Goal: Task Accomplishment & Management: Use online tool/utility

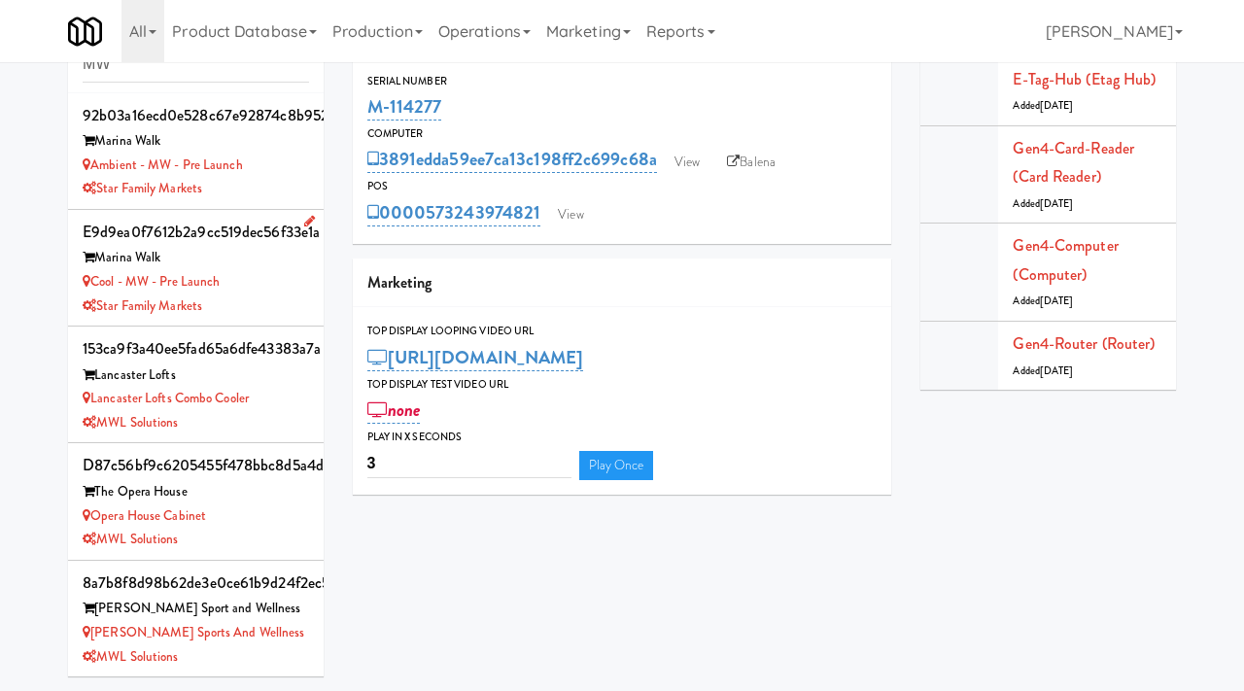
type input "MW"
click at [271, 287] on div "Cool - MW - Pre Launch" at bounding box center [196, 282] width 226 height 24
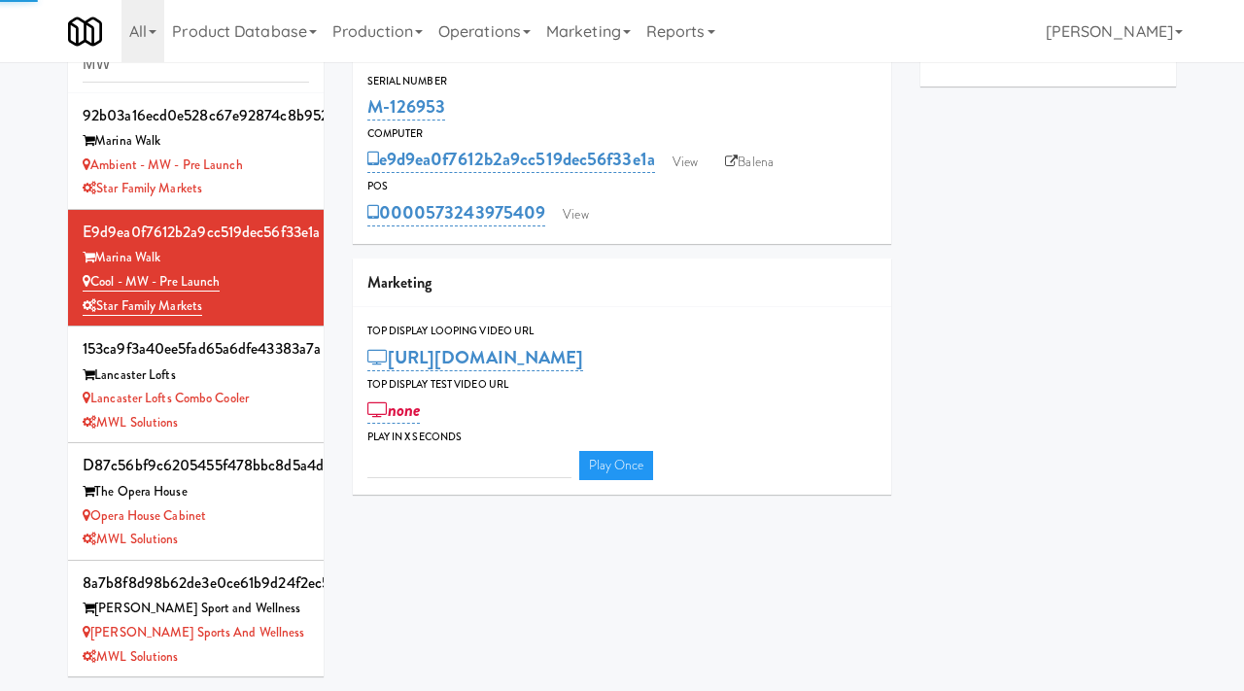
type input "3"
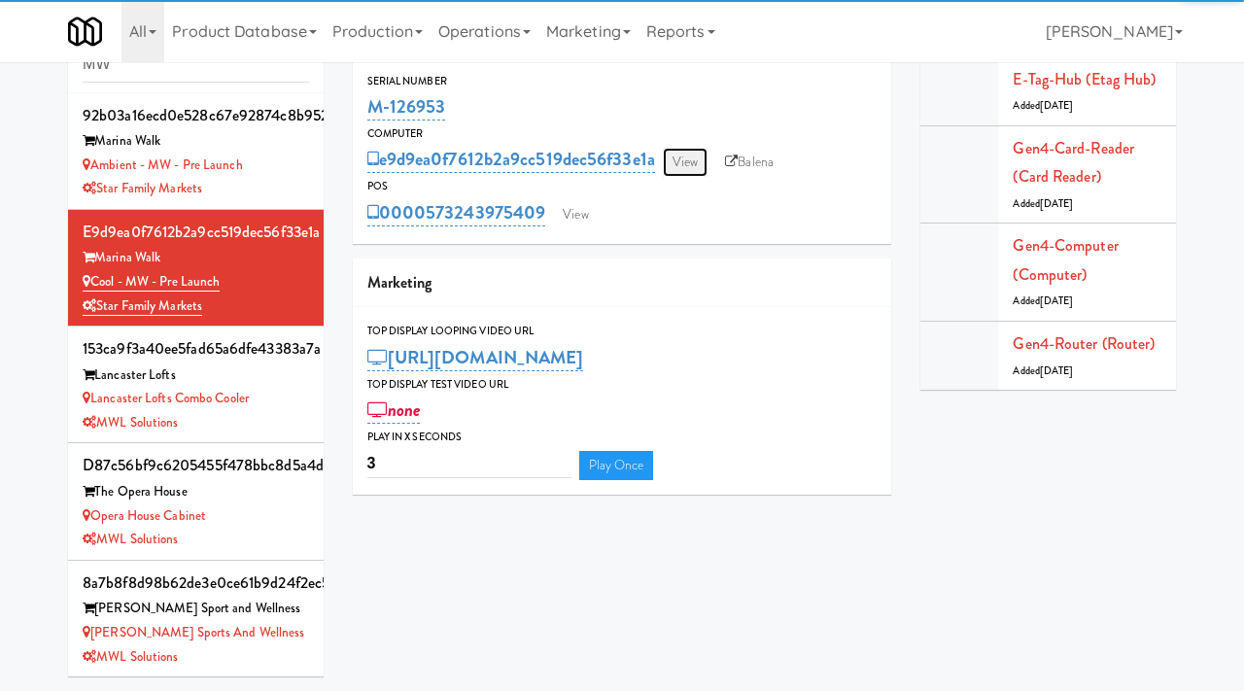
click at [695, 165] on link "View" at bounding box center [685, 162] width 45 height 29
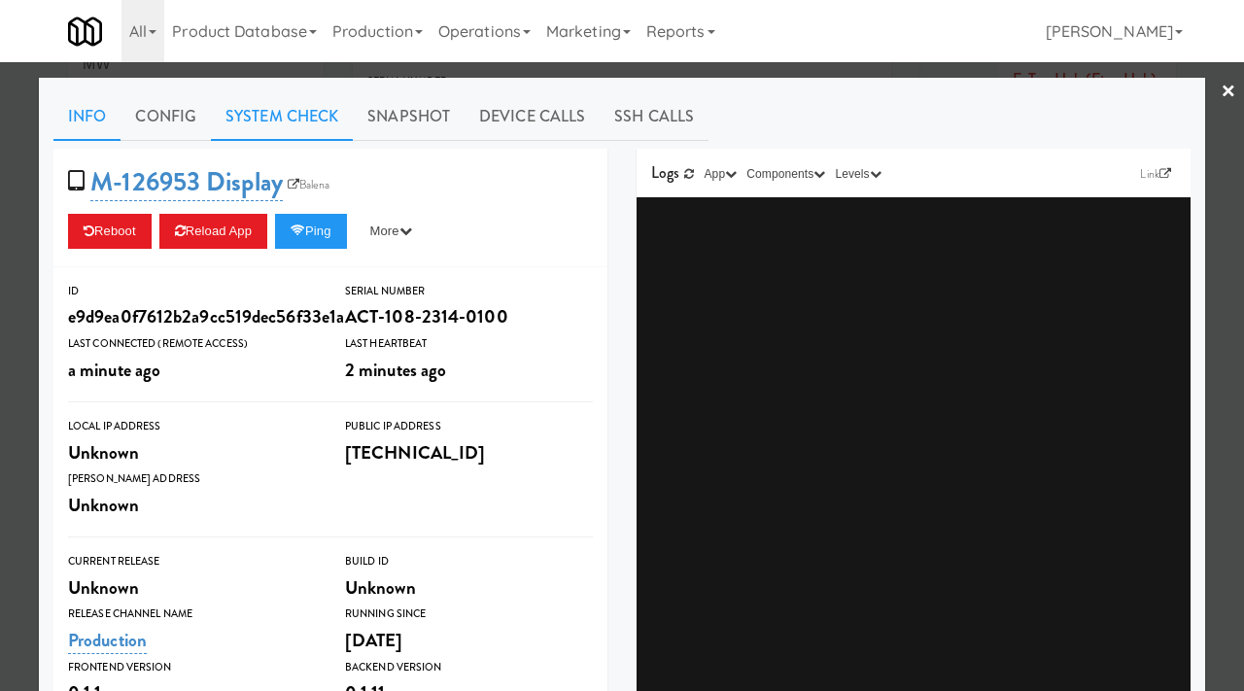
click at [297, 114] on link "System Check" at bounding box center [282, 116] width 142 height 49
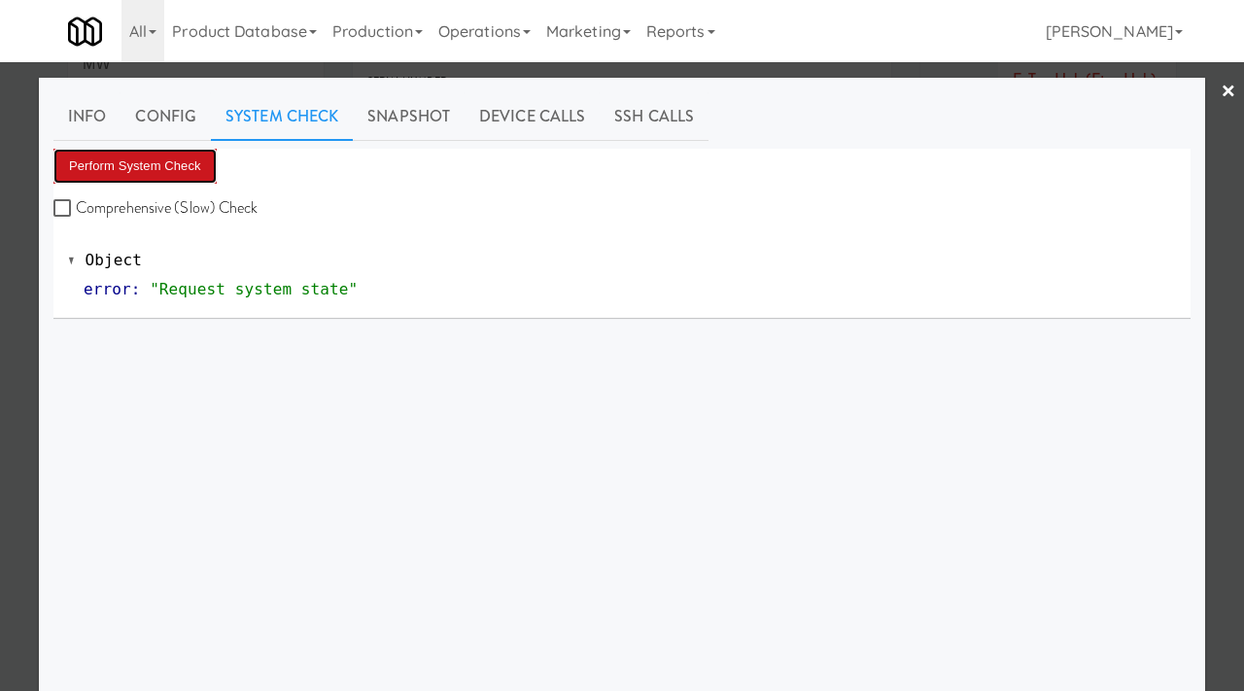
click at [163, 165] on button "Perform System Check" at bounding box center [134, 166] width 163 height 35
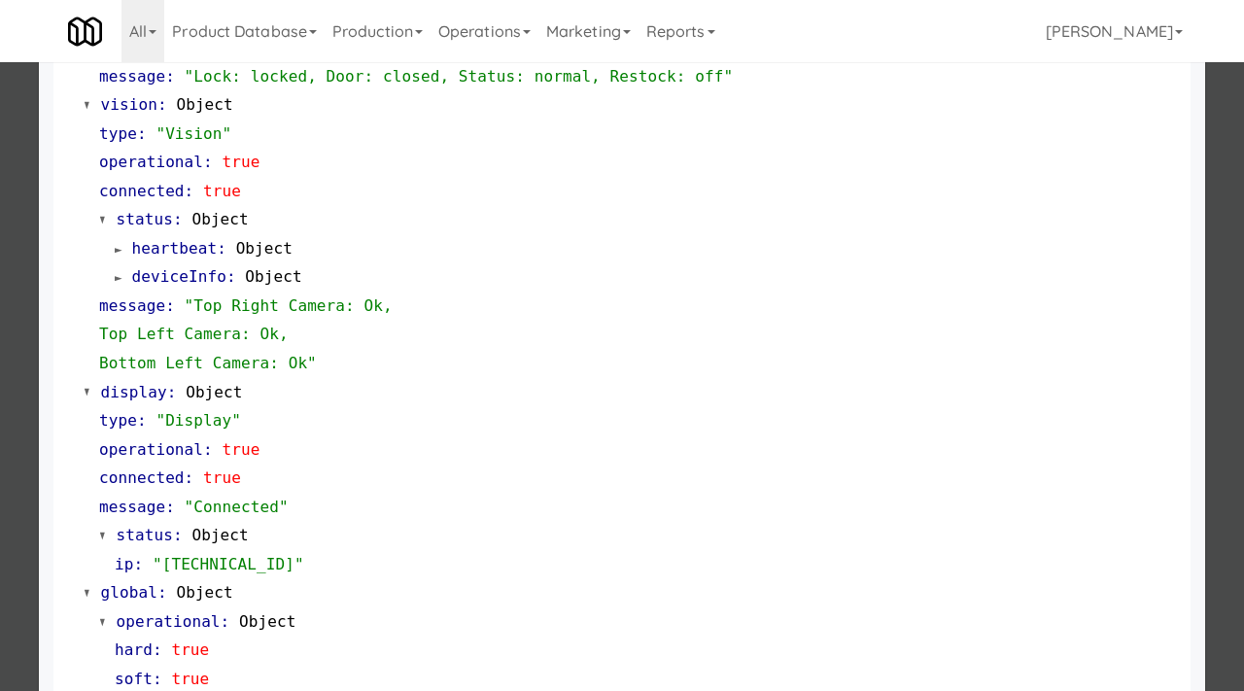
scroll to position [846, 0]
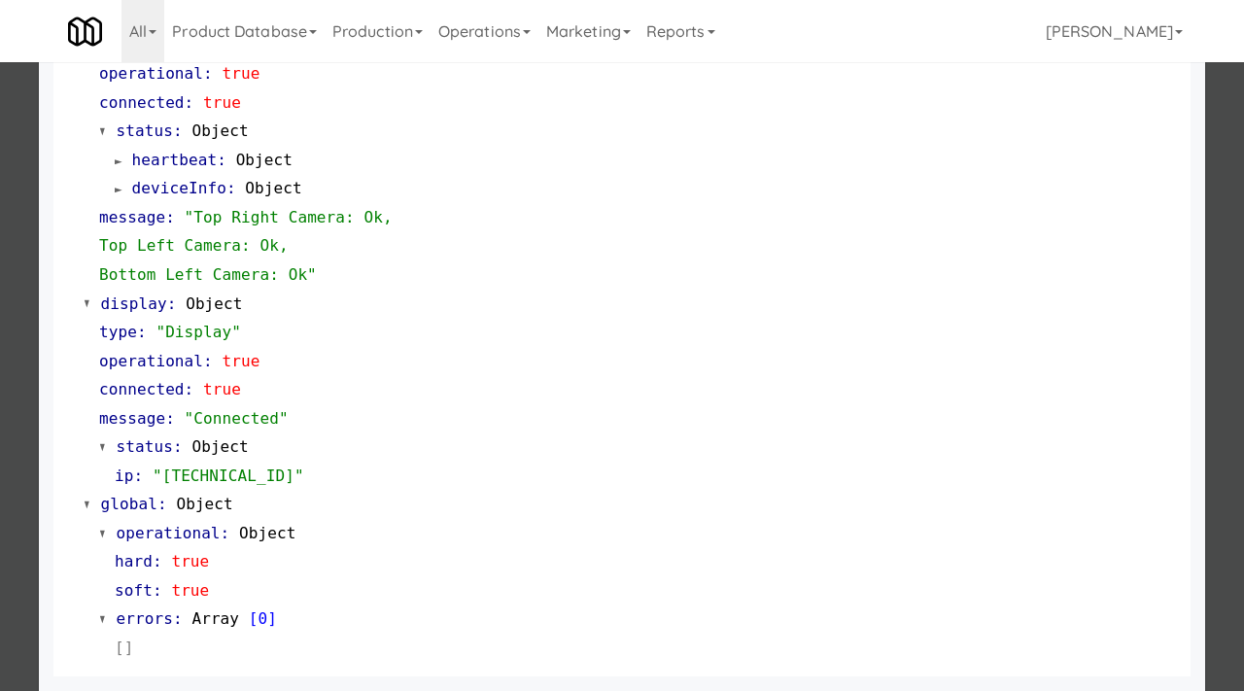
click at [0, 419] on div at bounding box center [622, 345] width 1244 height 691
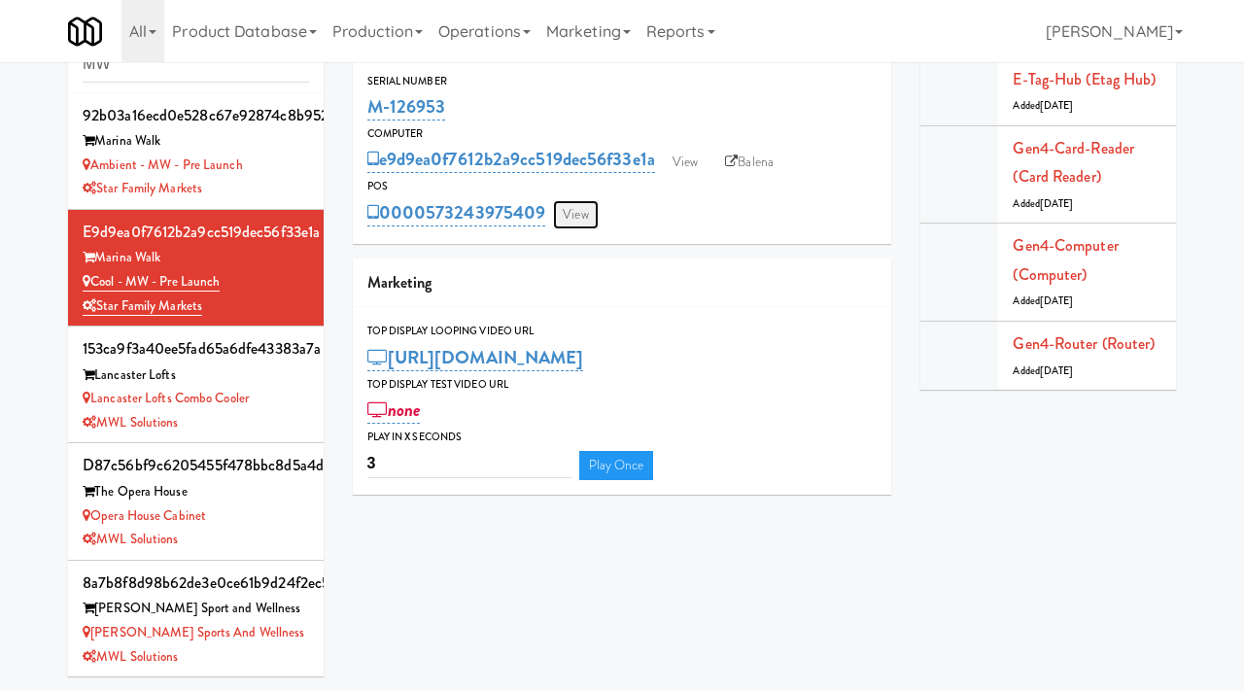
click at [586, 221] on link "View" at bounding box center [575, 214] width 45 height 29
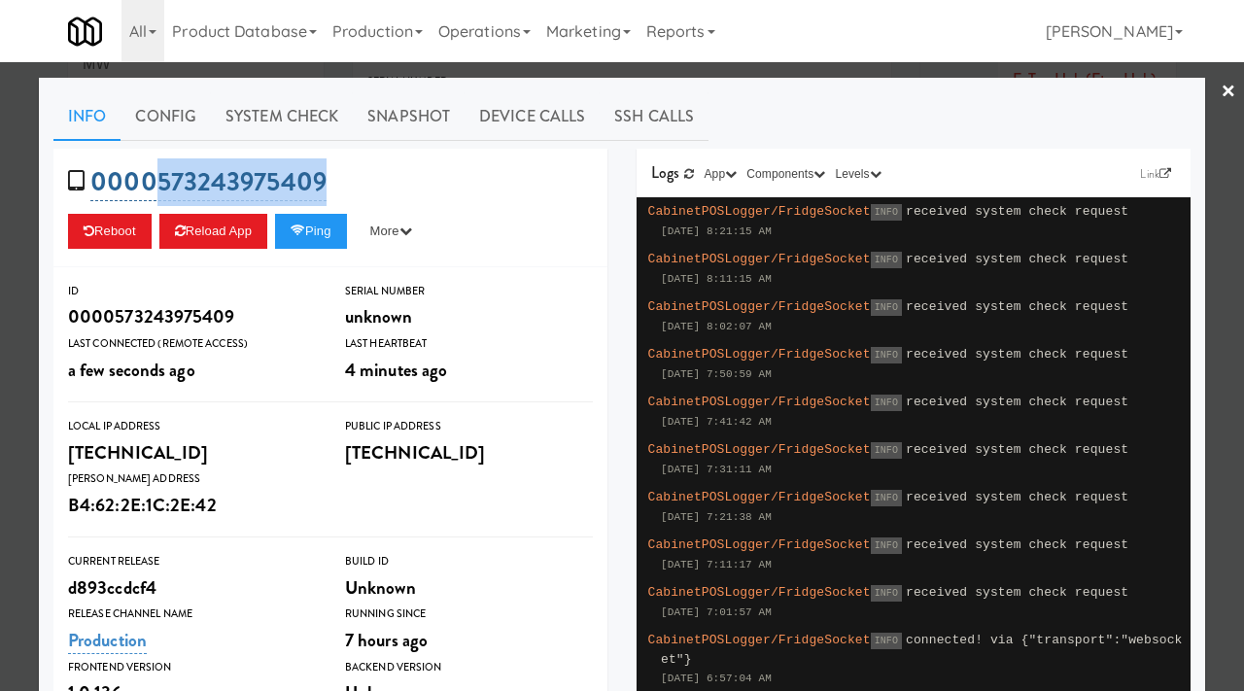
drag, startPoint x: 343, startPoint y: 181, endPoint x: 157, endPoint y: 187, distance: 185.7
click at [157, 187] on div "0000573243975409 Reboot Reload App Ping More Ping Server Restart Server Force R…" at bounding box center [330, 208] width 554 height 119
copy link "573243975409"
click at [333, 236] on button "Ping" at bounding box center [311, 231] width 72 height 35
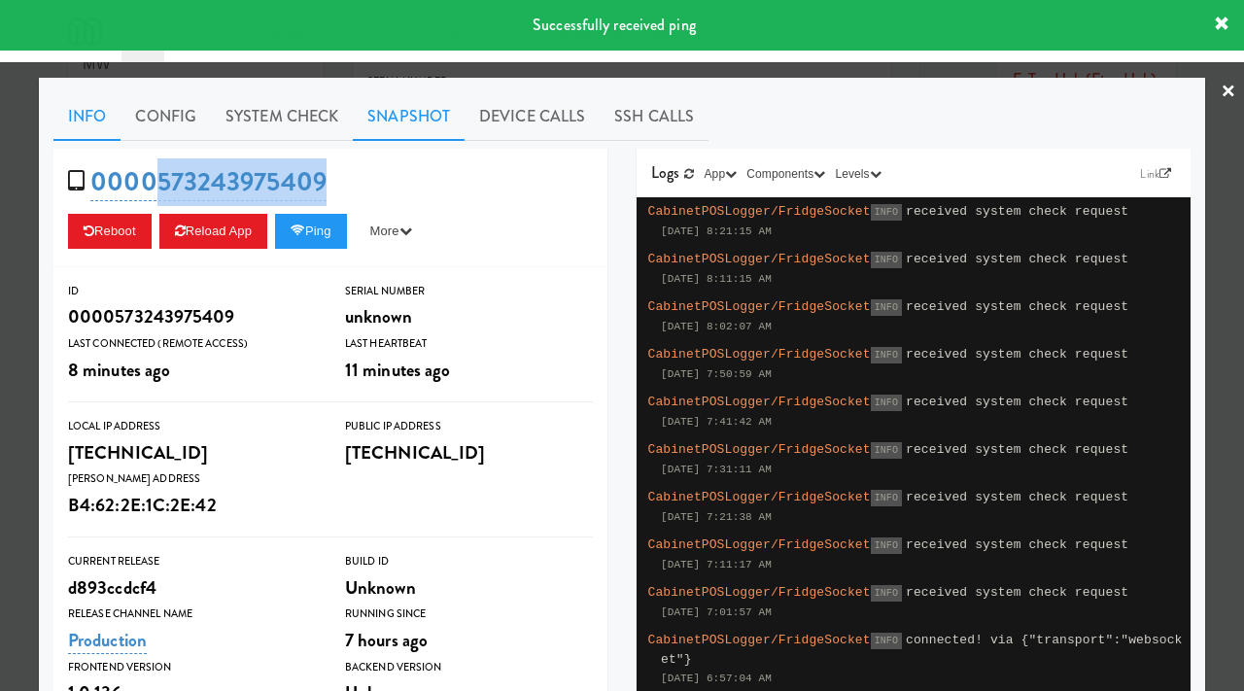
click at [404, 109] on link "Snapshot" at bounding box center [409, 116] width 112 height 49
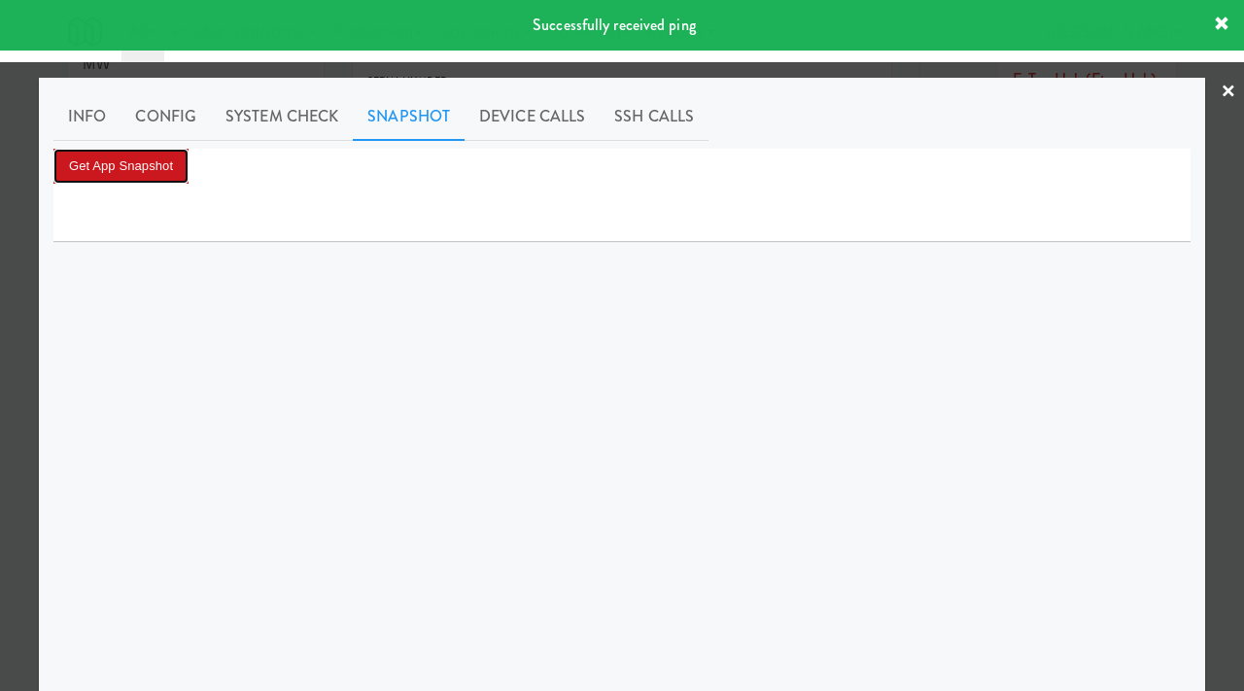
click at [162, 167] on button "Get App Snapshot" at bounding box center [120, 166] width 135 height 35
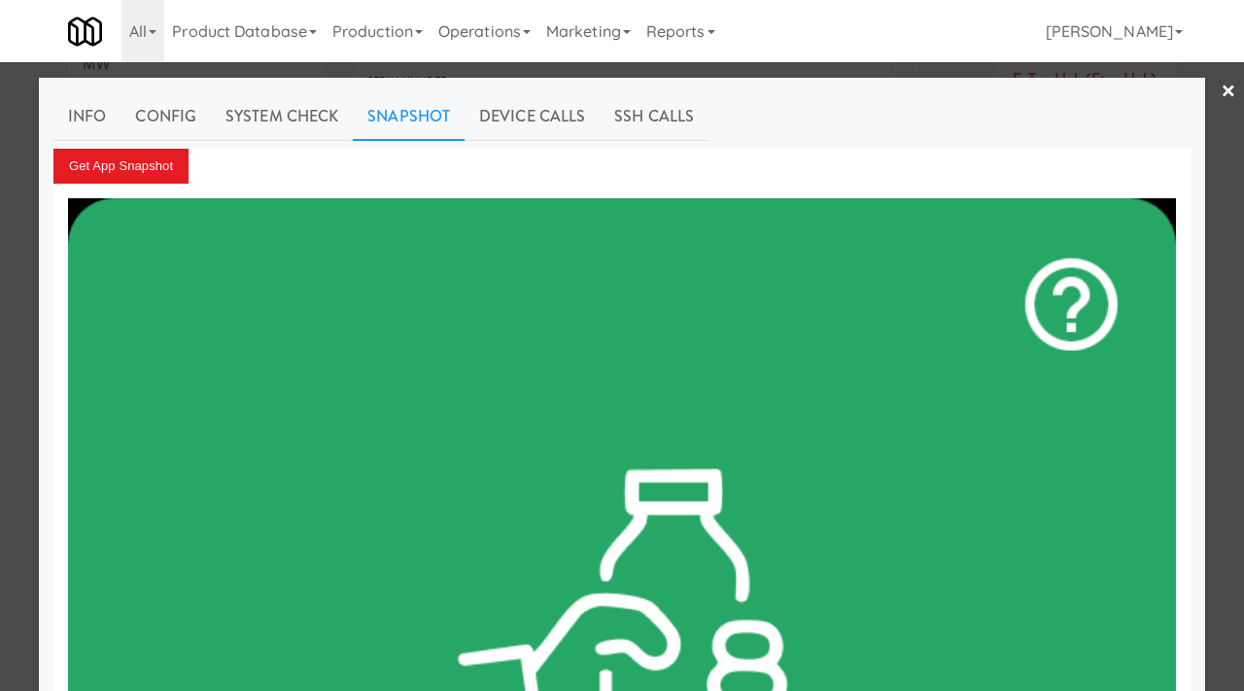
click at [0, 158] on div at bounding box center [622, 345] width 1244 height 691
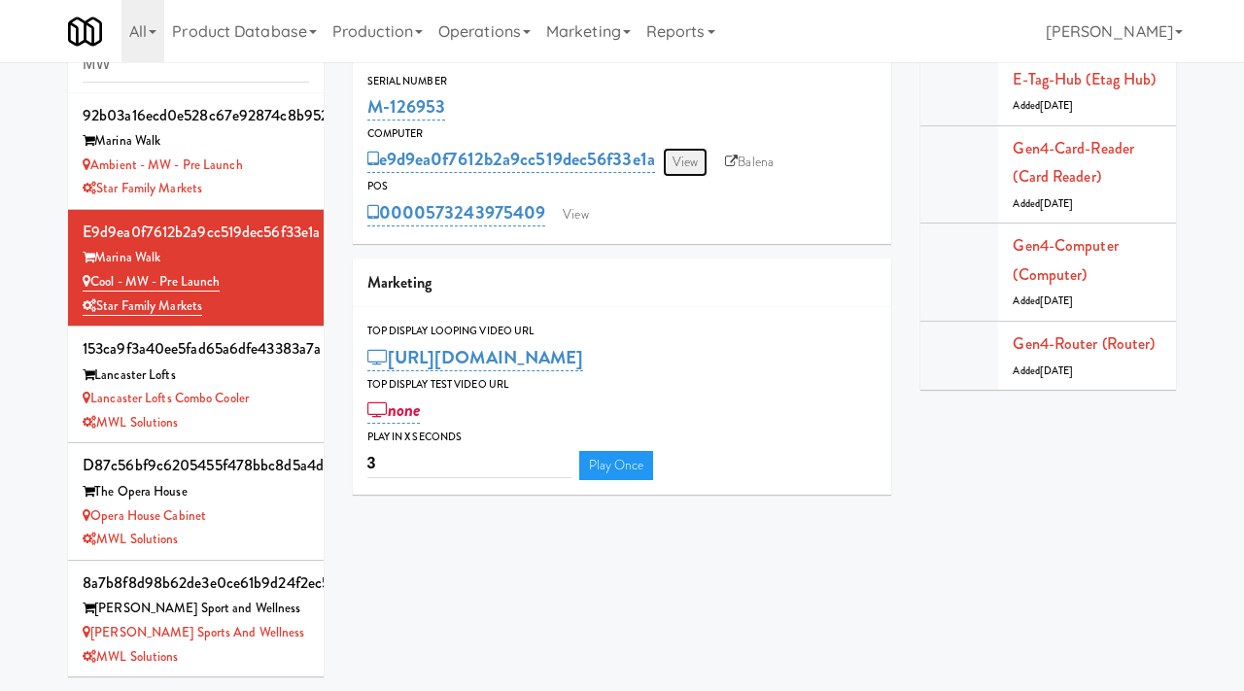
click at [706, 162] on link "View" at bounding box center [685, 162] width 45 height 29
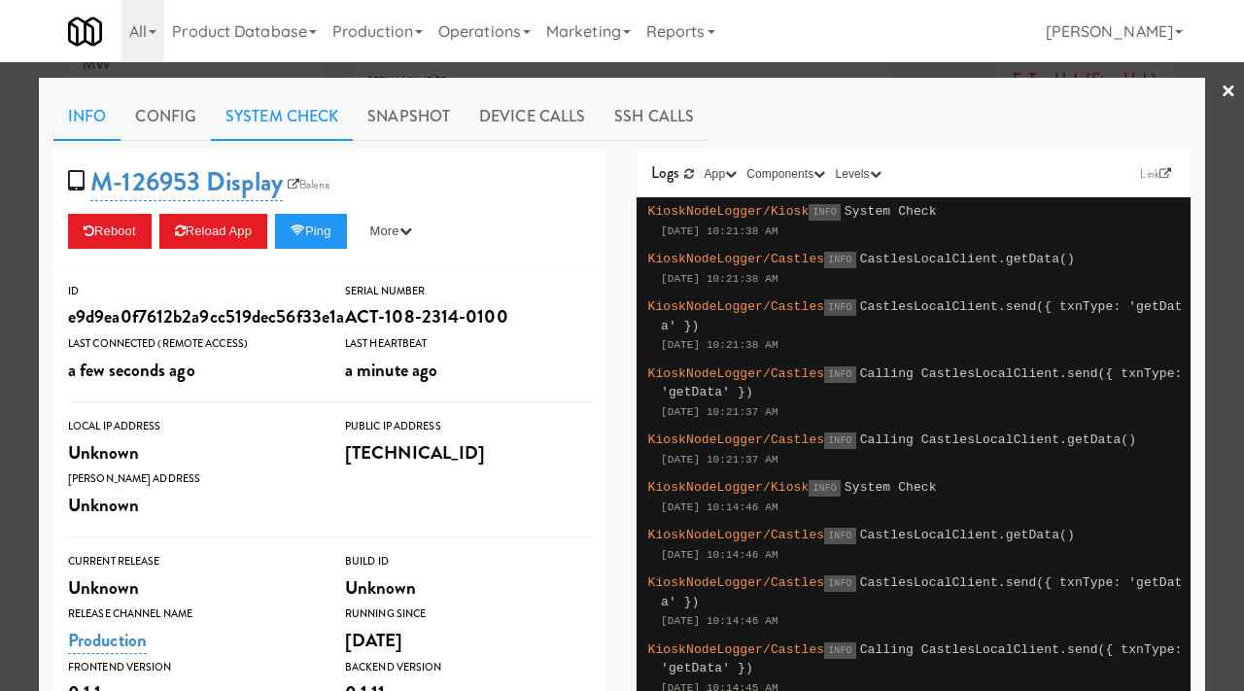
click at [275, 121] on link "System Check" at bounding box center [282, 116] width 142 height 49
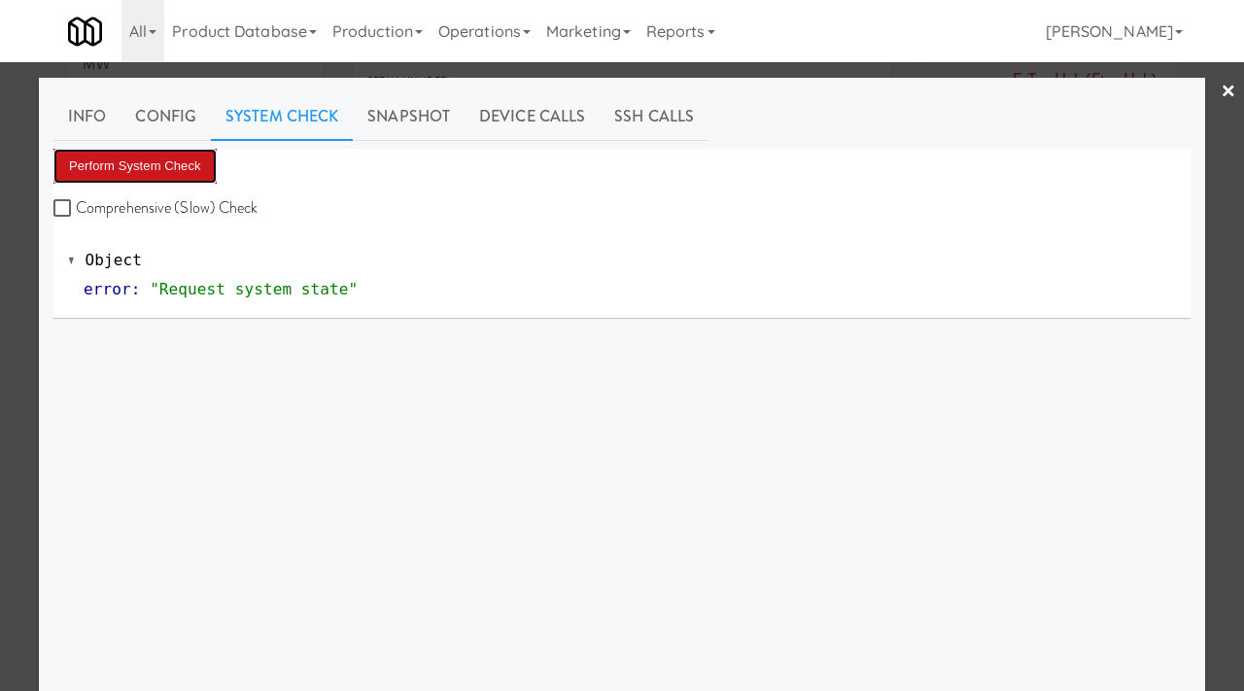
click at [149, 164] on button "Perform System Check" at bounding box center [134, 166] width 163 height 35
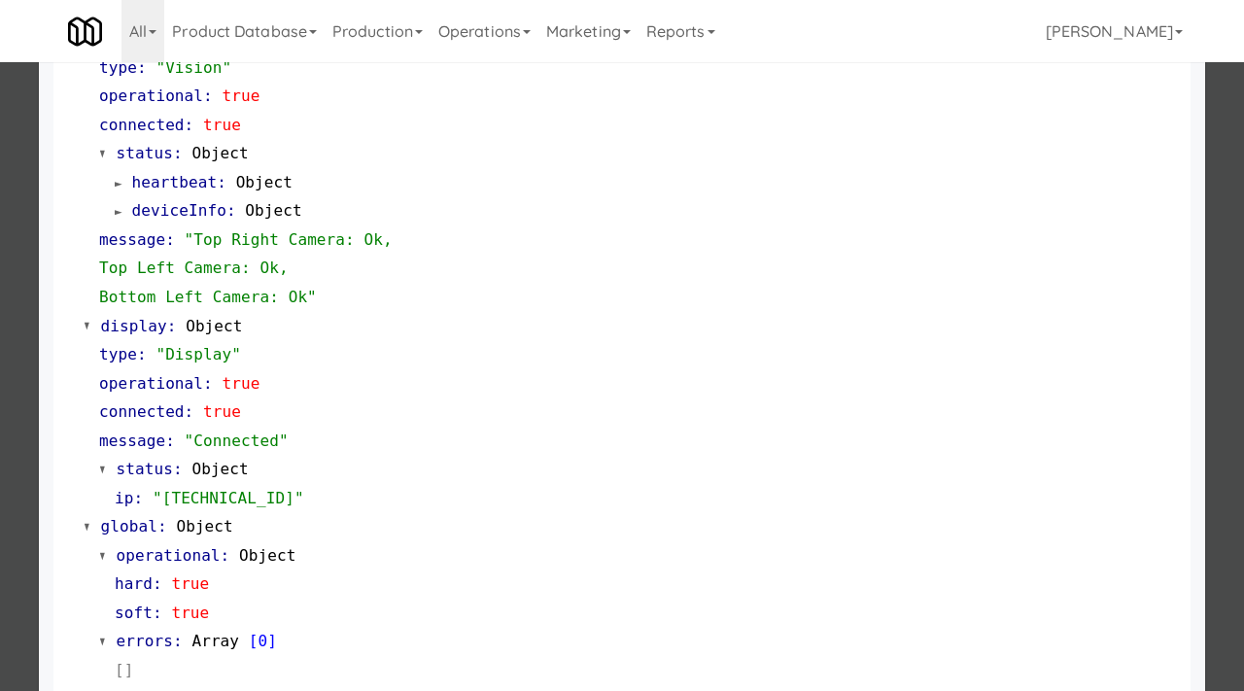
scroll to position [846, 0]
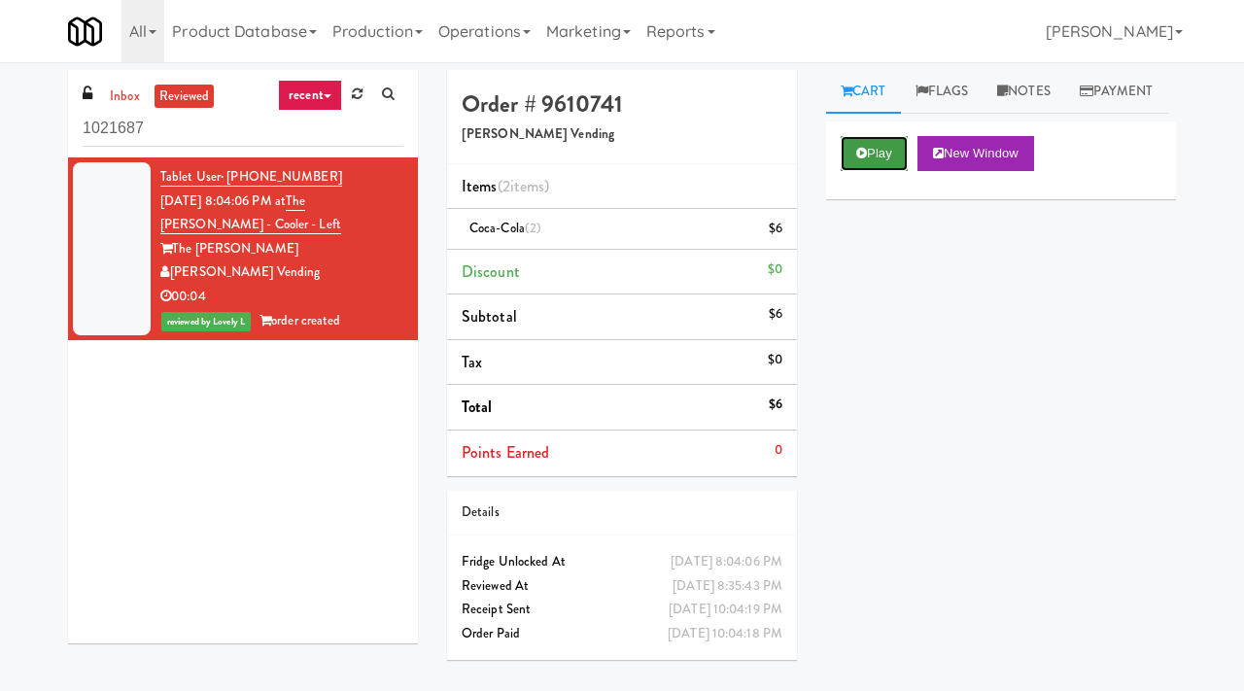
click at [869, 171] on button "Play" at bounding box center [874, 153] width 67 height 35
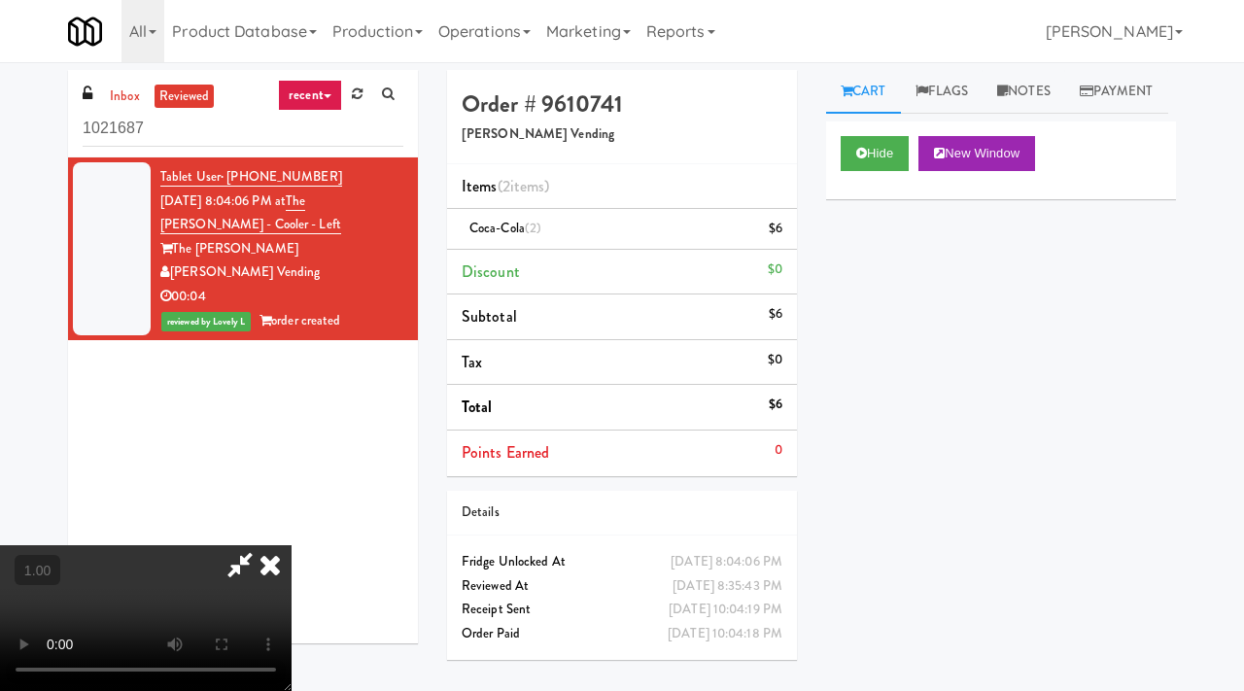
click at [292, 545] on icon at bounding box center [270, 564] width 43 height 39
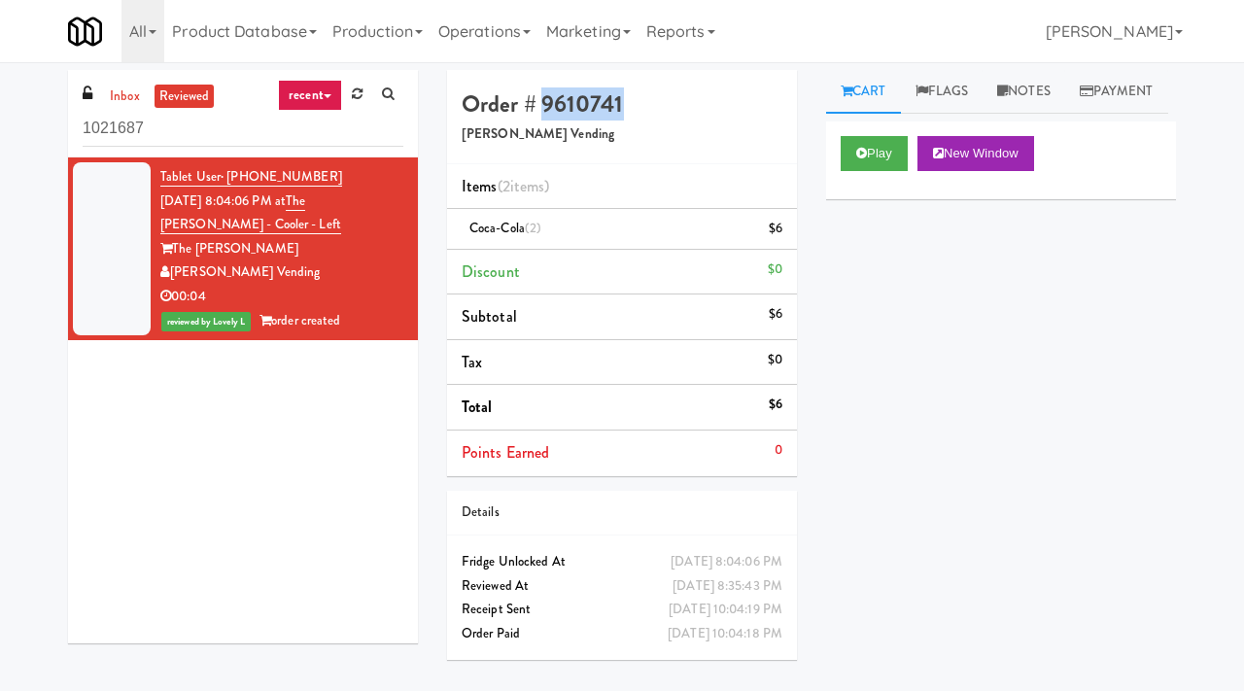
drag, startPoint x: 639, startPoint y: 99, endPoint x: 542, endPoint y: 95, distance: 97.3
click at [542, 95] on h4 "Order # 9610741" at bounding box center [622, 103] width 321 height 25
copy h4 "9610741"
click at [1029, 86] on link "Notes" at bounding box center [1024, 92] width 83 height 44
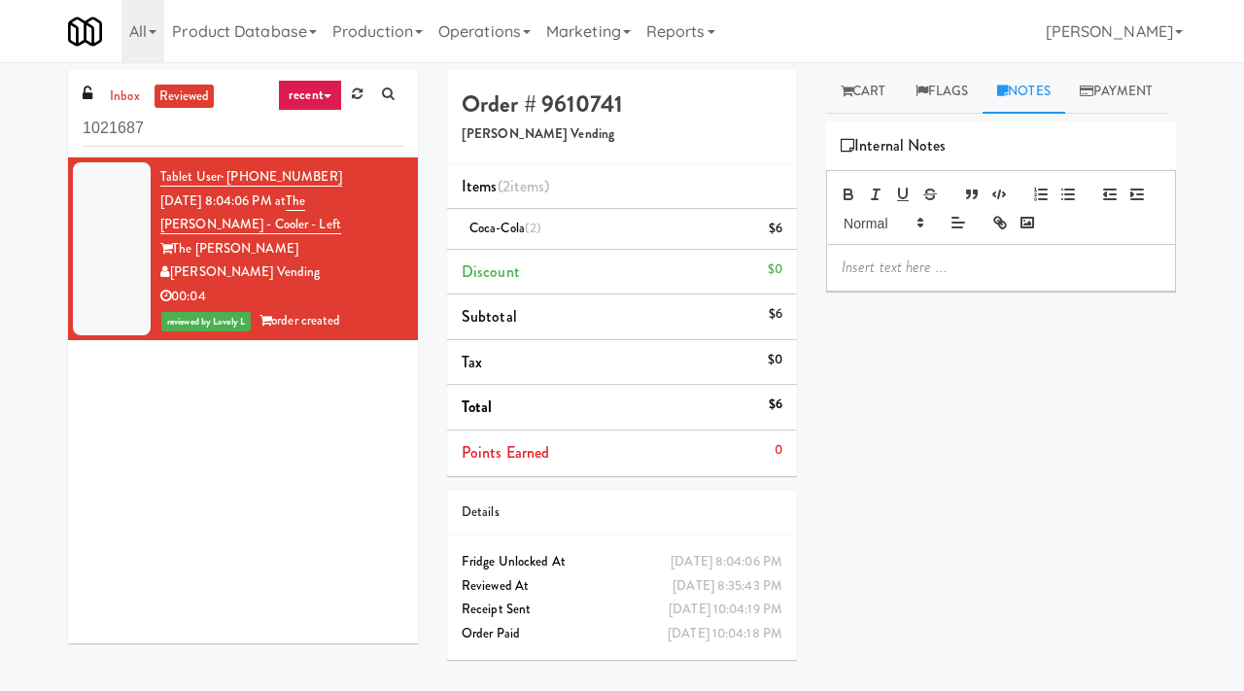
click at [895, 278] on p at bounding box center [1001, 267] width 319 height 21
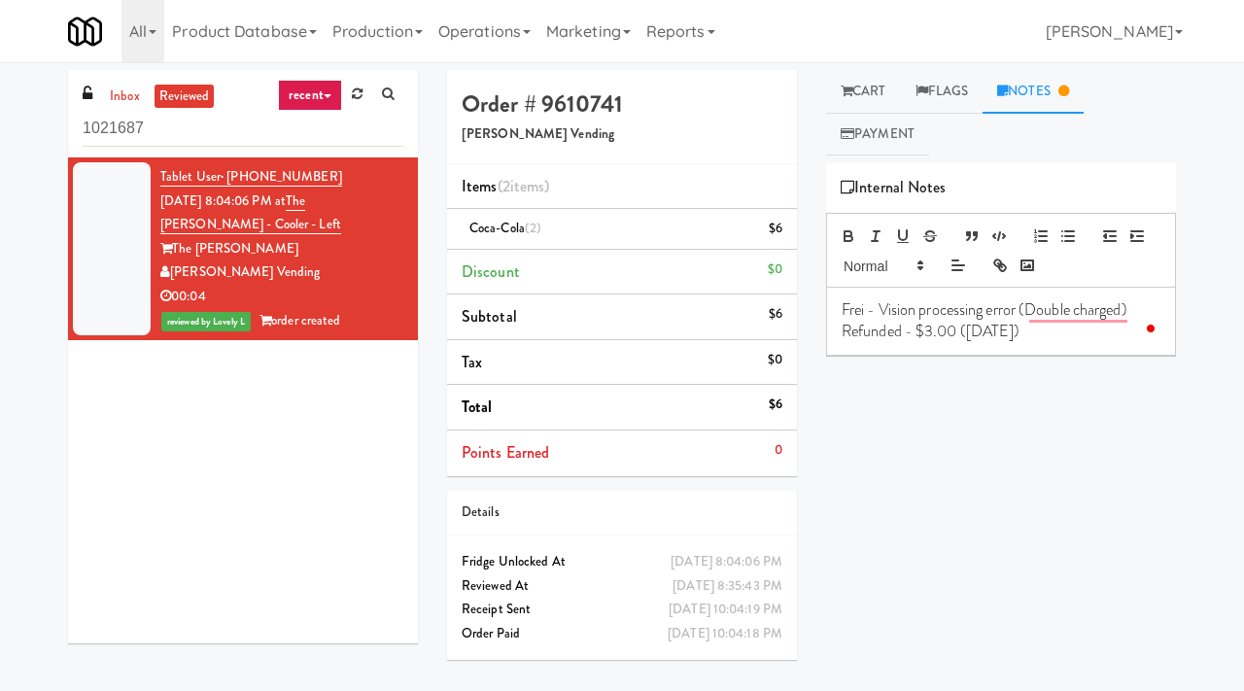
click at [921, 517] on div "Play New Window Primary Flag Clear Flag if unable to determine what was taken o…" at bounding box center [1001, 527] width 350 height 729
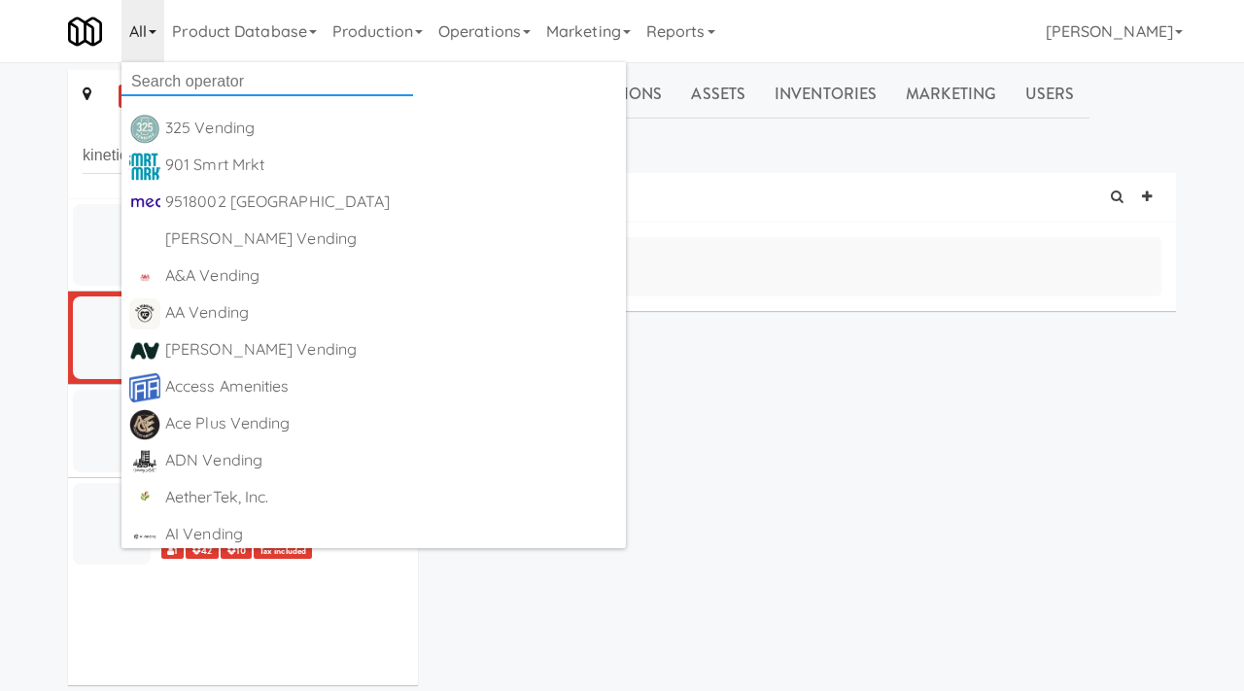
click at [153, 76] on input "text" at bounding box center [267, 81] width 292 height 29
type input "let it rip"
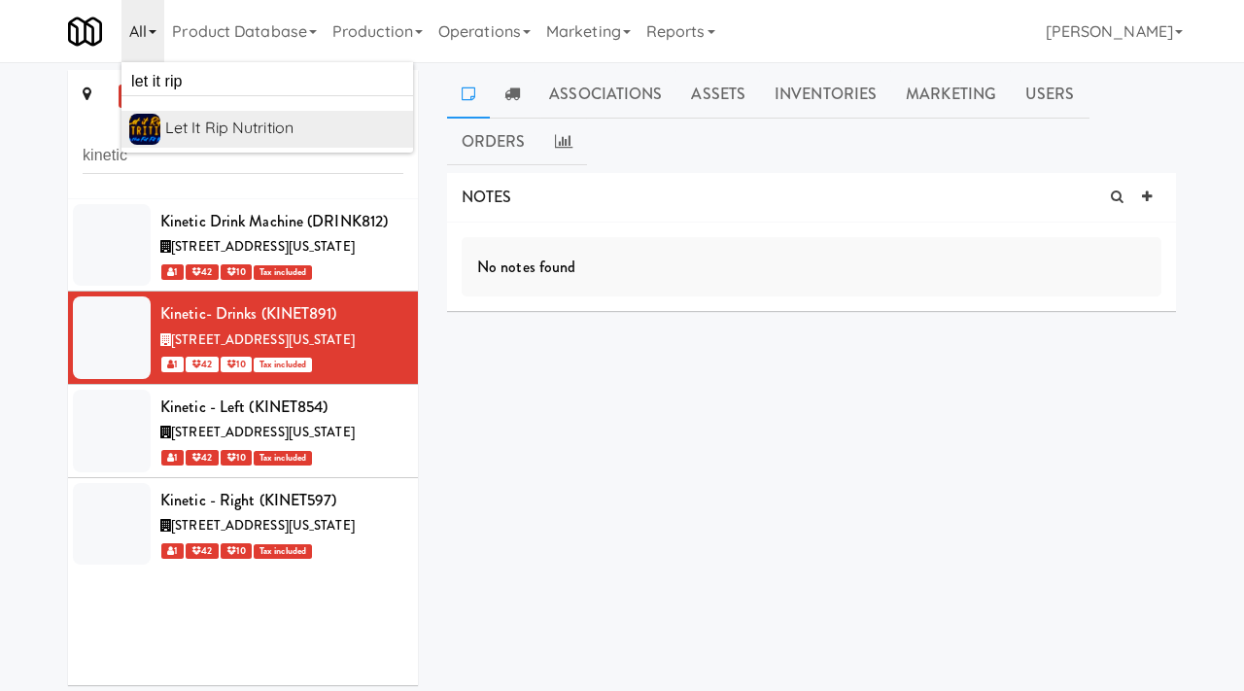
click at [172, 131] on div "Let it Rip Nutrition" at bounding box center [285, 128] width 240 height 29
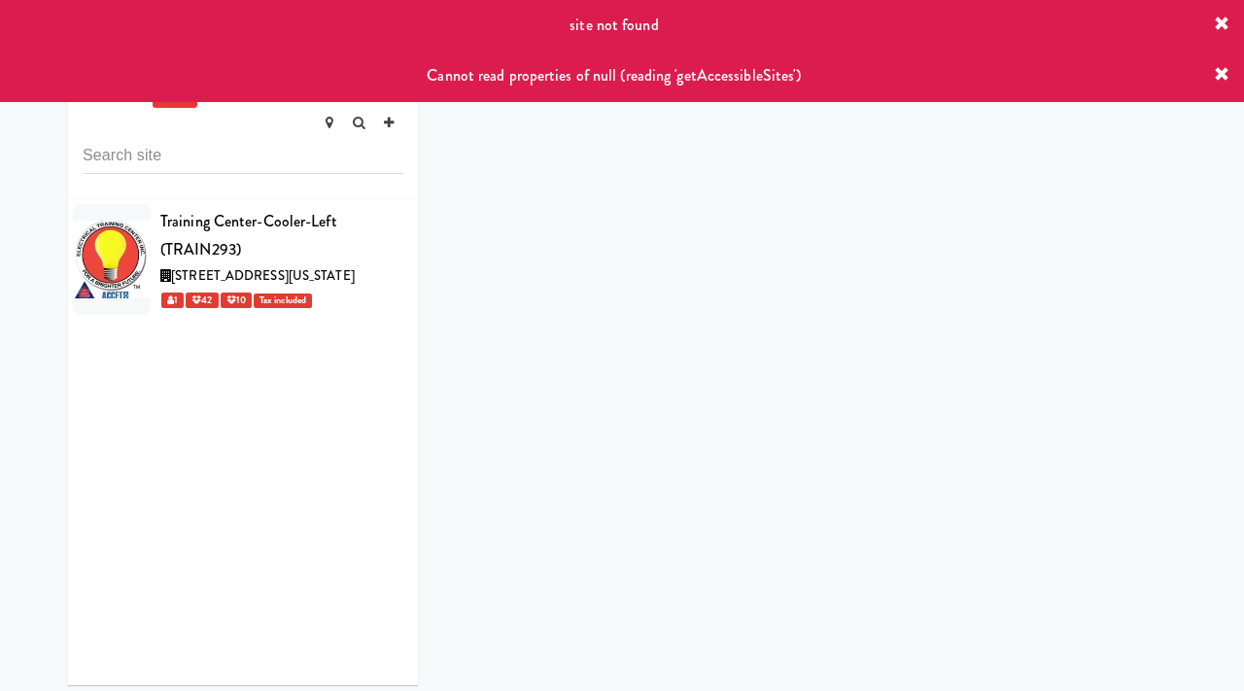
click at [1218, 73] on icon at bounding box center [1222, 75] width 16 height 16
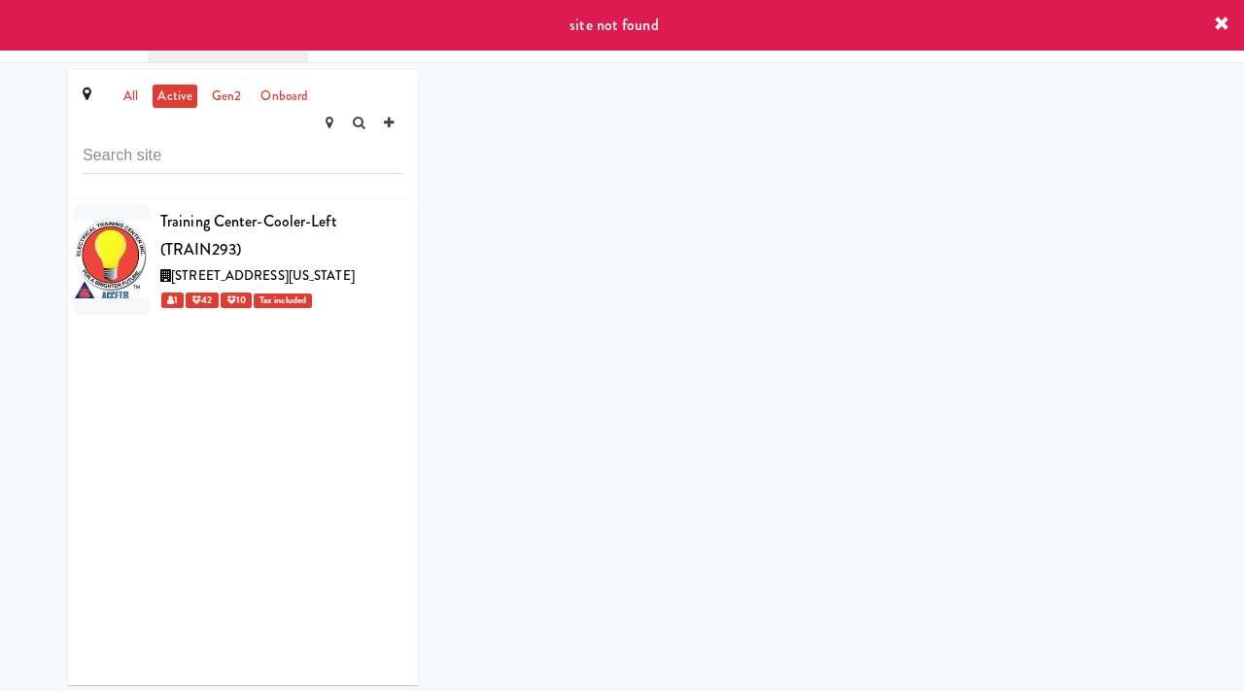
click at [1221, 26] on icon at bounding box center [1222, 25] width 16 height 16
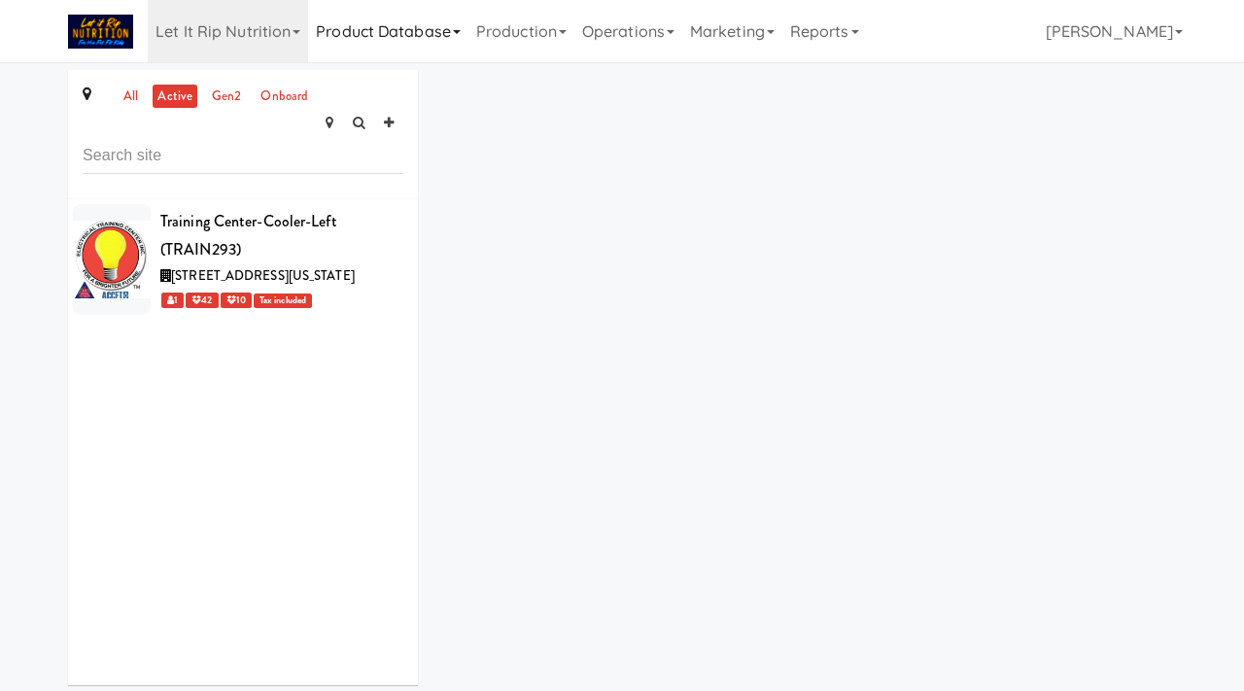
click at [431, 48] on link "Product Database" at bounding box center [388, 31] width 160 height 62
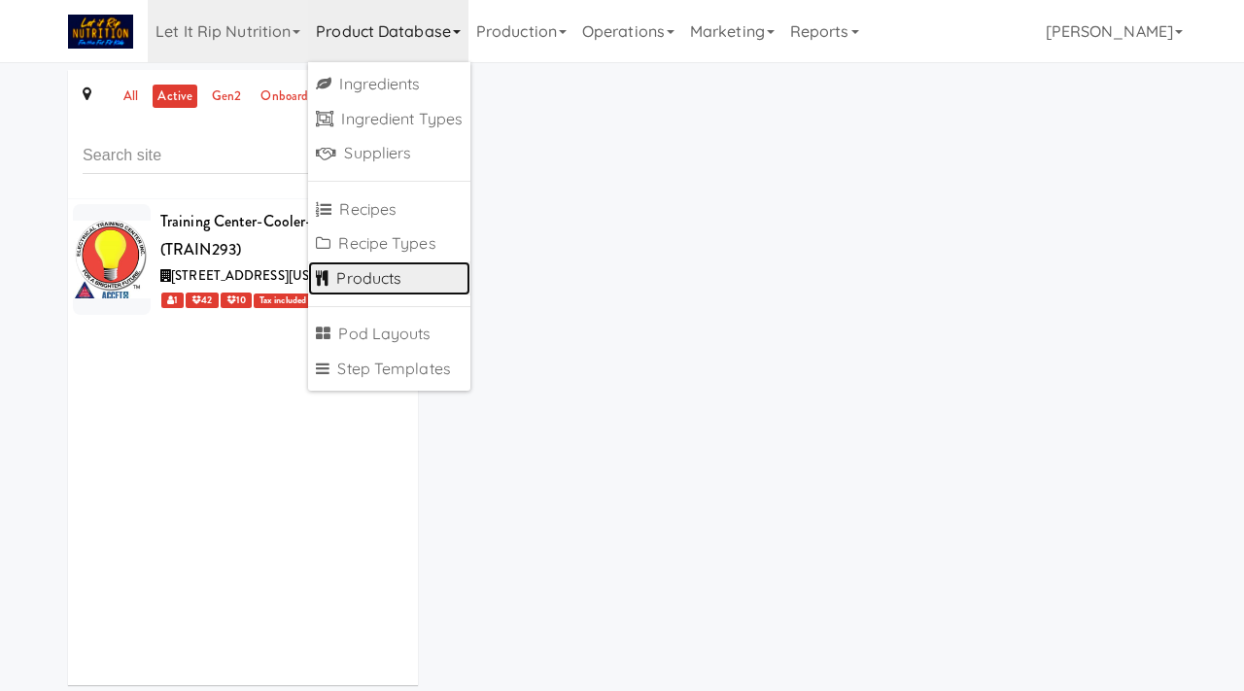
click at [372, 266] on link "Products" at bounding box center [389, 278] width 162 height 35
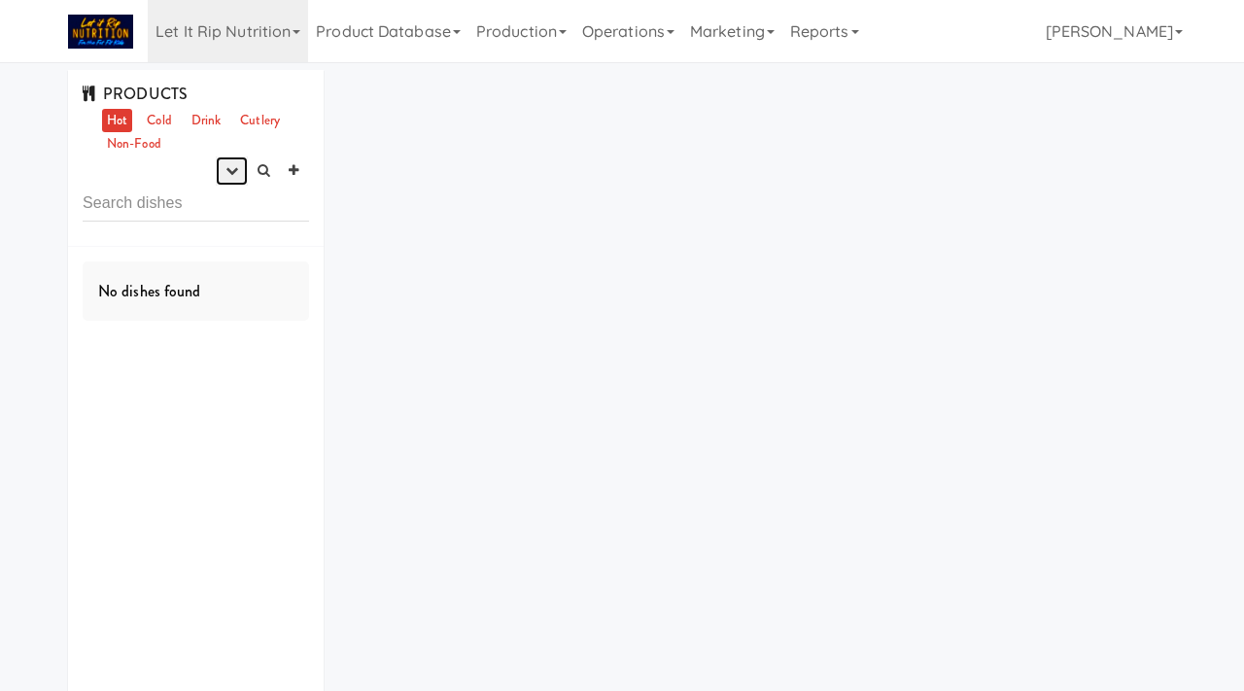
click at [232, 175] on icon "button" at bounding box center [231, 170] width 13 height 13
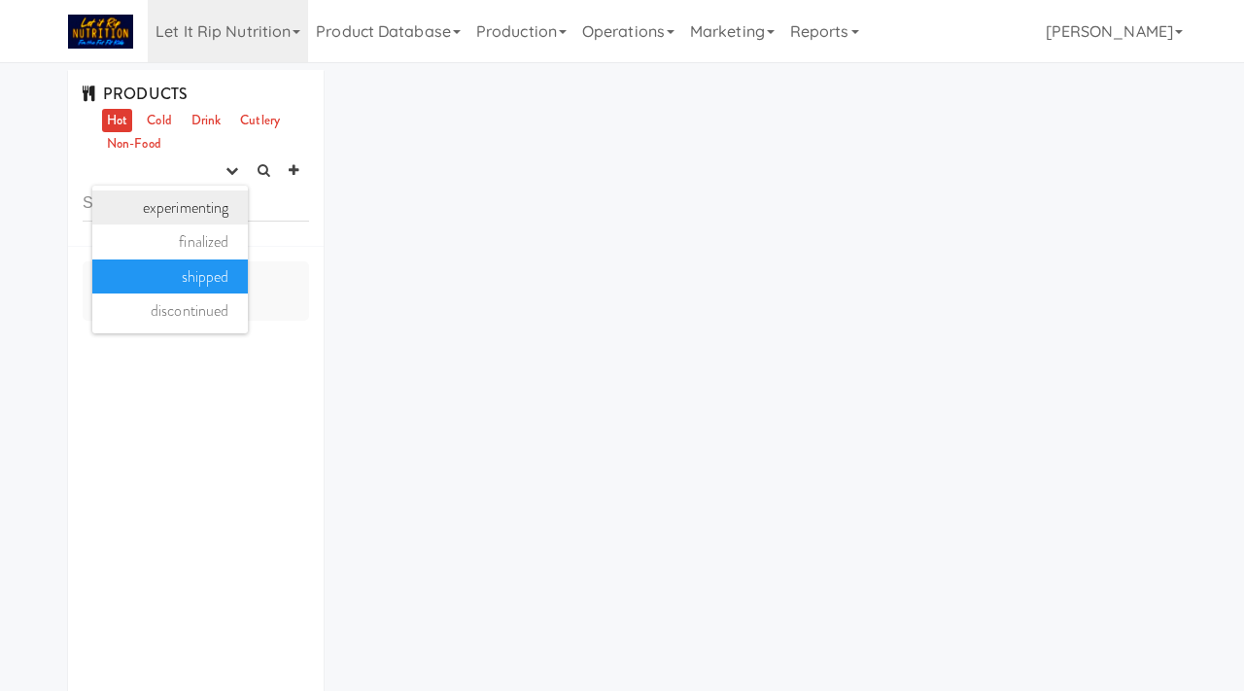
click at [206, 216] on link "experimenting" at bounding box center [169, 207] width 155 height 35
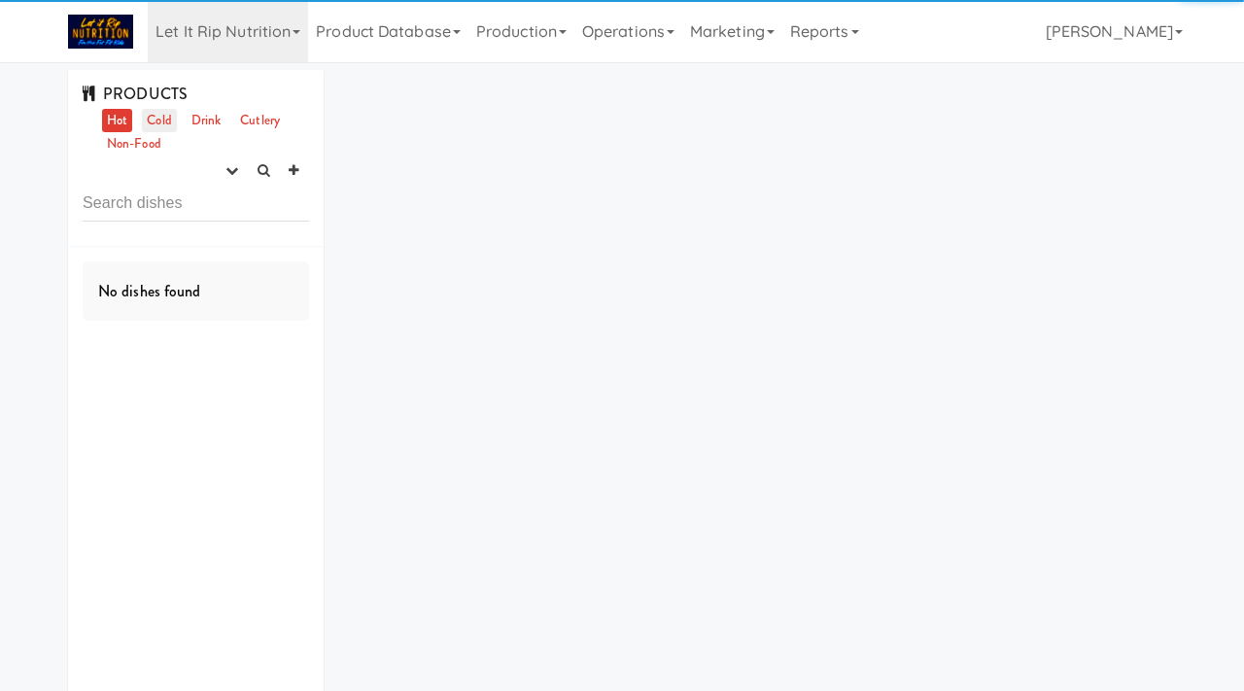
click at [160, 114] on link "Cold" at bounding box center [159, 121] width 34 height 24
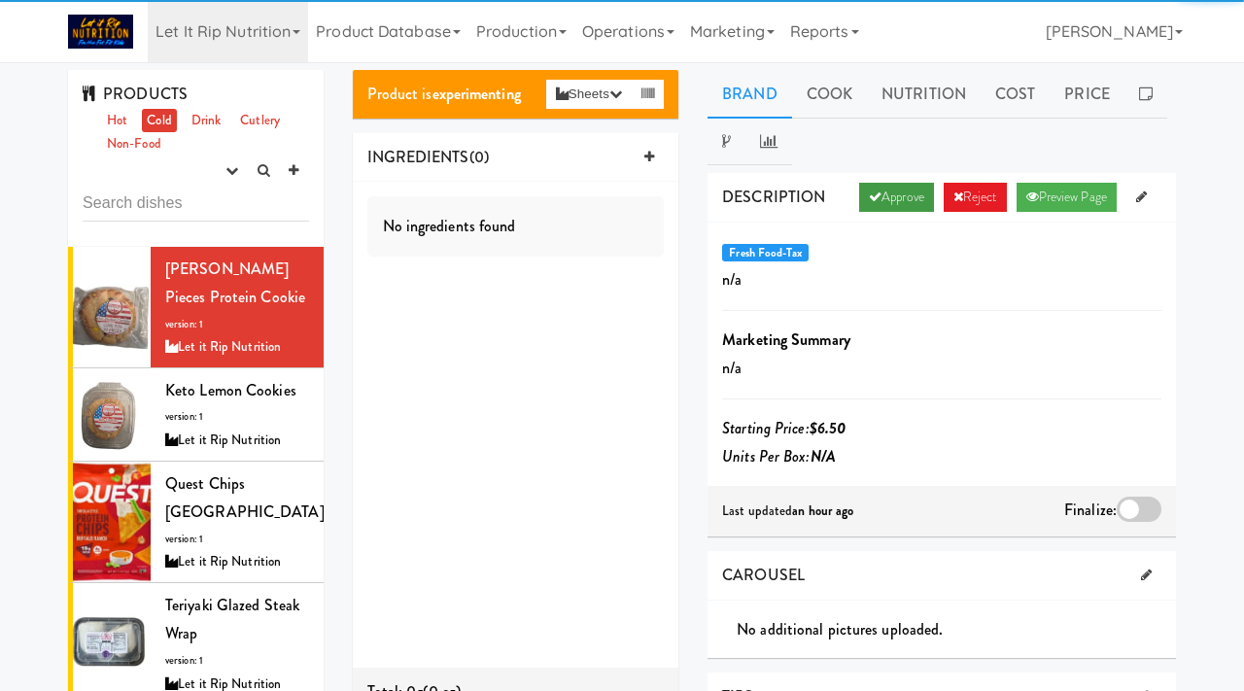
click at [872, 194] on link "Approve" at bounding box center [896, 197] width 75 height 29
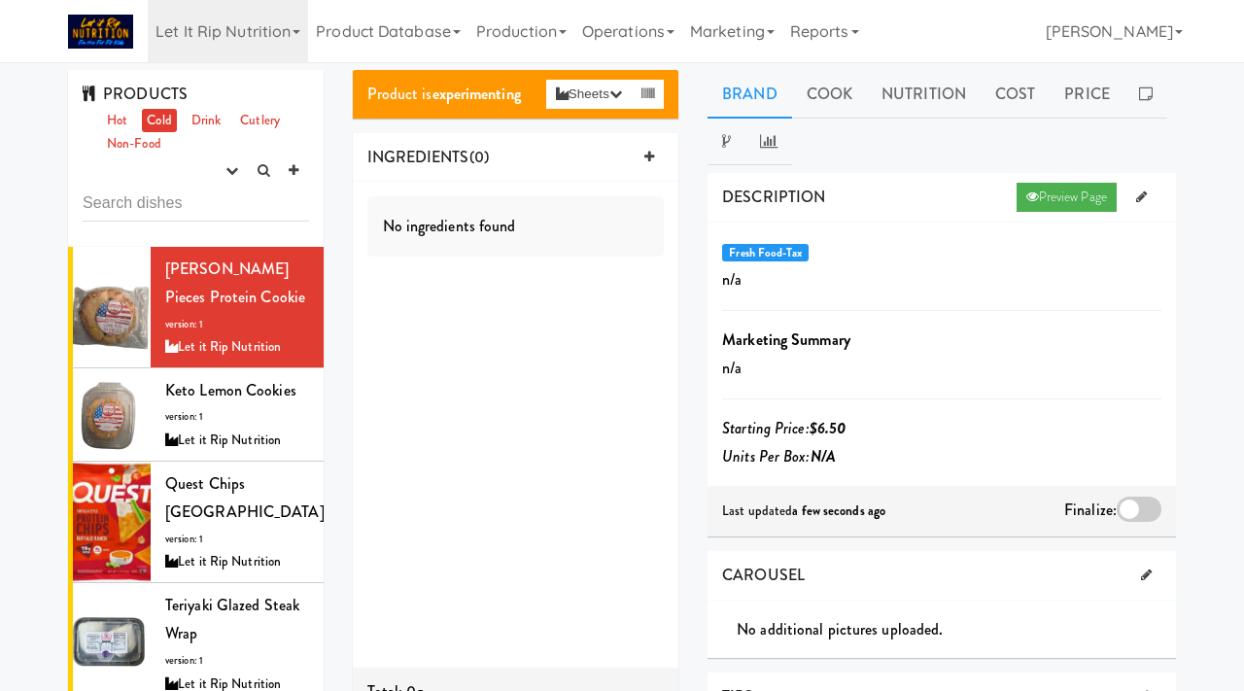
click at [1126, 505] on div at bounding box center [1139, 509] width 45 height 25
click at [0, 0] on input "checkbox" at bounding box center [0, 0] width 0 height 0
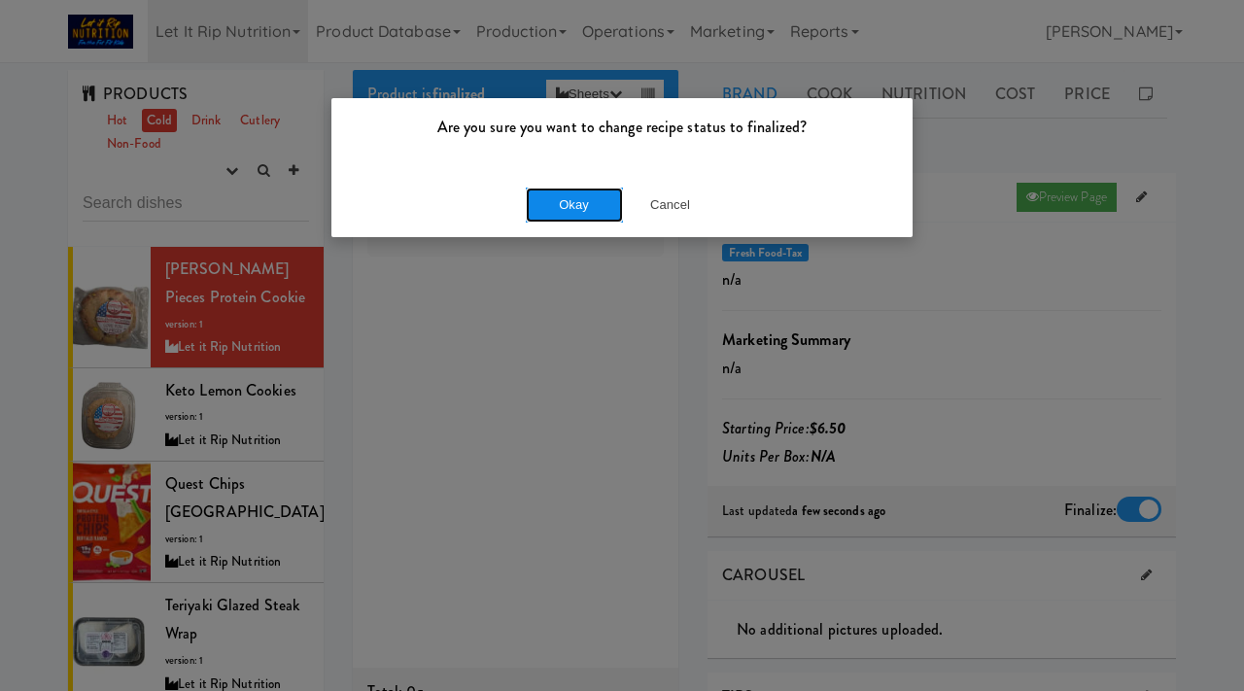
click at [564, 205] on button "Okay" at bounding box center [574, 205] width 97 height 35
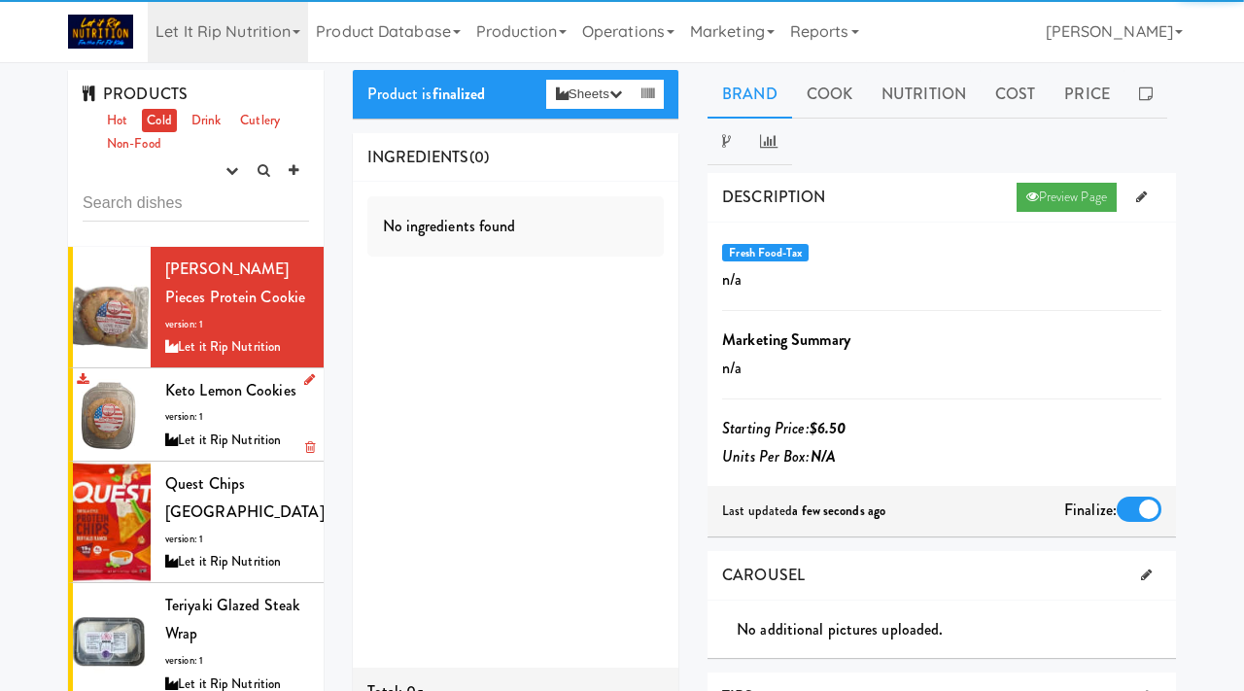
click at [252, 412] on div "Keto Lemon Cookies version: 1 Let it Rip Nutrition" at bounding box center [237, 414] width 144 height 77
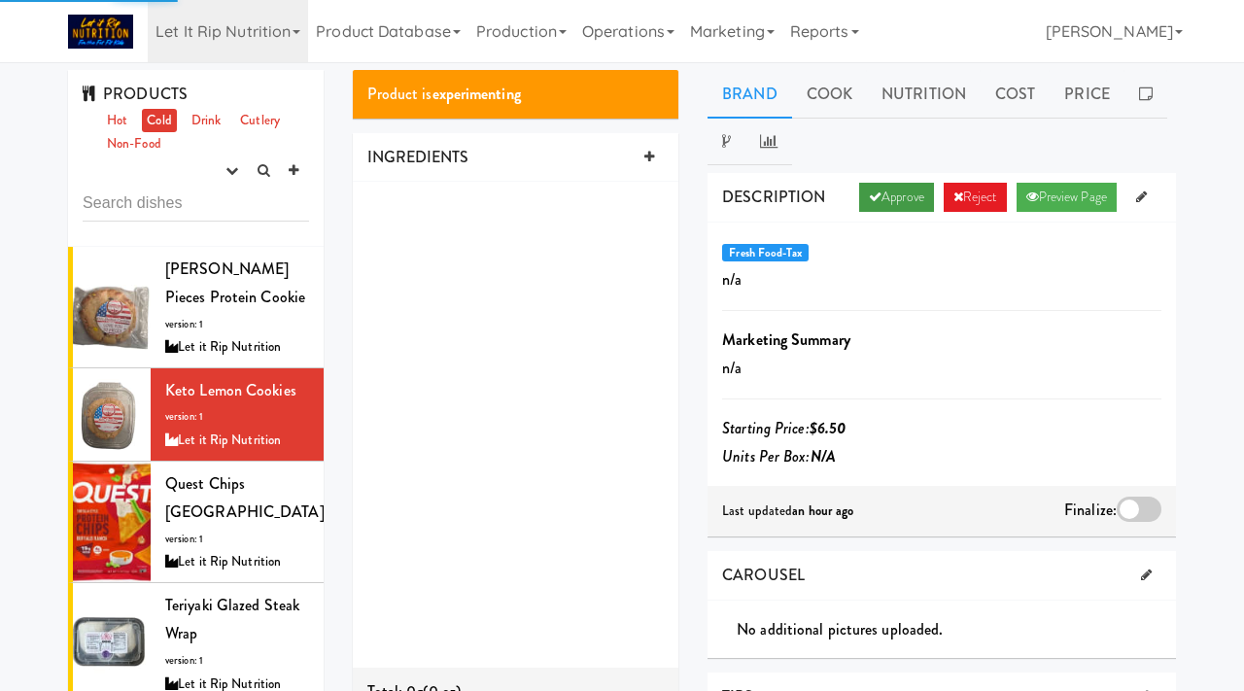
click at [899, 200] on link "Approve" at bounding box center [896, 197] width 75 height 29
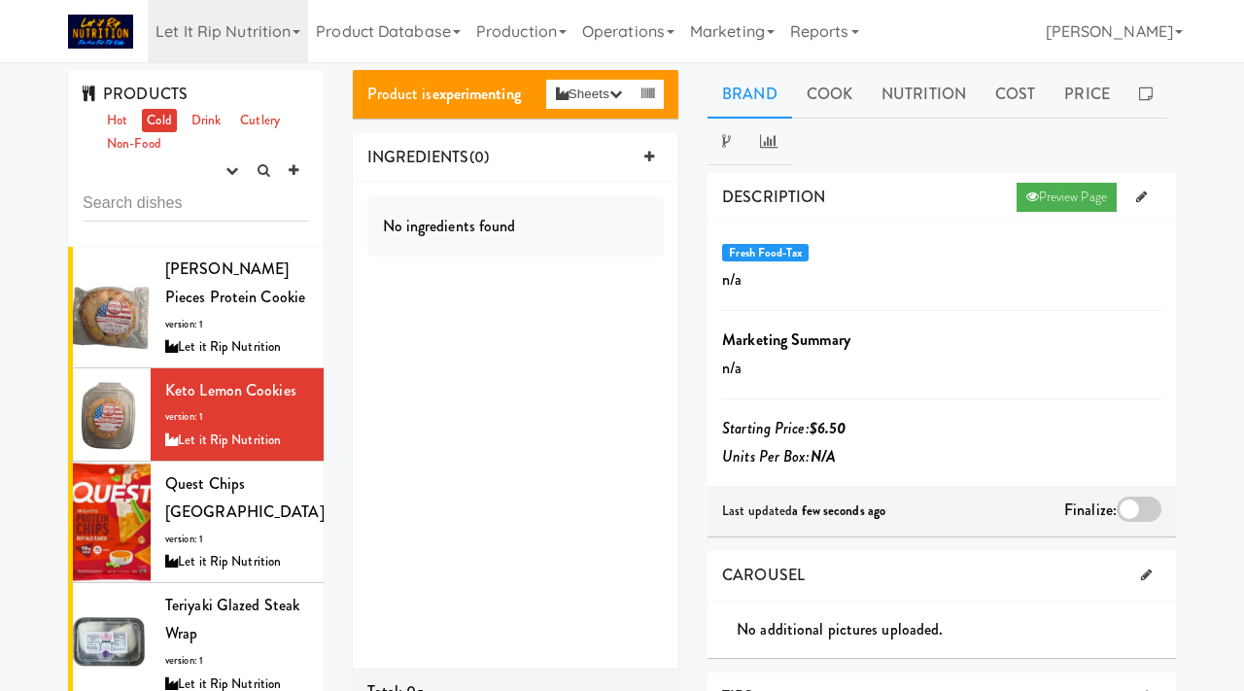
click at [1124, 509] on div at bounding box center [1139, 509] width 45 height 25
click at [0, 0] on input "checkbox" at bounding box center [0, 0] width 0 height 0
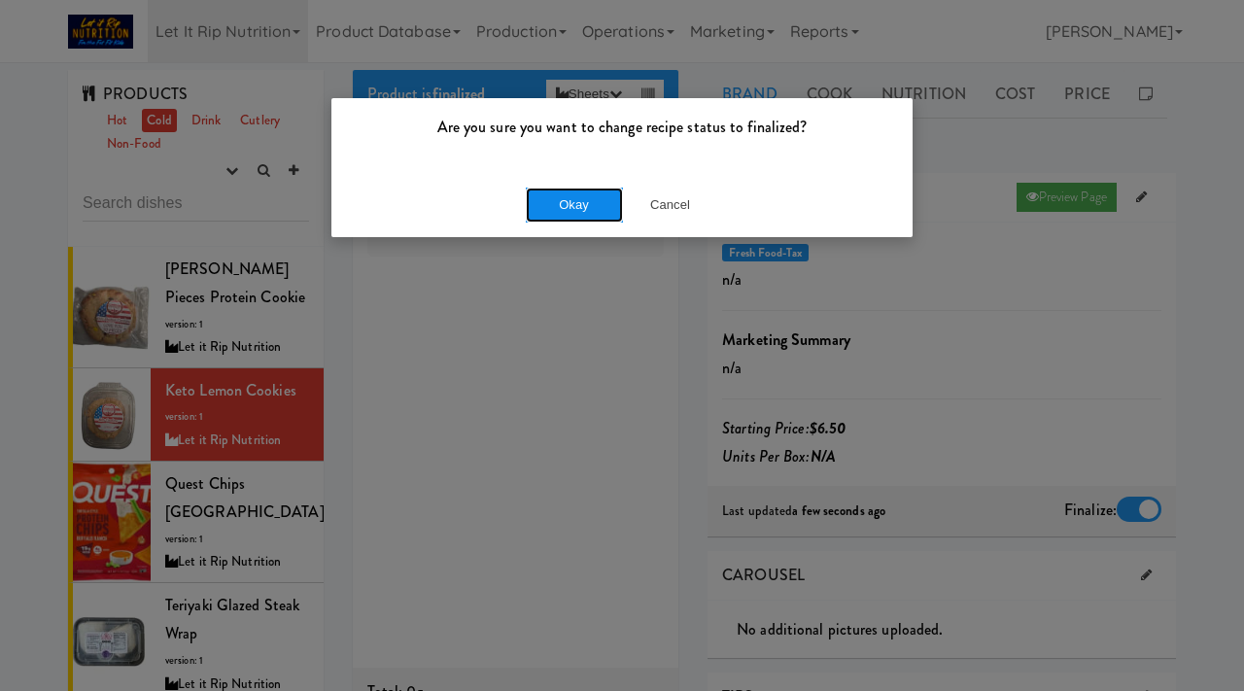
click at [583, 203] on button "Okay" at bounding box center [574, 205] width 97 height 35
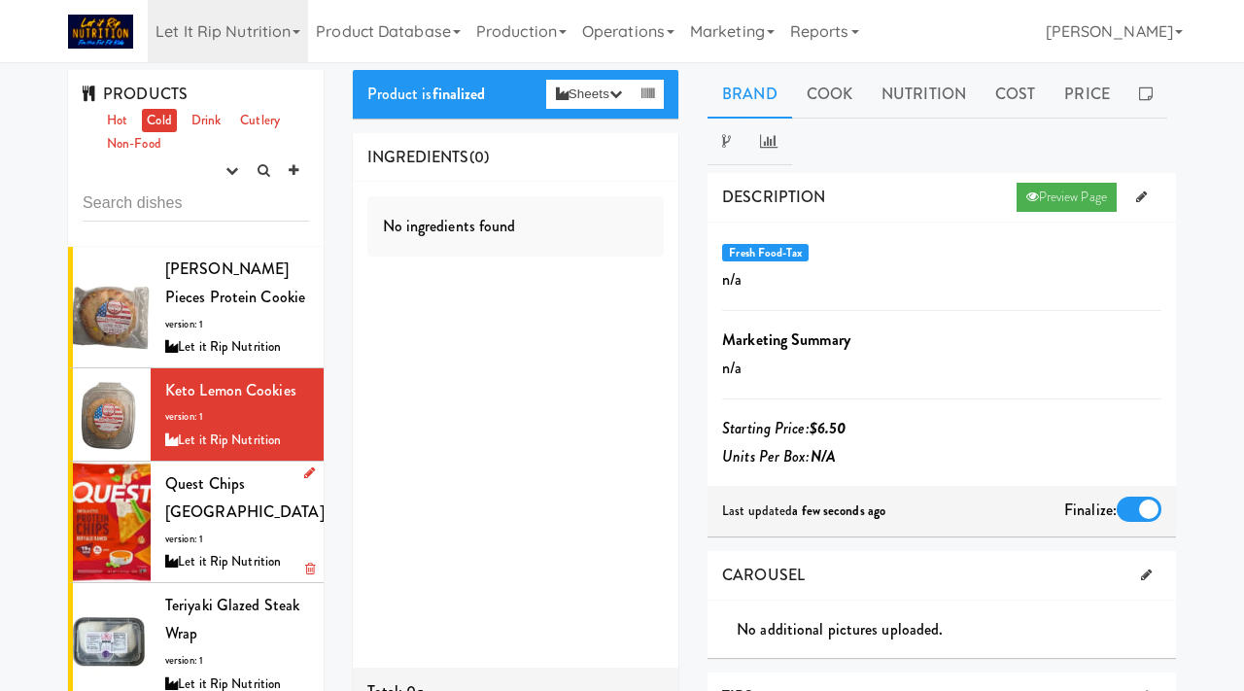
click at [212, 501] on div "Quest Chips Buffalo Ranch version: 1 Let it Rip Nutrition" at bounding box center [237, 521] width 144 height 105
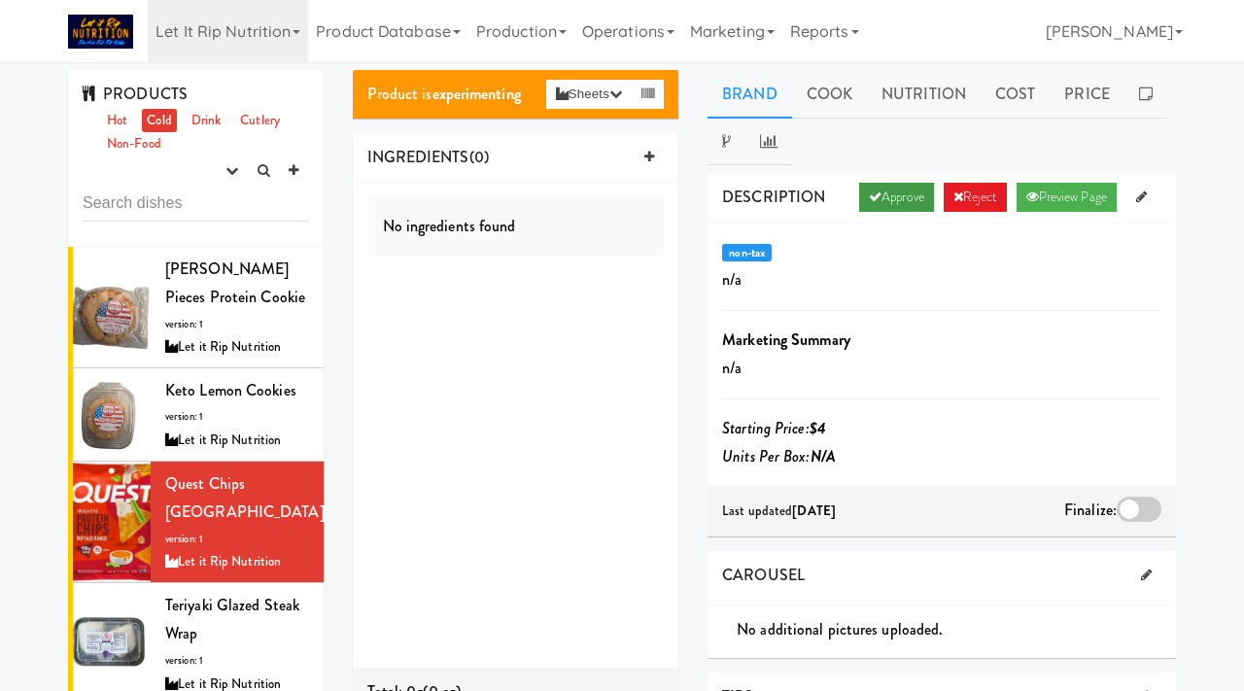
click at [877, 186] on link "Approve" at bounding box center [896, 197] width 75 height 29
click at [1128, 507] on div at bounding box center [1139, 509] width 45 height 25
click at [0, 0] on input "checkbox" at bounding box center [0, 0] width 0 height 0
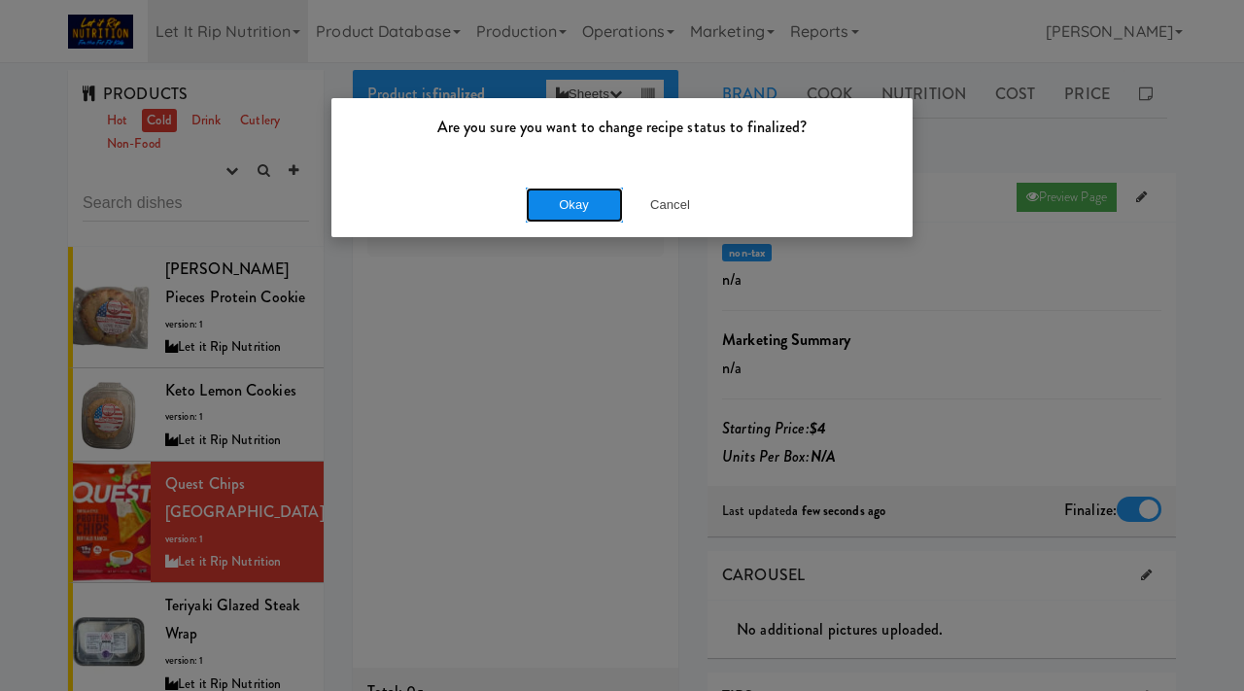
click at [565, 194] on button "Okay" at bounding box center [574, 205] width 97 height 35
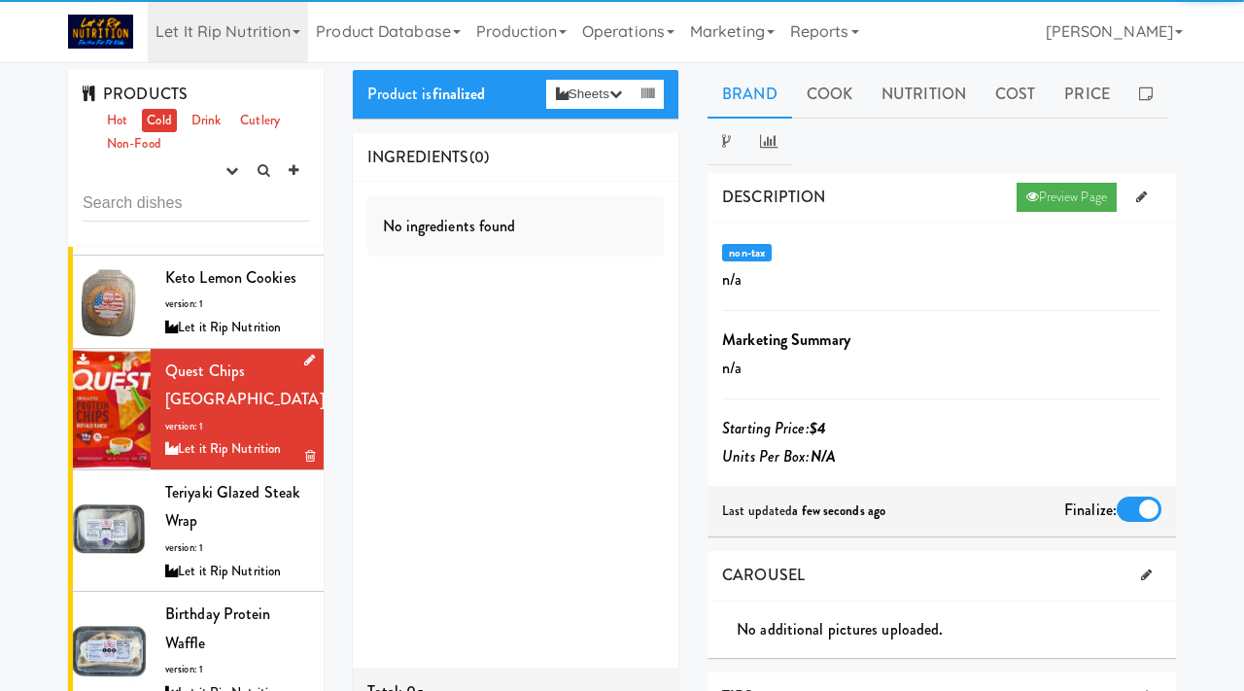
scroll to position [150, 0]
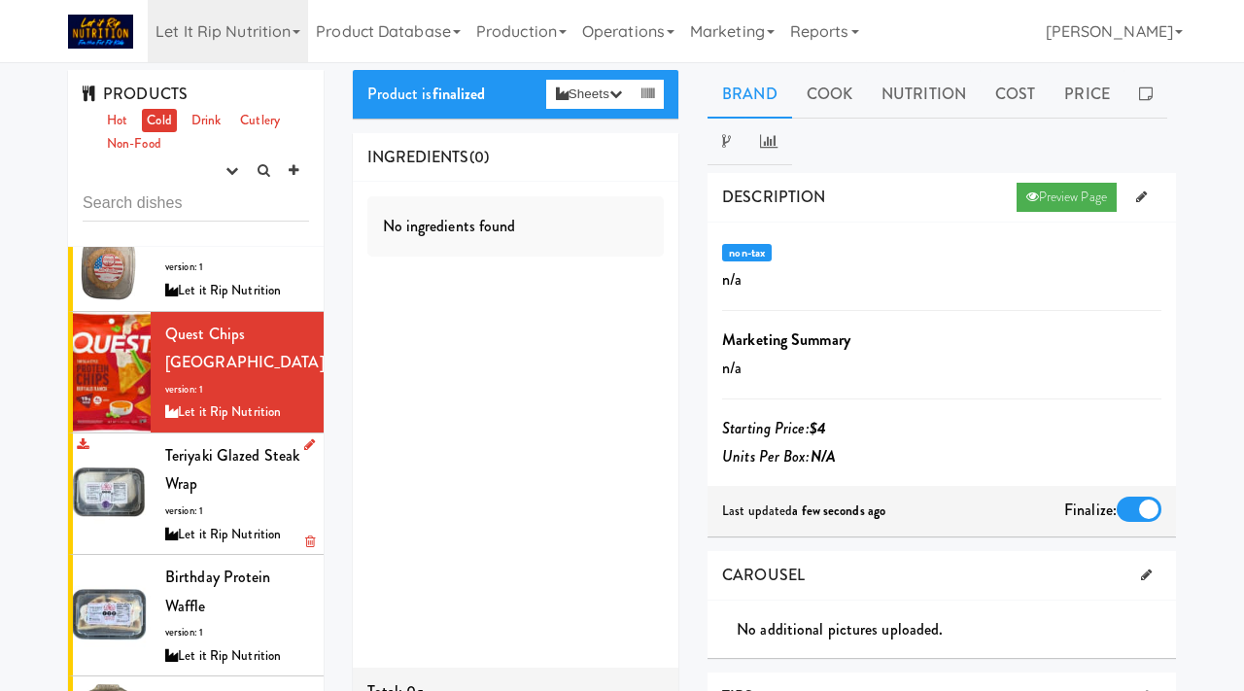
click at [251, 497] on div "Teriyaki Glazed Steak Wrap version: 1 Let it Rip Nutrition" at bounding box center [237, 493] width 144 height 105
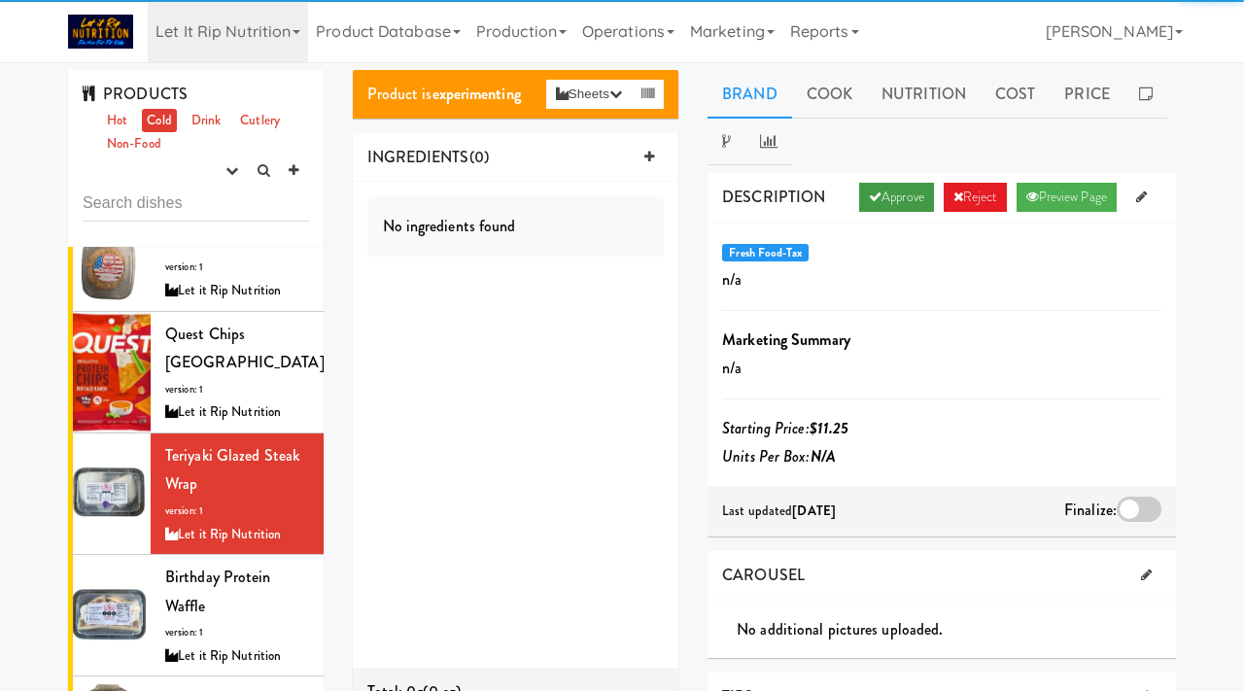
click at [876, 190] on link "Approve" at bounding box center [896, 197] width 75 height 29
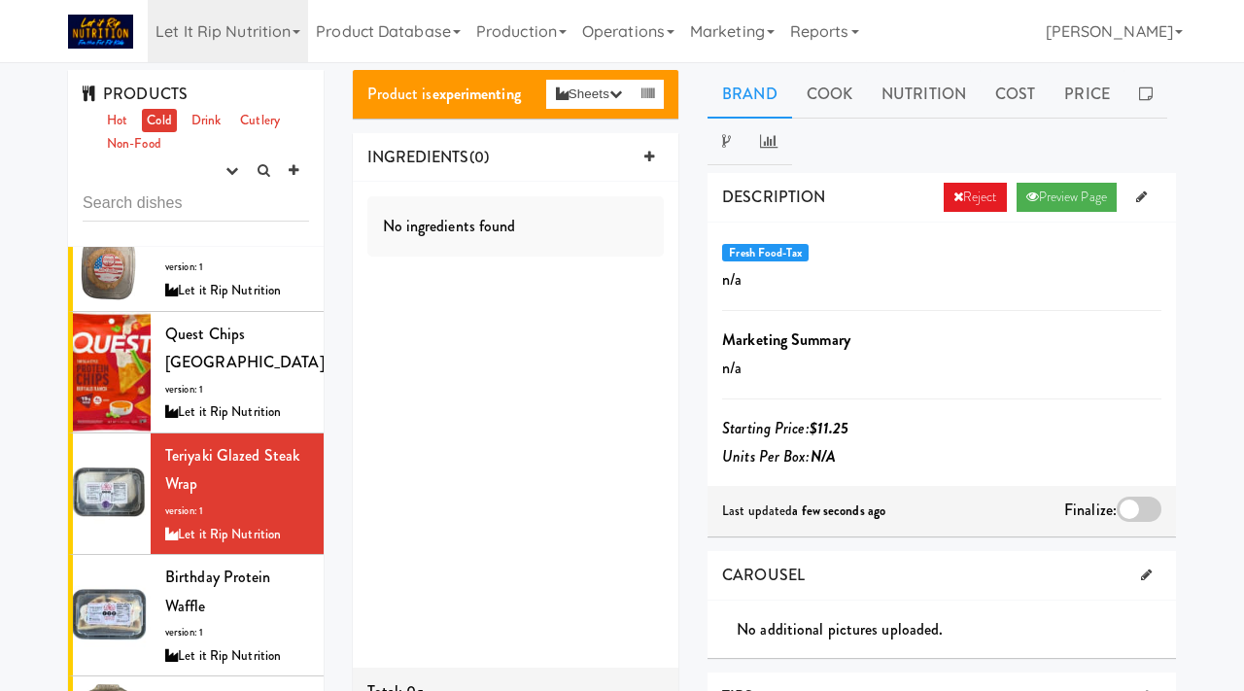
click at [1140, 502] on div at bounding box center [1139, 509] width 45 height 25
click at [0, 0] on input "checkbox" at bounding box center [0, 0] width 0 height 0
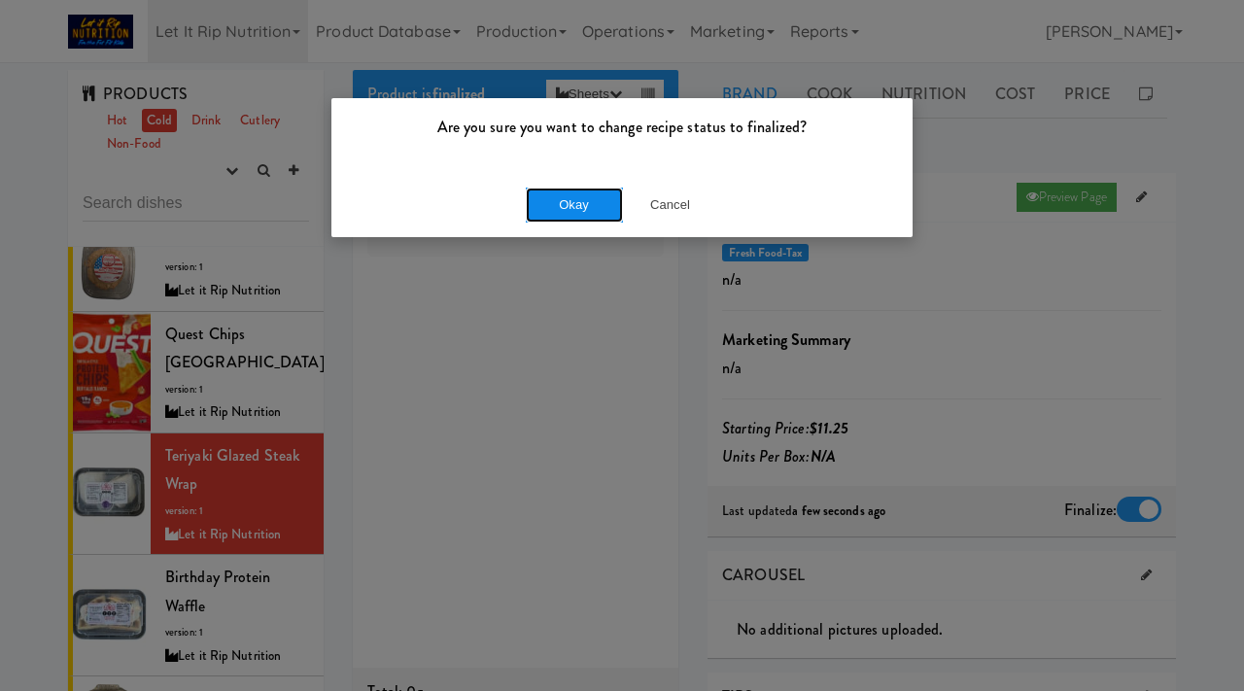
click at [553, 203] on button "Okay" at bounding box center [574, 205] width 97 height 35
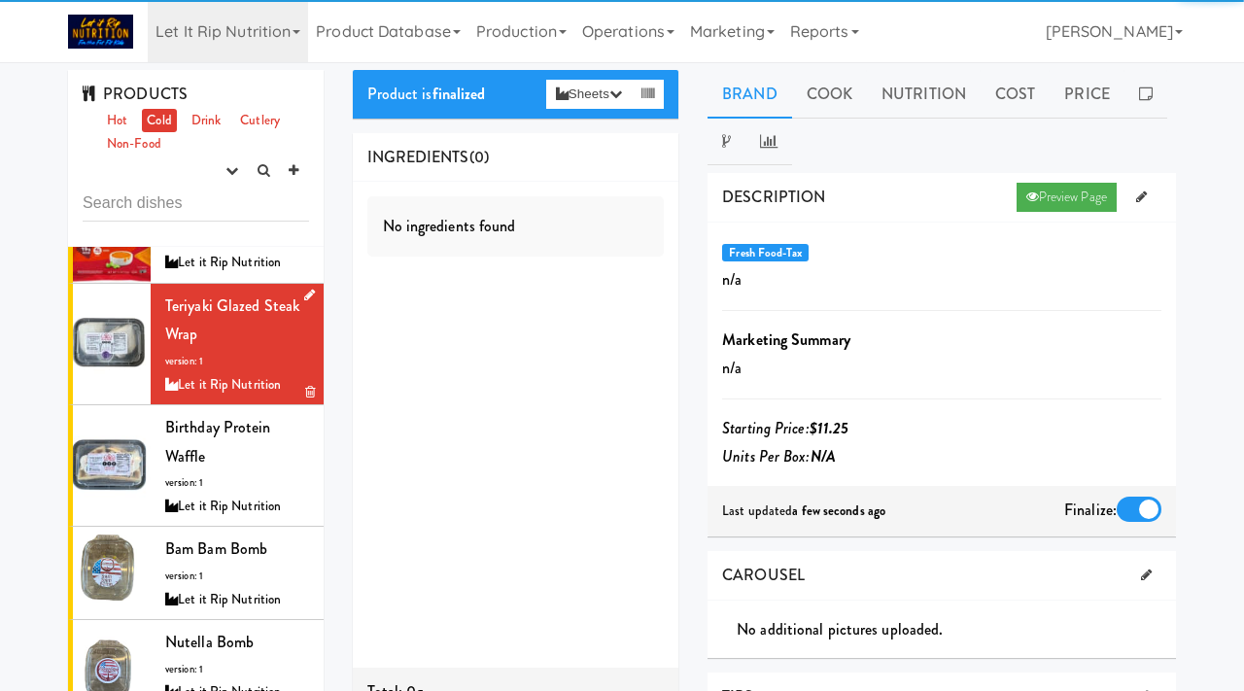
scroll to position [300, 0]
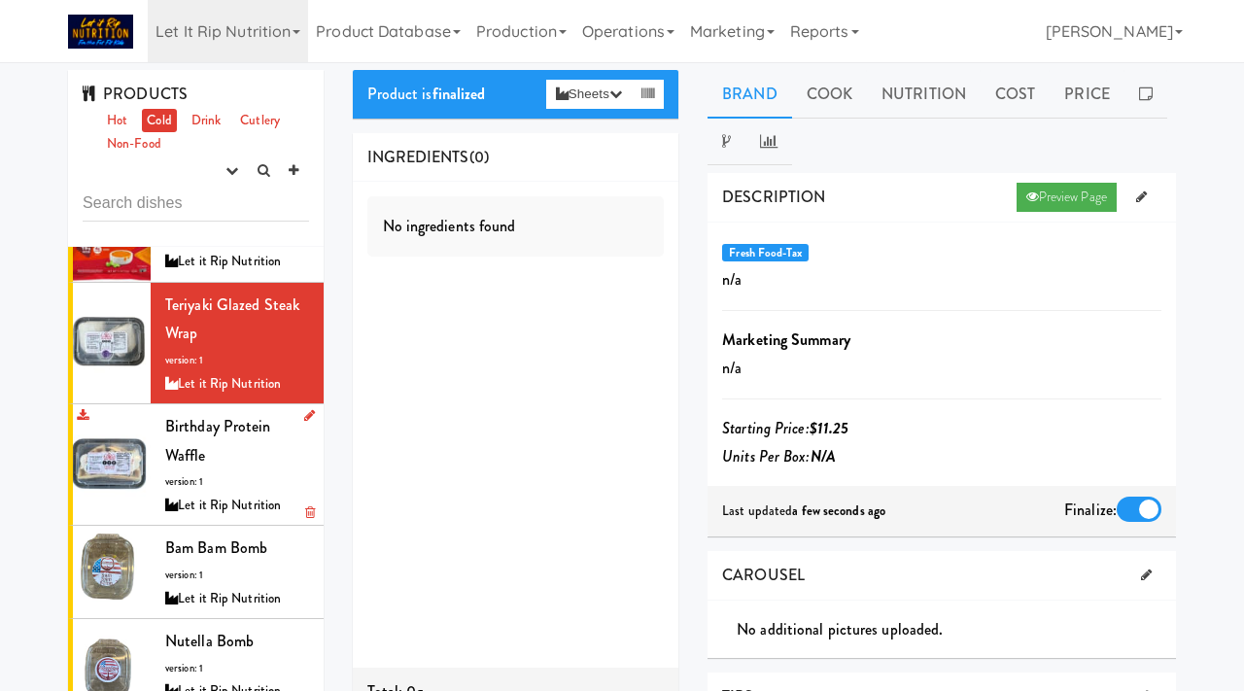
click at [197, 463] on span "Birthday Protein Waffle" at bounding box center [218, 441] width 106 height 52
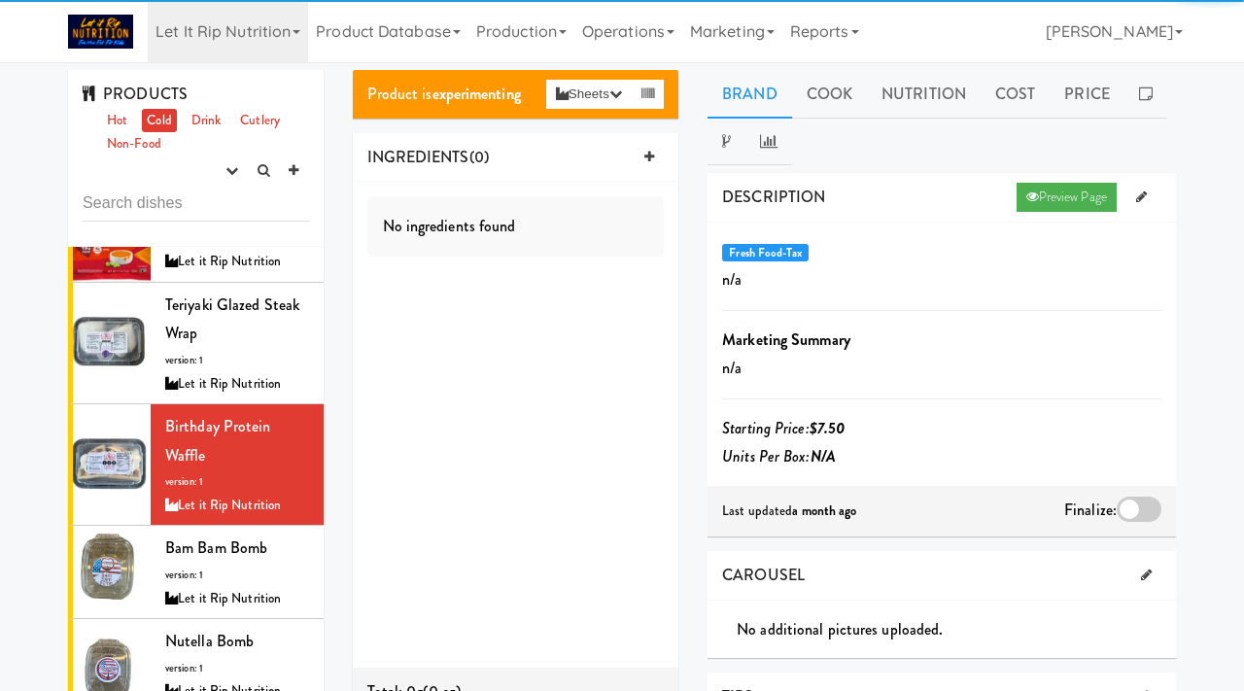
click at [1150, 498] on div at bounding box center [1139, 509] width 45 height 25
click at [0, 0] on input "checkbox" at bounding box center [0, 0] width 0 height 0
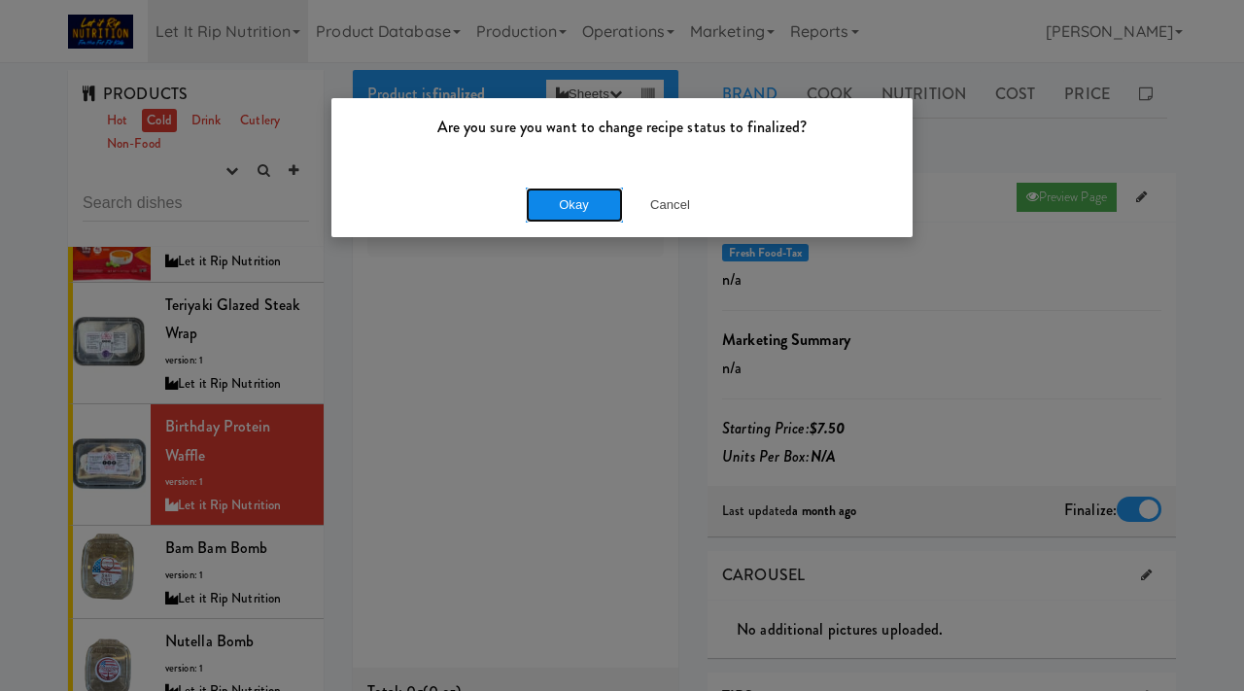
click at [572, 196] on button "Okay" at bounding box center [574, 205] width 97 height 35
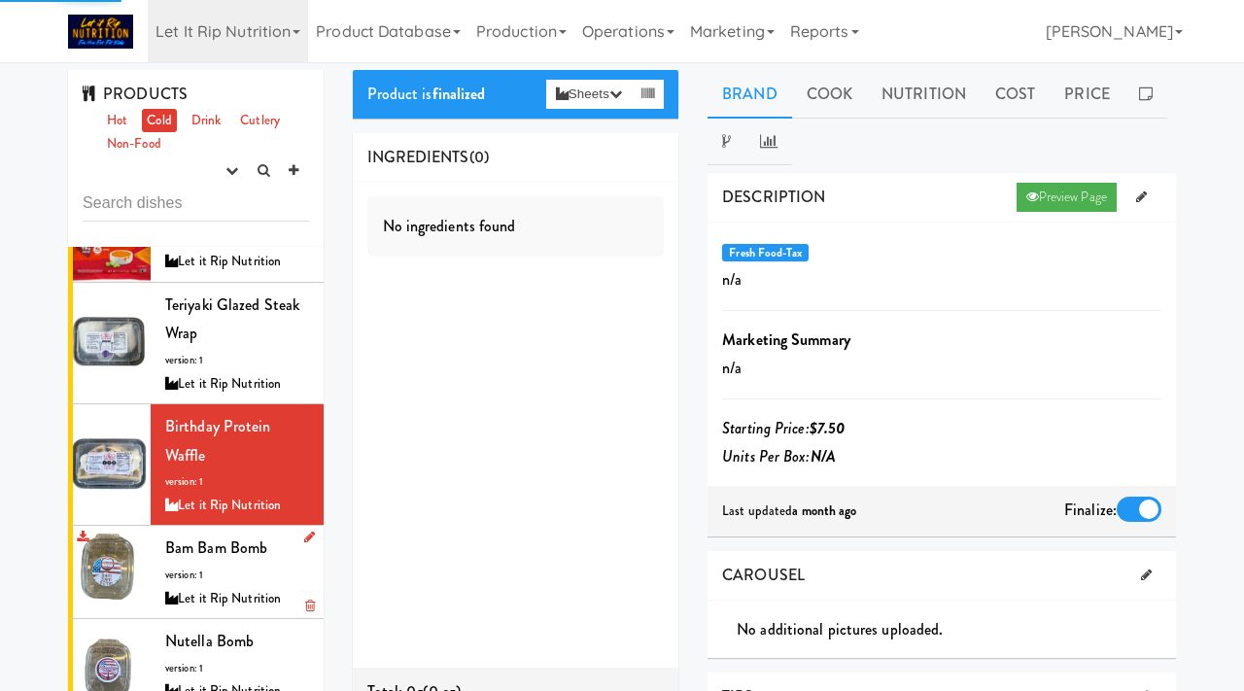
click at [201, 575] on span "version: 1" at bounding box center [184, 575] width 38 height 15
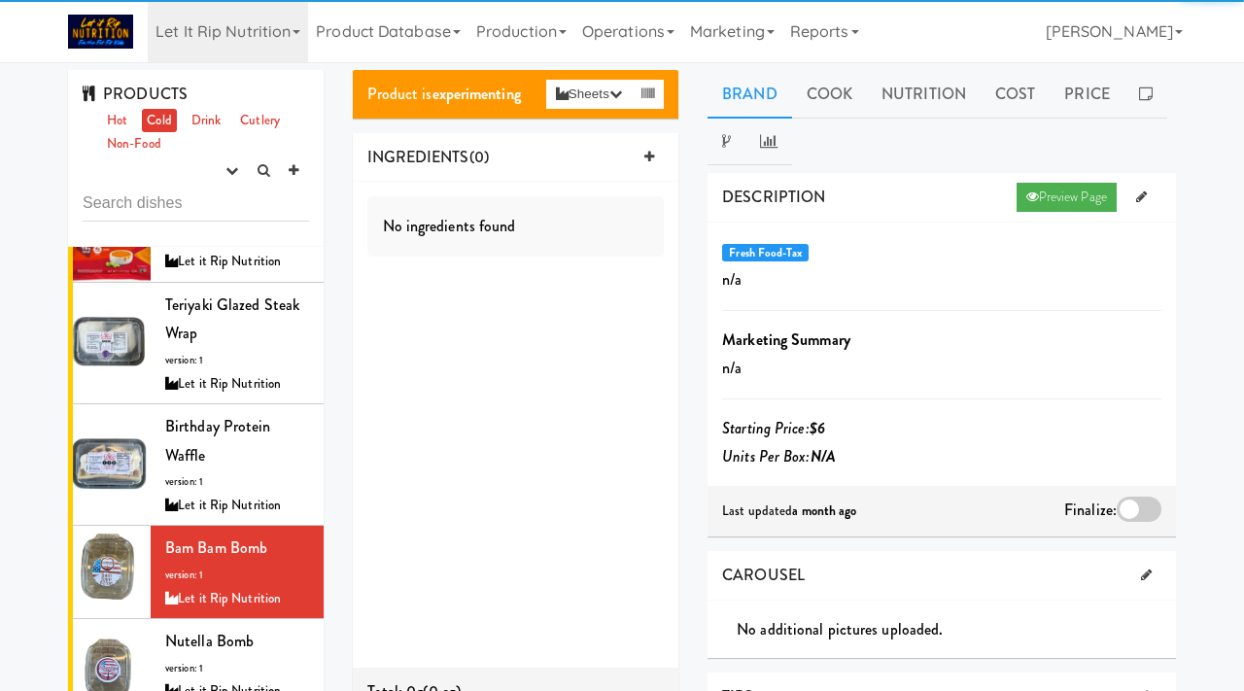
click at [1132, 509] on div at bounding box center [1139, 509] width 45 height 25
click at [0, 0] on input "checkbox" at bounding box center [0, 0] width 0 height 0
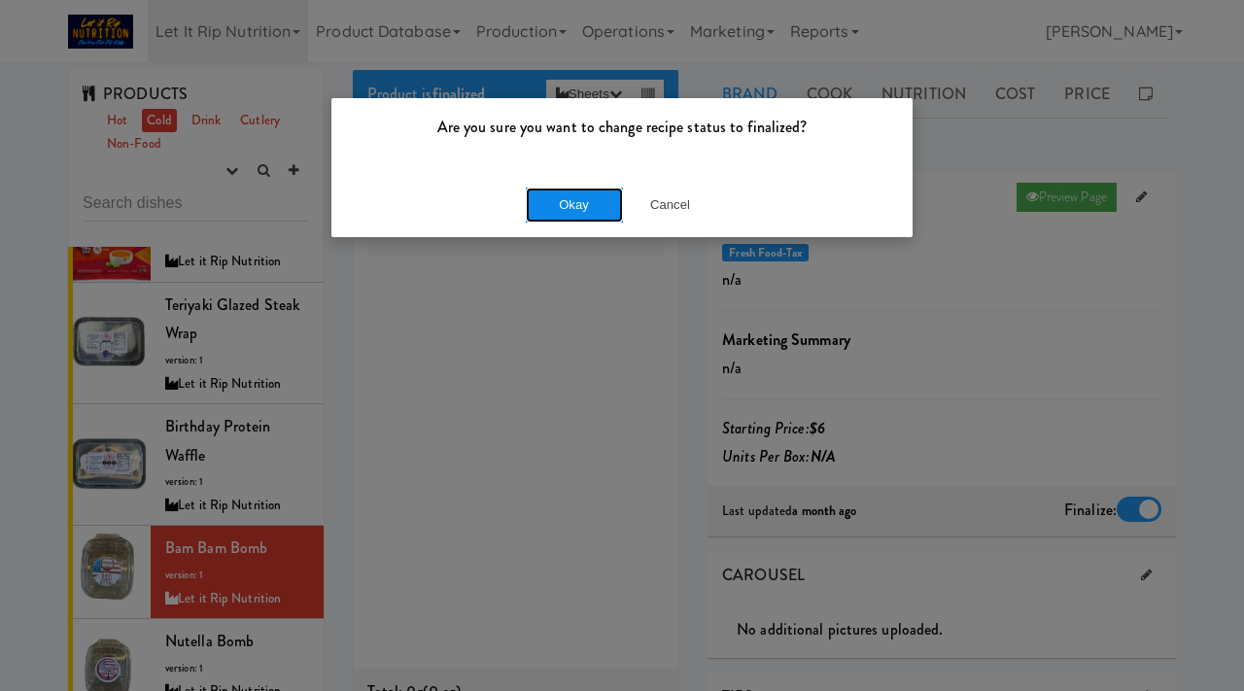
click at [551, 202] on button "Okay" at bounding box center [574, 205] width 97 height 35
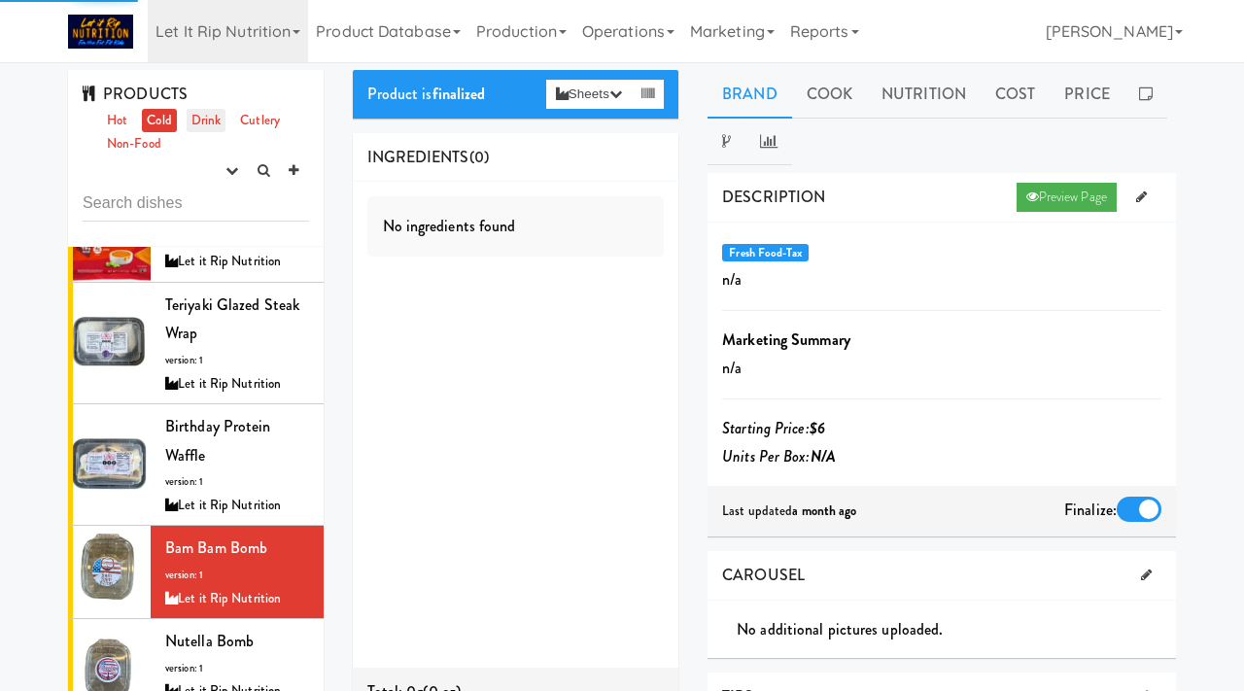
click at [203, 121] on link "Drink" at bounding box center [207, 121] width 40 height 24
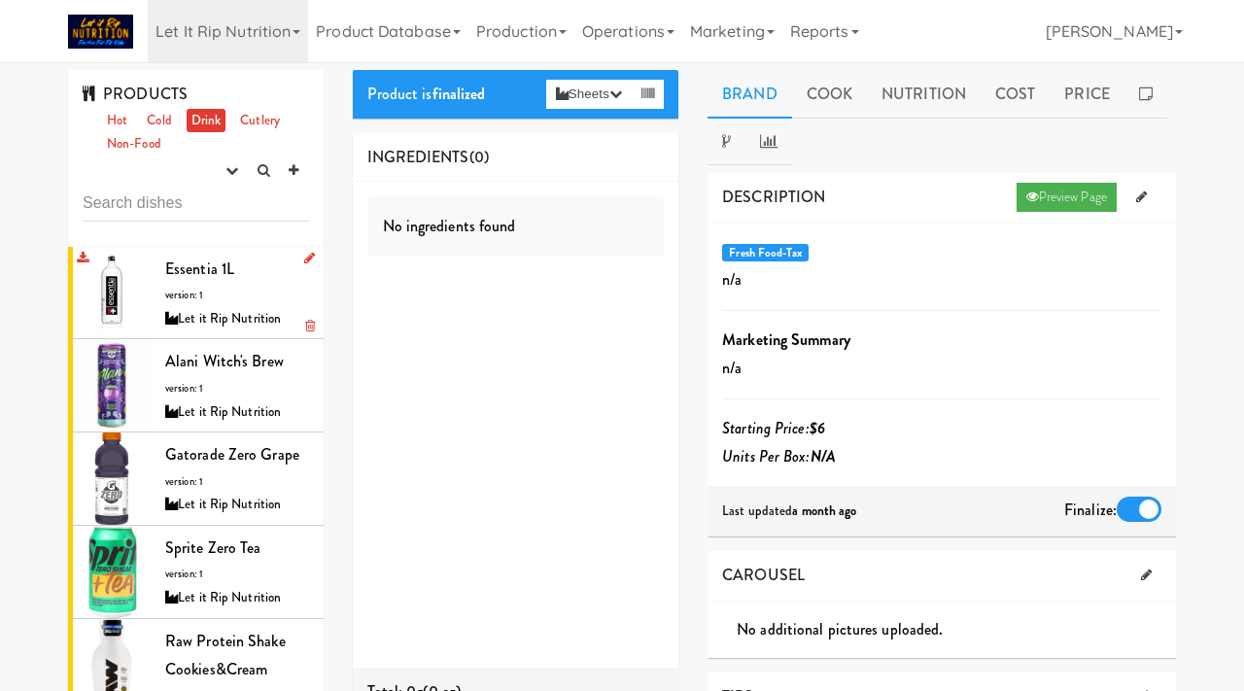
click at [205, 284] on div "Essentia 1L version: 1 Let it Rip Nutrition" at bounding box center [237, 293] width 144 height 77
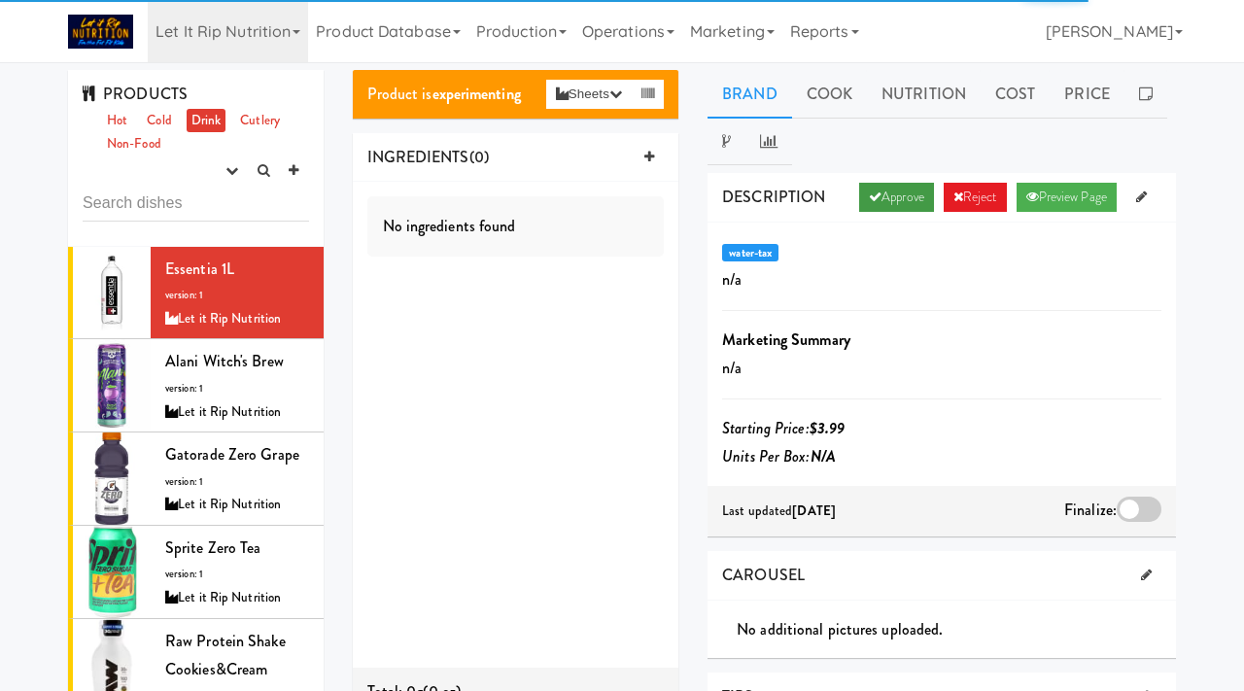
click at [915, 209] on link "Approve" at bounding box center [896, 197] width 75 height 29
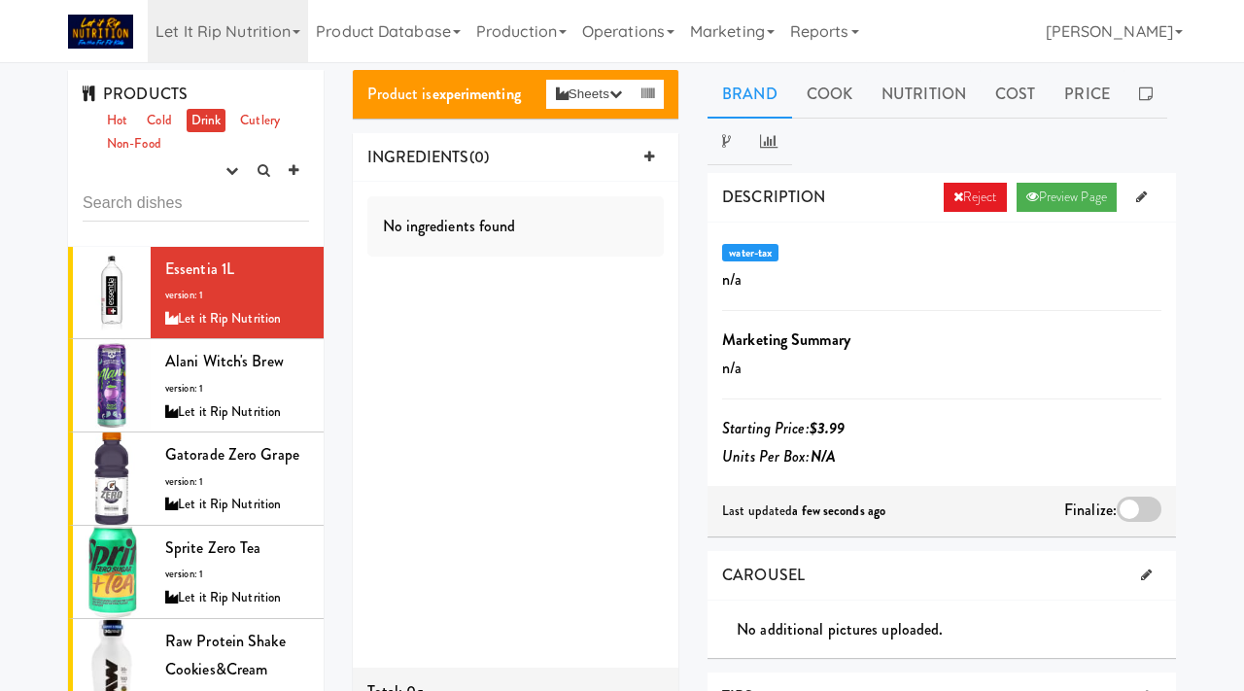
click at [1146, 515] on div at bounding box center [1139, 509] width 45 height 25
click at [0, 0] on input "checkbox" at bounding box center [0, 0] width 0 height 0
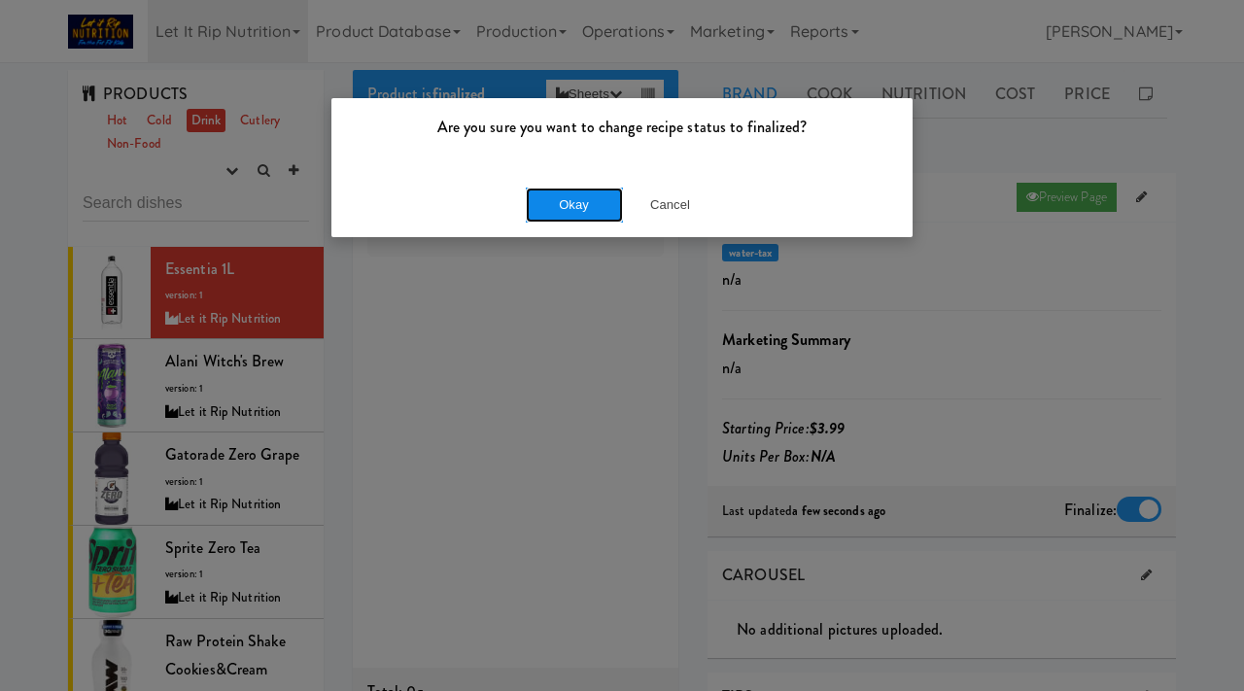
click at [585, 201] on button "Okay" at bounding box center [574, 205] width 97 height 35
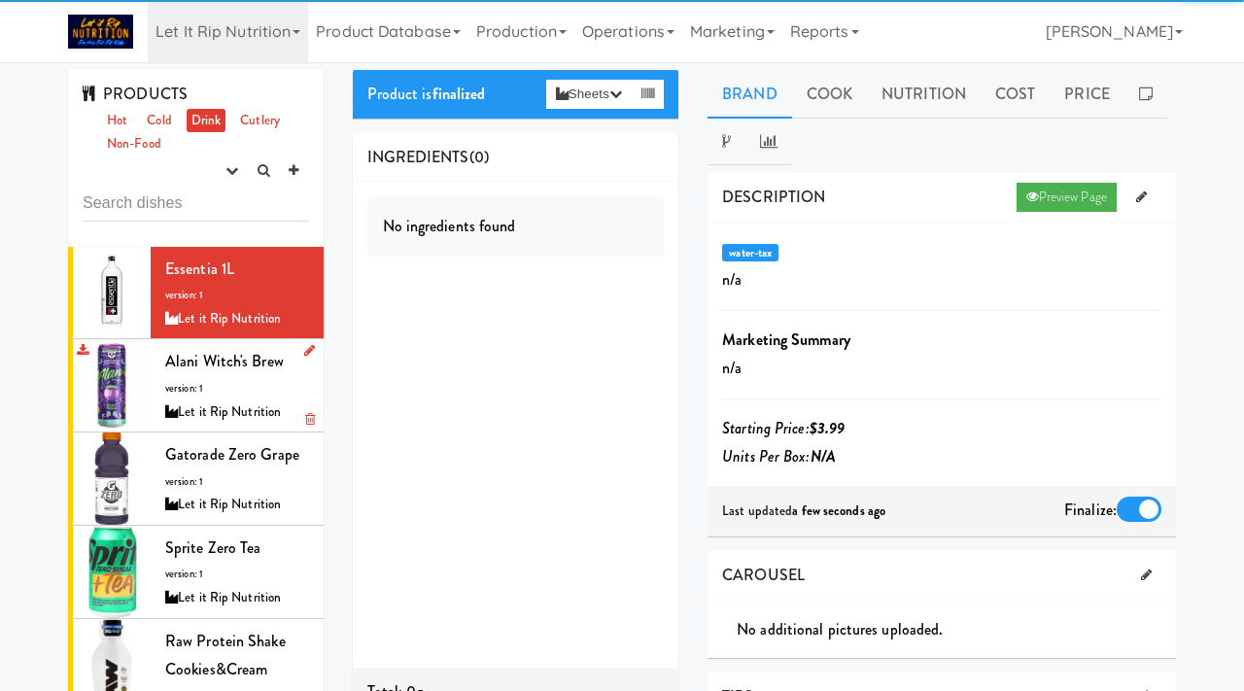
click at [186, 397] on div "Alani Witch's Brew version: 1 Let it Rip Nutrition" at bounding box center [237, 385] width 144 height 77
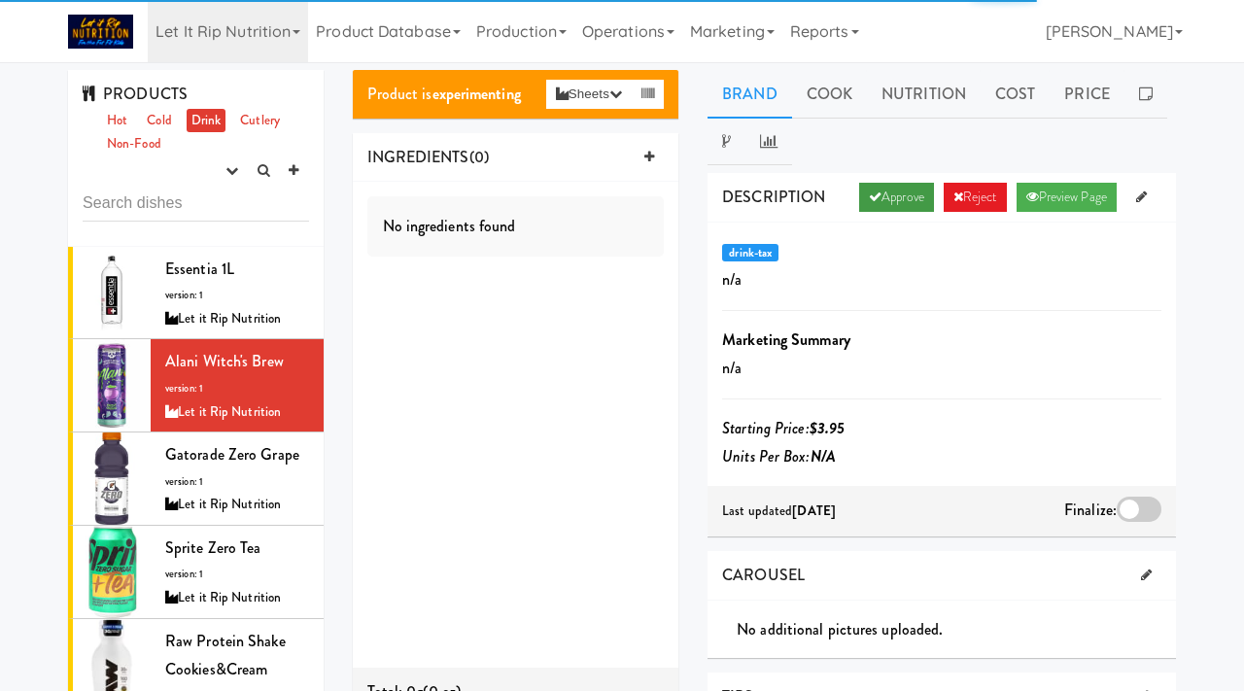
click at [874, 192] on link "Approve" at bounding box center [896, 197] width 75 height 29
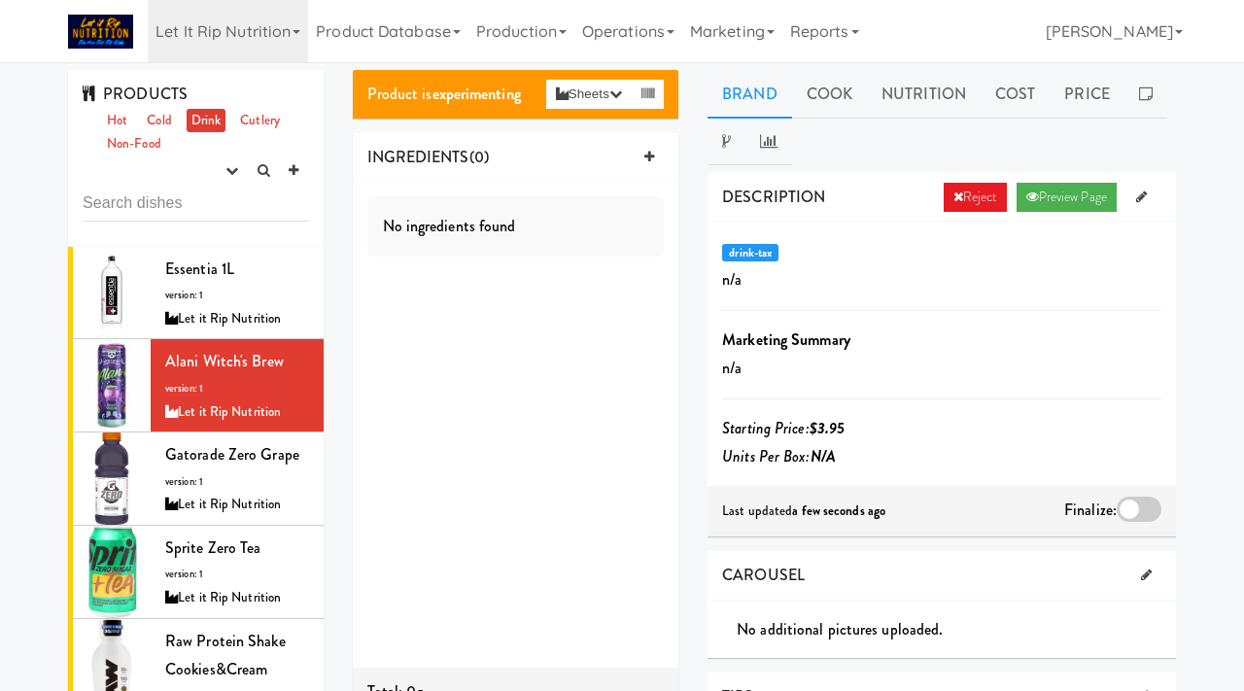
click at [1135, 517] on div at bounding box center [1139, 509] width 45 height 25
click at [0, 0] on input "checkbox" at bounding box center [0, 0] width 0 height 0
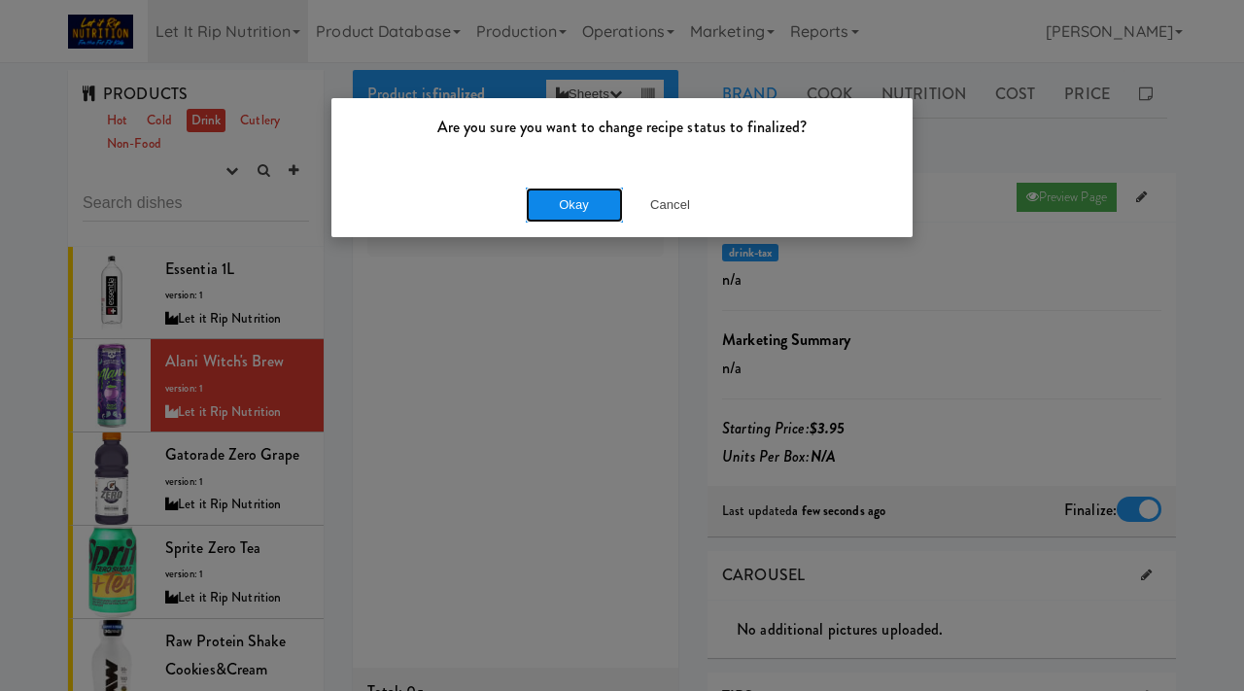
click at [568, 210] on button "Okay" at bounding box center [574, 205] width 97 height 35
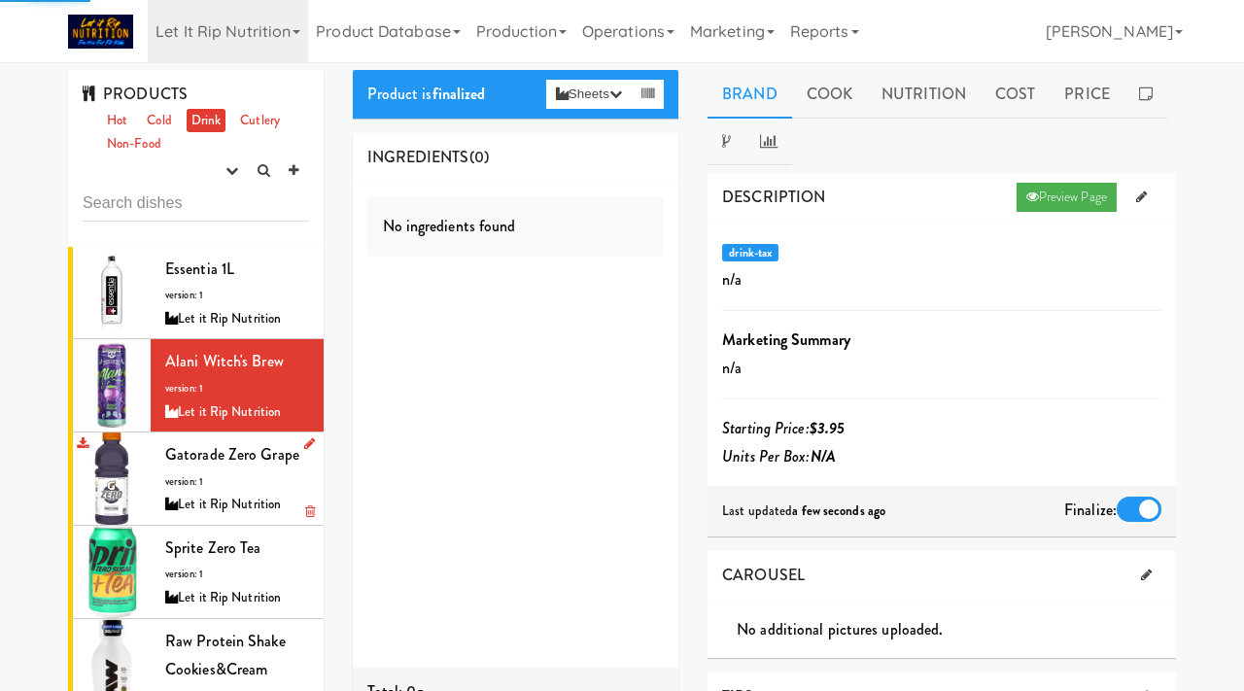
click at [190, 467] on div "Gatorade Zero Grape version: 1 Let it Rip Nutrition" at bounding box center [237, 478] width 144 height 77
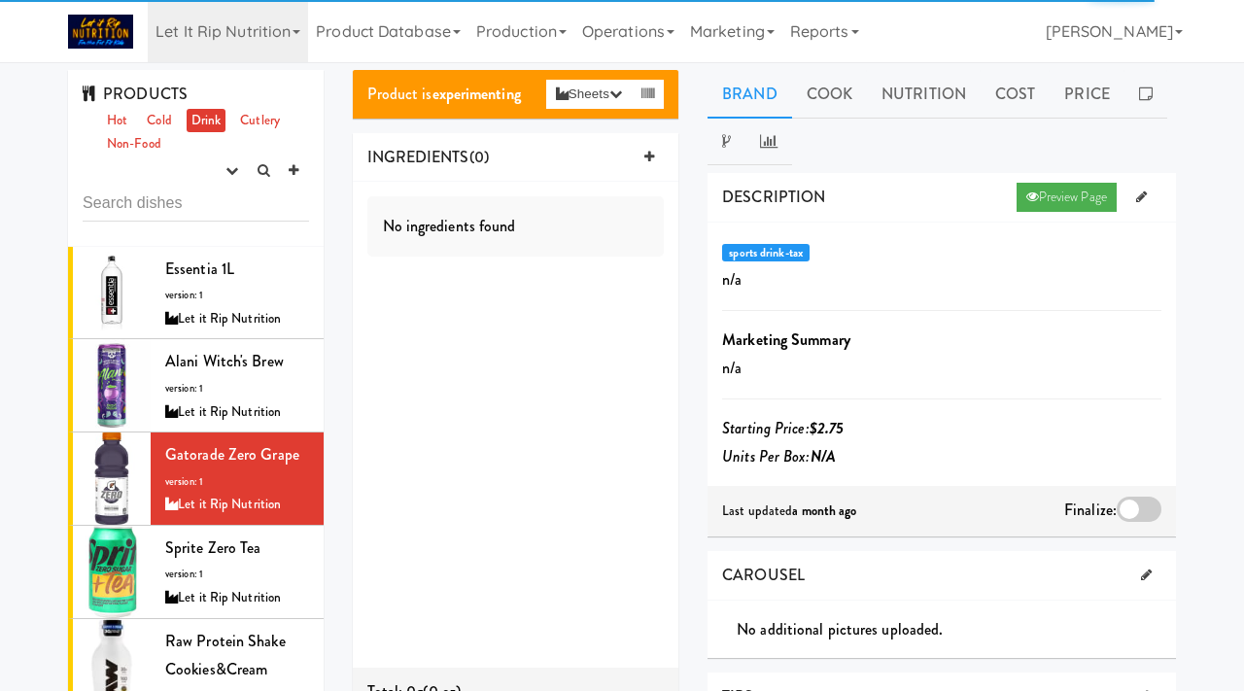
click at [1147, 505] on div at bounding box center [1139, 509] width 45 height 25
click at [0, 0] on input "checkbox" at bounding box center [0, 0] width 0 height 0
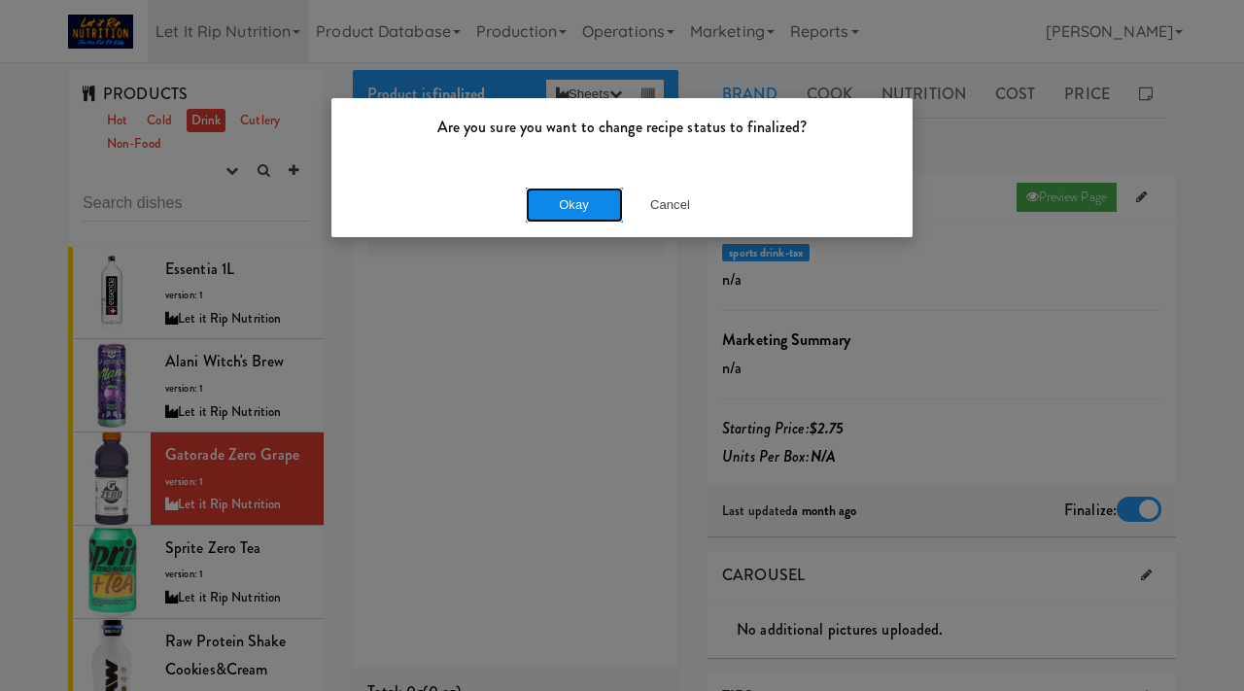
click at [556, 199] on button "Okay" at bounding box center [574, 205] width 97 height 35
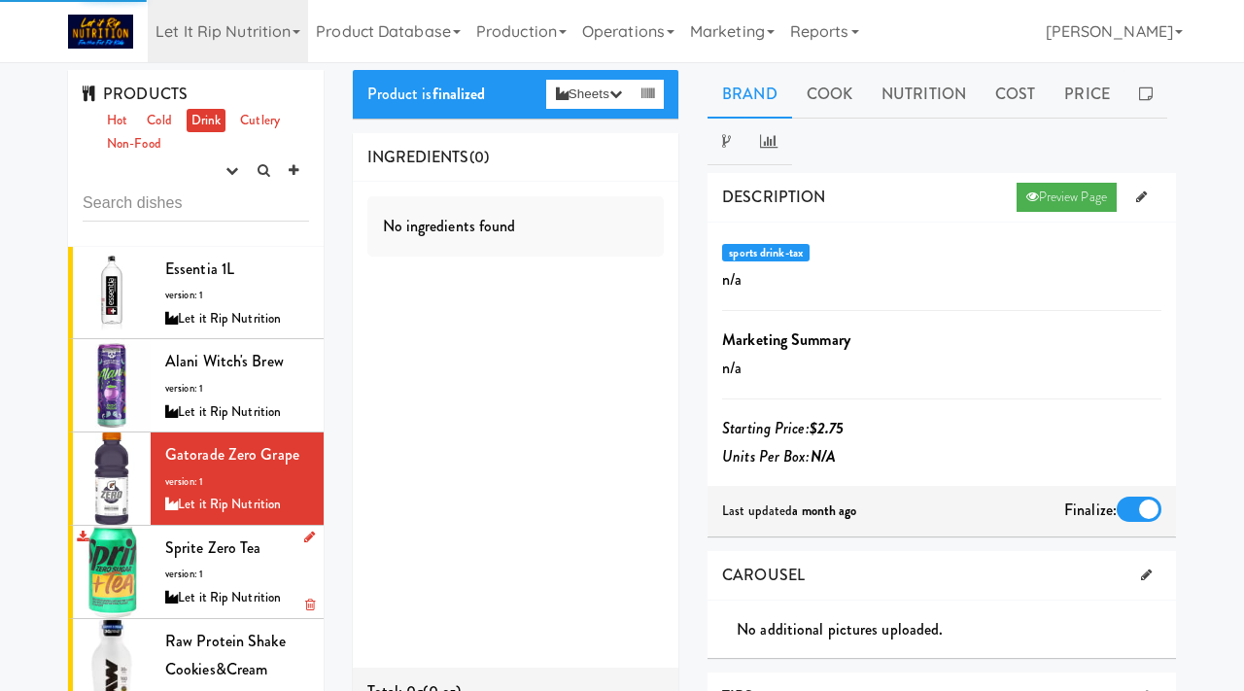
click at [218, 563] on div "Sprite Zero Tea version: 1 Let it Rip Nutrition" at bounding box center [237, 572] width 144 height 77
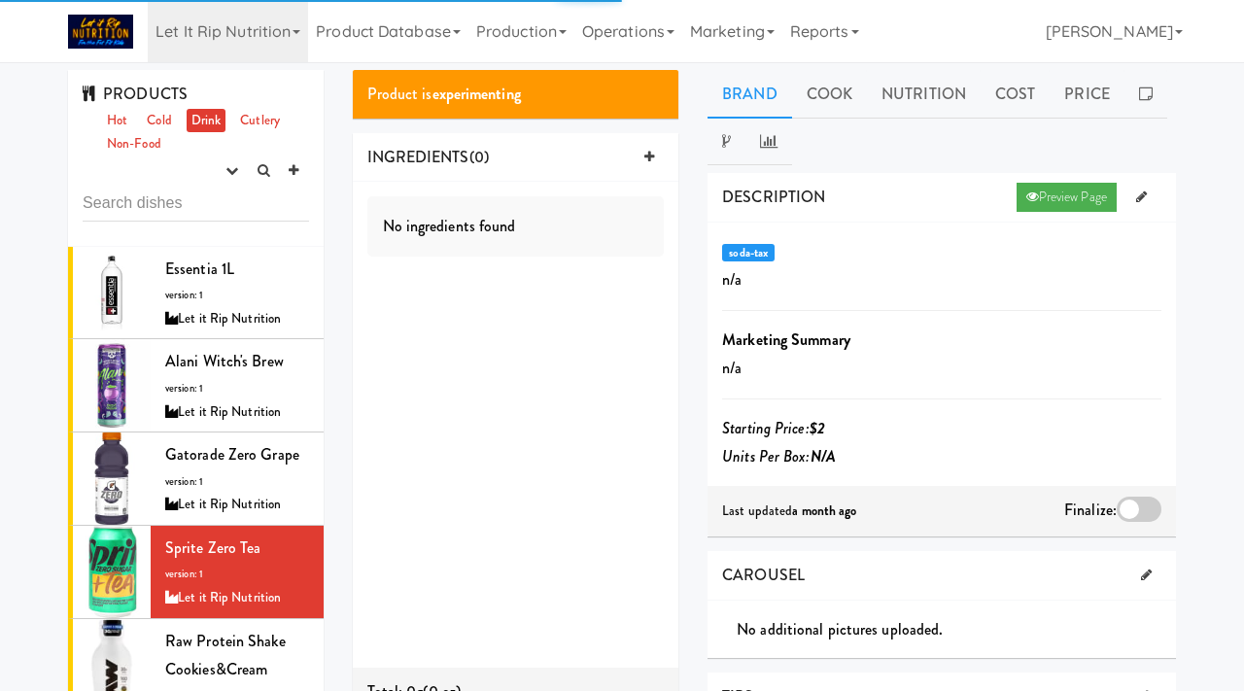
click at [1131, 501] on div at bounding box center [1139, 509] width 45 height 25
click at [0, 0] on input "checkbox" at bounding box center [0, 0] width 0 height 0
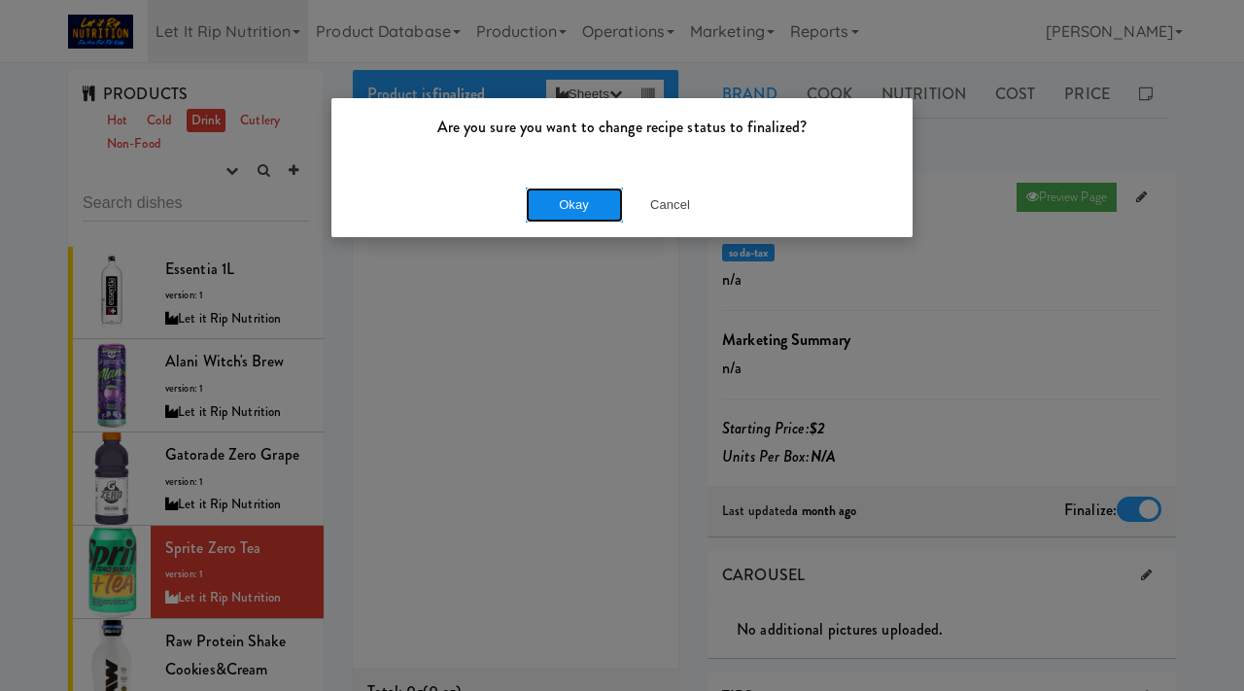
click at [578, 207] on button "Okay" at bounding box center [574, 205] width 97 height 35
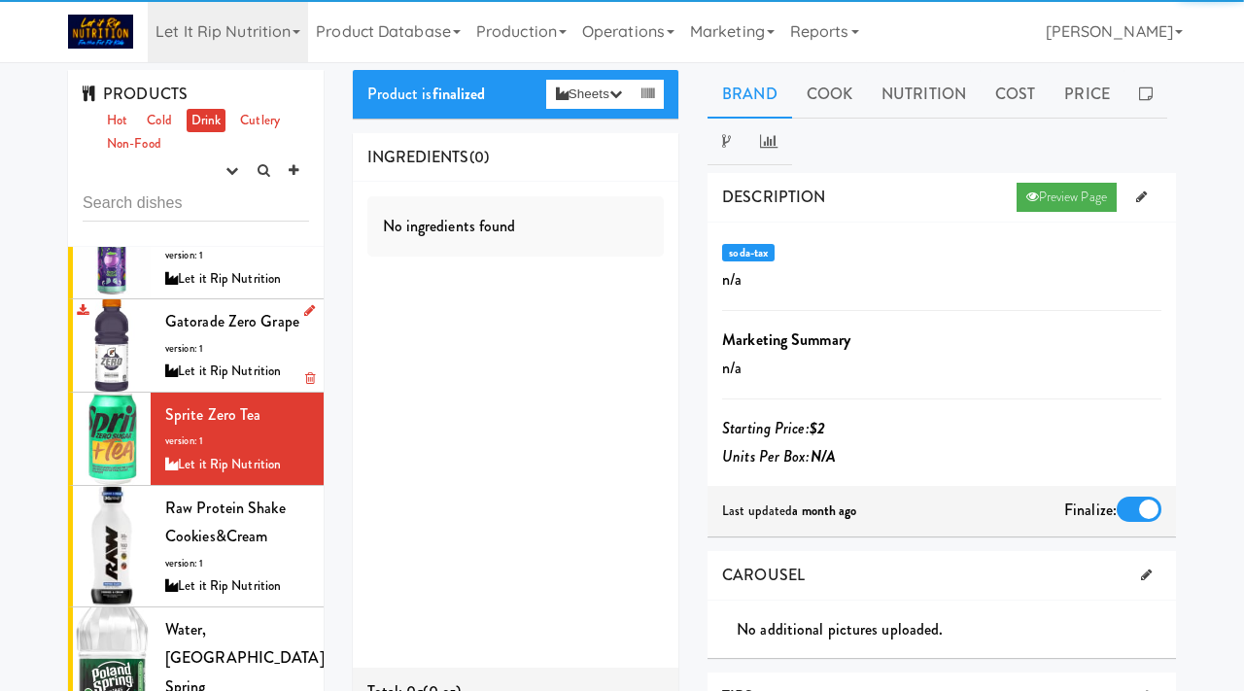
scroll to position [174, 0]
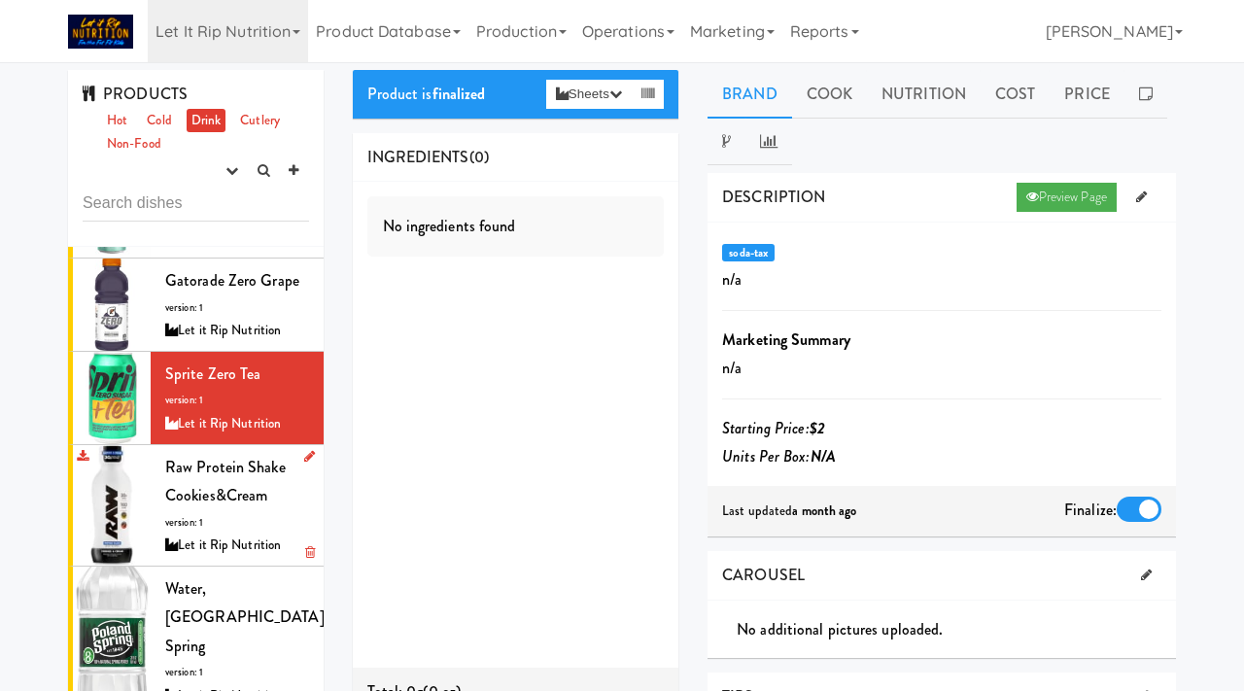
click at [217, 529] on div "Raw Protein Shake Cookies&Cream version: 1 Let it Rip Nutrition" at bounding box center [237, 505] width 144 height 105
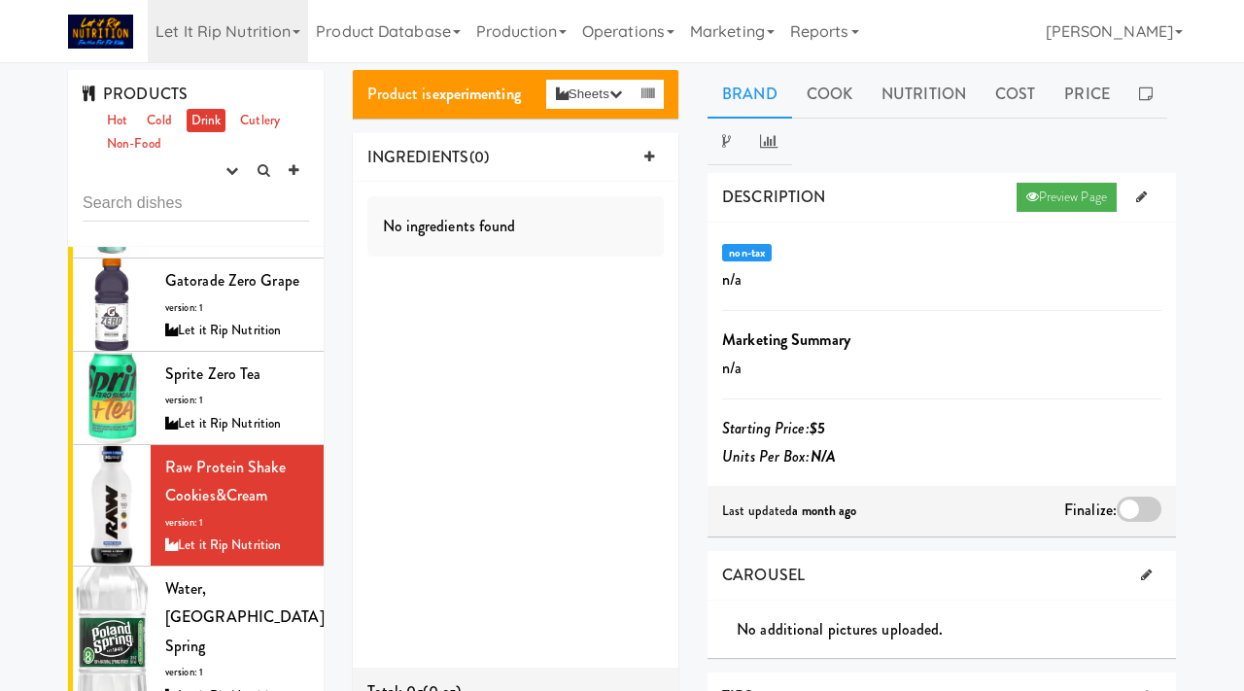
click at [1127, 506] on div at bounding box center [1139, 509] width 45 height 25
click at [0, 0] on input "checkbox" at bounding box center [0, 0] width 0 height 0
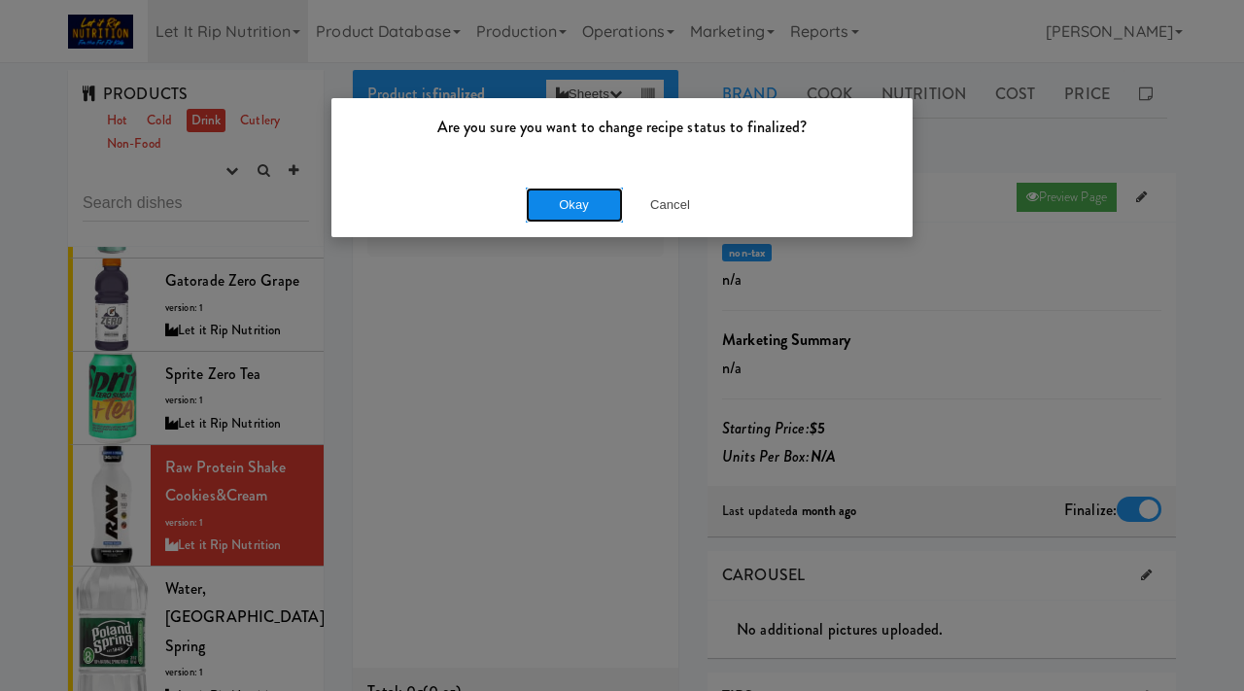
click at [585, 199] on button "Okay" at bounding box center [574, 205] width 97 height 35
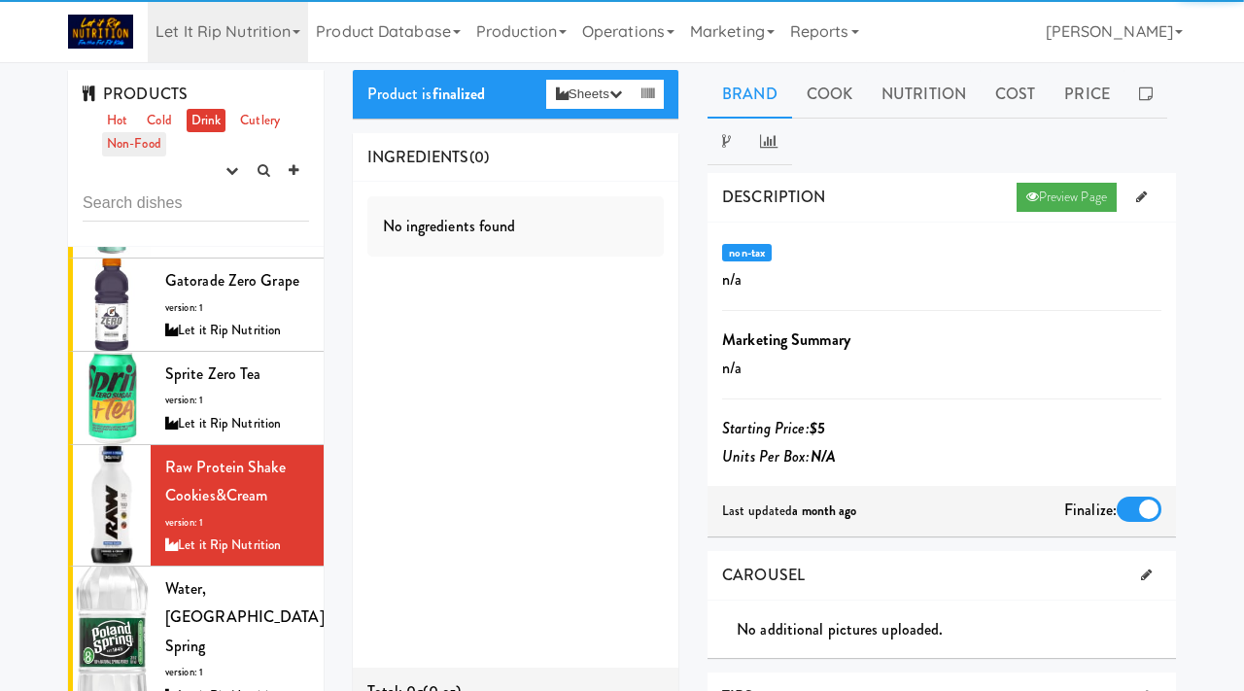
click at [125, 139] on link "Non-Food" at bounding box center [134, 144] width 64 height 24
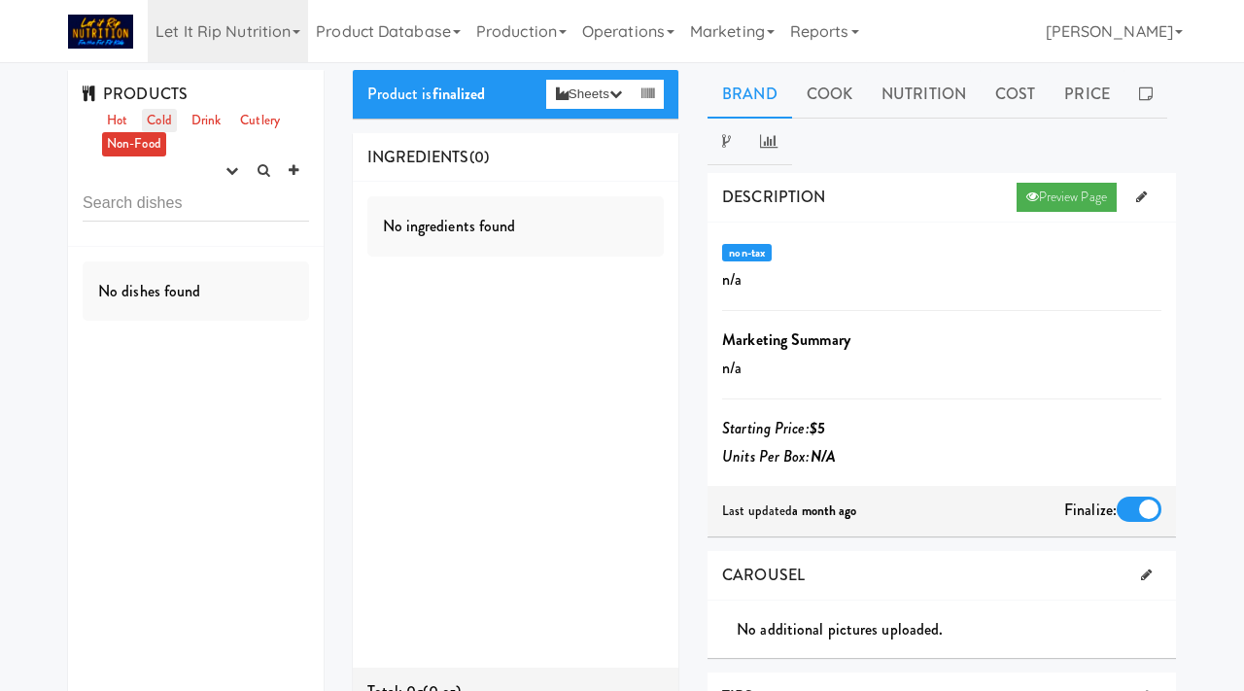
click at [162, 121] on link "Cold" at bounding box center [159, 121] width 34 height 24
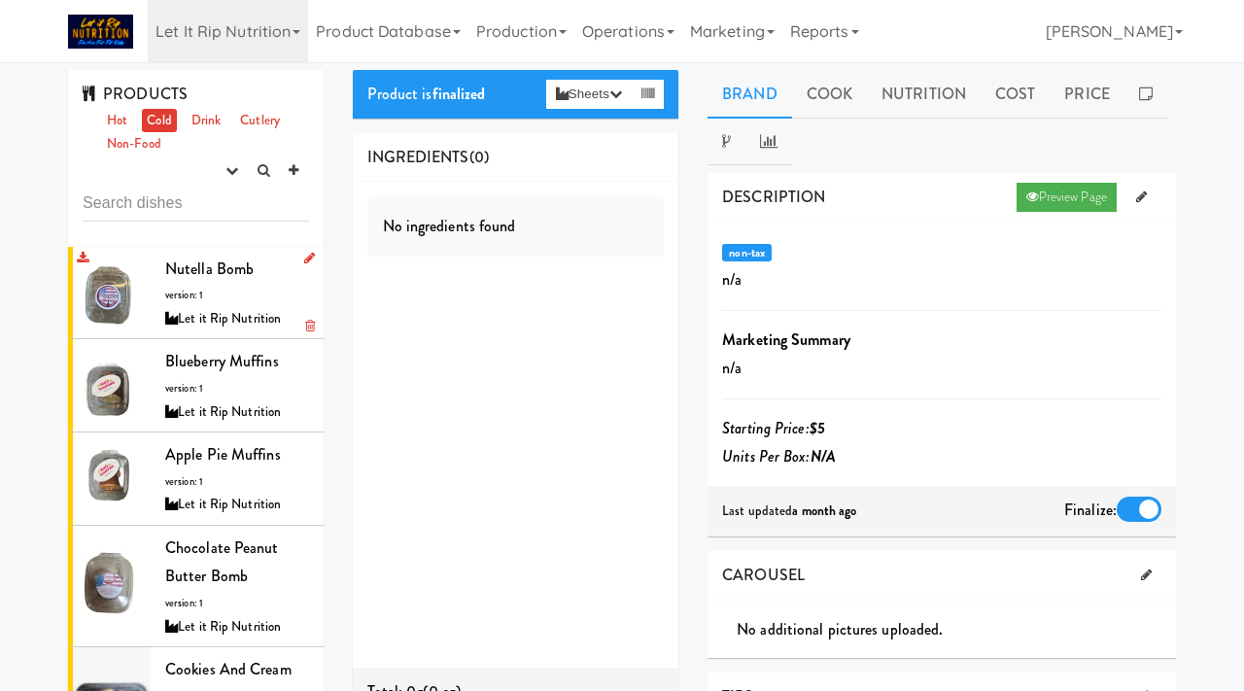
click at [198, 313] on div "Let it Rip Nutrition" at bounding box center [237, 319] width 144 height 24
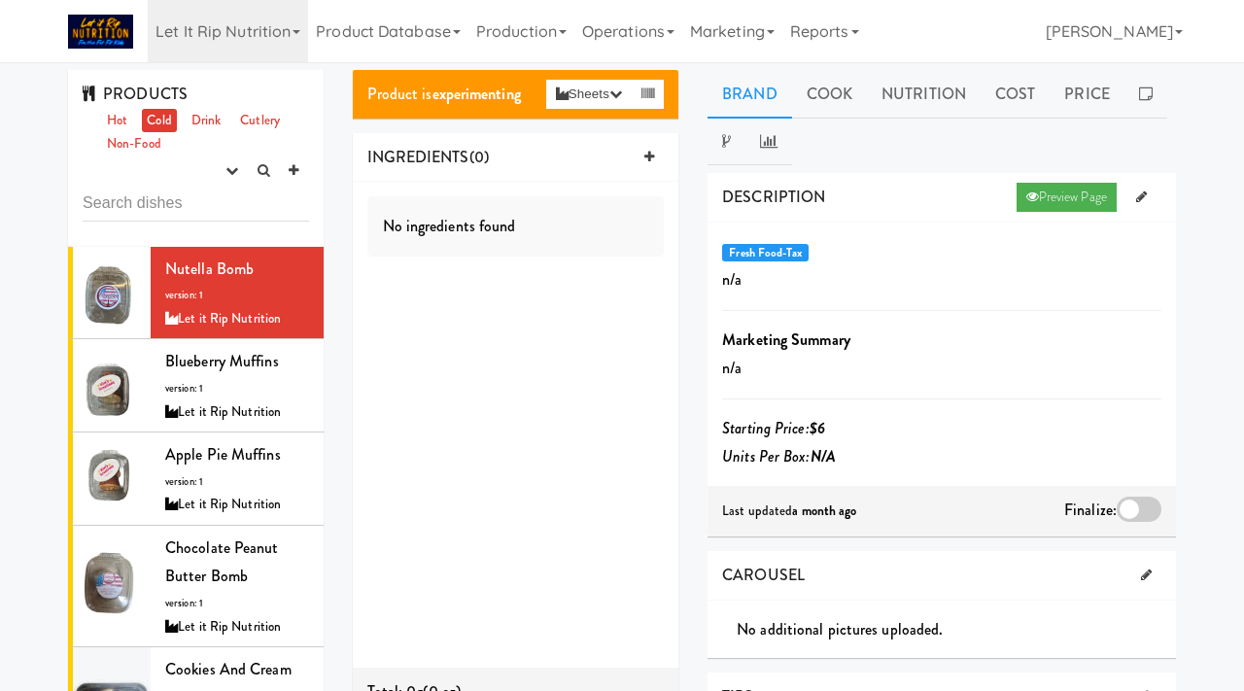
click at [1139, 503] on div at bounding box center [1139, 509] width 45 height 25
click at [0, 0] on input "checkbox" at bounding box center [0, 0] width 0 height 0
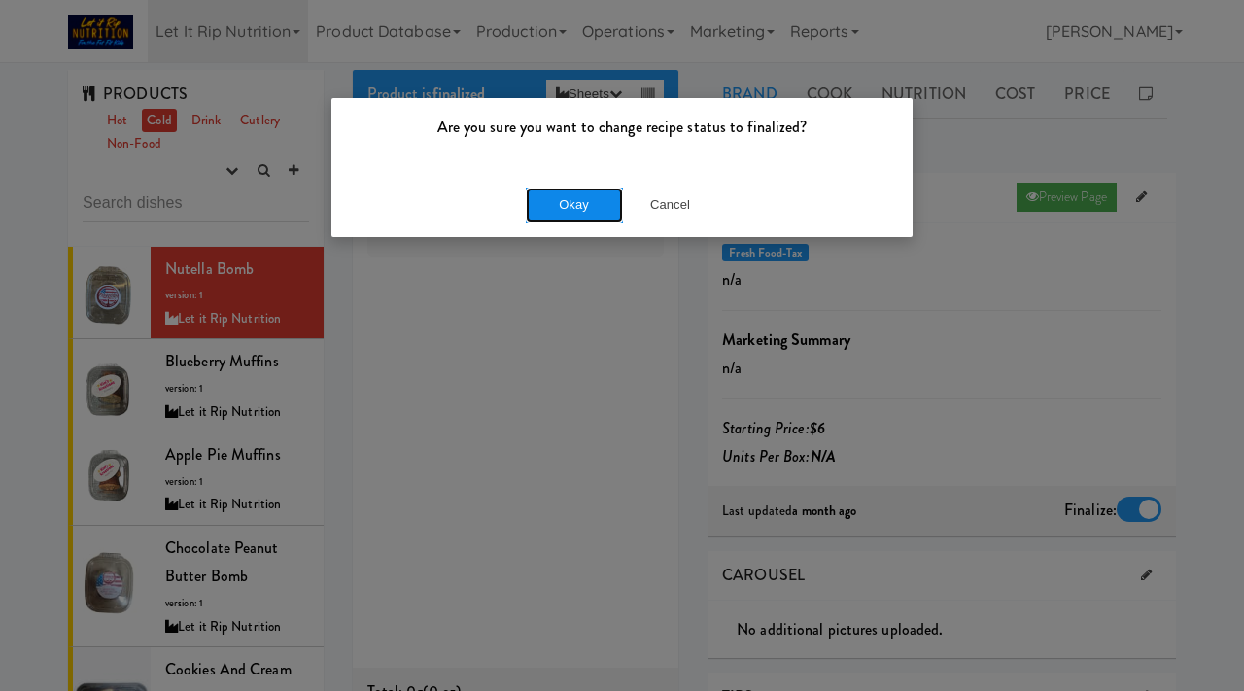
click at [580, 206] on button "Okay" at bounding box center [574, 205] width 97 height 35
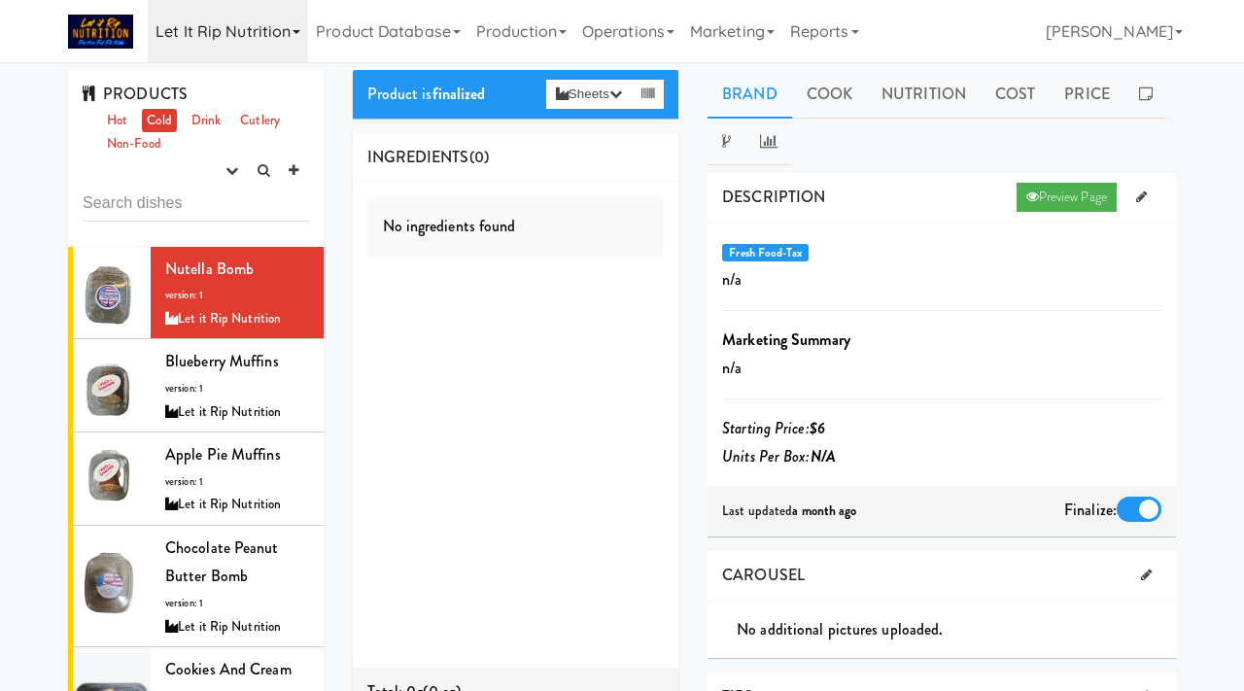
click at [233, 38] on link "Let it Rip Nutrition" at bounding box center [228, 31] width 160 height 62
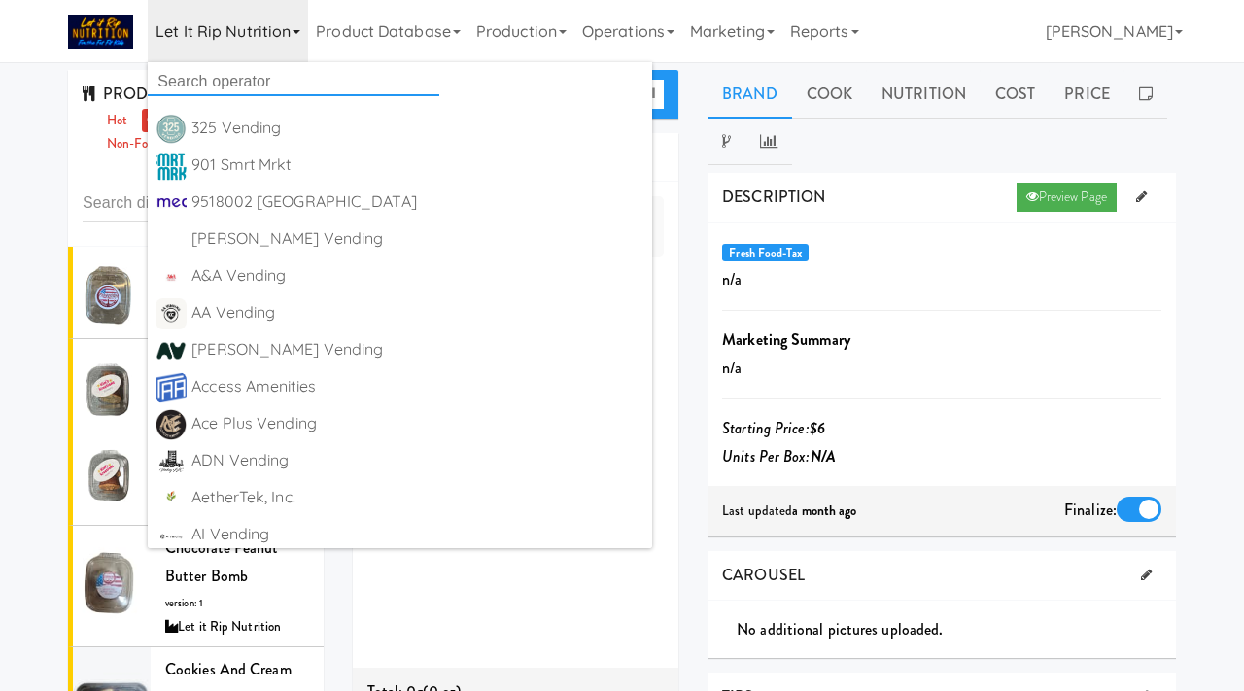
click at [194, 75] on input "text" at bounding box center [294, 81] width 292 height 29
type input "michigan"
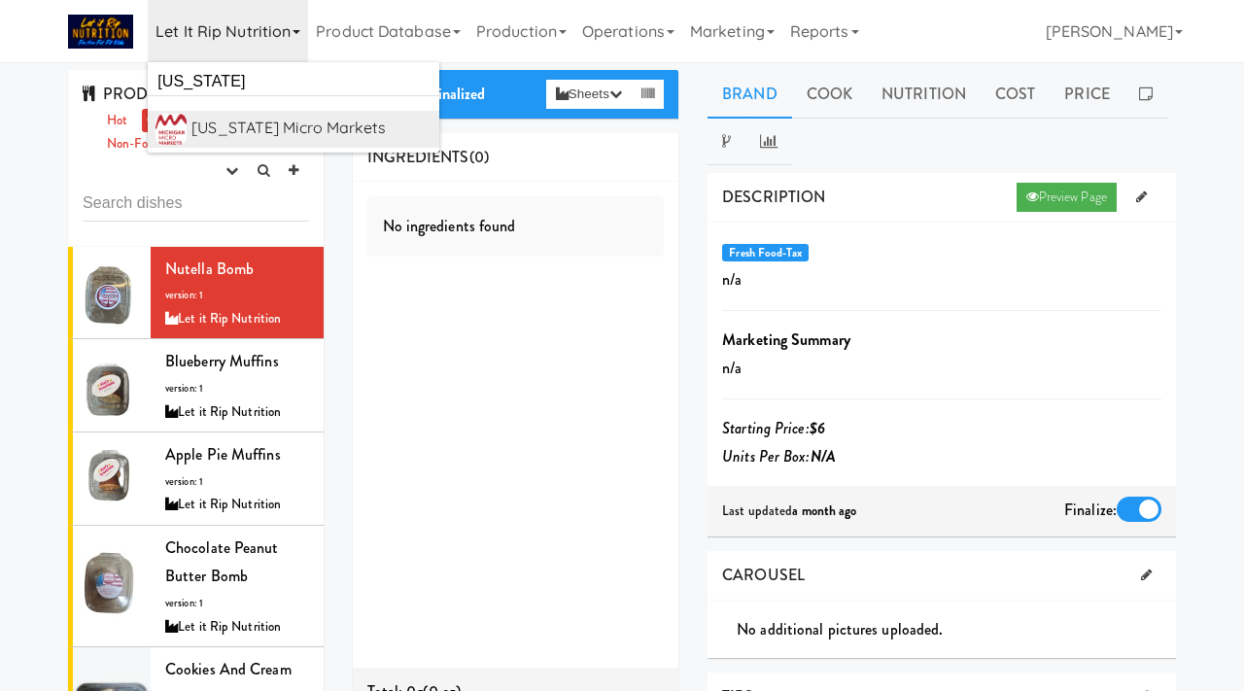
click at [214, 120] on div "[US_STATE] Micro Markets" at bounding box center [311, 128] width 240 height 29
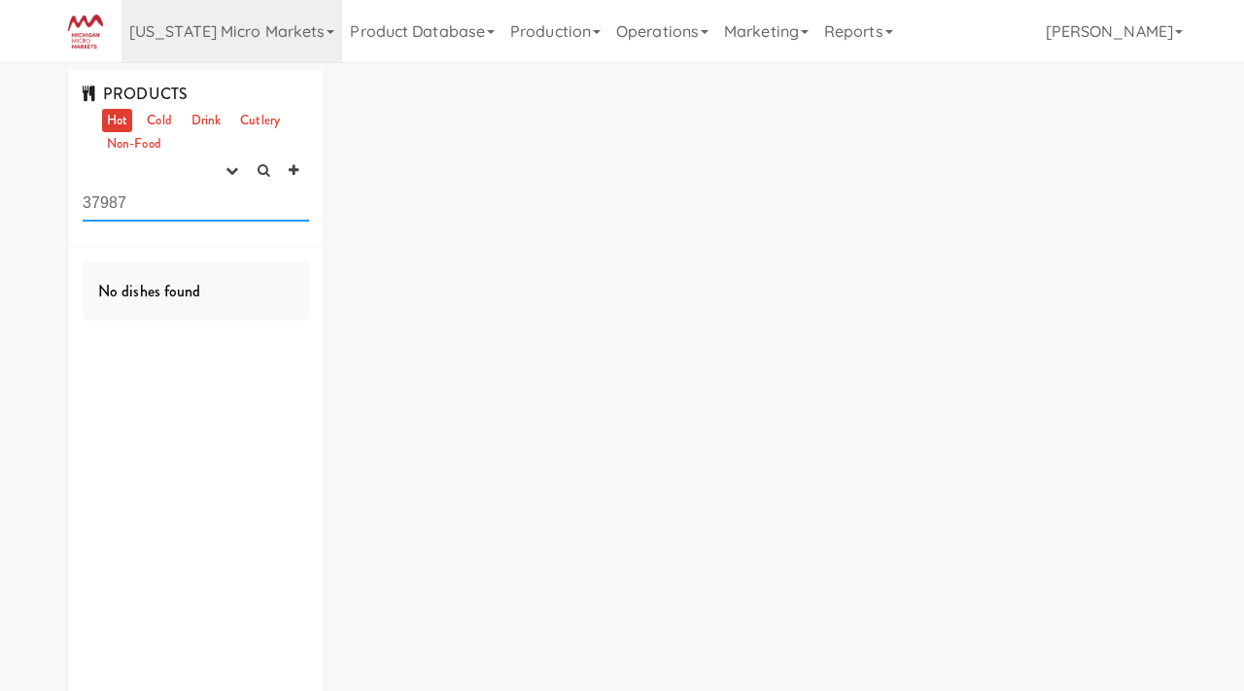
drag, startPoint x: 163, startPoint y: 198, endPoint x: 60, endPoint y: 197, distance: 103.0
click at [60, 197] on div "PRODUCTS Hot Cold Drink Cutlery Non-Food experimenting finalized shipped discon…" at bounding box center [195, 408] width 285 height 677
click at [201, 32] on link "[US_STATE] Micro Markets" at bounding box center [231, 31] width 221 height 62
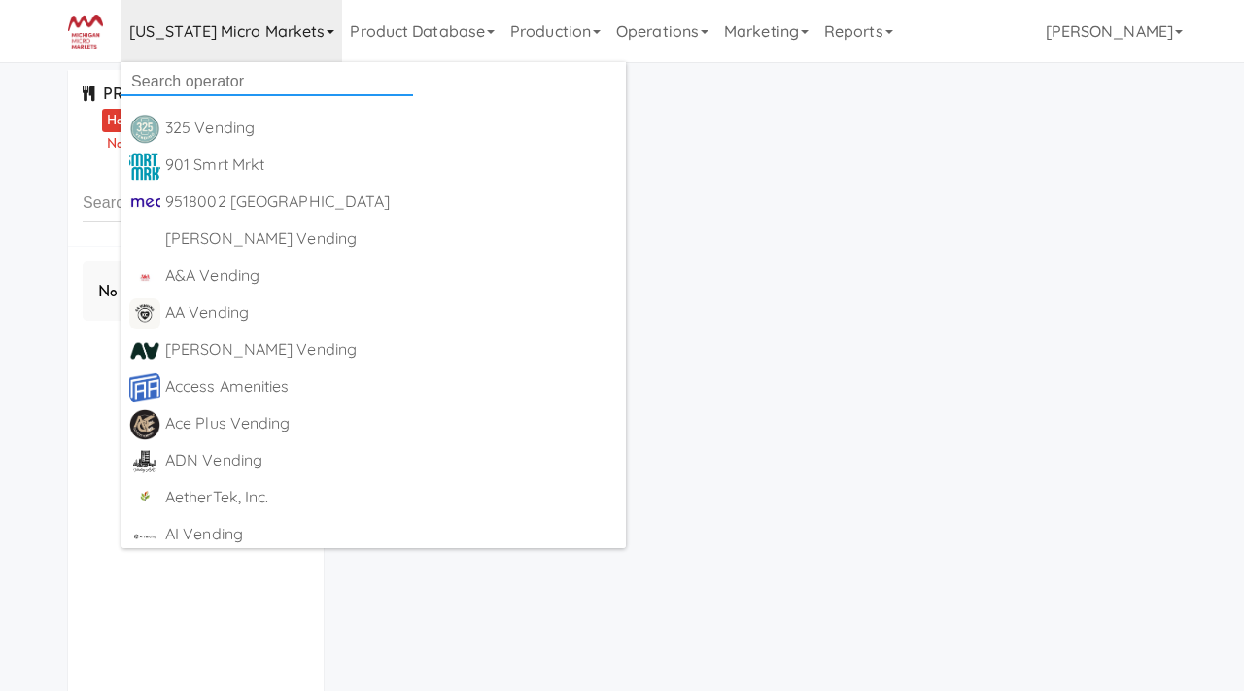
click at [183, 71] on input "text" at bounding box center [267, 81] width 292 height 29
type input "urban value"
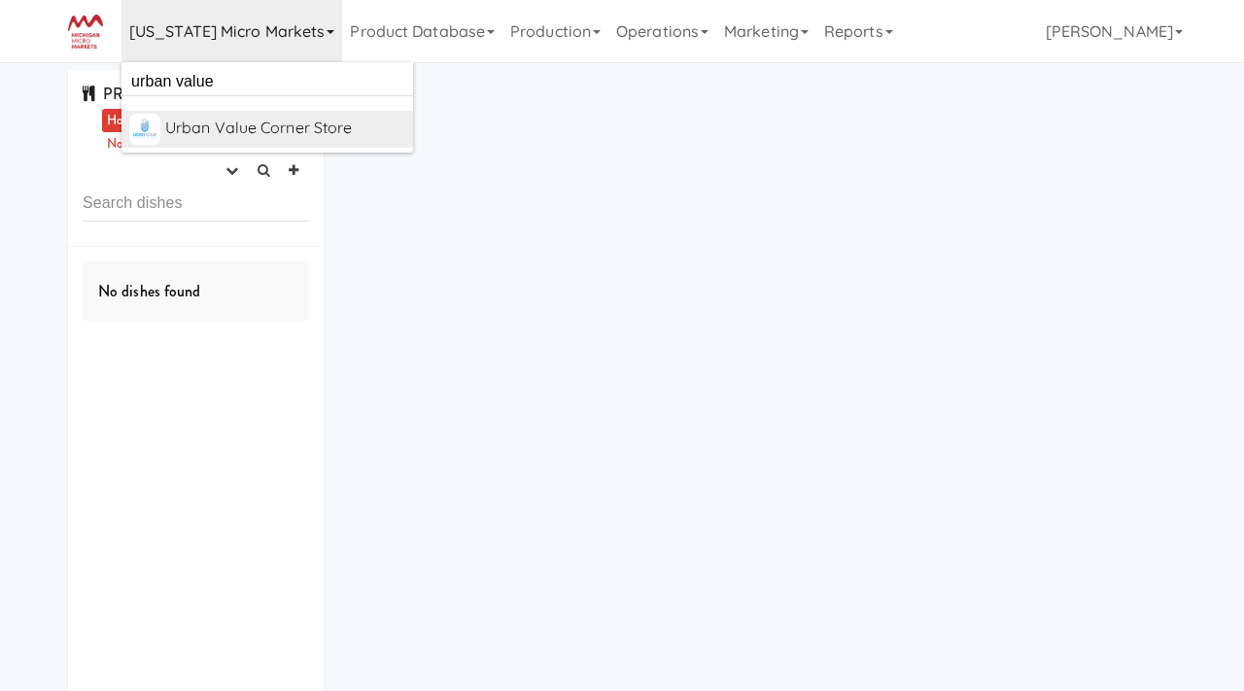
click at [191, 138] on div "Urban Value Corner Store" at bounding box center [285, 128] width 240 height 29
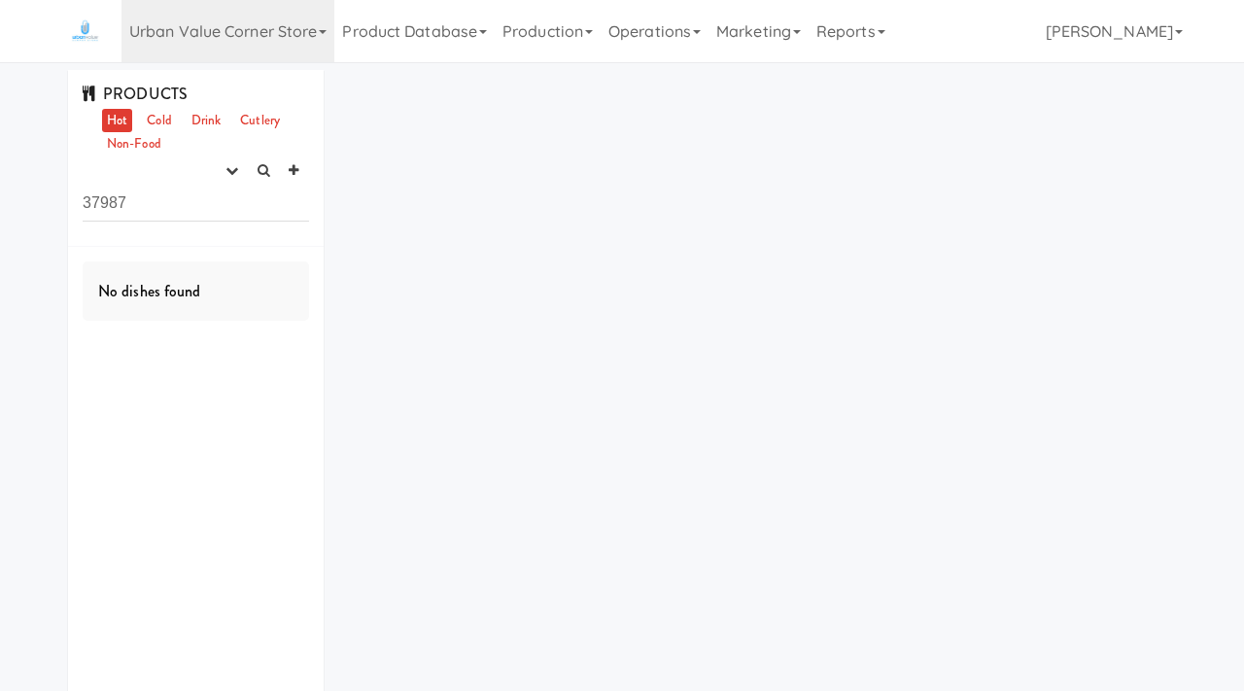
drag, startPoint x: 167, startPoint y: 202, endPoint x: 47, endPoint y: 194, distance: 120.8
click at [47, 194] on div "PRODUCTS Hot Cold Drink Cutlery Non-Food experimenting finalized shipped discon…" at bounding box center [622, 408] width 1244 height 677
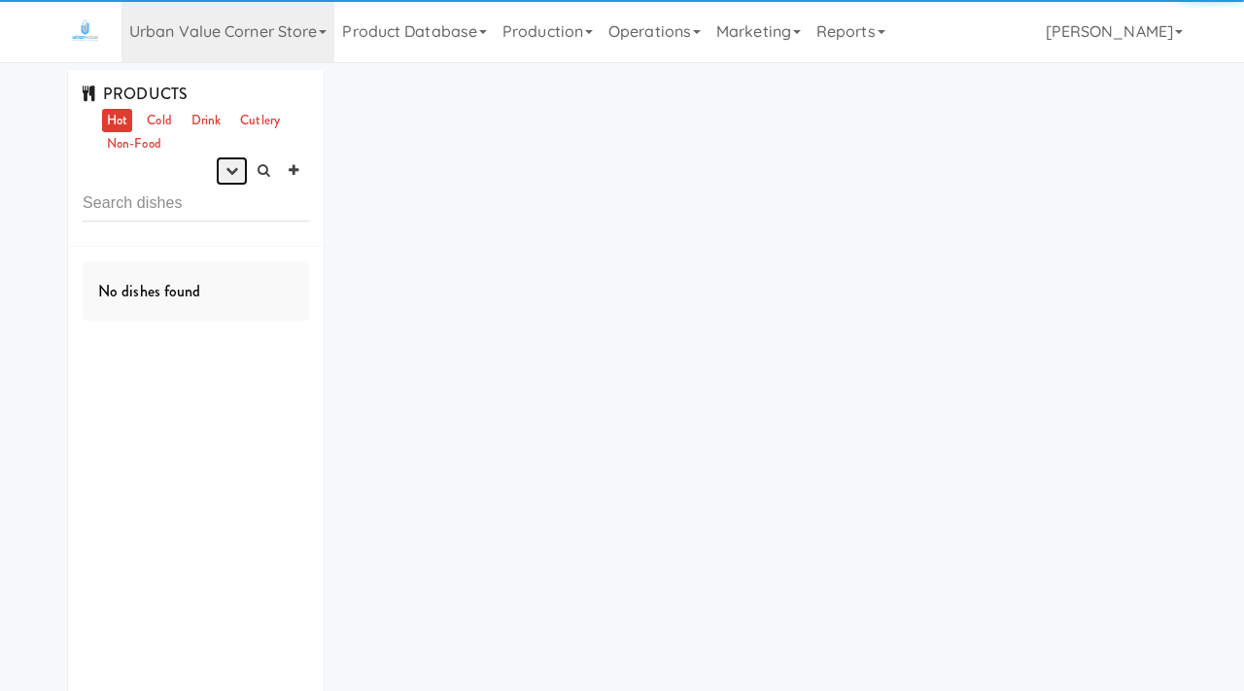
click at [232, 162] on button "button" at bounding box center [232, 170] width 32 height 29
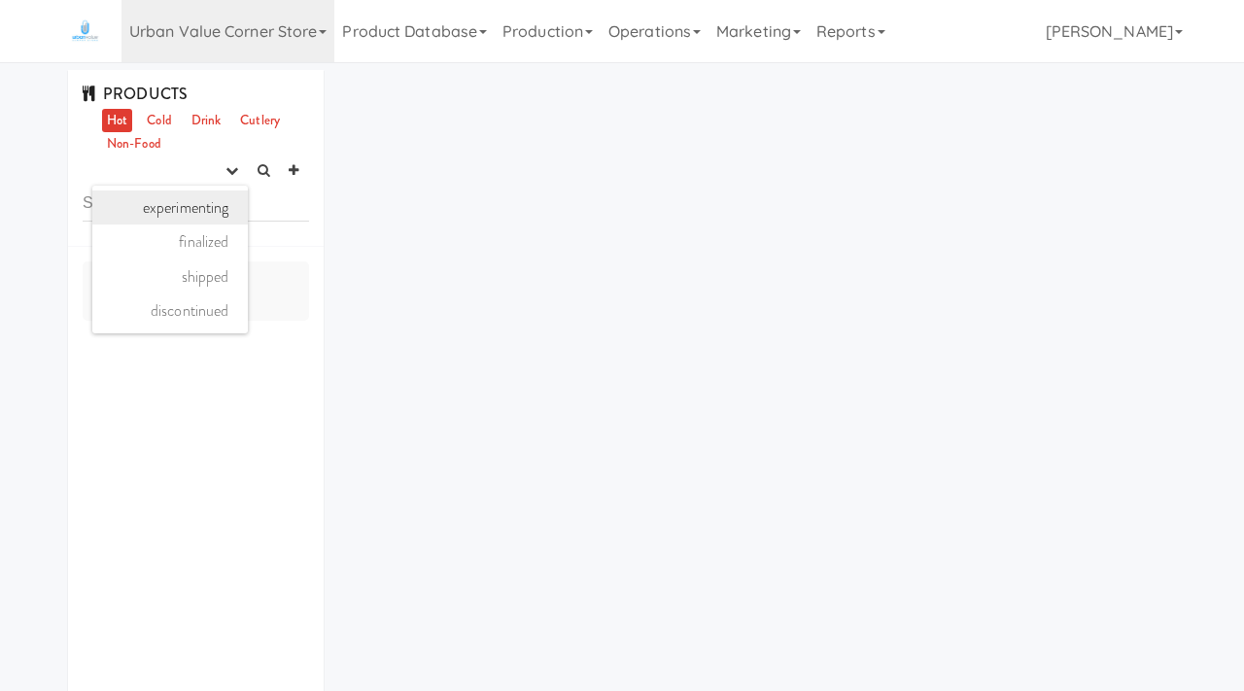
click at [196, 215] on link "experimenting" at bounding box center [169, 207] width 155 height 35
click at [173, 121] on link "Cold" at bounding box center [159, 121] width 34 height 24
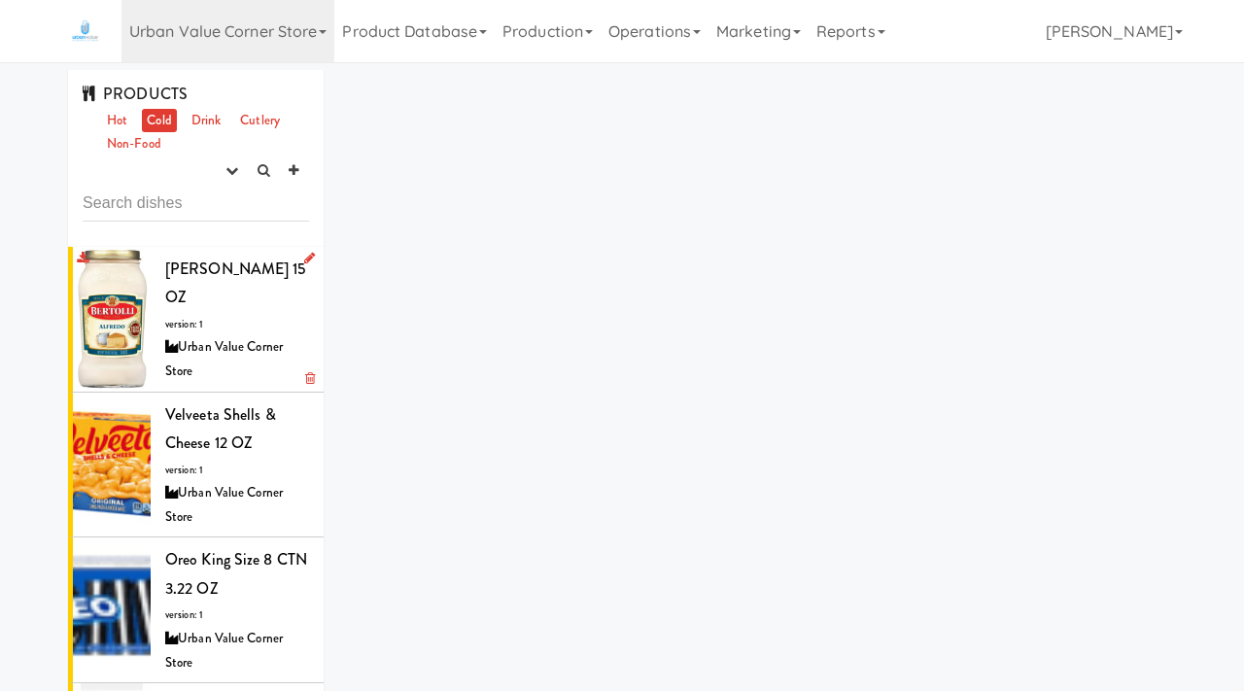
click at [241, 323] on div "[PERSON_NAME] 15 OZ version: 1 Urban Value Corner Store" at bounding box center [237, 319] width 144 height 129
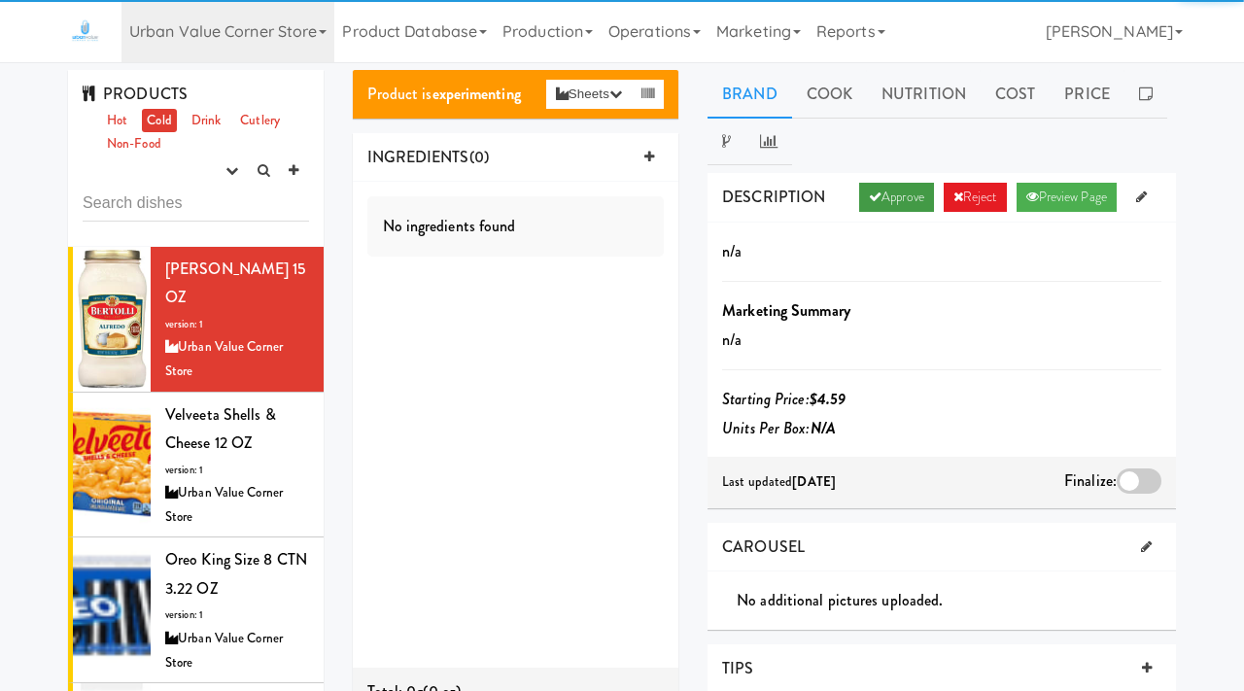
click at [902, 197] on link "Approve" at bounding box center [896, 197] width 75 height 29
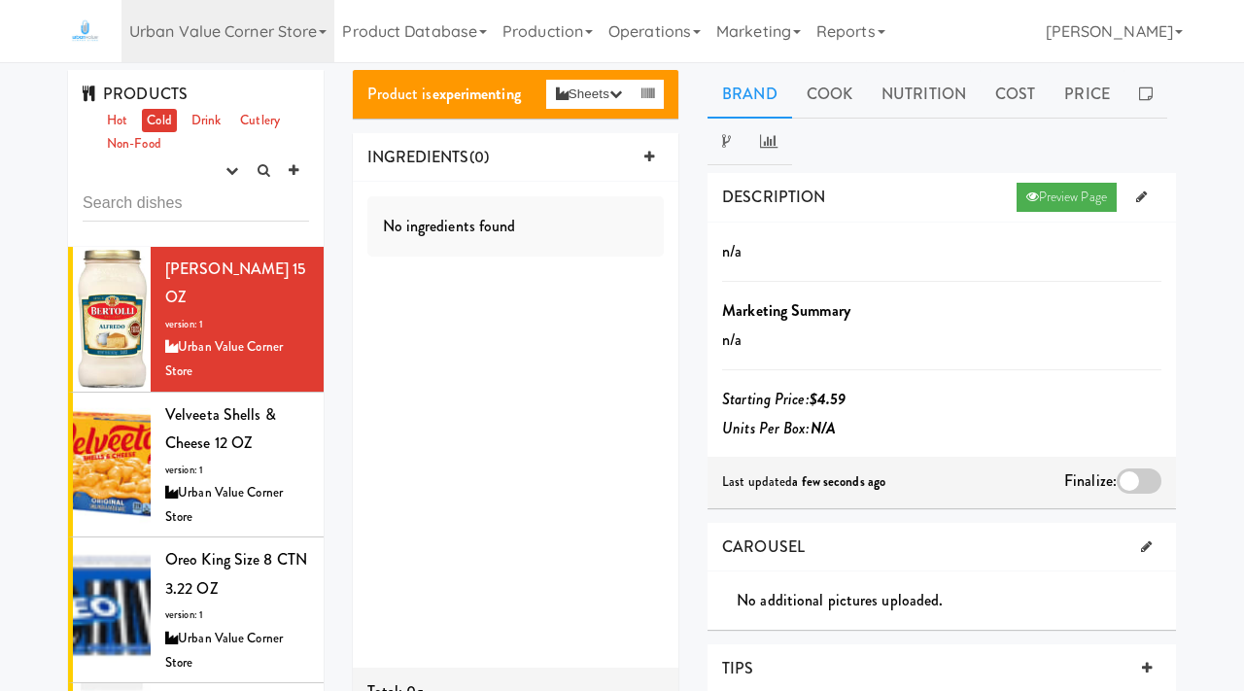
click at [1135, 473] on div at bounding box center [1139, 480] width 45 height 25
click at [0, 0] on input "checkbox" at bounding box center [0, 0] width 0 height 0
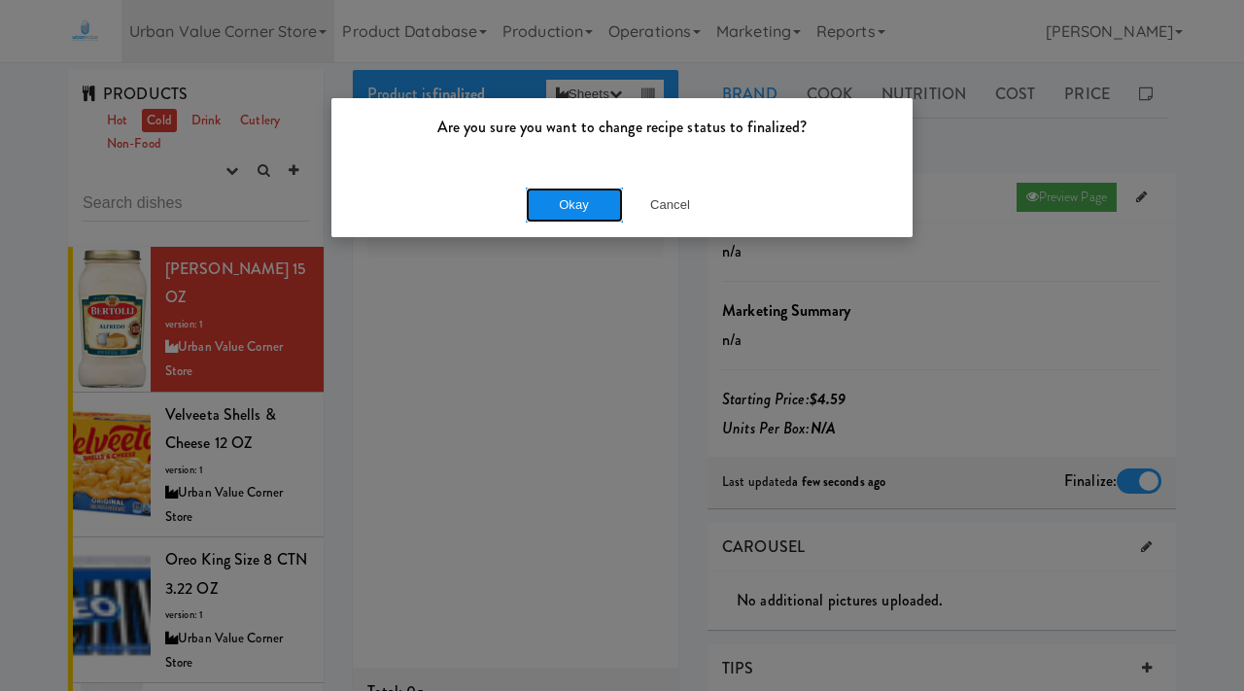
click at [592, 201] on button "Okay" at bounding box center [574, 205] width 97 height 35
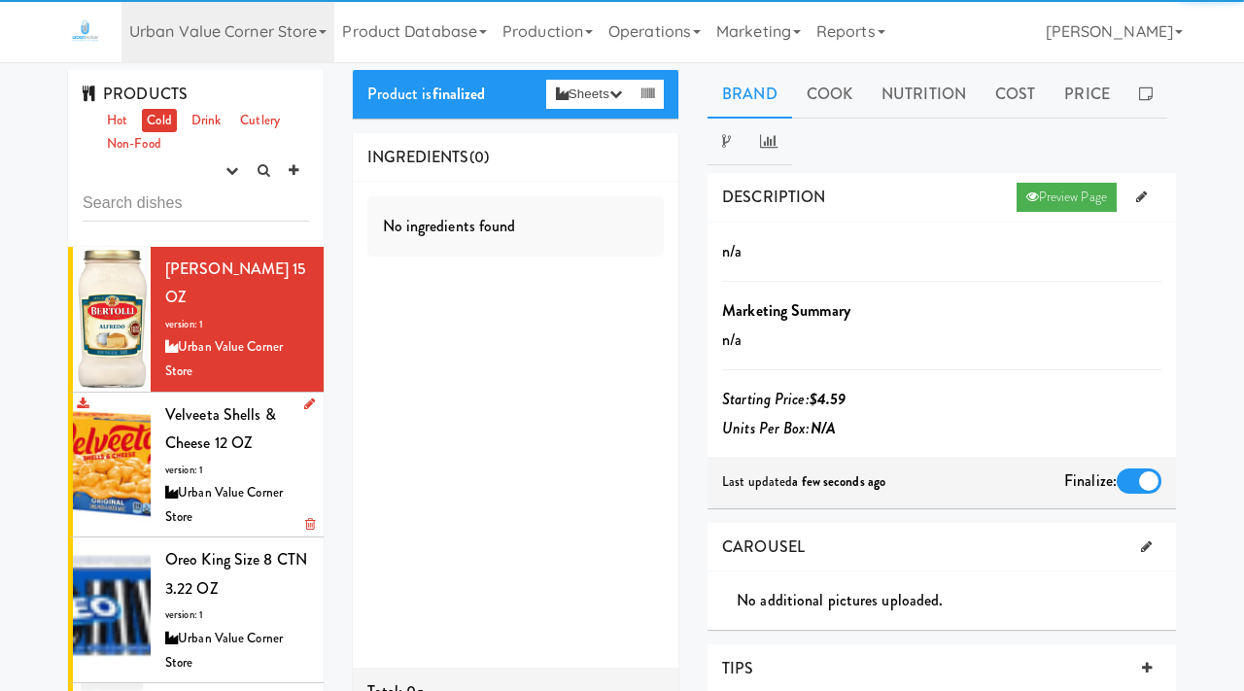
click at [215, 526] on div "Urban Value Corner Store" at bounding box center [237, 505] width 144 height 48
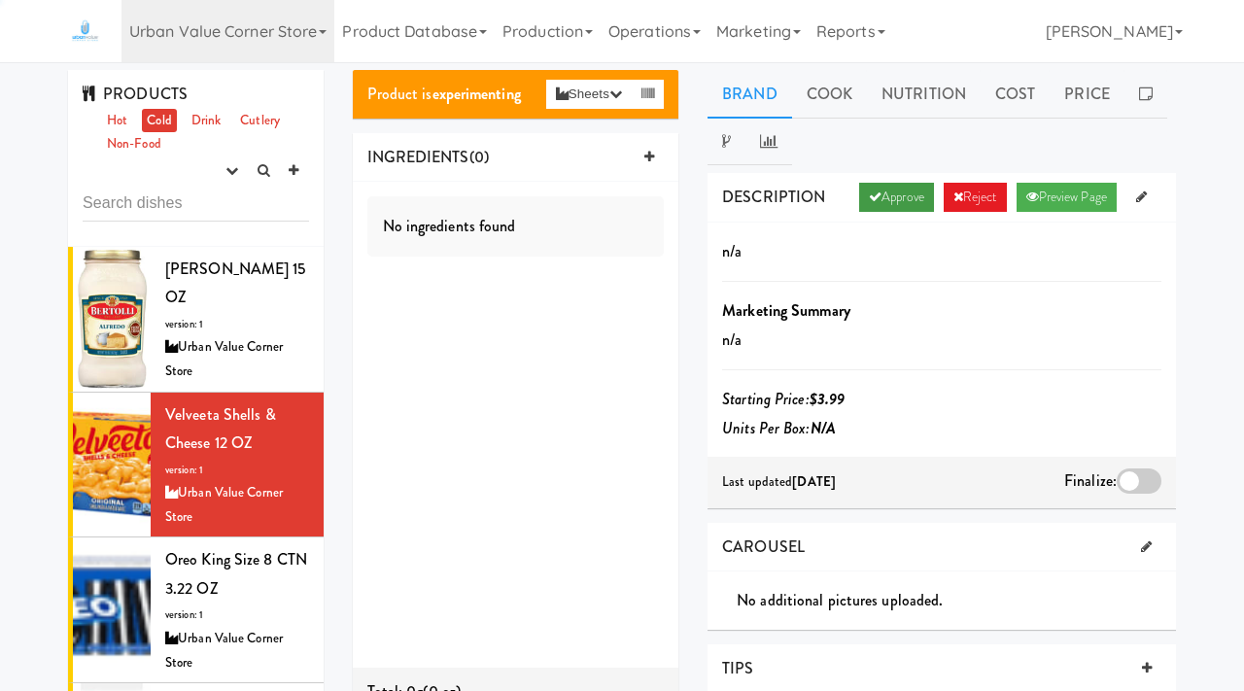
click at [893, 194] on link "Approve" at bounding box center [896, 197] width 75 height 29
click at [1135, 486] on div at bounding box center [1139, 480] width 45 height 25
click at [0, 0] on input "checkbox" at bounding box center [0, 0] width 0 height 0
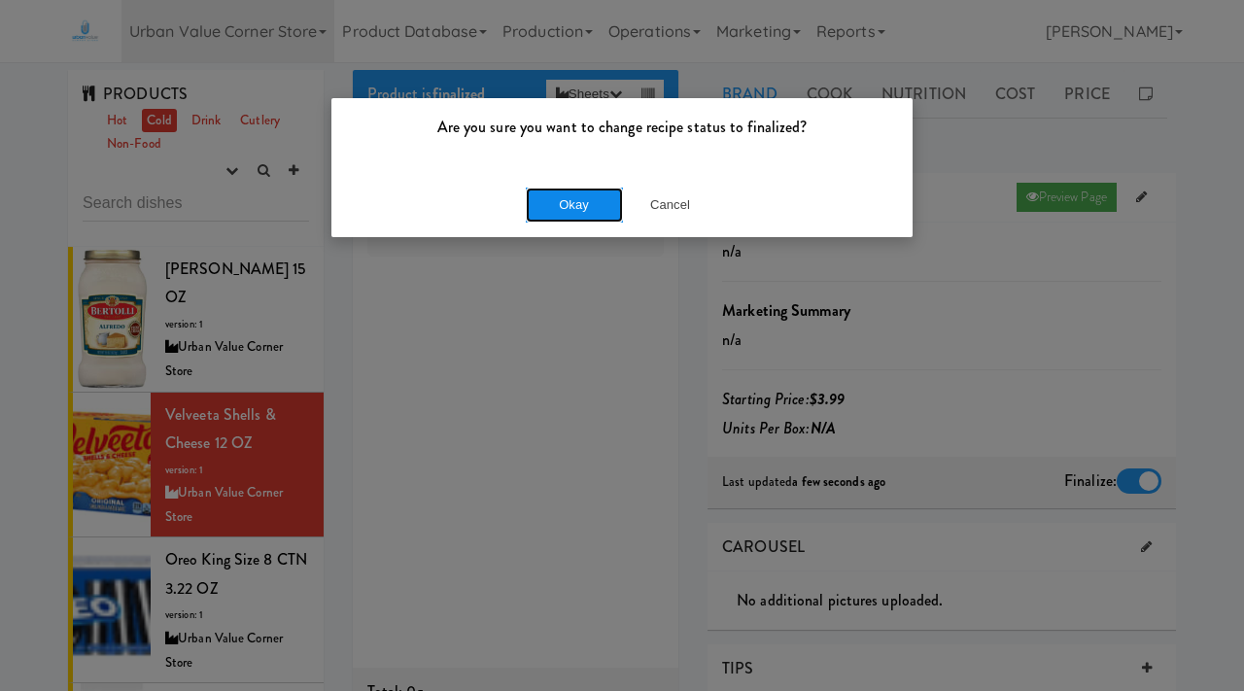
click at [561, 208] on button "Okay" at bounding box center [574, 205] width 97 height 35
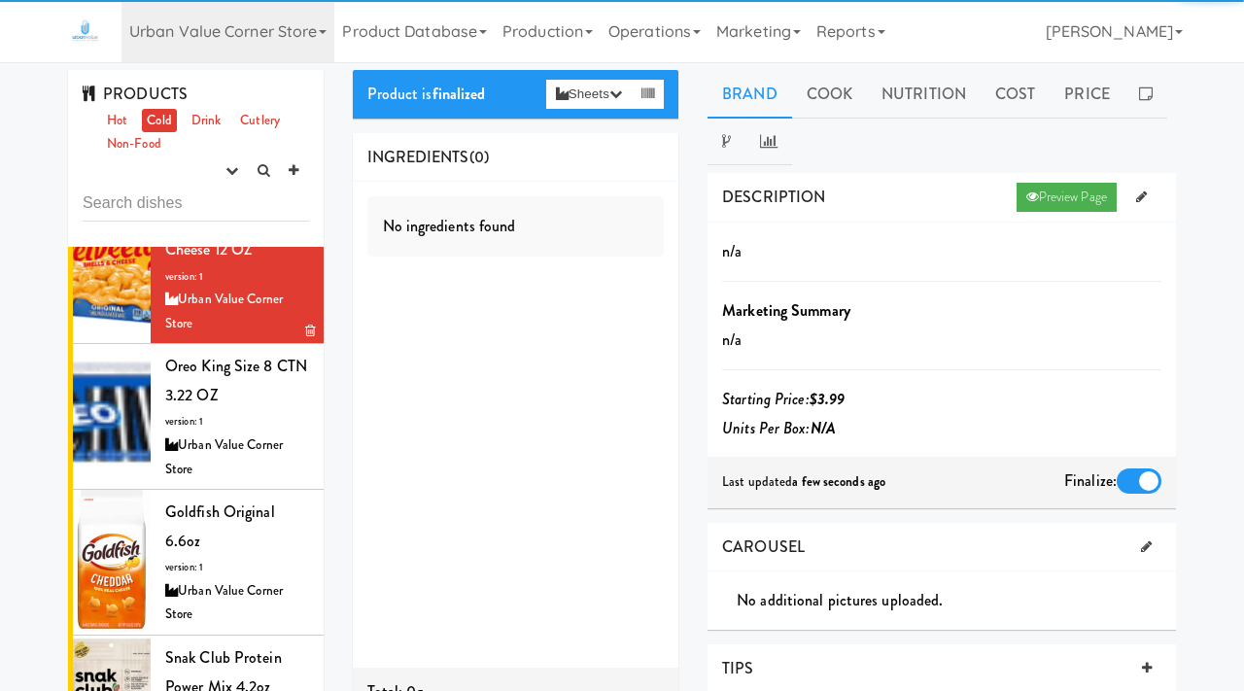
scroll to position [194, 0]
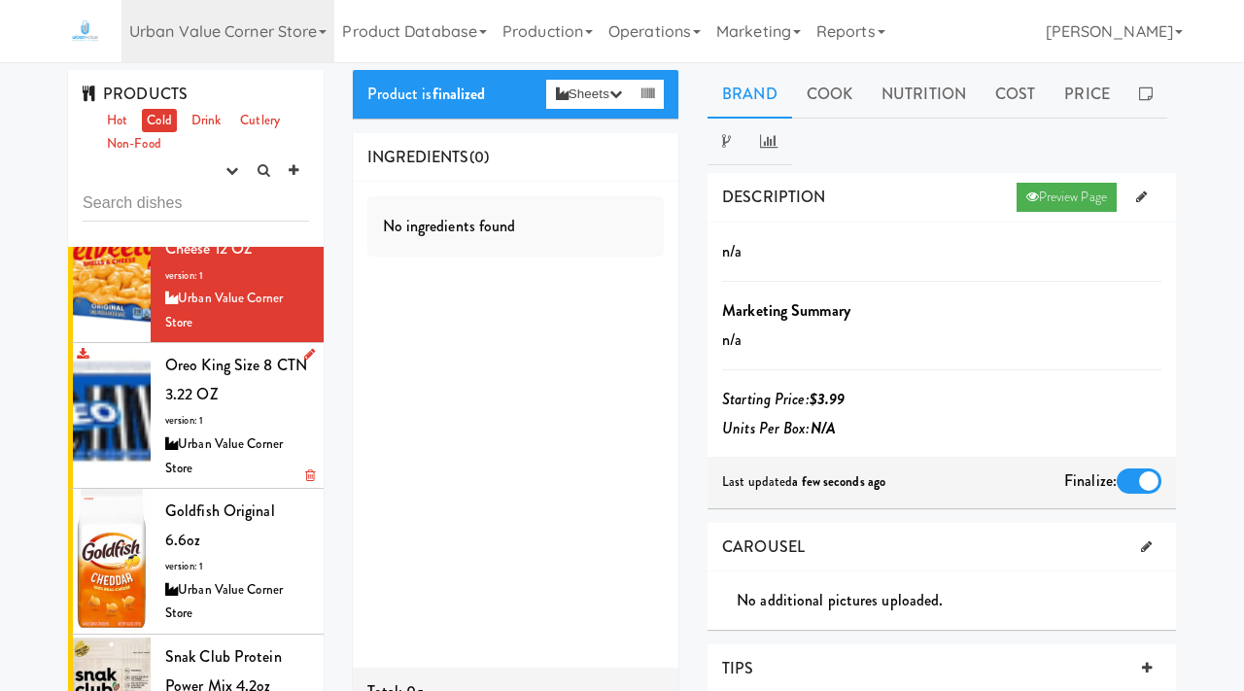
click at [202, 453] on div "Urban Value Corner Store" at bounding box center [237, 456] width 144 height 48
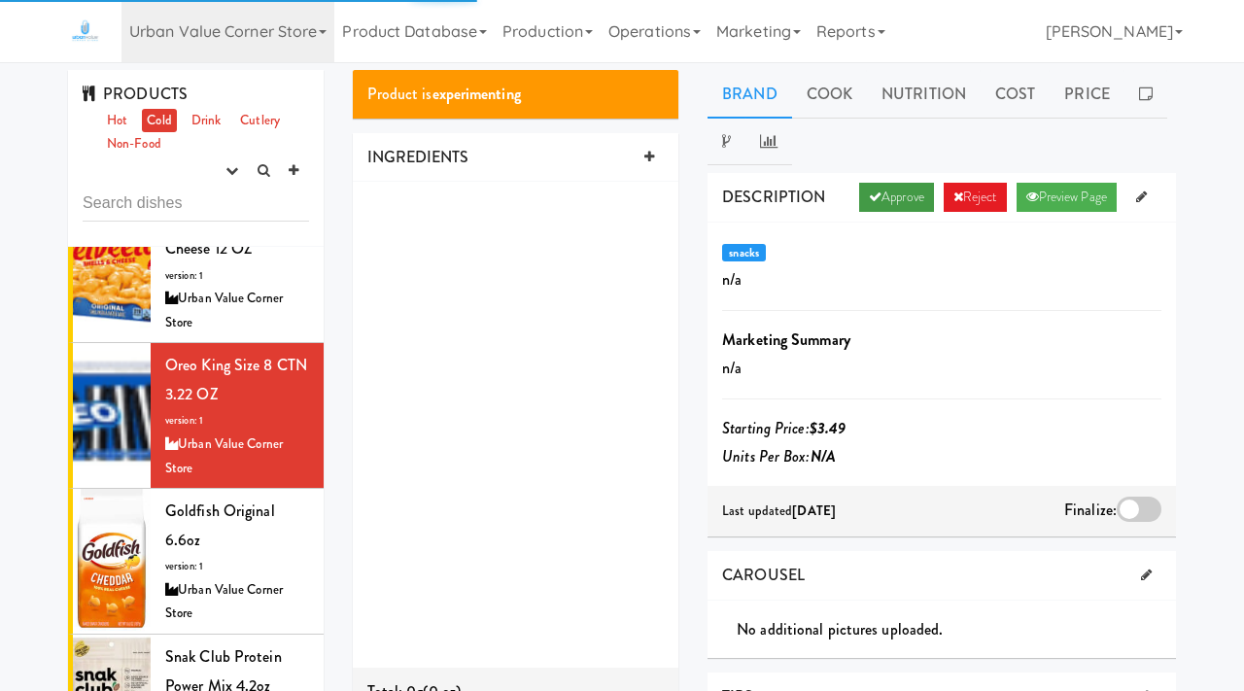
click at [869, 193] on icon at bounding box center [875, 196] width 13 height 13
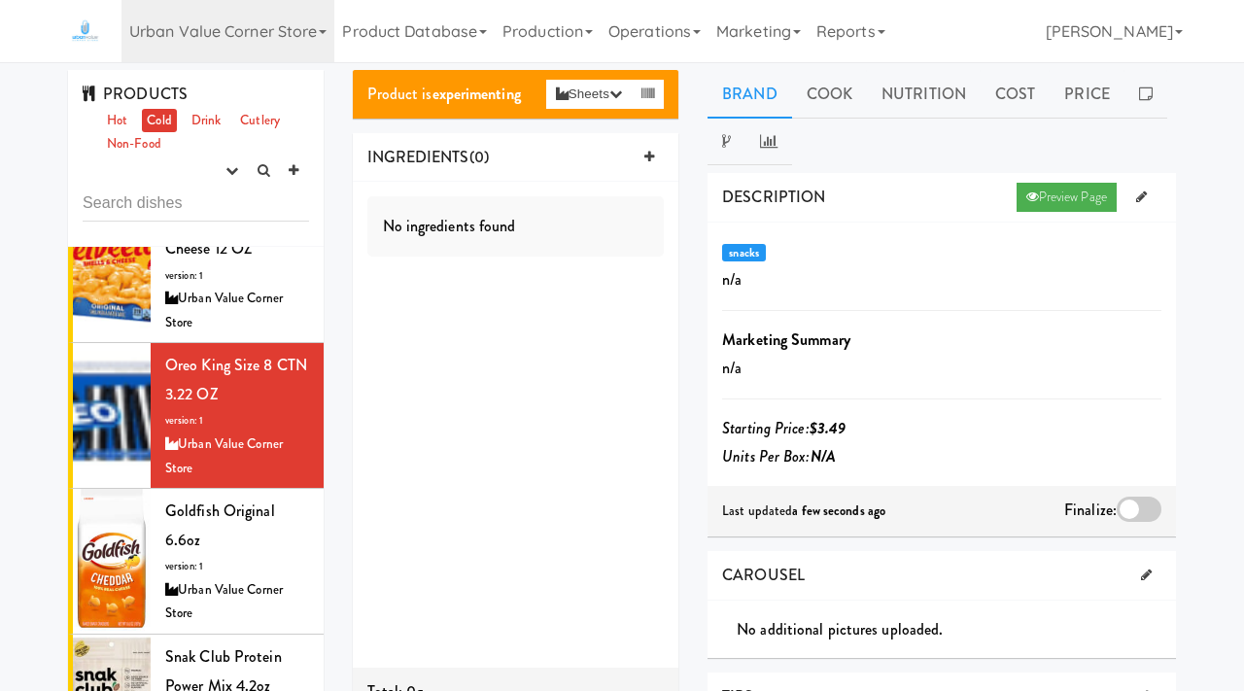
click at [1132, 509] on div at bounding box center [1139, 509] width 45 height 25
click at [0, 0] on input "checkbox" at bounding box center [0, 0] width 0 height 0
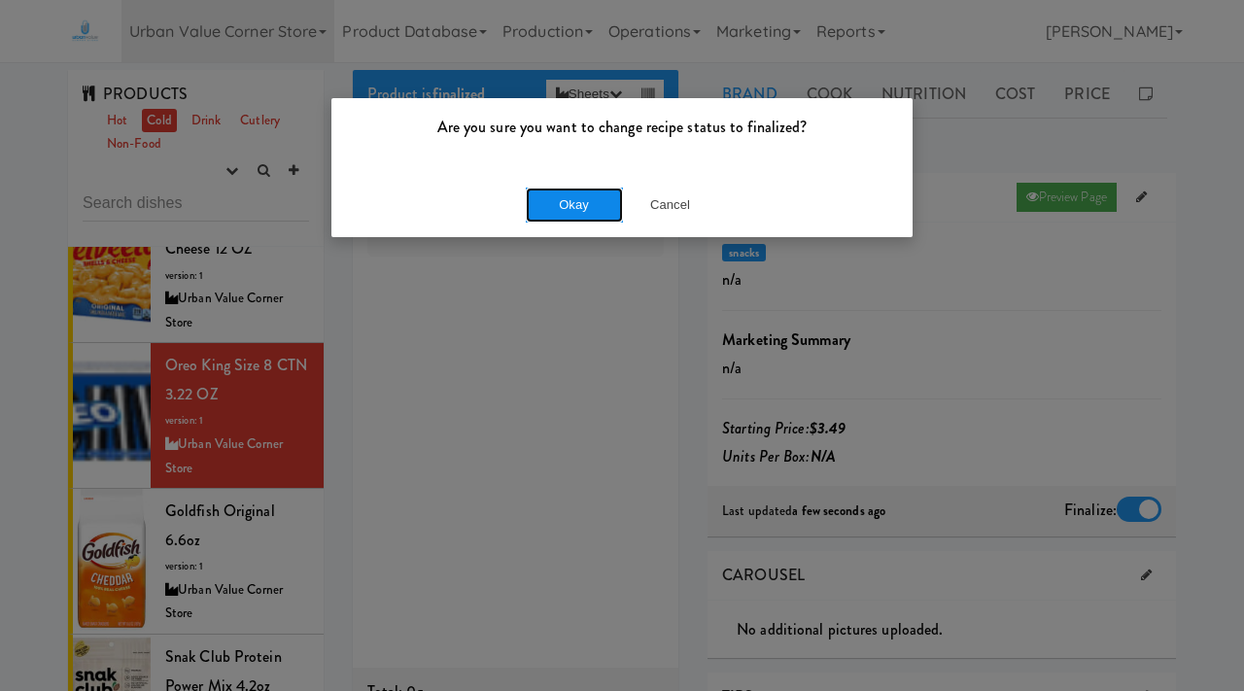
click at [574, 200] on button "Okay" at bounding box center [574, 205] width 97 height 35
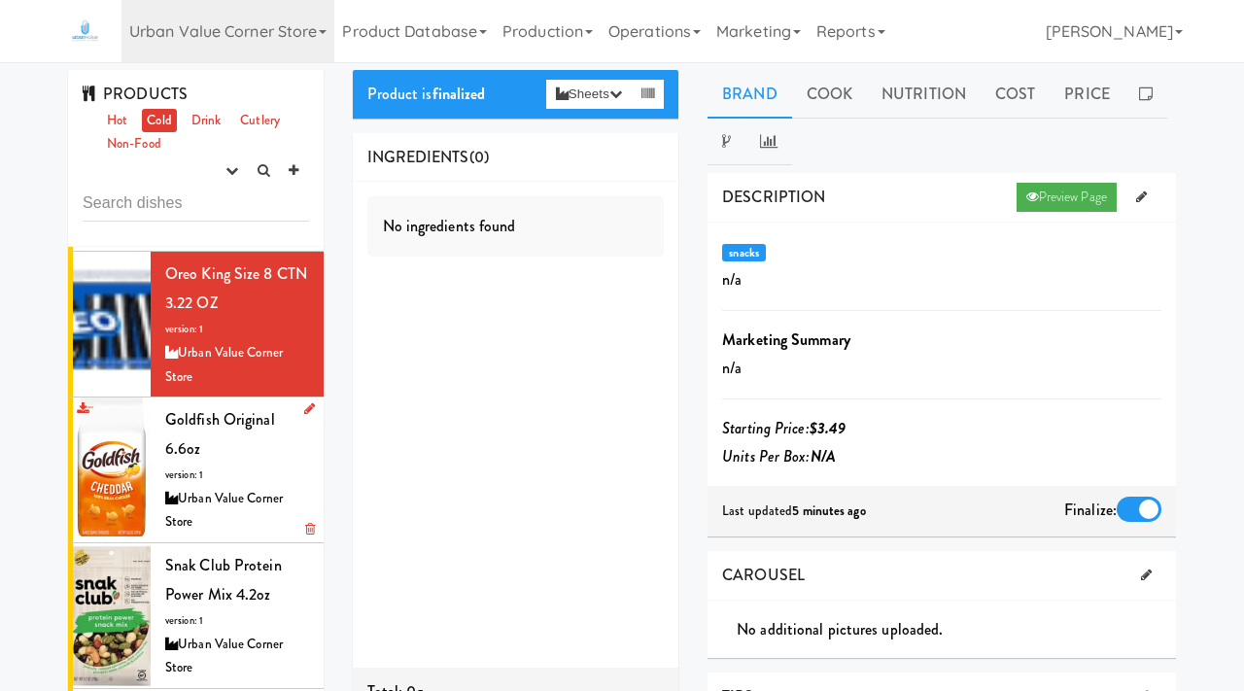
scroll to position [304, 0]
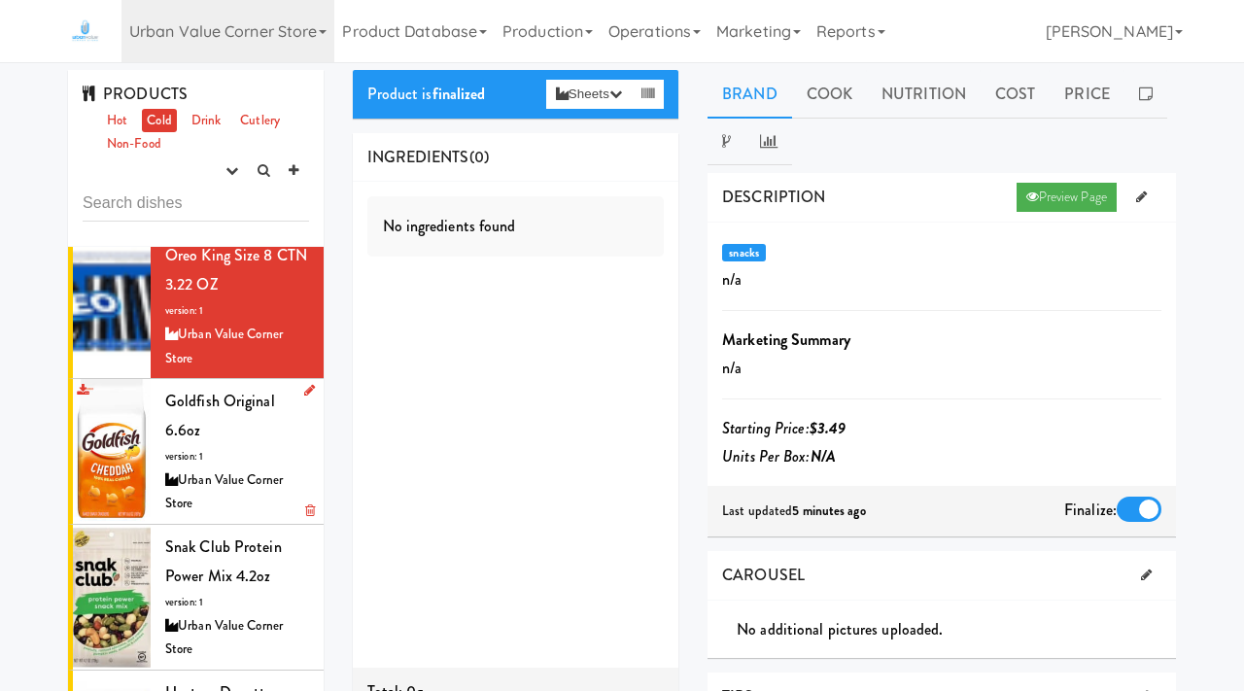
click at [220, 486] on div "Urban Value Corner Store" at bounding box center [237, 492] width 144 height 48
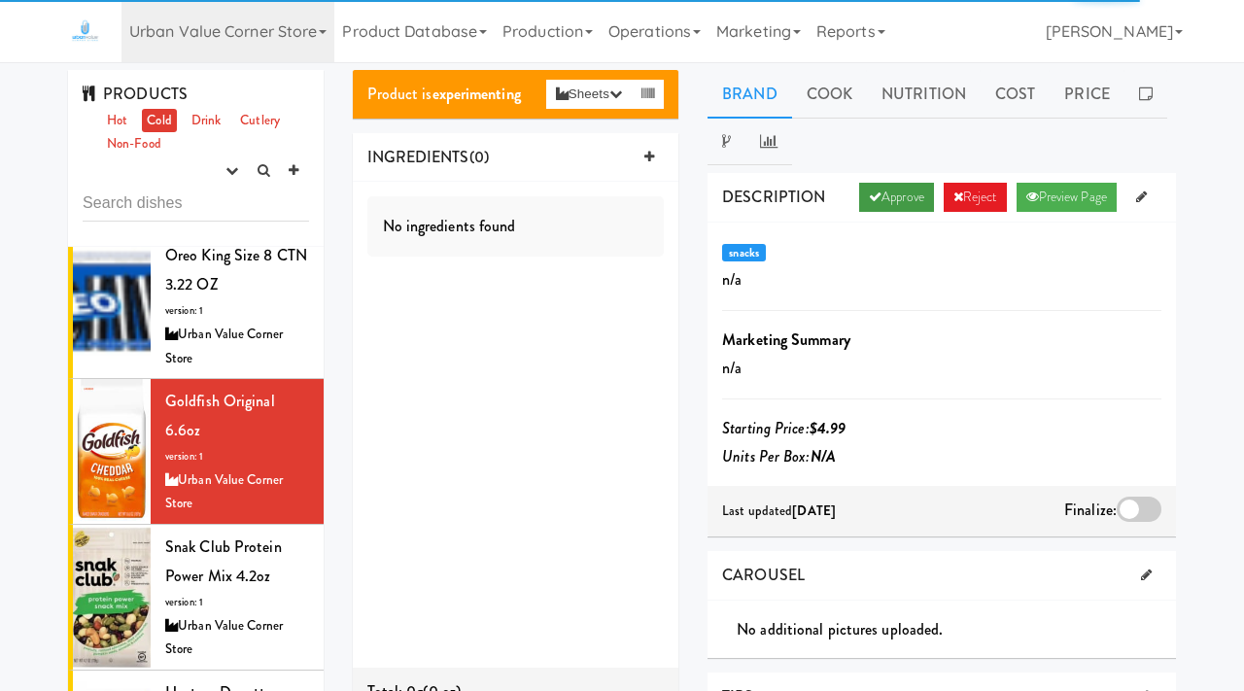
click at [874, 190] on link "Approve" at bounding box center [896, 197] width 75 height 29
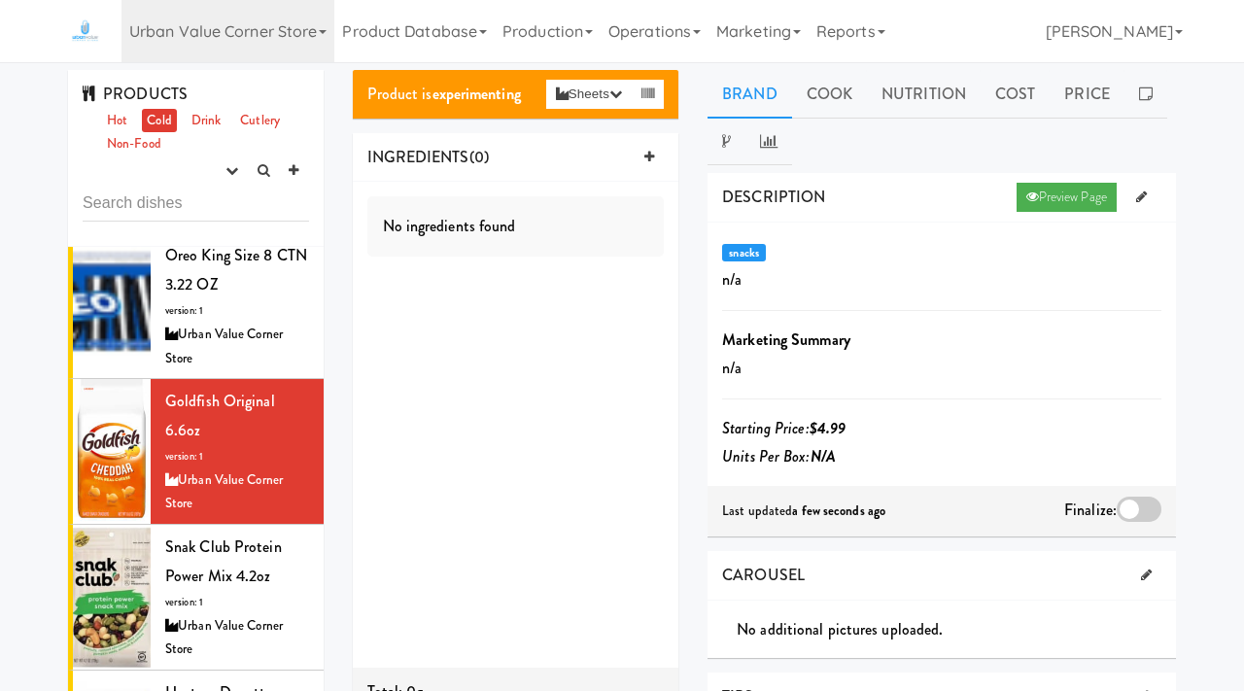
click at [1126, 503] on div at bounding box center [1139, 509] width 45 height 25
click at [0, 0] on input "checkbox" at bounding box center [0, 0] width 0 height 0
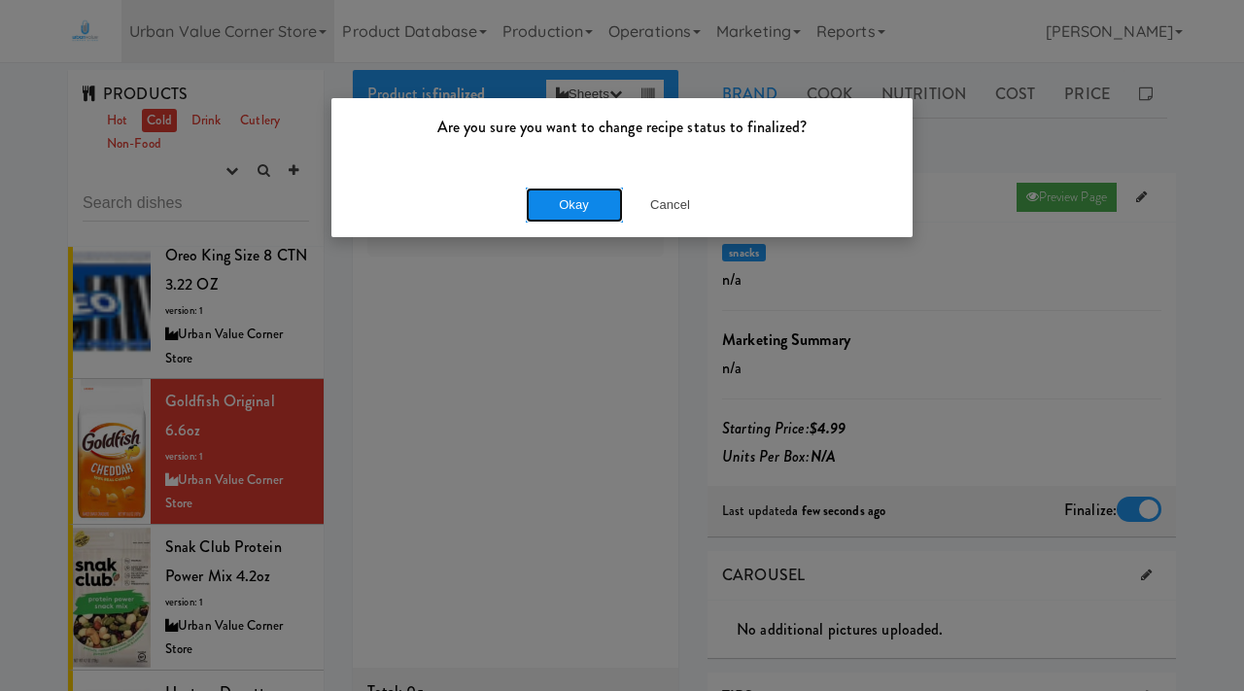
click at [579, 194] on button "Okay" at bounding box center [574, 205] width 97 height 35
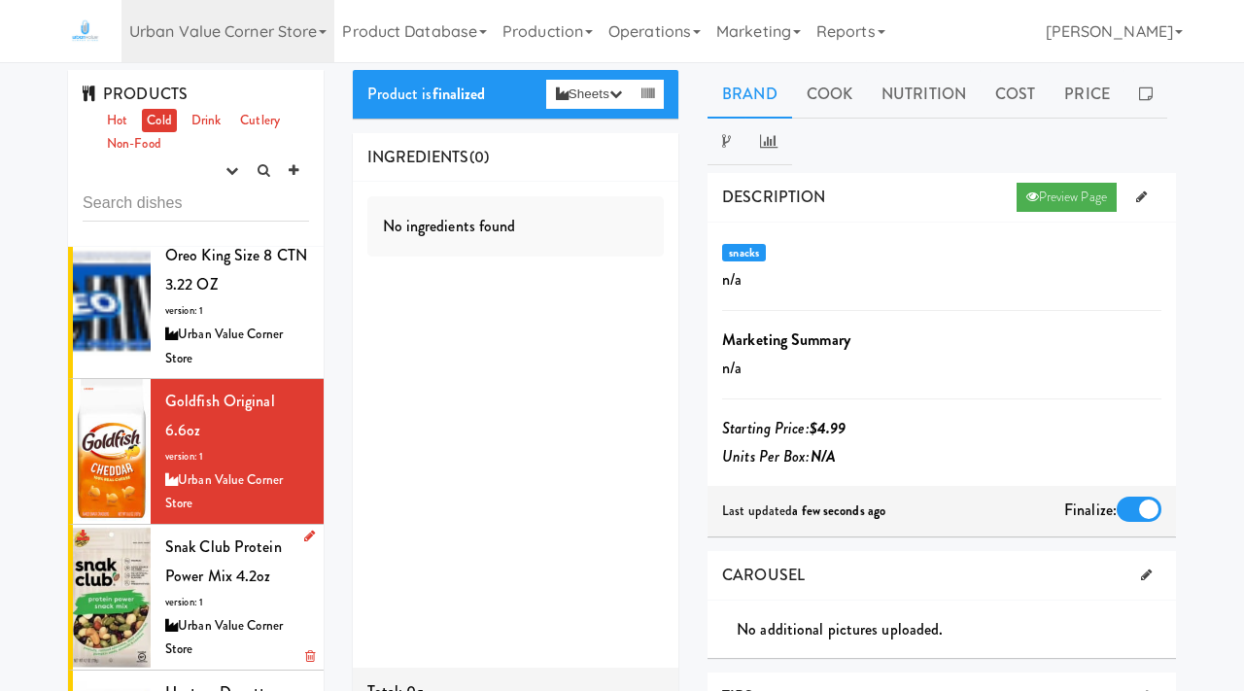
click at [230, 590] on div "Snak Club Protein Power Mix 4.2oz version: 1 Urban Value Corner Store" at bounding box center [237, 597] width 144 height 129
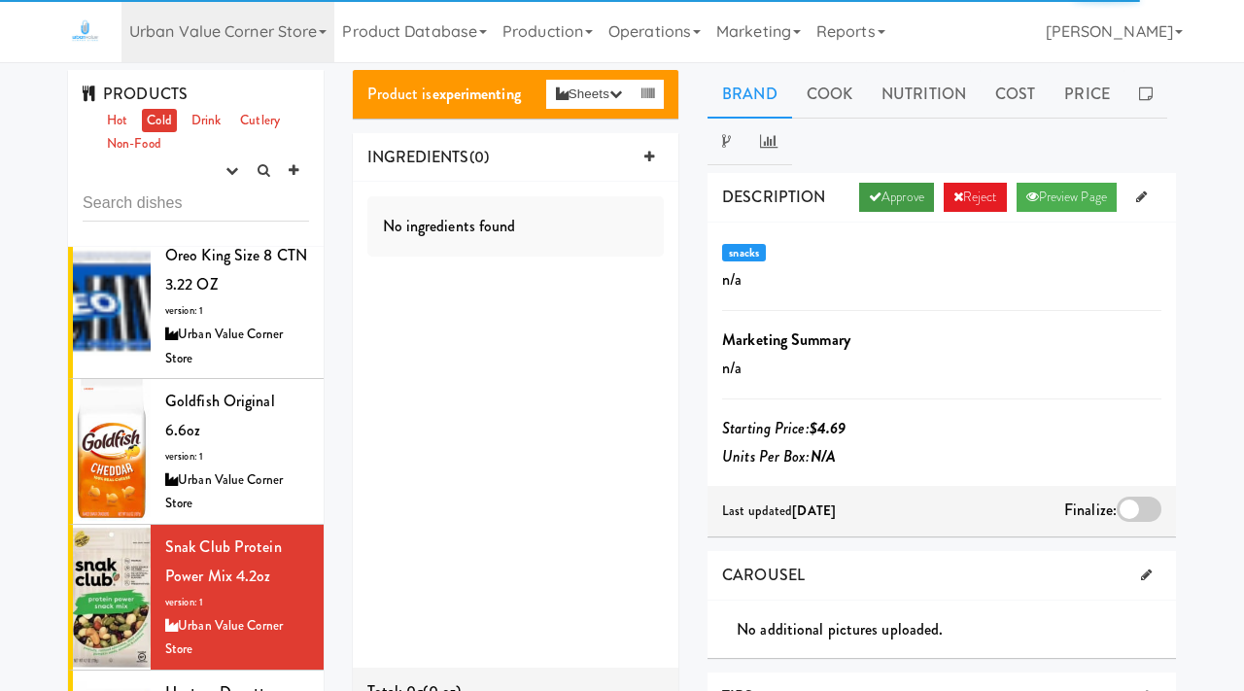
click at [876, 193] on link "Approve" at bounding box center [896, 197] width 75 height 29
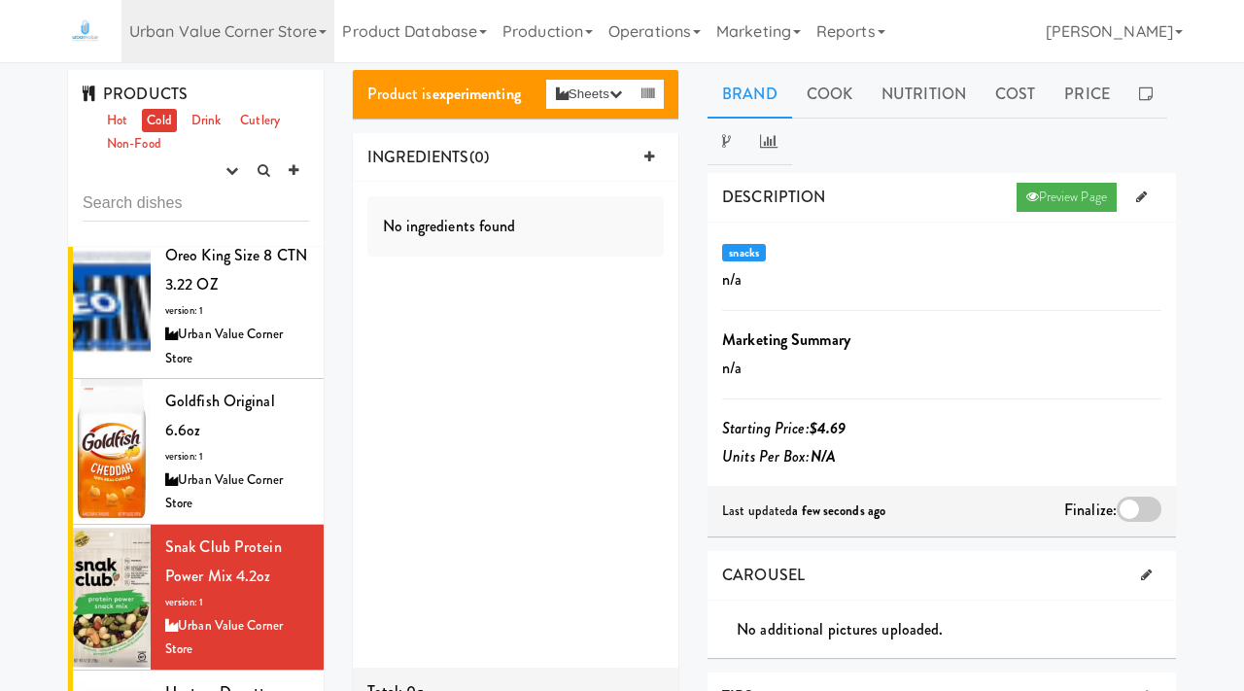
click at [1144, 509] on div at bounding box center [1139, 509] width 45 height 25
click at [0, 0] on input "checkbox" at bounding box center [0, 0] width 0 height 0
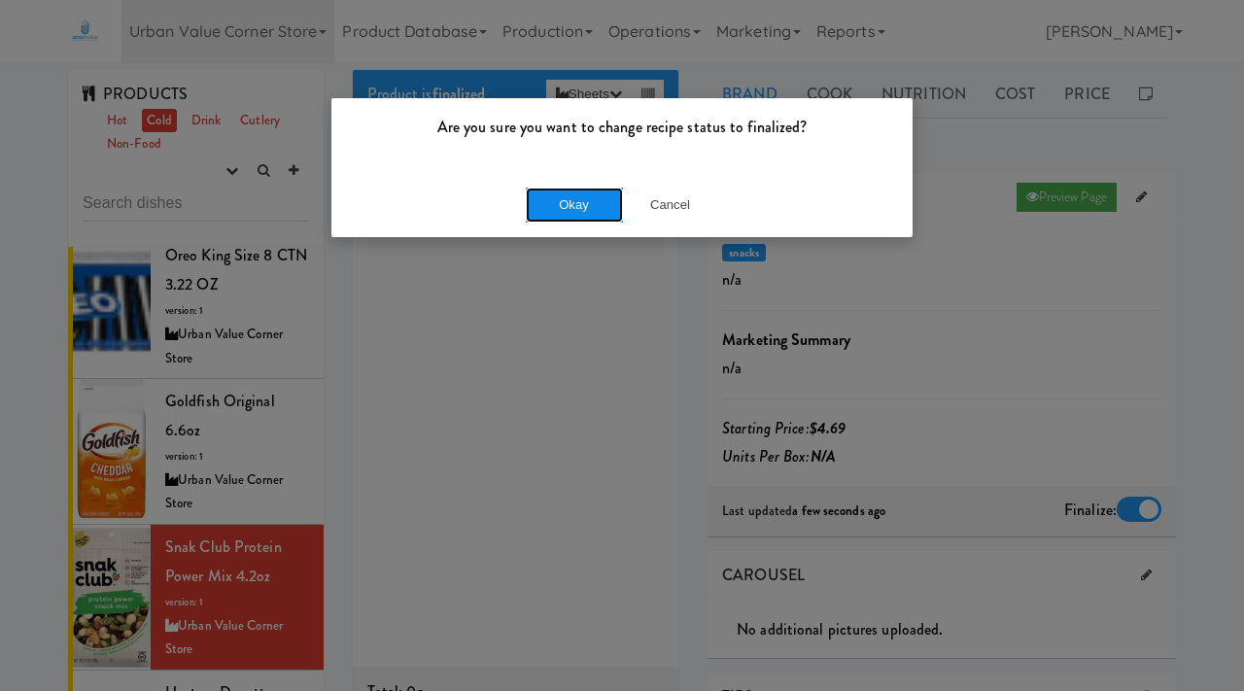
click at [555, 206] on button "Okay" at bounding box center [574, 205] width 97 height 35
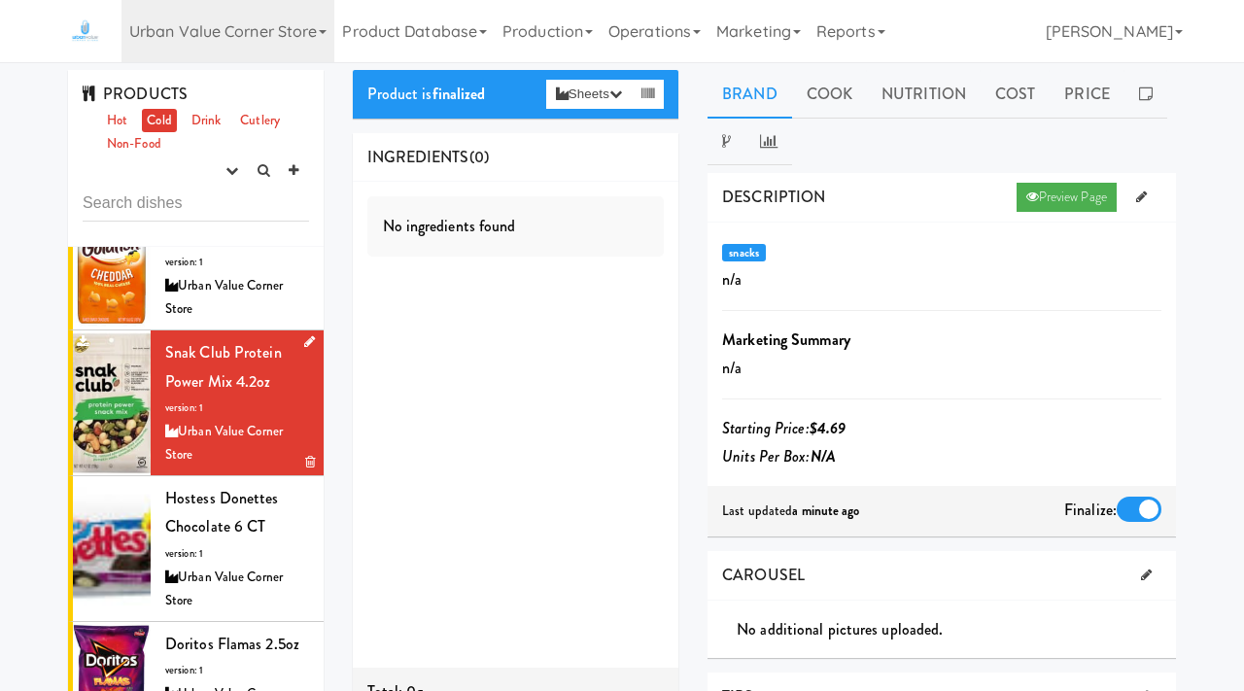
scroll to position [500, 0]
click at [226, 542] on div "Hostess Donettes Chocolate 6 CT version: 1 Urban Value Corner Store" at bounding box center [237, 547] width 144 height 129
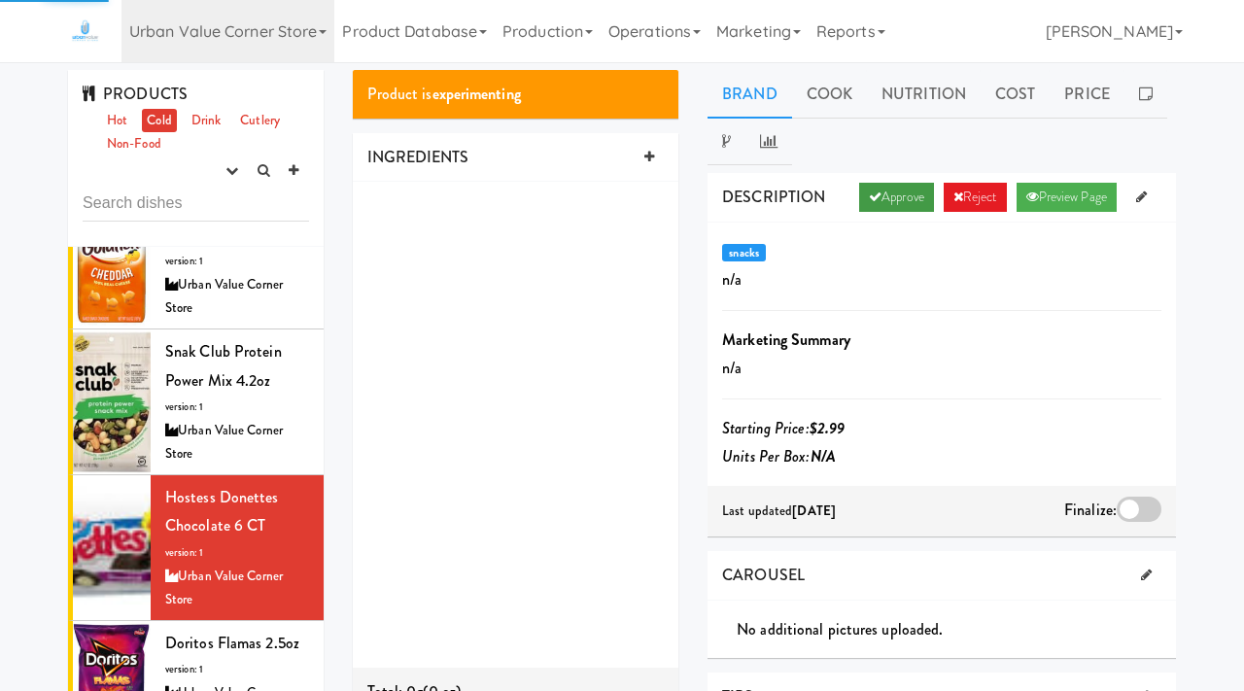
click at [881, 207] on link "Approve" at bounding box center [896, 197] width 75 height 29
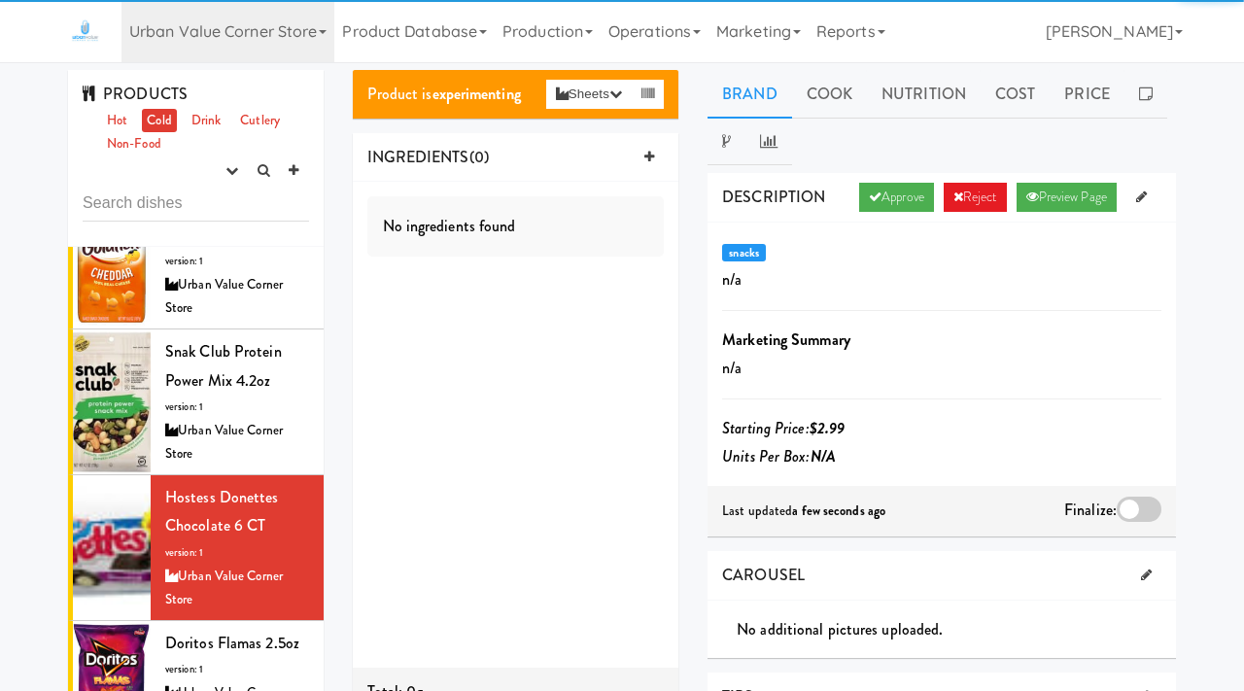
click at [1138, 511] on div at bounding box center [1139, 509] width 45 height 25
click at [0, 0] on input "checkbox" at bounding box center [0, 0] width 0 height 0
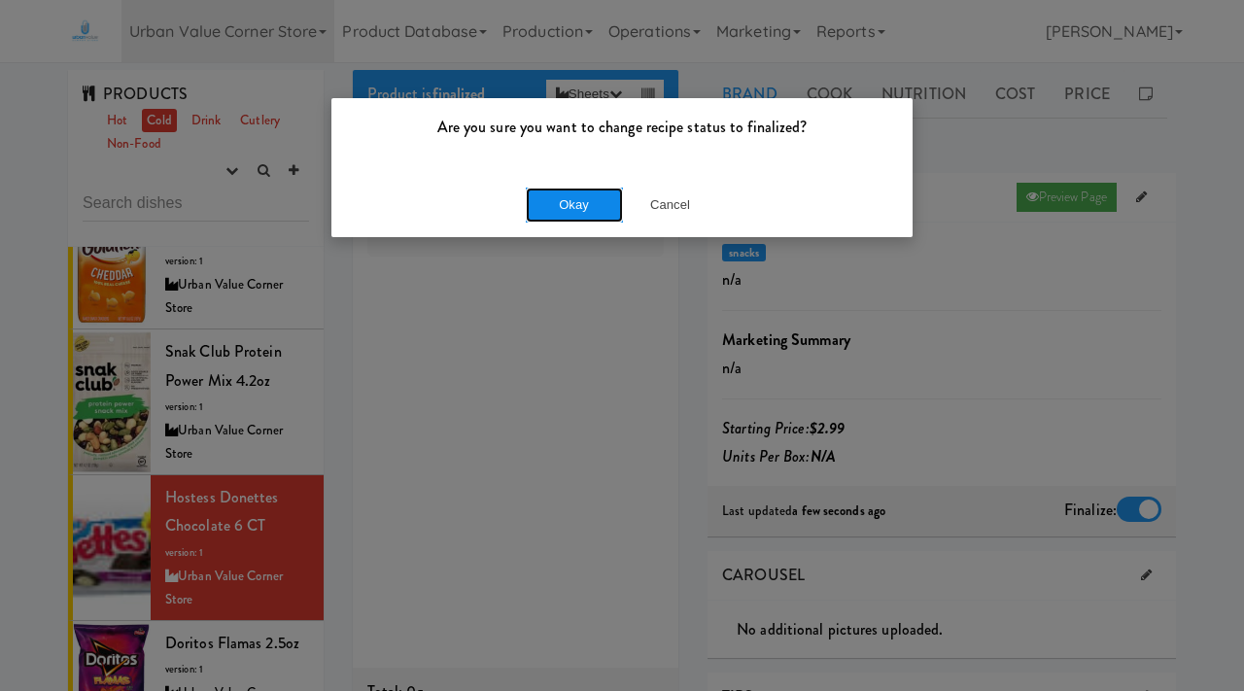
click at [599, 192] on button "Okay" at bounding box center [574, 205] width 97 height 35
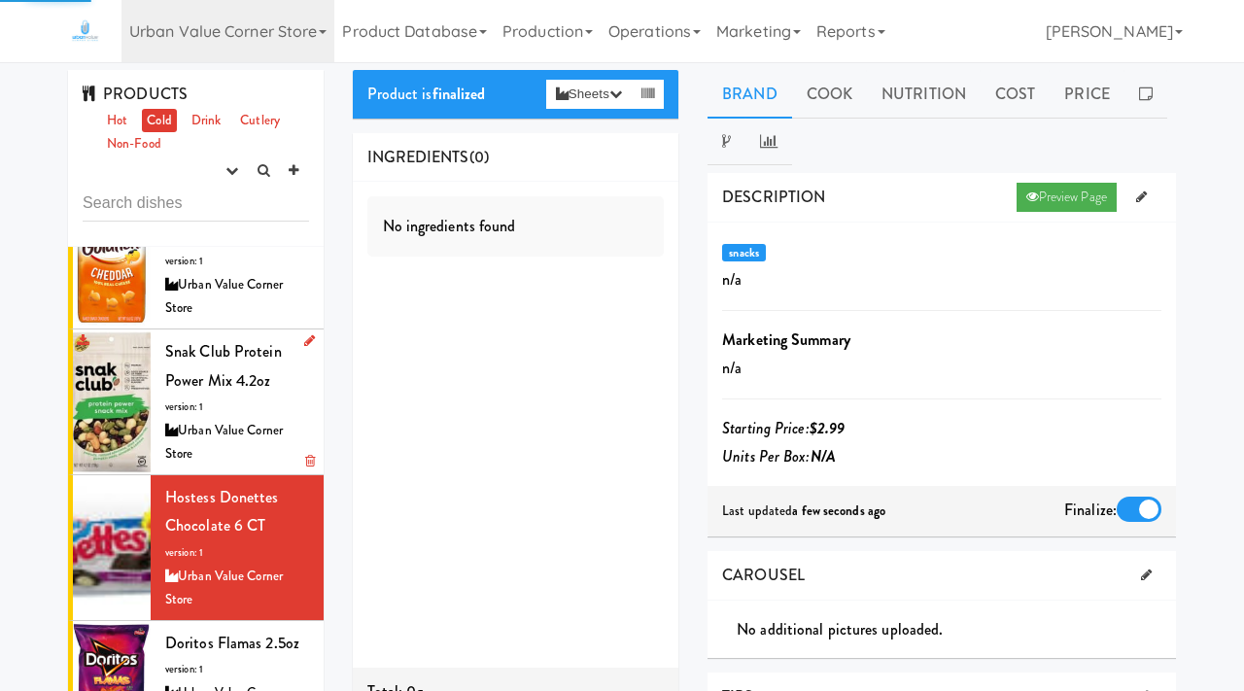
scroll to position [639, 0]
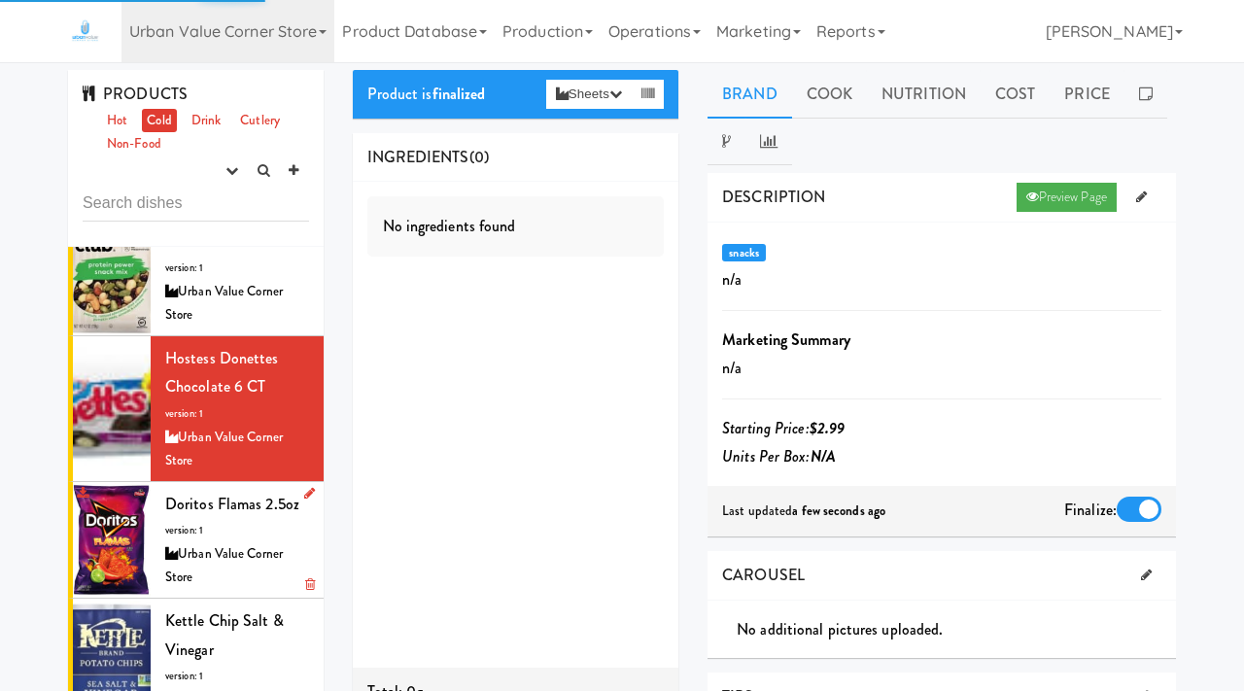
click at [155, 542] on li "Doritos Flamas 2.5oz version: 1 Urban Value Corner Store" at bounding box center [196, 540] width 256 height 117
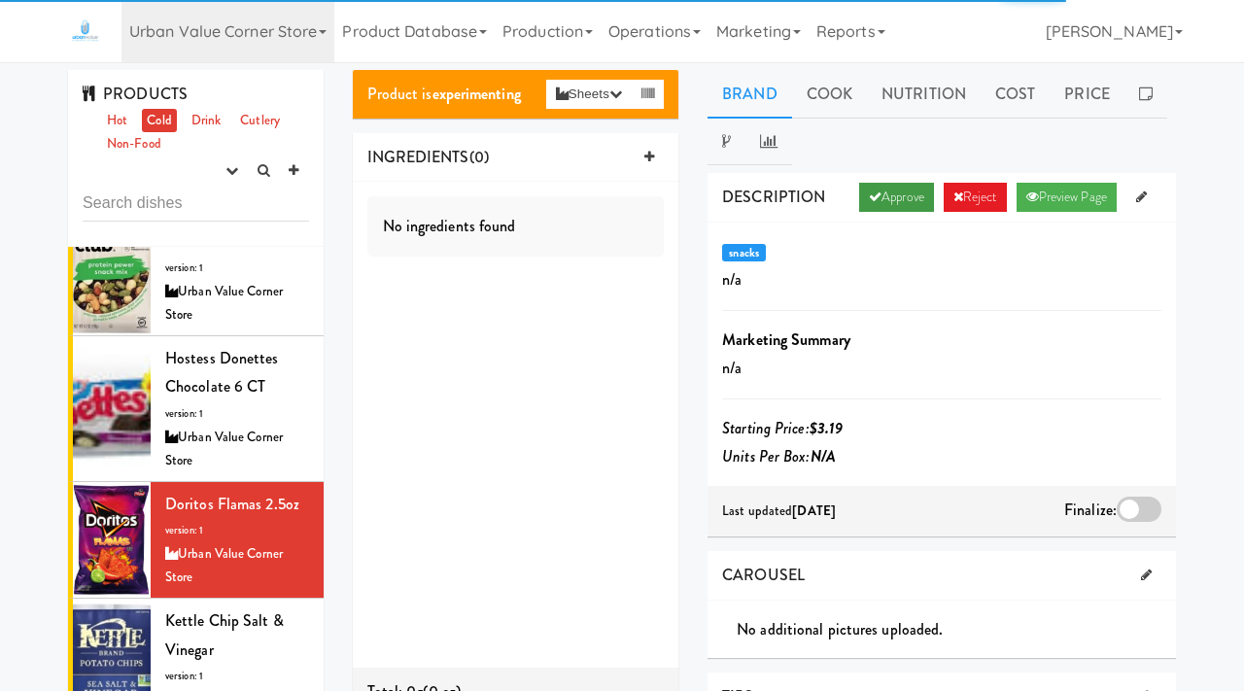
click at [867, 206] on link "Approve" at bounding box center [896, 197] width 75 height 29
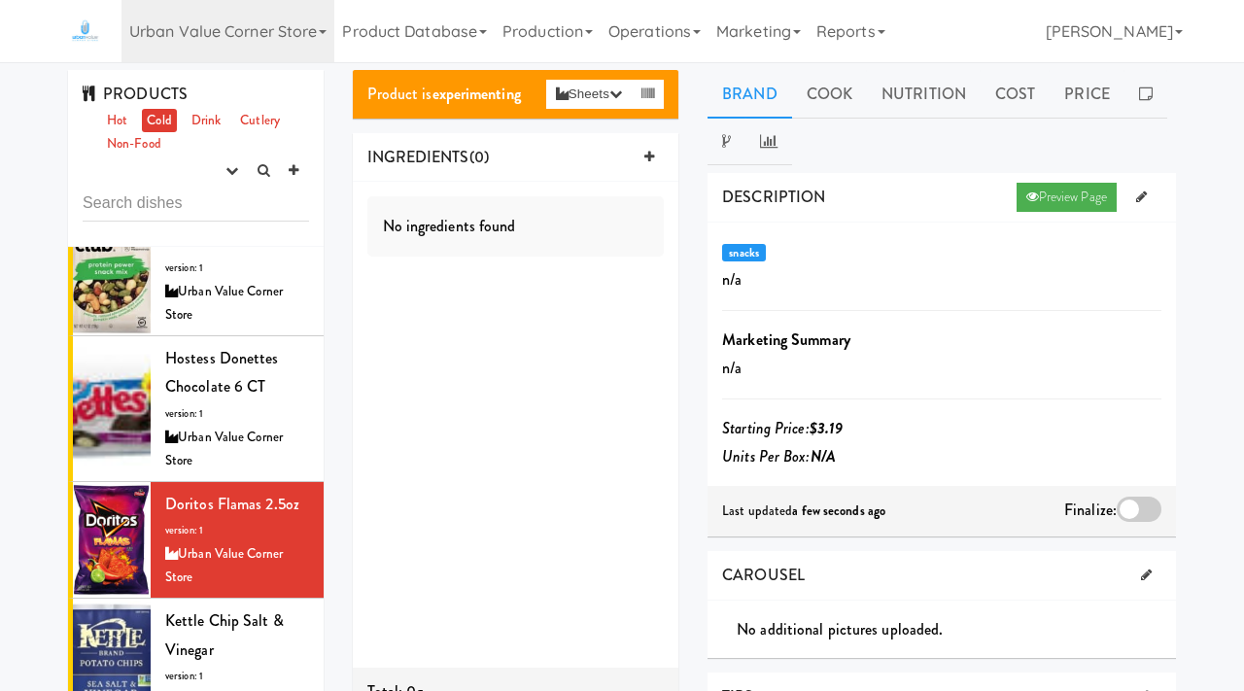
click at [1125, 513] on div at bounding box center [1139, 509] width 45 height 25
click at [0, 0] on input "checkbox" at bounding box center [0, 0] width 0 height 0
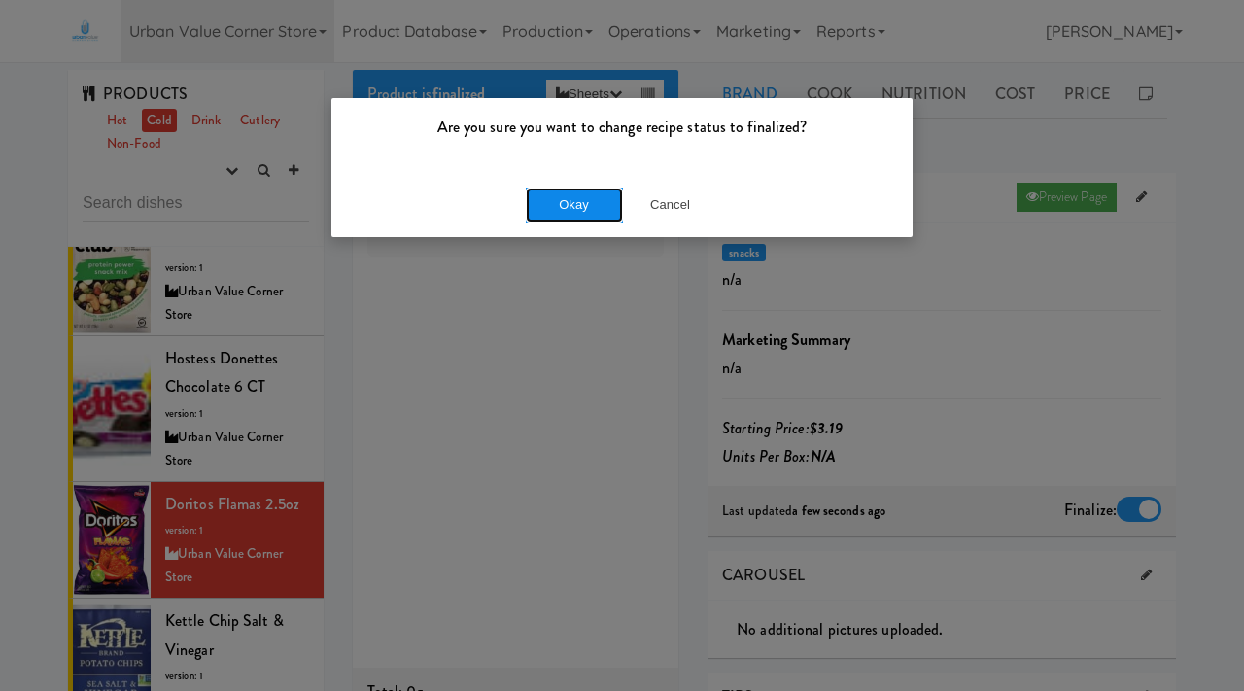
click at [564, 190] on button "Okay" at bounding box center [574, 205] width 97 height 35
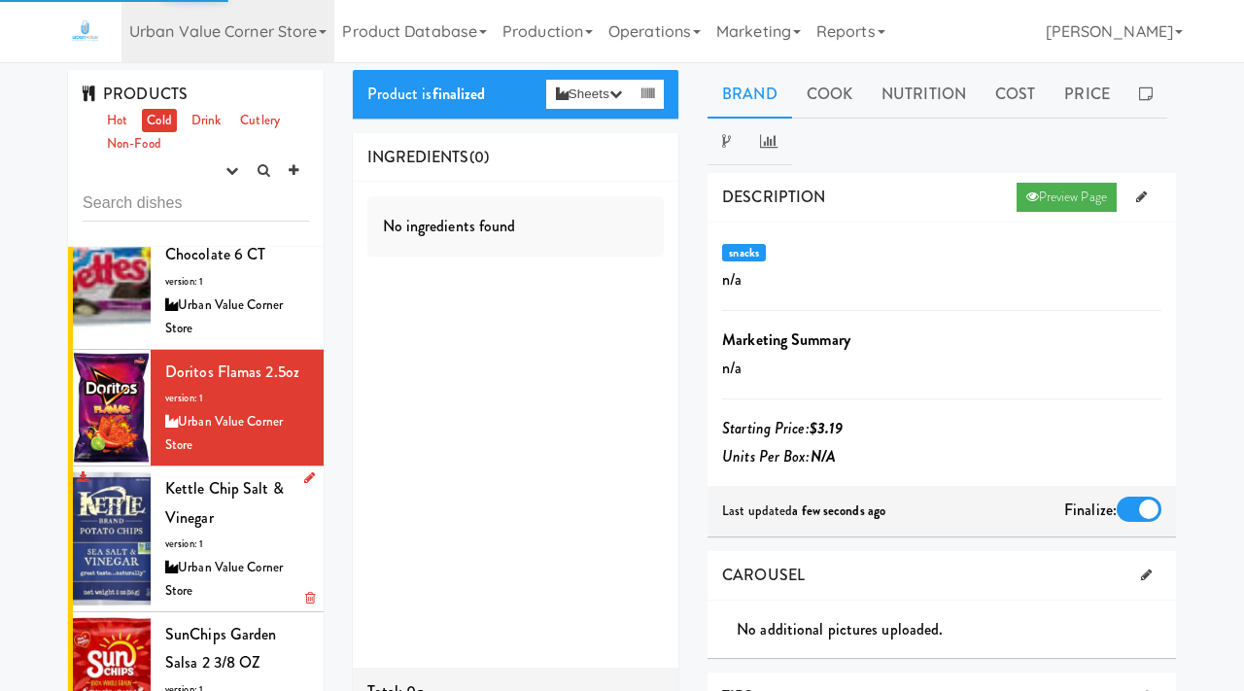
scroll to position [774, 0]
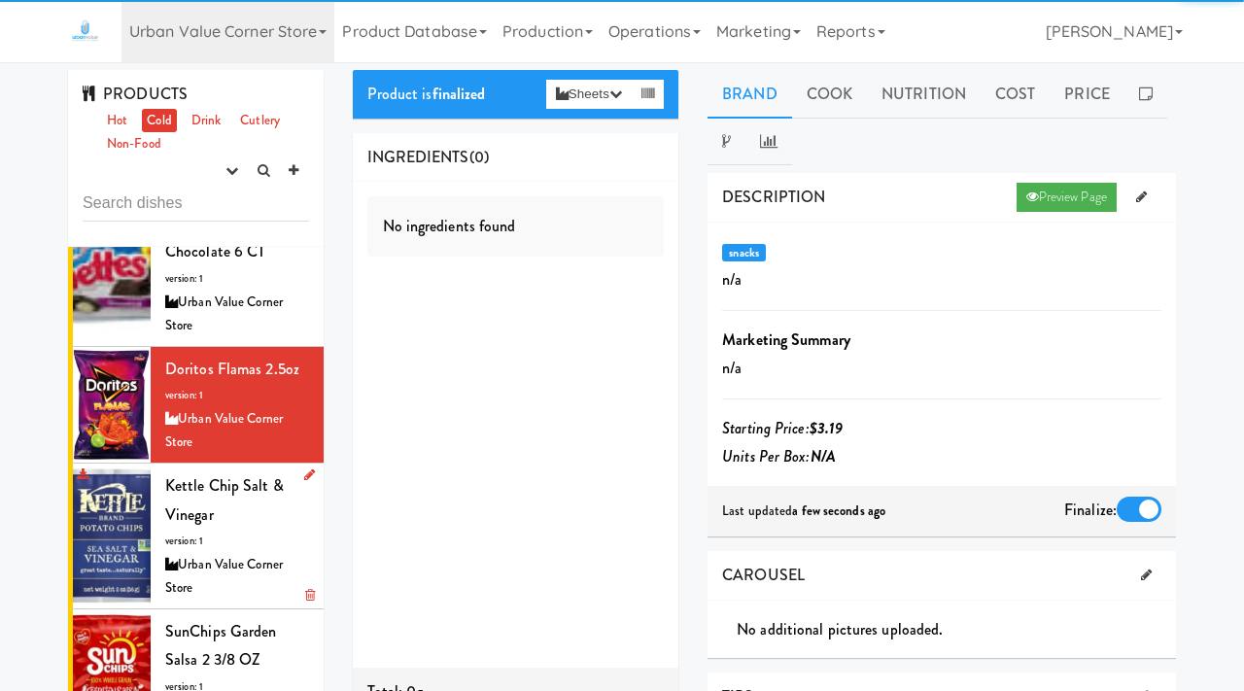
click at [210, 528] on div "Kettle Chip Salt & Vinegar version: 1 Urban Value Corner Store" at bounding box center [237, 535] width 144 height 129
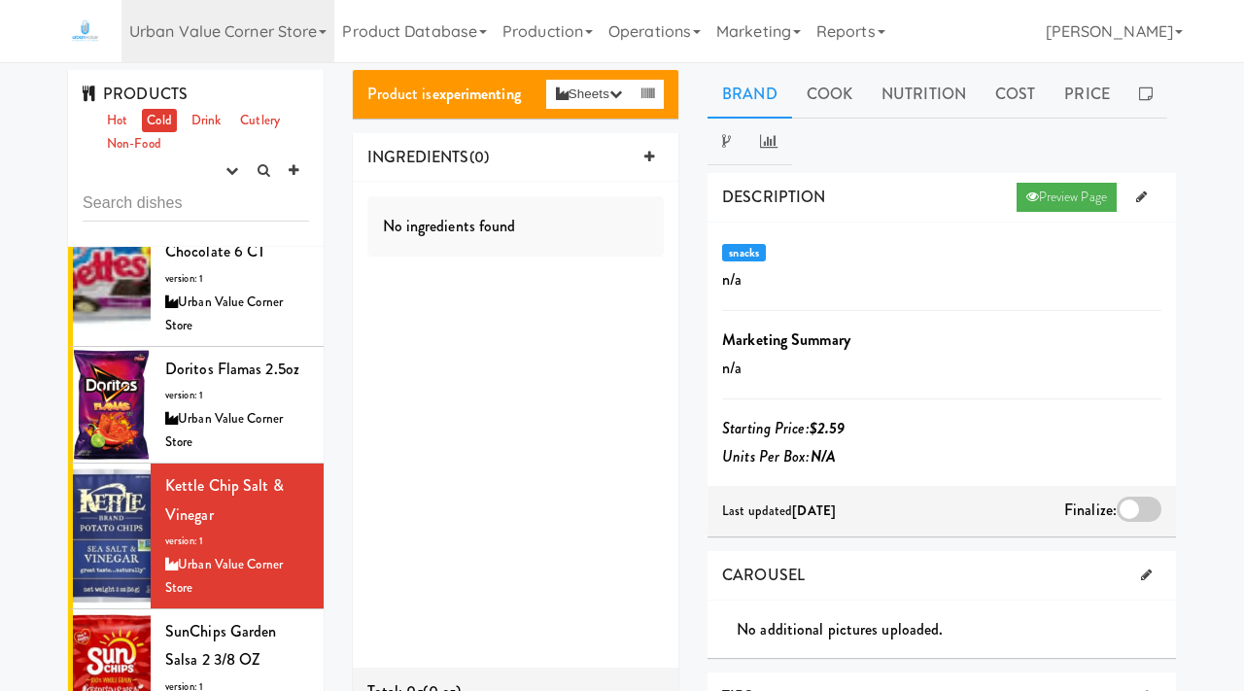
click at [1135, 518] on div at bounding box center [1139, 509] width 45 height 25
click at [0, 0] on input "checkbox" at bounding box center [0, 0] width 0 height 0
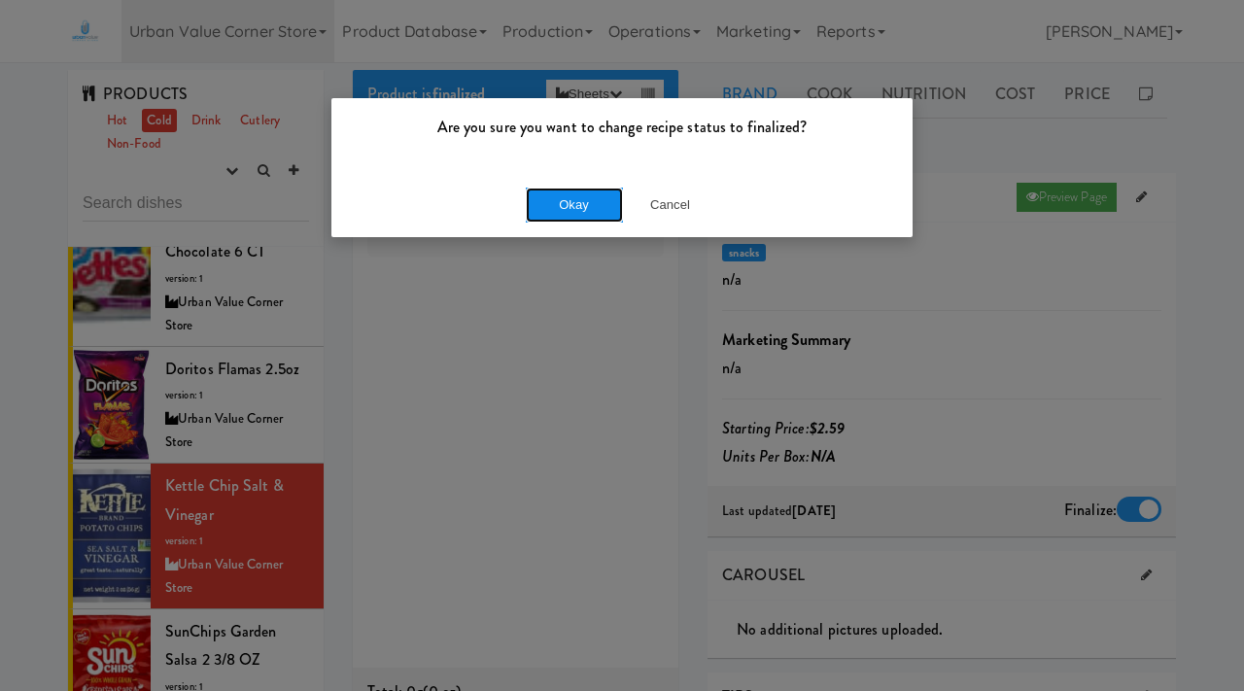
click at [560, 201] on button "Okay" at bounding box center [574, 205] width 97 height 35
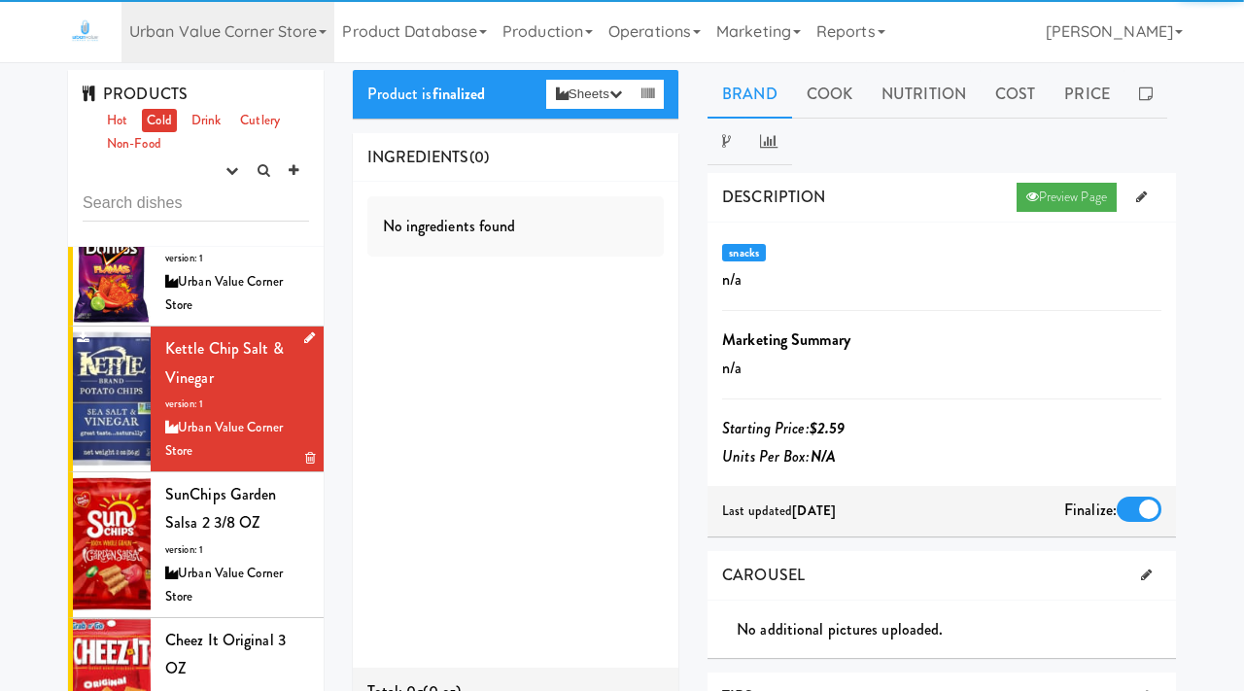
scroll to position [943, 0]
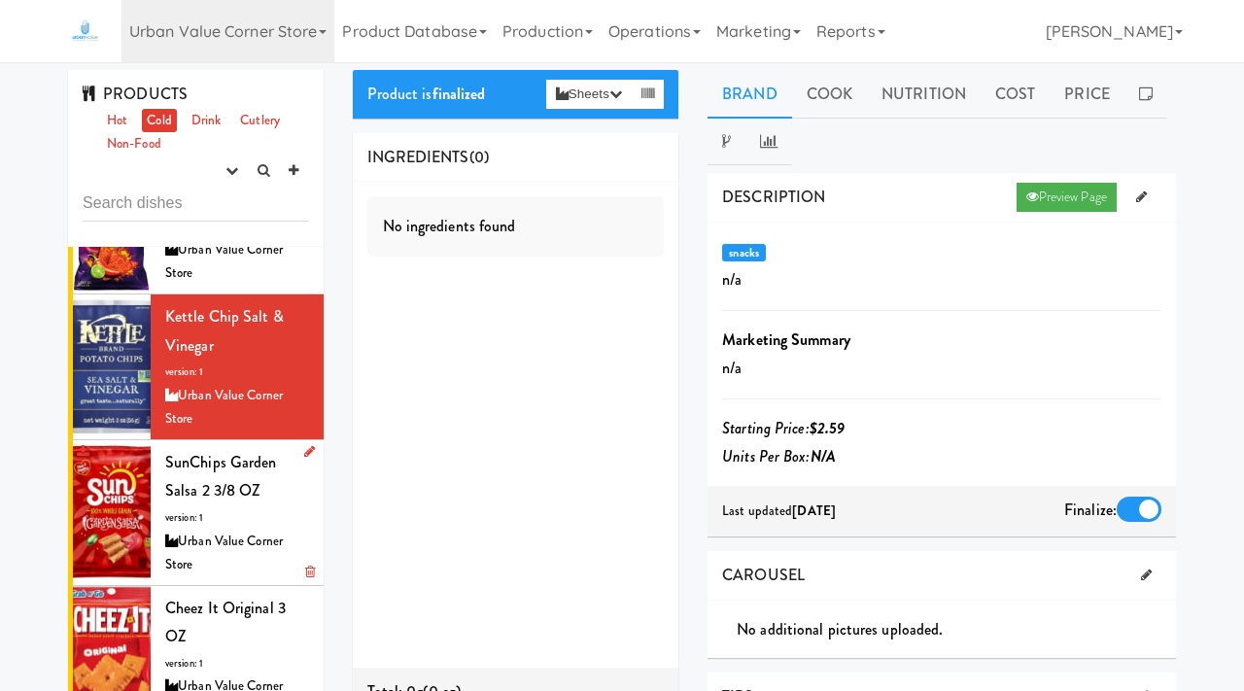
click at [213, 507] on div "SunChips Garden Salsa 2 3/8 OZ version: 1 Urban Value Corner Store" at bounding box center [237, 512] width 144 height 129
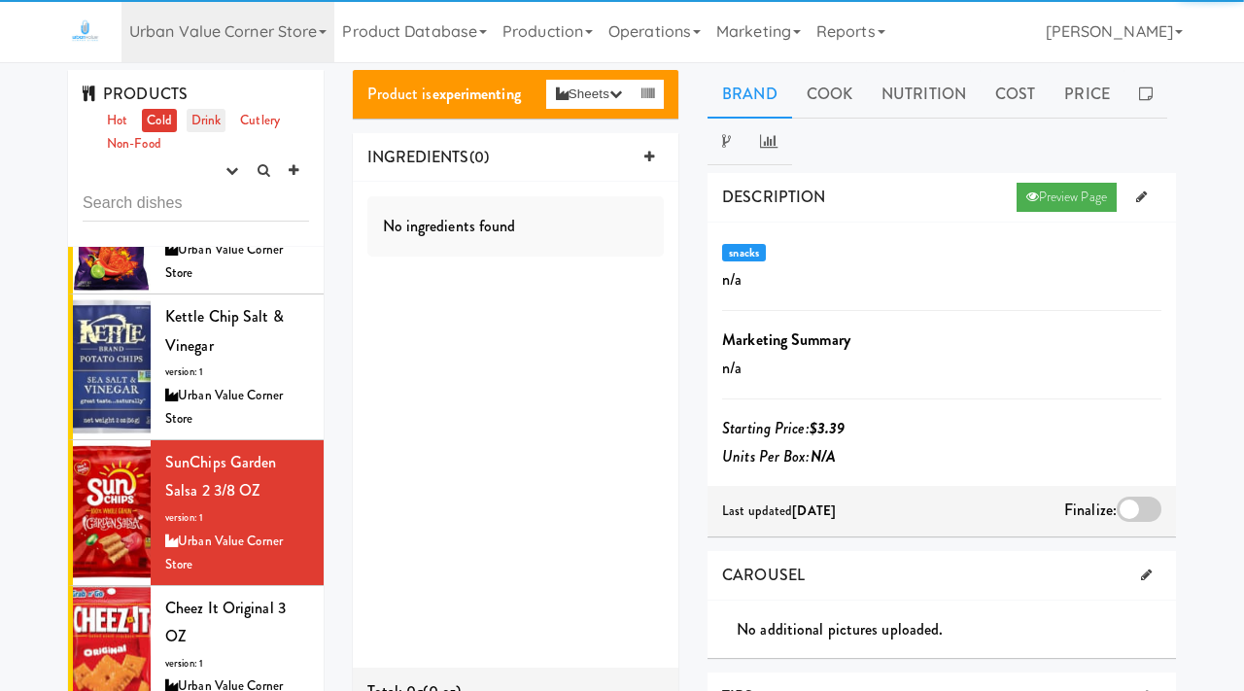
click at [210, 115] on link "Drink" at bounding box center [207, 121] width 40 height 24
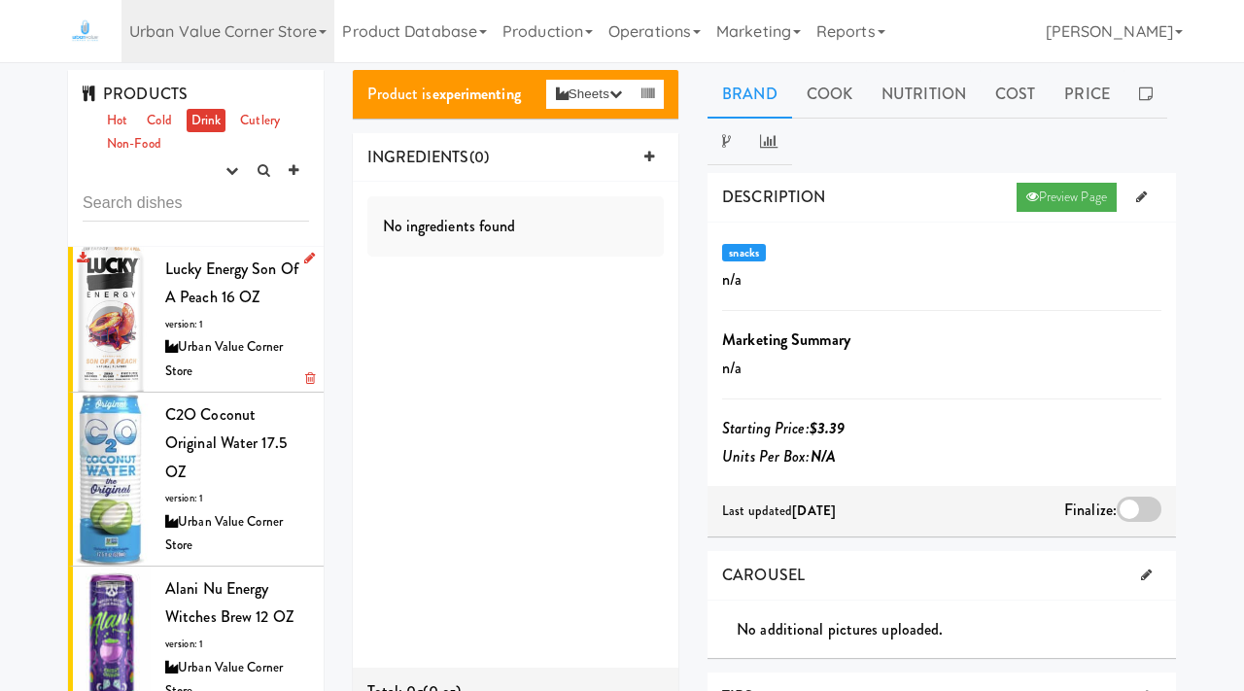
click at [224, 327] on div "Lucky Energy Son Of A Peach 16 OZ version: 1 Urban Value Corner Store" at bounding box center [237, 319] width 144 height 129
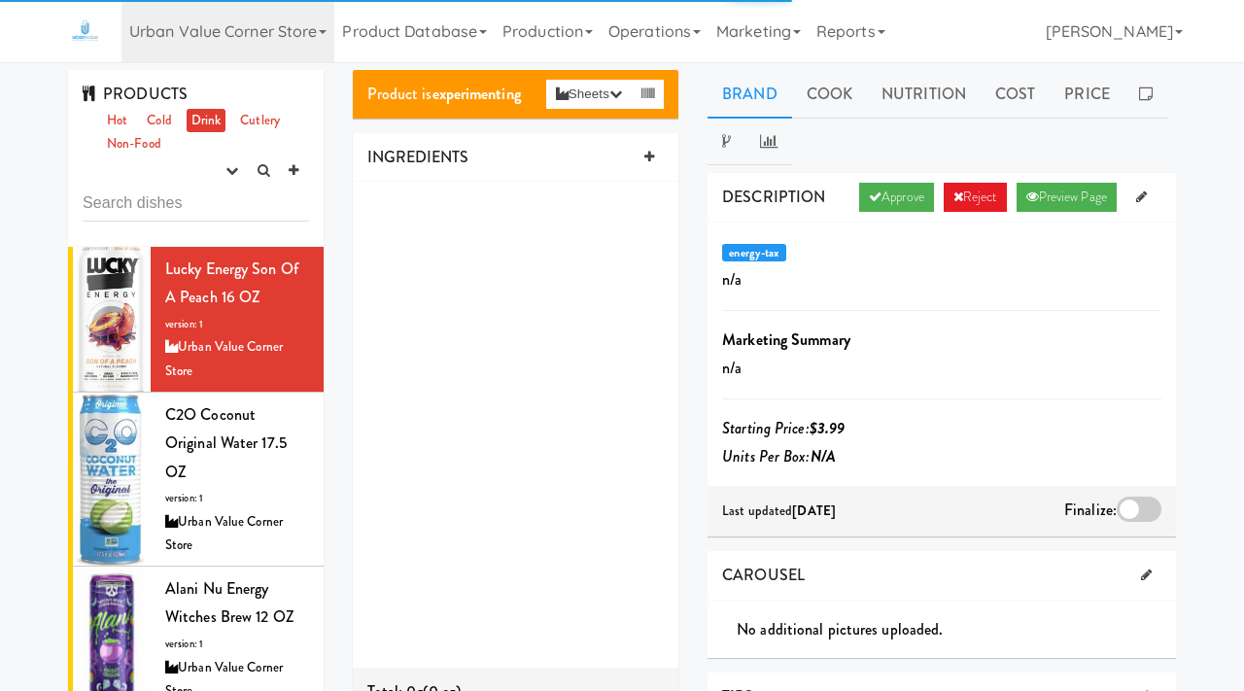
click at [837, 184] on div "DESCRIPTION Approve Reject Preview Page" at bounding box center [942, 198] width 468 height 50
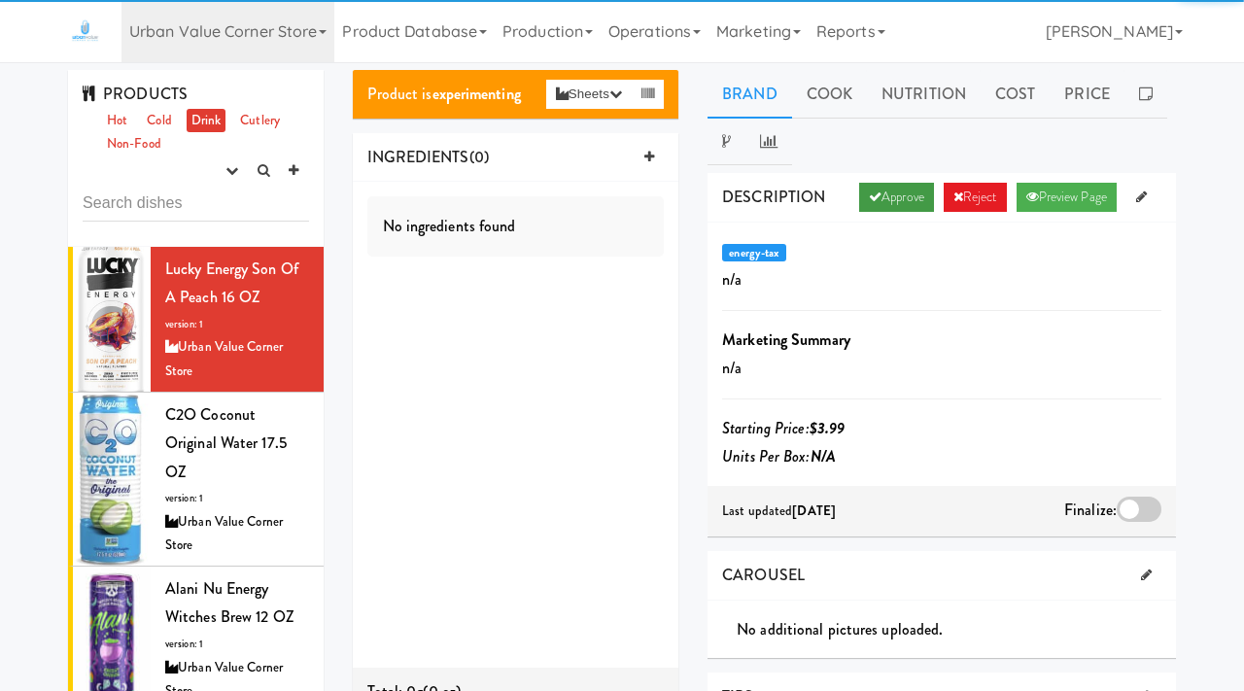
click at [869, 194] on icon at bounding box center [875, 196] width 13 height 13
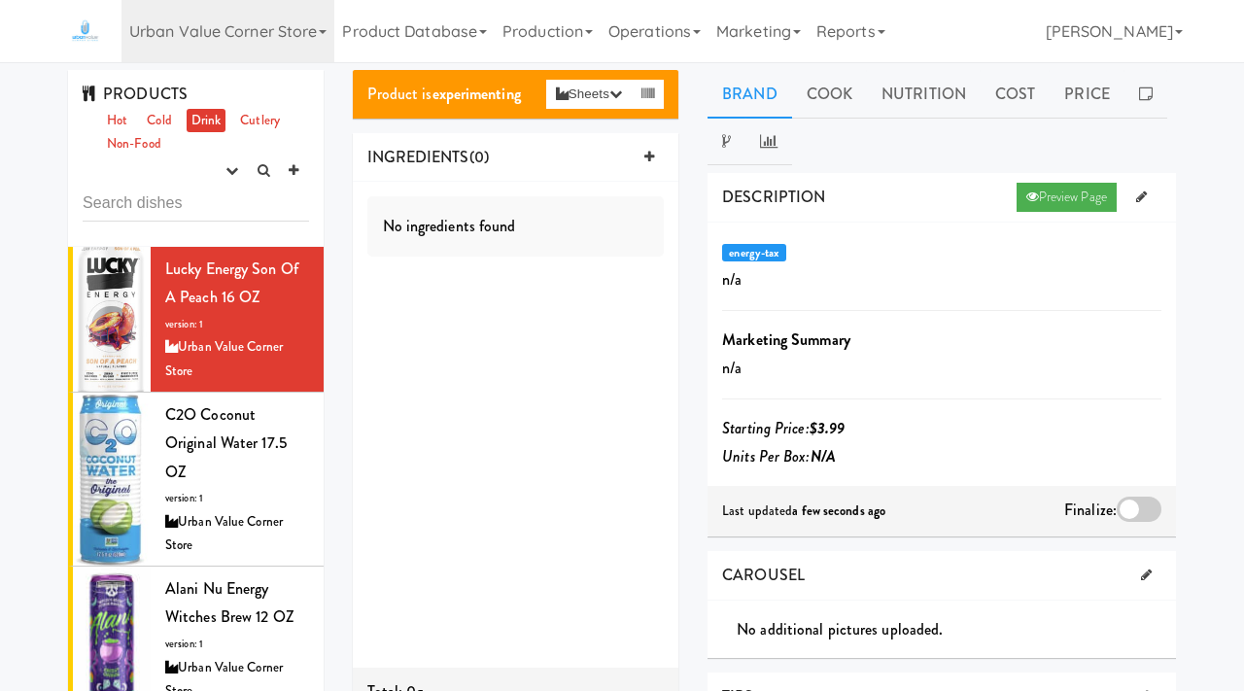
click at [1146, 513] on div at bounding box center [1139, 509] width 45 height 25
click at [0, 0] on input "checkbox" at bounding box center [0, 0] width 0 height 0
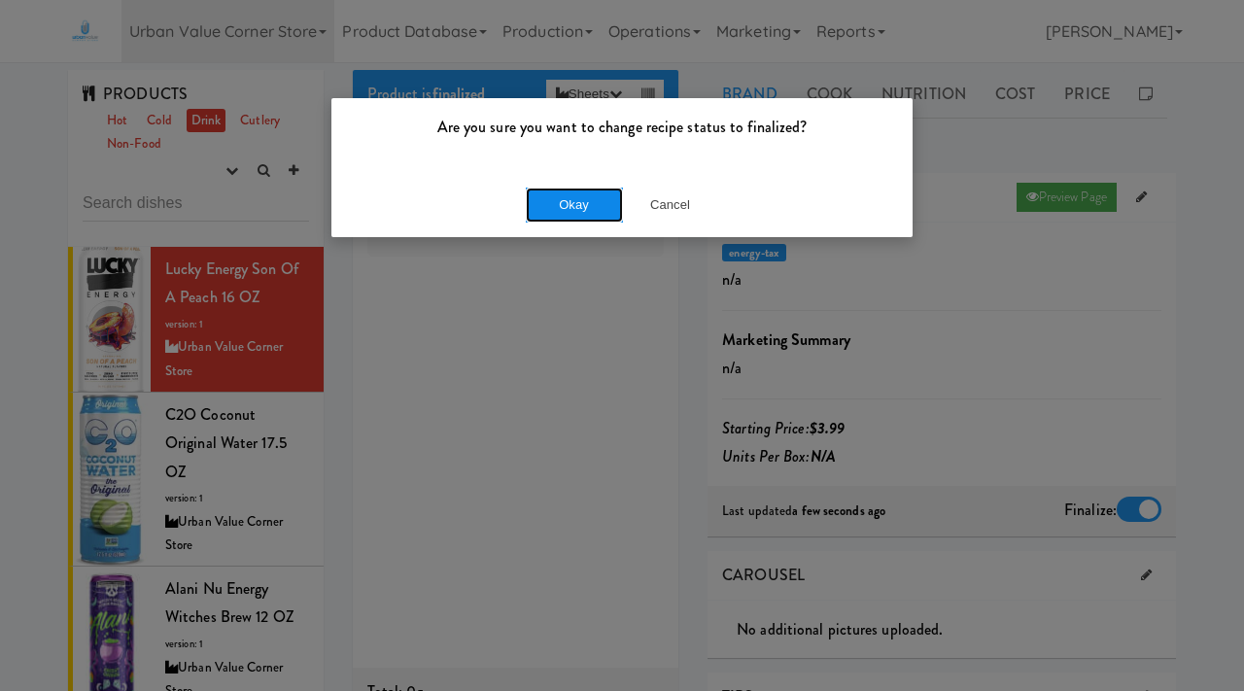
click at [551, 198] on button "Okay" at bounding box center [574, 205] width 97 height 35
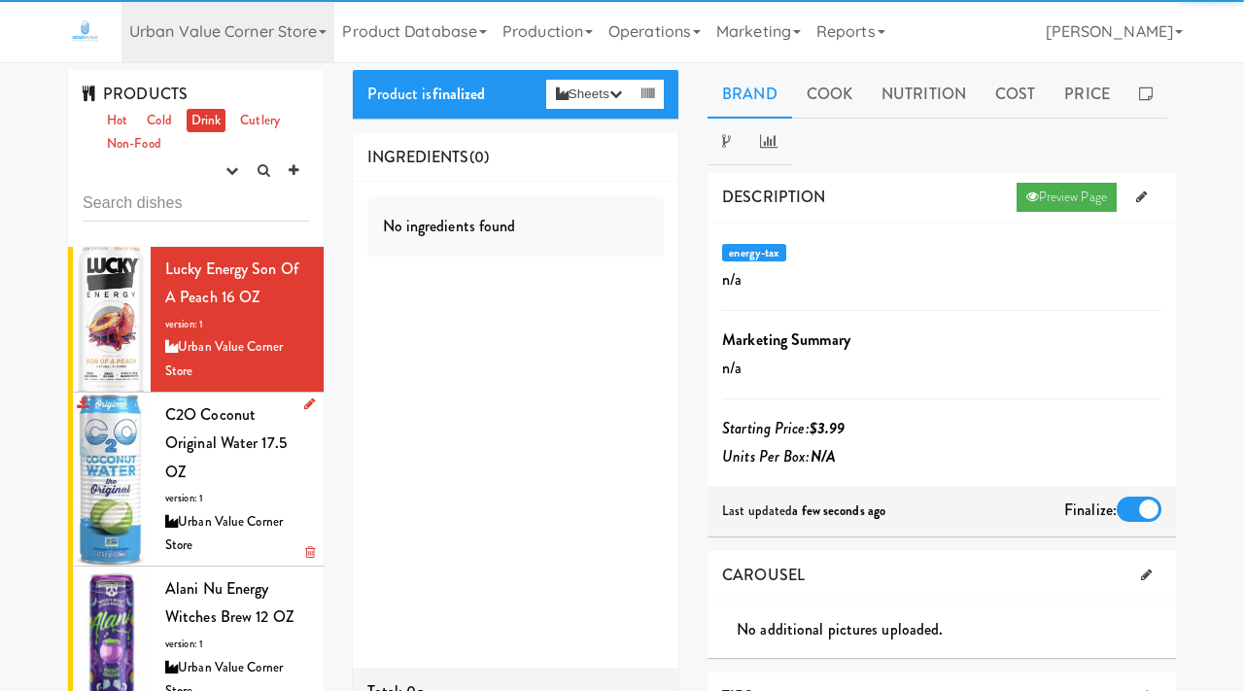
click at [245, 441] on span "C2O Coconut Original Water 17.5 OZ" at bounding box center [225, 443] width 121 height 80
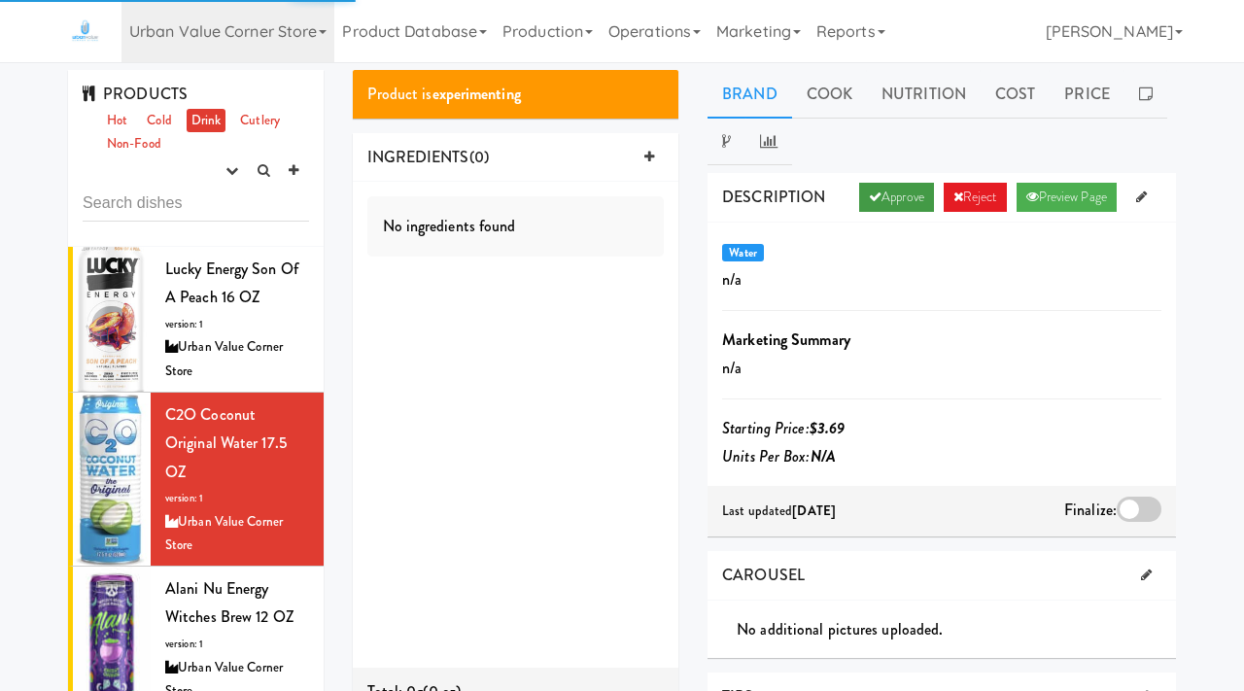
click at [859, 189] on link "Approve" at bounding box center [896, 197] width 75 height 29
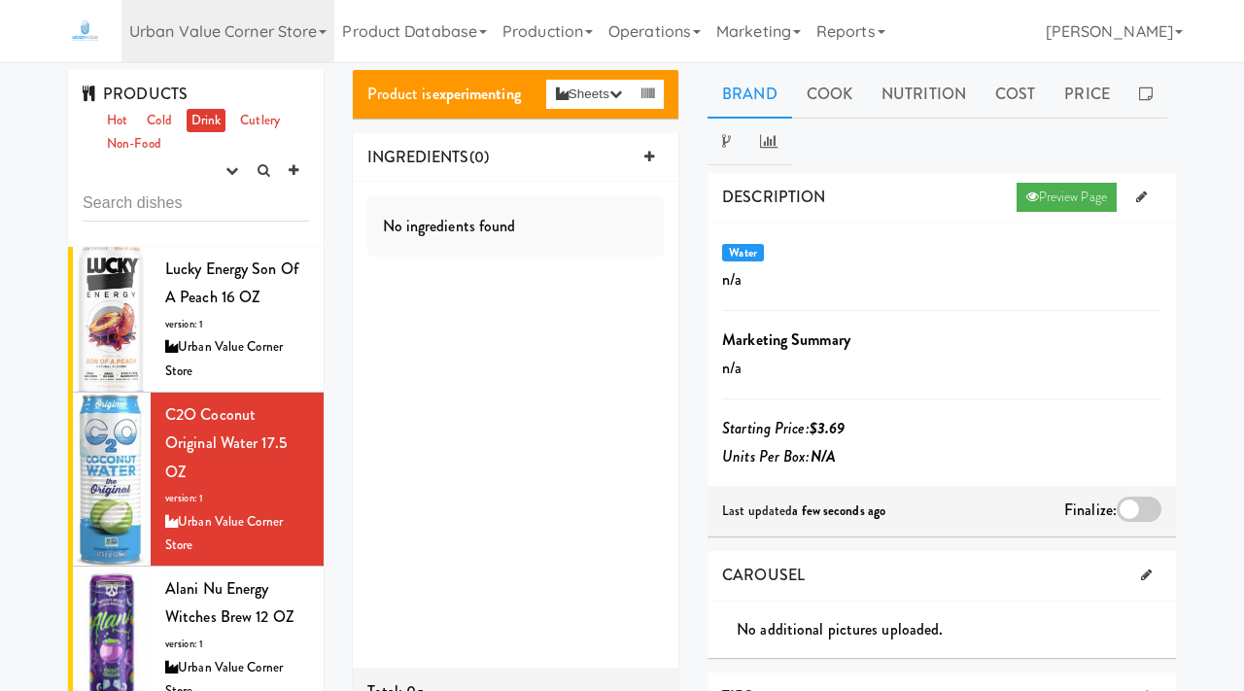
click at [1120, 507] on div at bounding box center [1139, 509] width 45 height 25
click at [0, 0] on input "checkbox" at bounding box center [0, 0] width 0 height 0
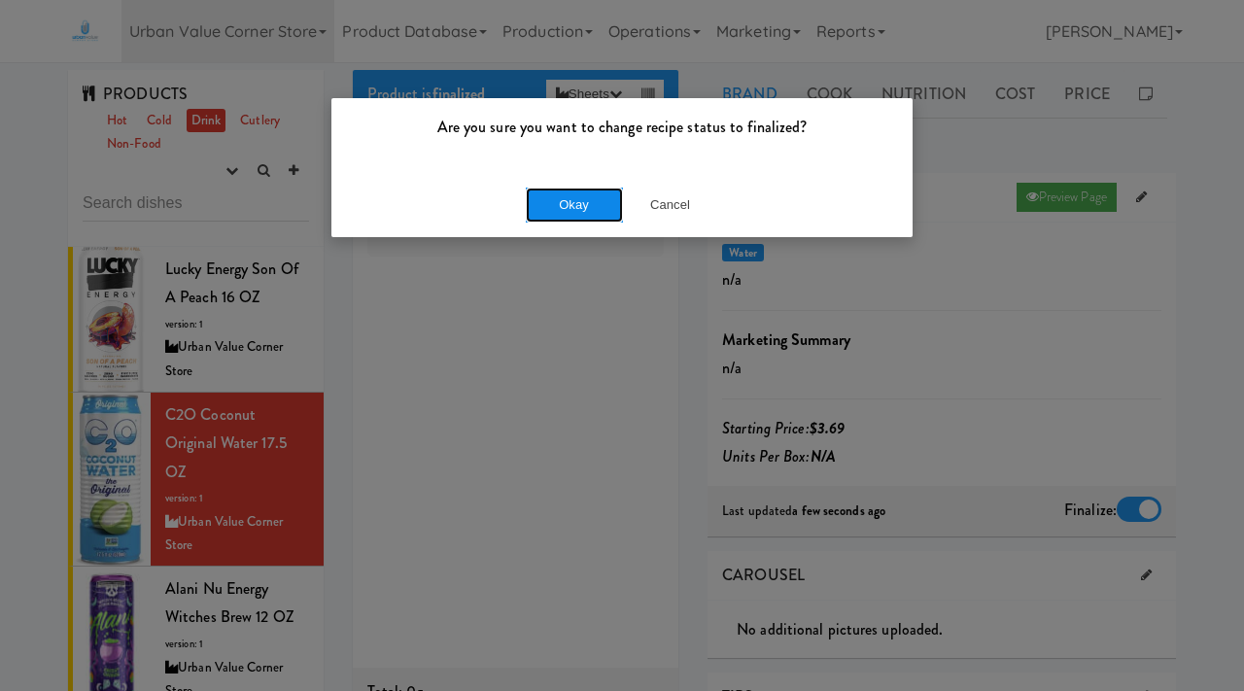
click at [572, 203] on button "Okay" at bounding box center [574, 205] width 97 height 35
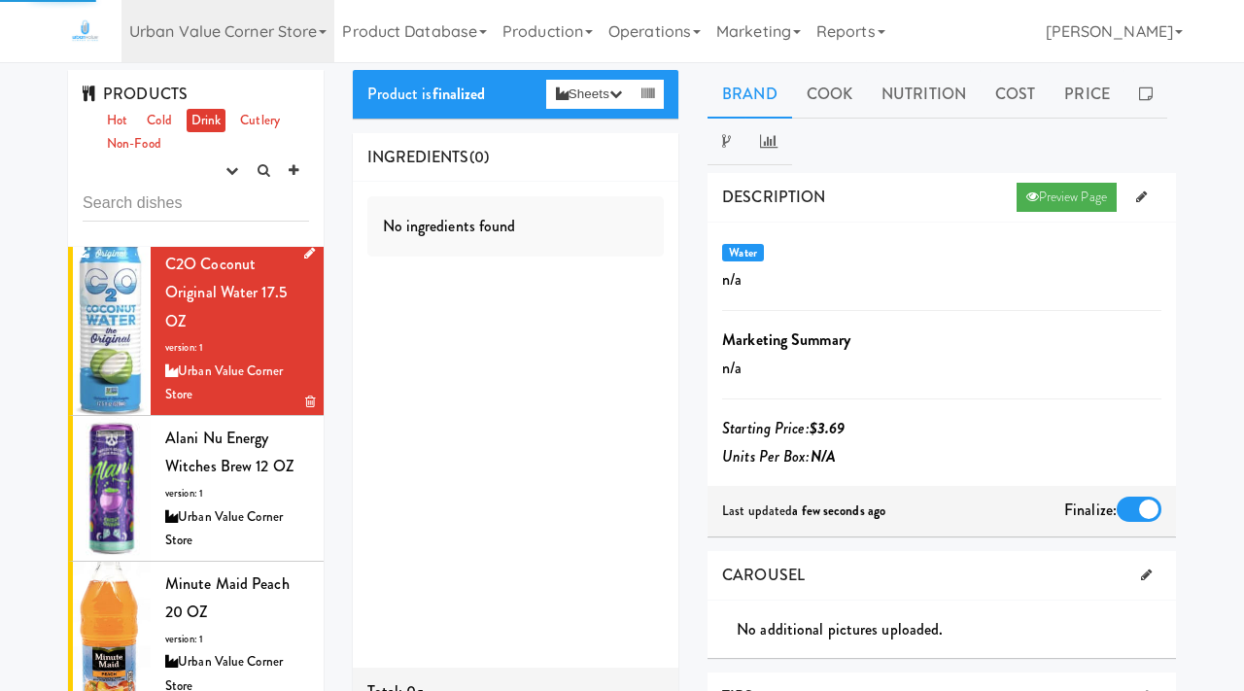
scroll to position [152, 0]
click at [231, 471] on div "Alani Nu Energy Witches Brew 12 OZ version: 1 Urban Value Corner Store" at bounding box center [237, 487] width 144 height 129
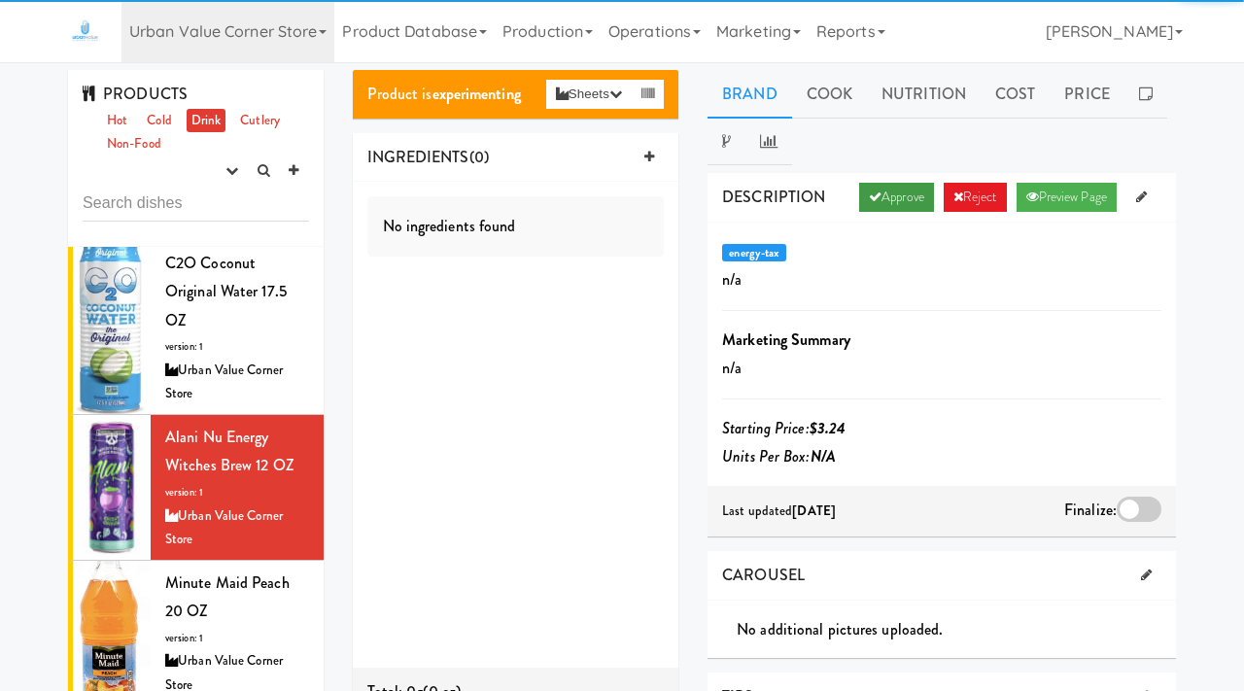
click at [876, 193] on link "Approve" at bounding box center [896, 197] width 75 height 29
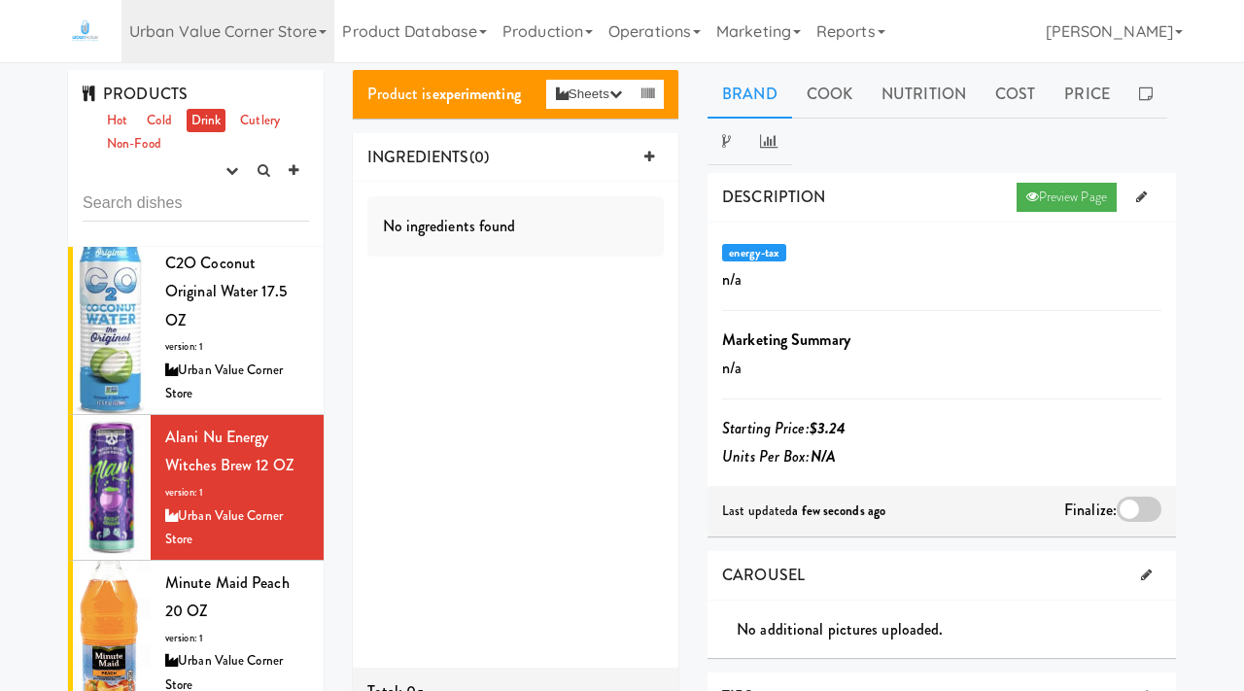
click at [1133, 507] on div at bounding box center [1139, 509] width 45 height 25
click at [0, 0] on input "checkbox" at bounding box center [0, 0] width 0 height 0
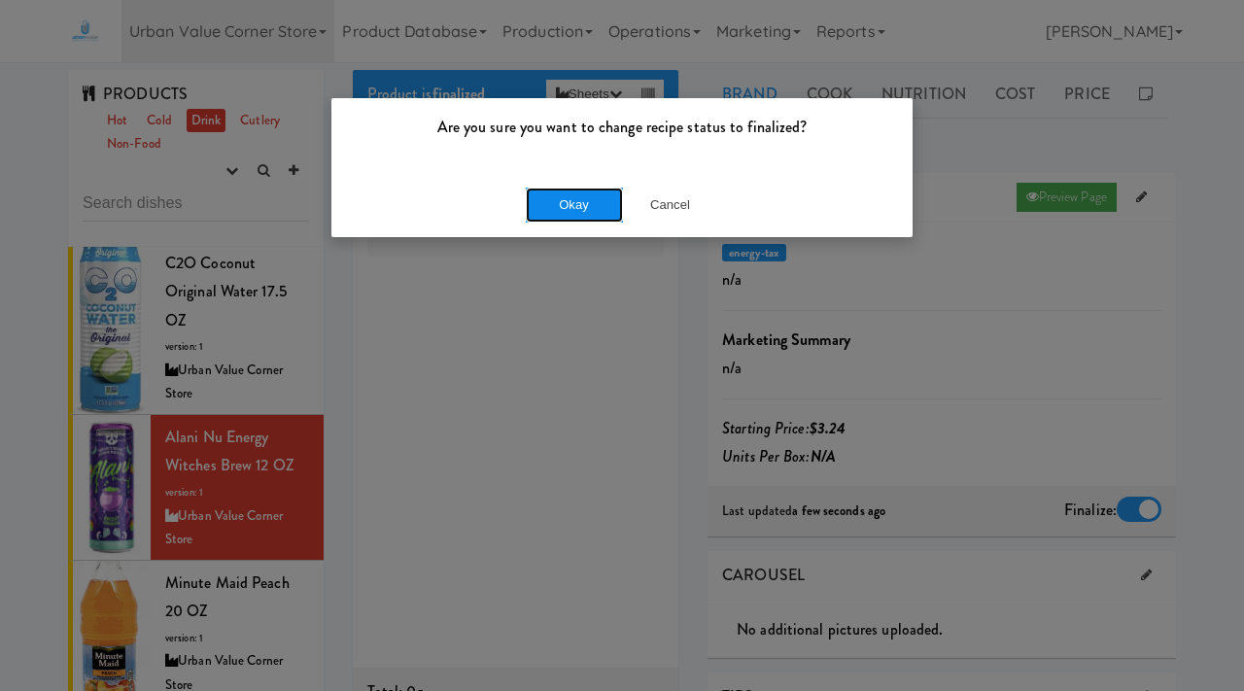
click at [553, 209] on button "Okay" at bounding box center [574, 205] width 97 height 35
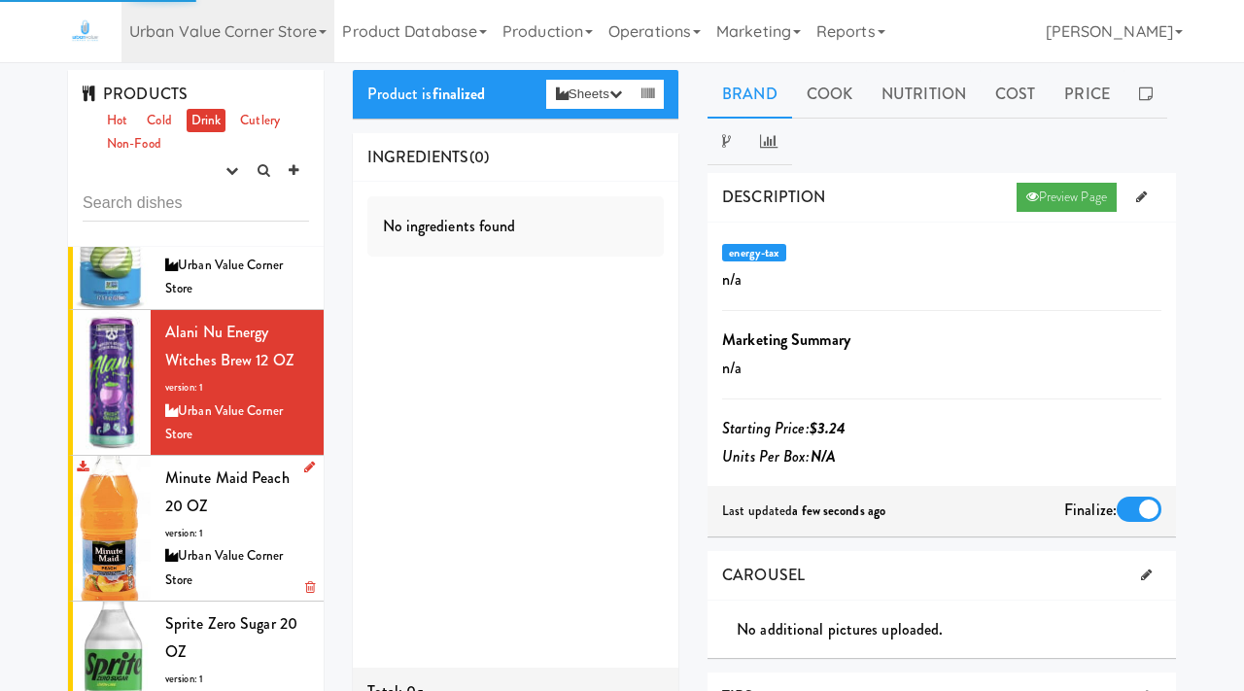
scroll to position [267, 0]
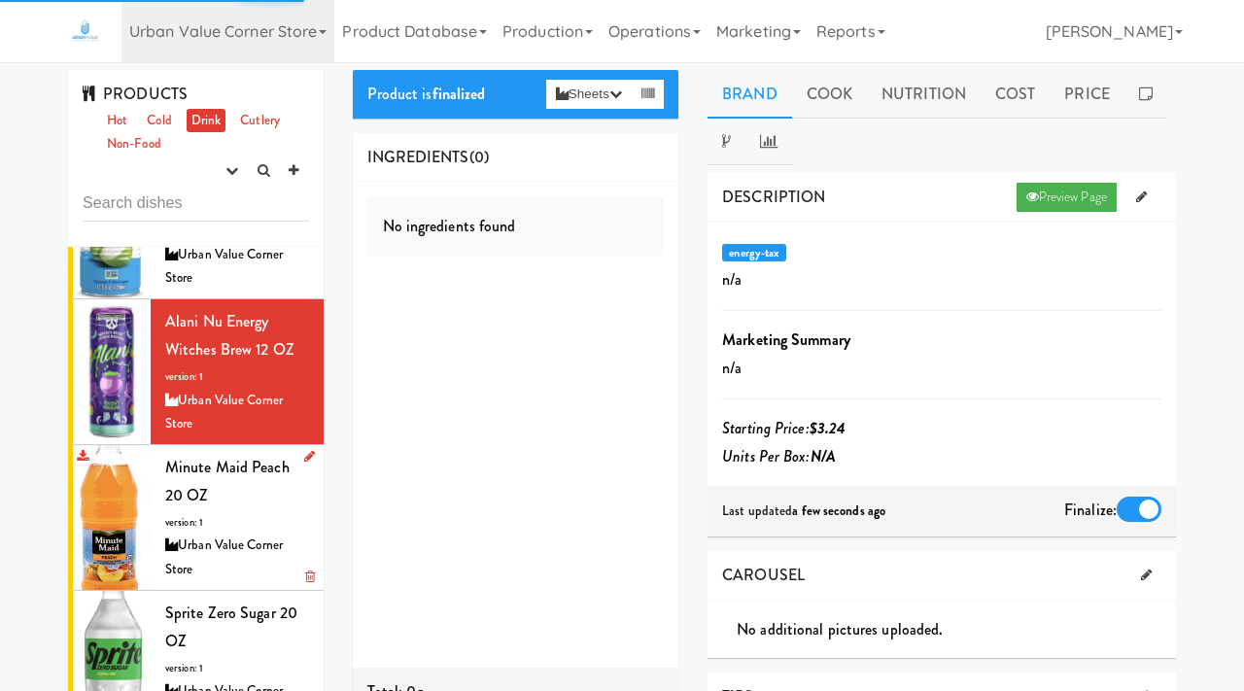
click at [197, 471] on div "Minute Maid Peach 20 OZ version: 1 Urban Value Corner Store" at bounding box center [237, 517] width 144 height 129
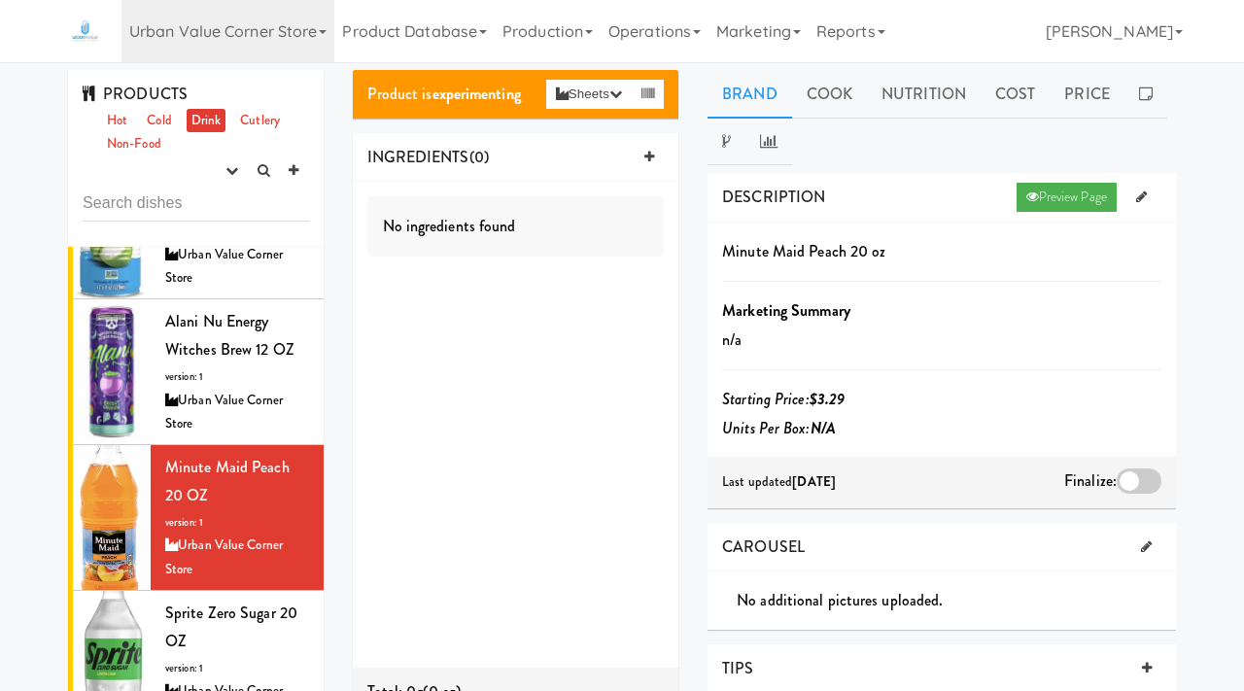
click at [1133, 470] on div at bounding box center [1139, 480] width 45 height 25
click at [0, 0] on input "checkbox" at bounding box center [0, 0] width 0 height 0
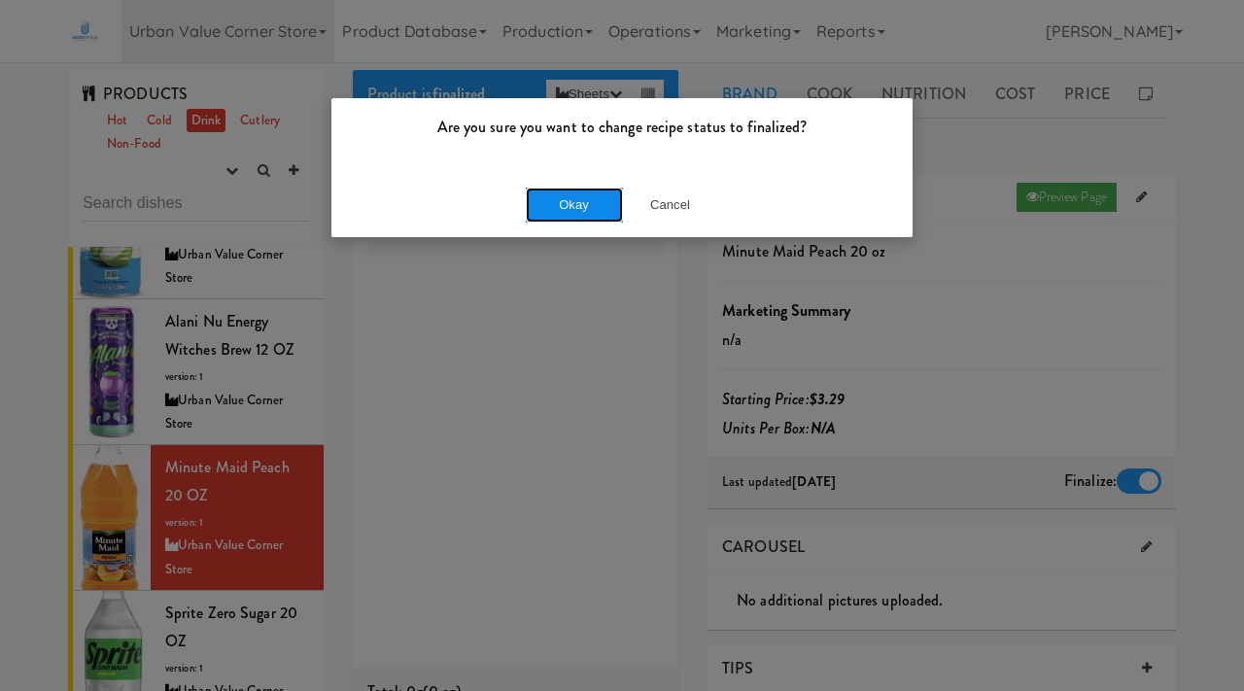
click at [566, 213] on button "Okay" at bounding box center [574, 205] width 97 height 35
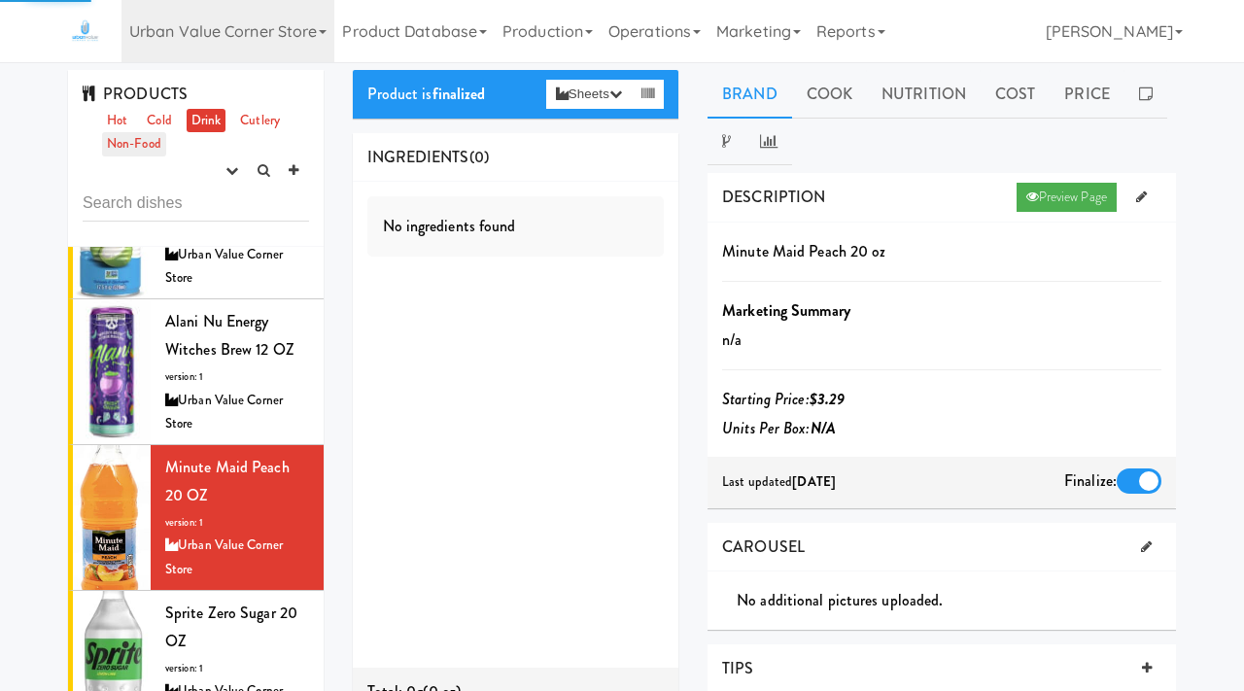
click at [127, 147] on link "Non-Food" at bounding box center [134, 144] width 64 height 24
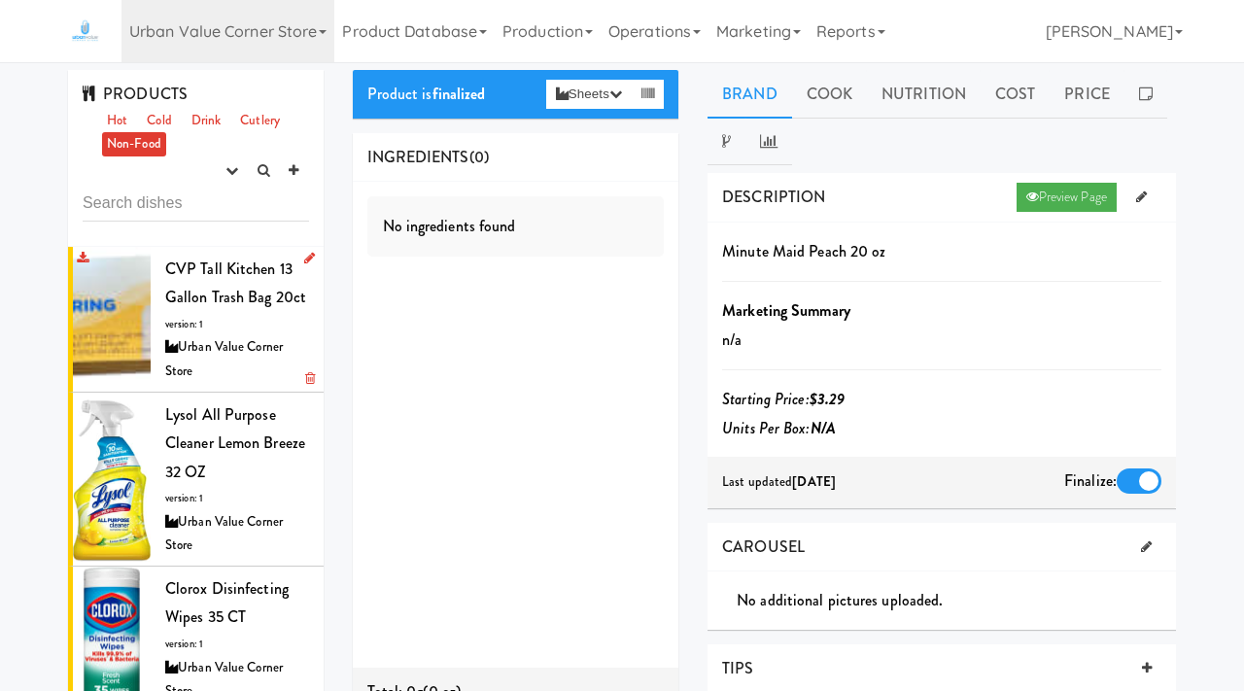
click at [207, 309] on div "CVP Tall Kitchen 13 Gallon Trash Bag 20ct version: 1 Urban Value Corner Store" at bounding box center [237, 319] width 144 height 129
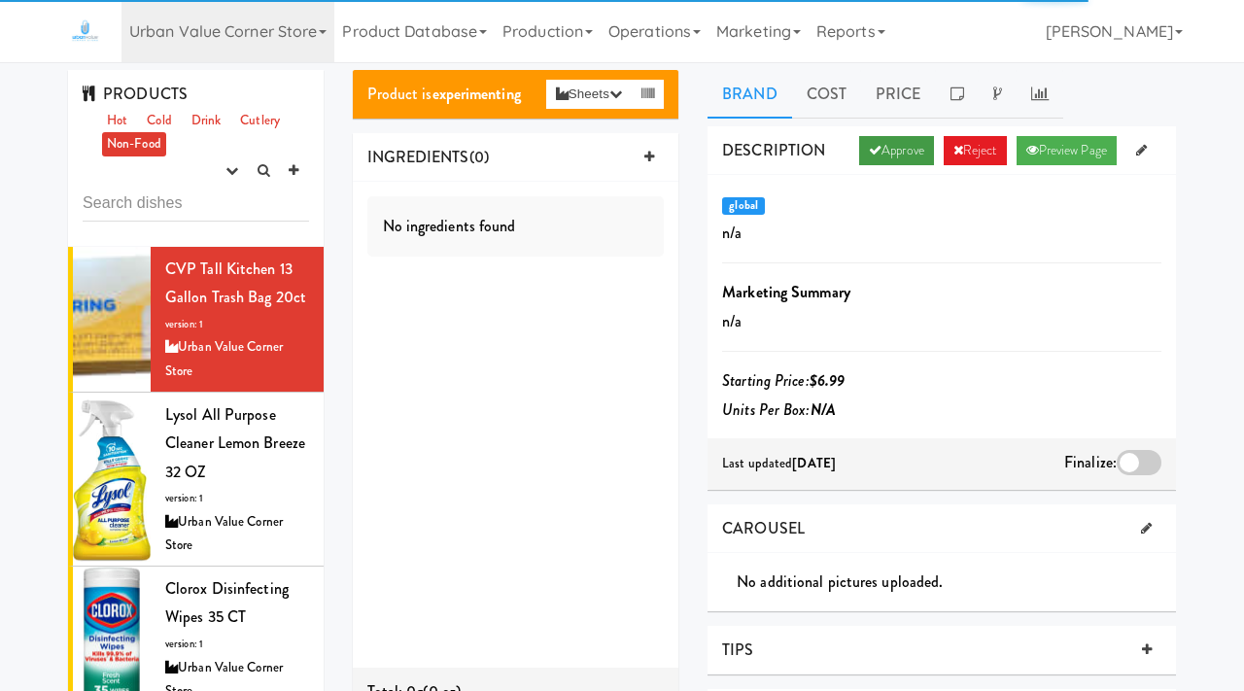
click at [881, 149] on link "Approve" at bounding box center [896, 150] width 75 height 29
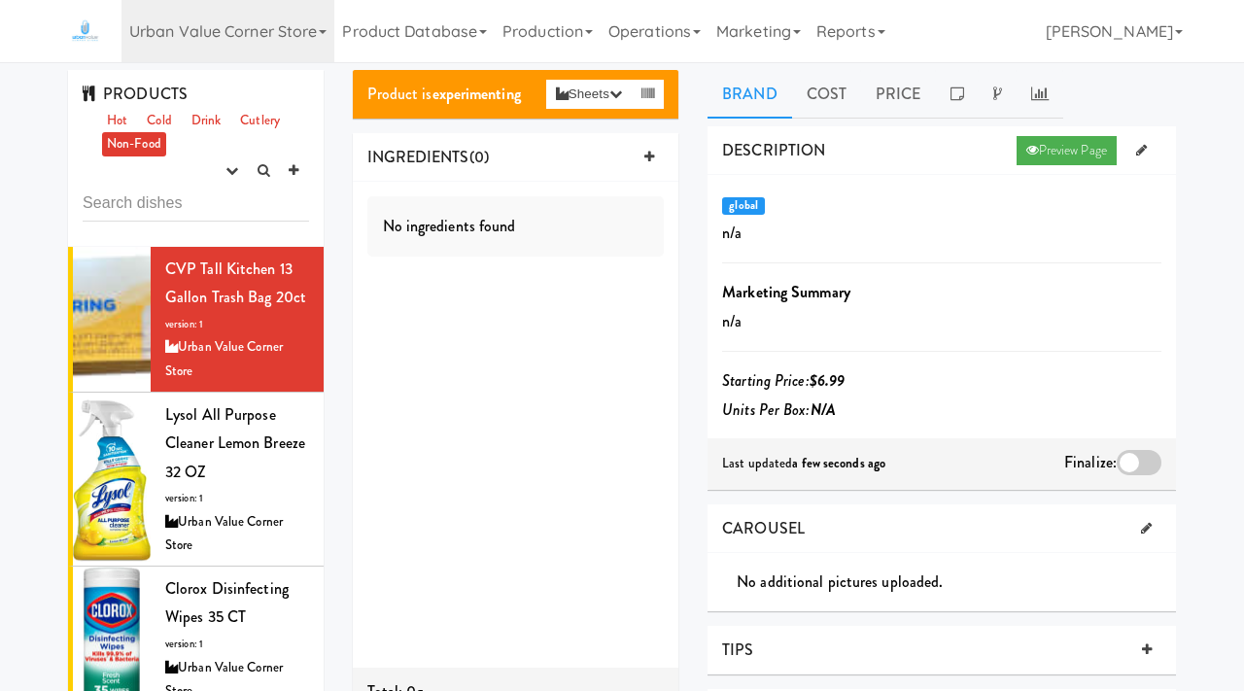
click at [1126, 455] on div at bounding box center [1139, 462] width 45 height 25
click at [0, 0] on input "checkbox" at bounding box center [0, 0] width 0 height 0
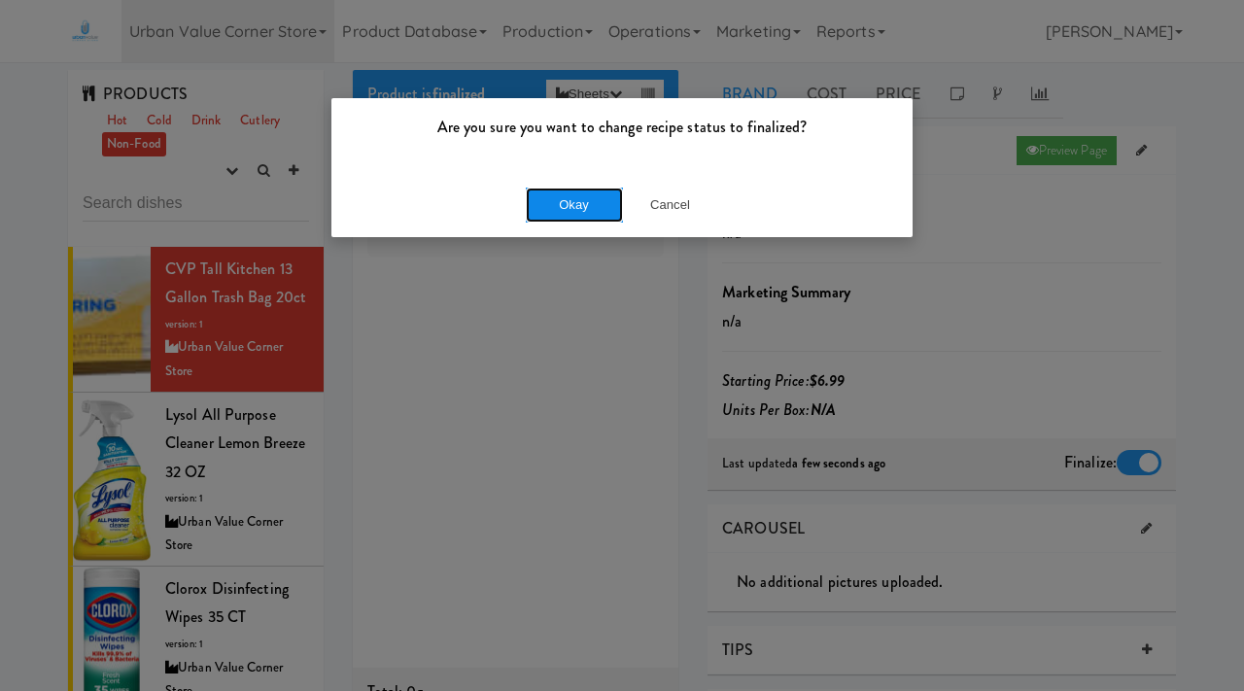
click at [575, 207] on button "Okay" at bounding box center [574, 205] width 97 height 35
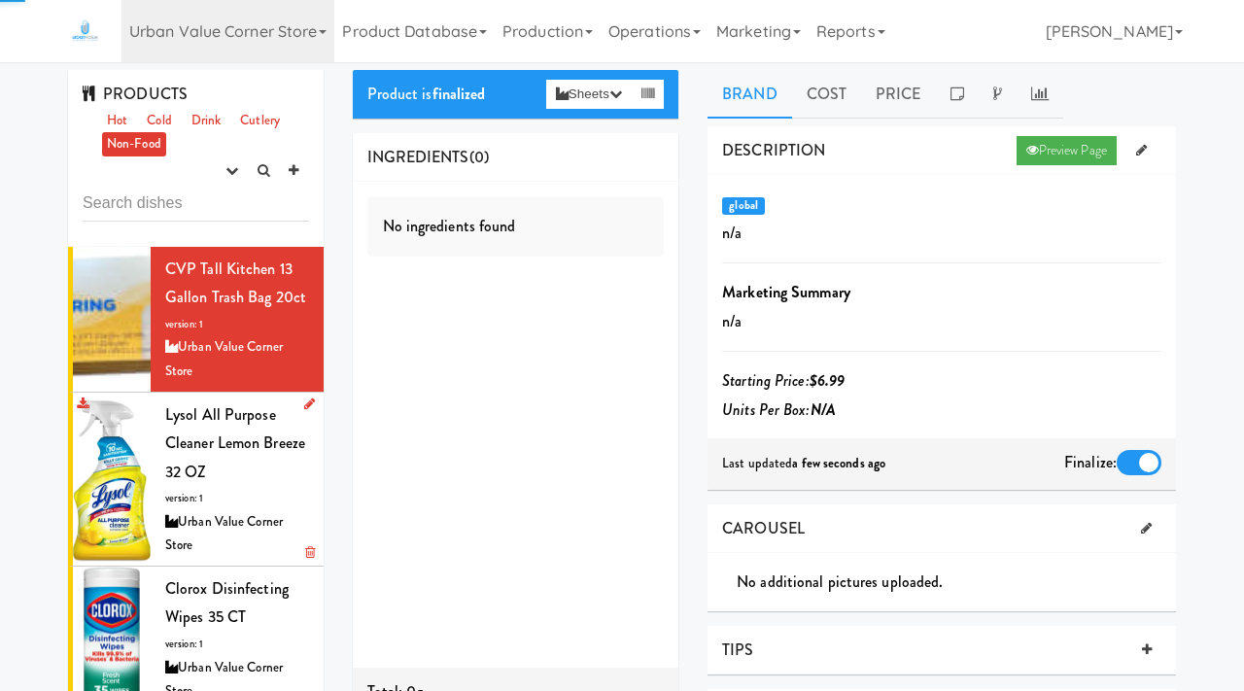
click at [220, 479] on div "Lysol All Purpose Cleaner Lemon Breeze 32 OZ version: 1 Urban Value Corner Store" at bounding box center [237, 478] width 144 height 157
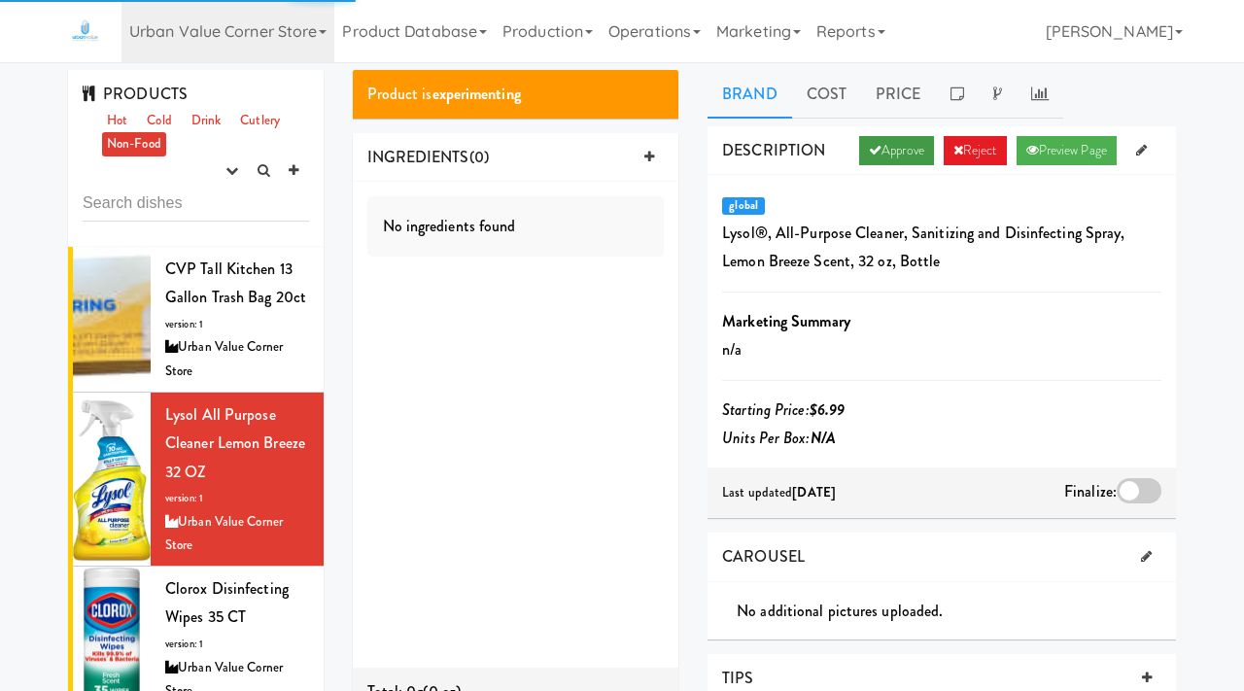
click at [895, 153] on link "Approve" at bounding box center [896, 150] width 75 height 29
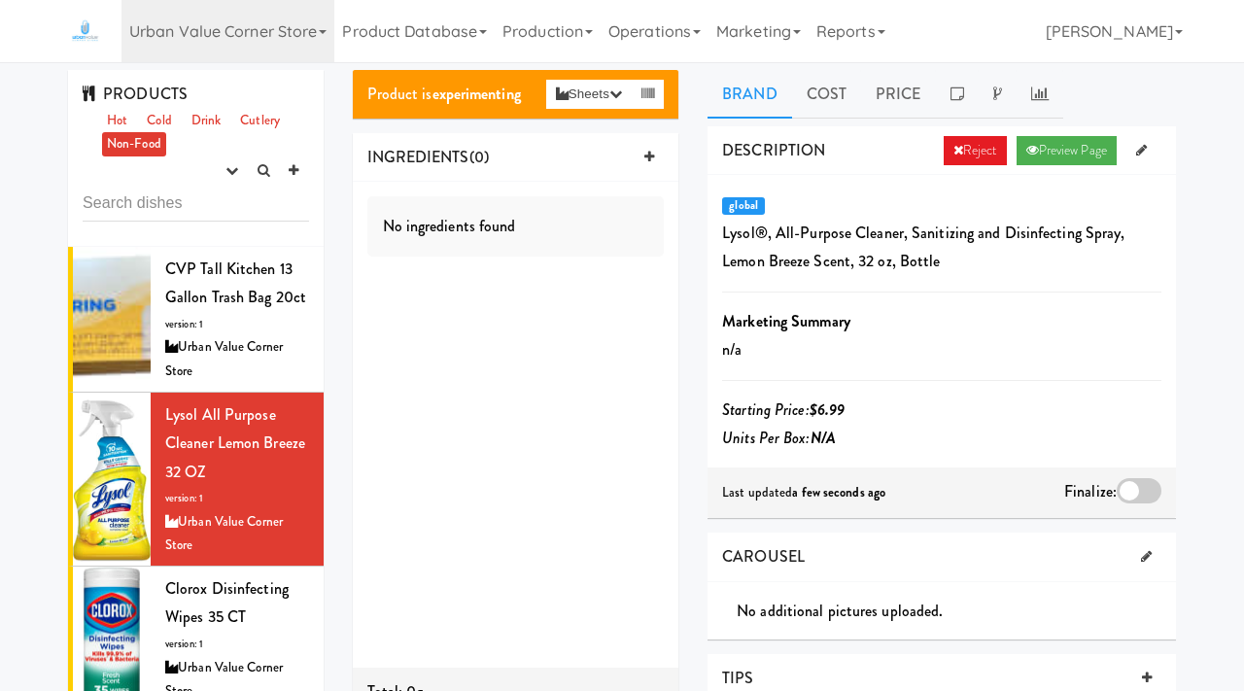
click at [1128, 490] on div at bounding box center [1139, 490] width 45 height 25
click at [0, 0] on input "checkbox" at bounding box center [0, 0] width 0 height 0
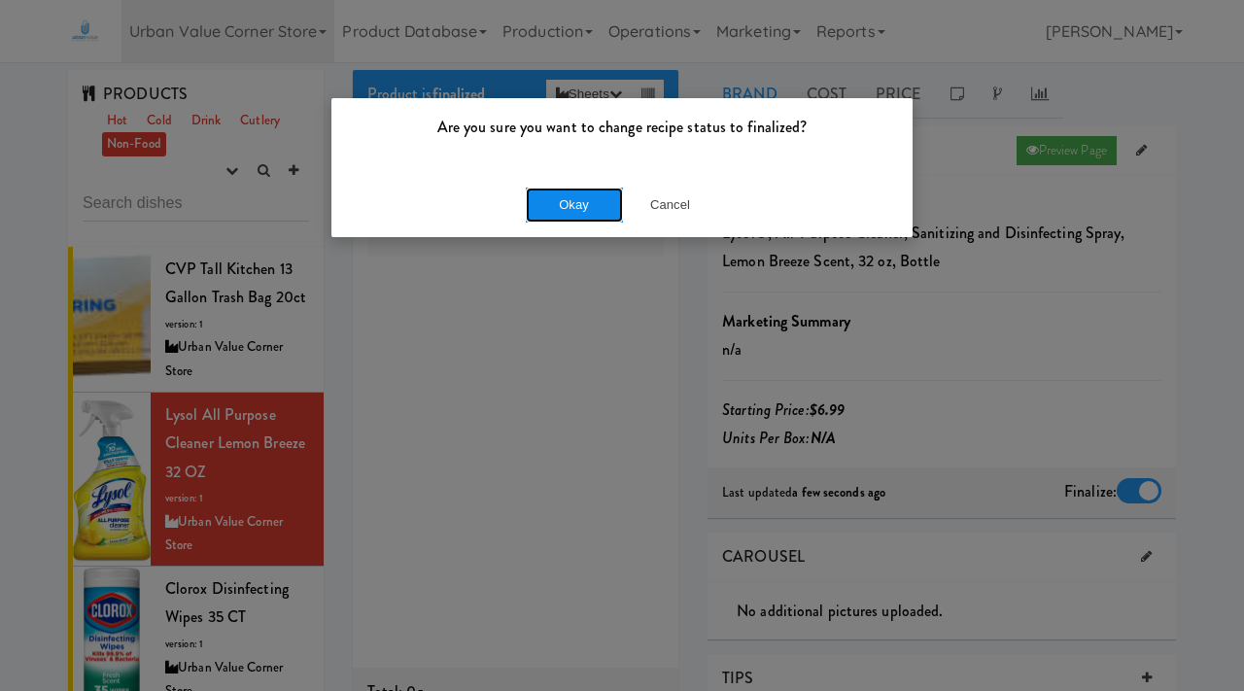
click at [584, 204] on button "Okay" at bounding box center [574, 205] width 97 height 35
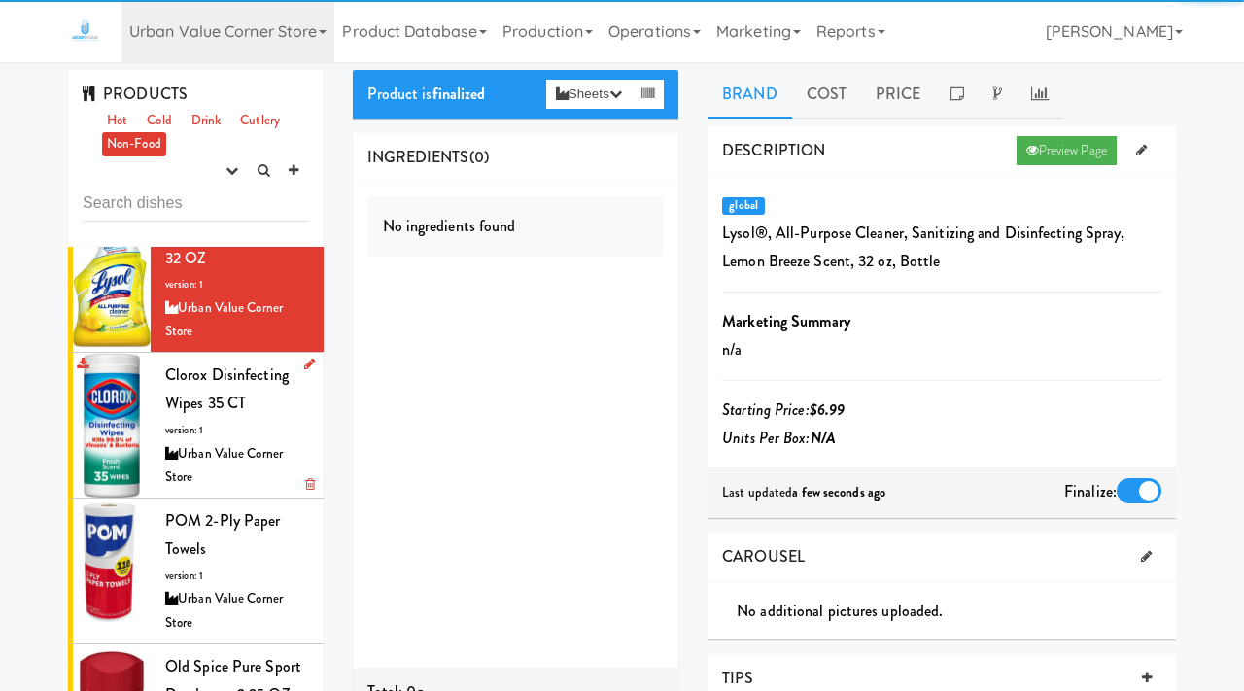
scroll to position [220, 0]
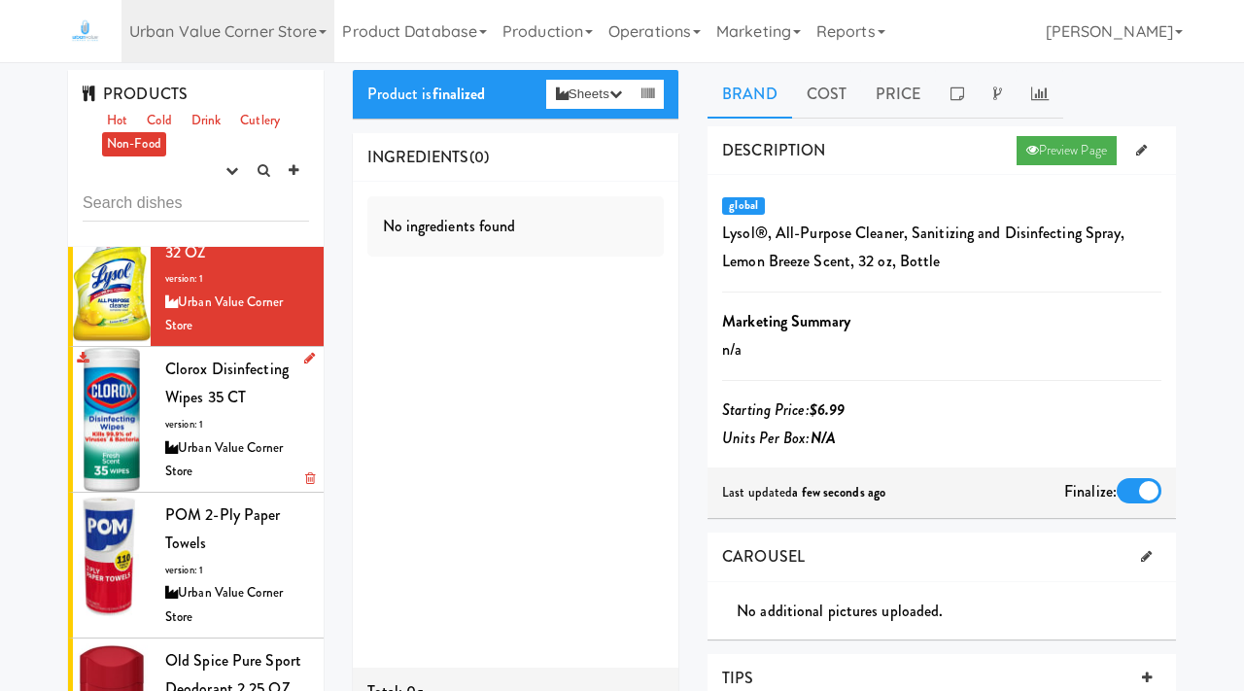
click at [219, 450] on div "Urban Value Corner Store" at bounding box center [237, 460] width 144 height 48
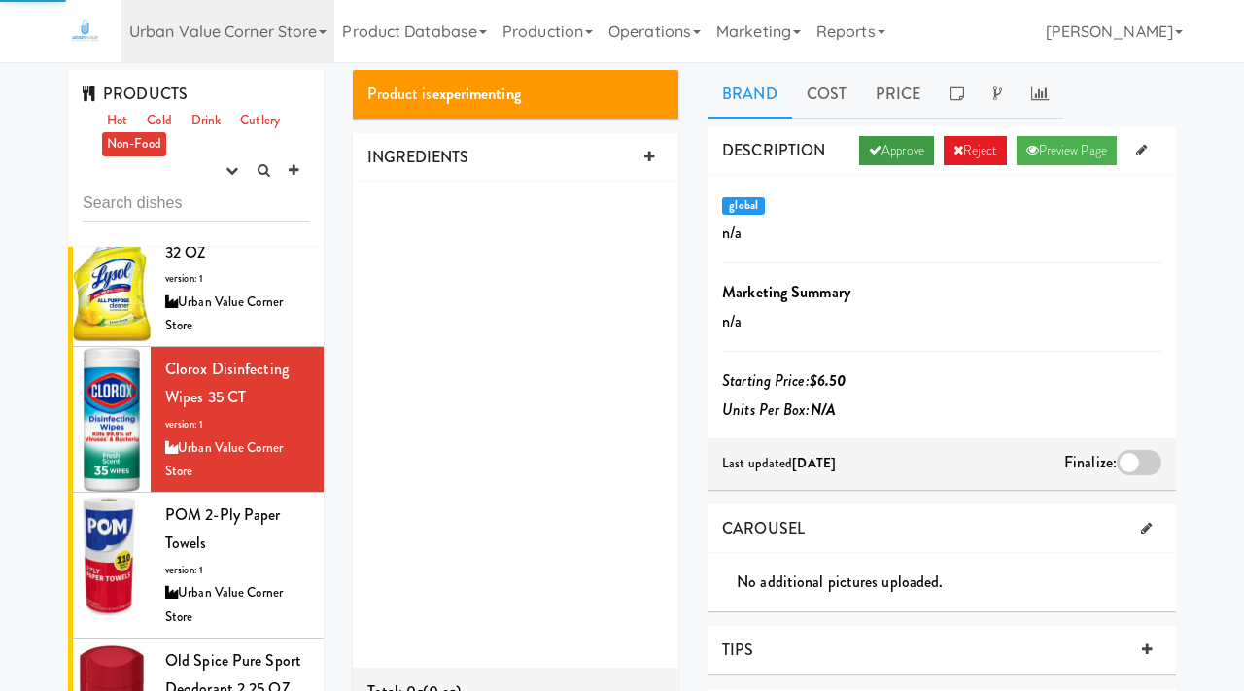
click at [891, 148] on link "Approve" at bounding box center [896, 150] width 75 height 29
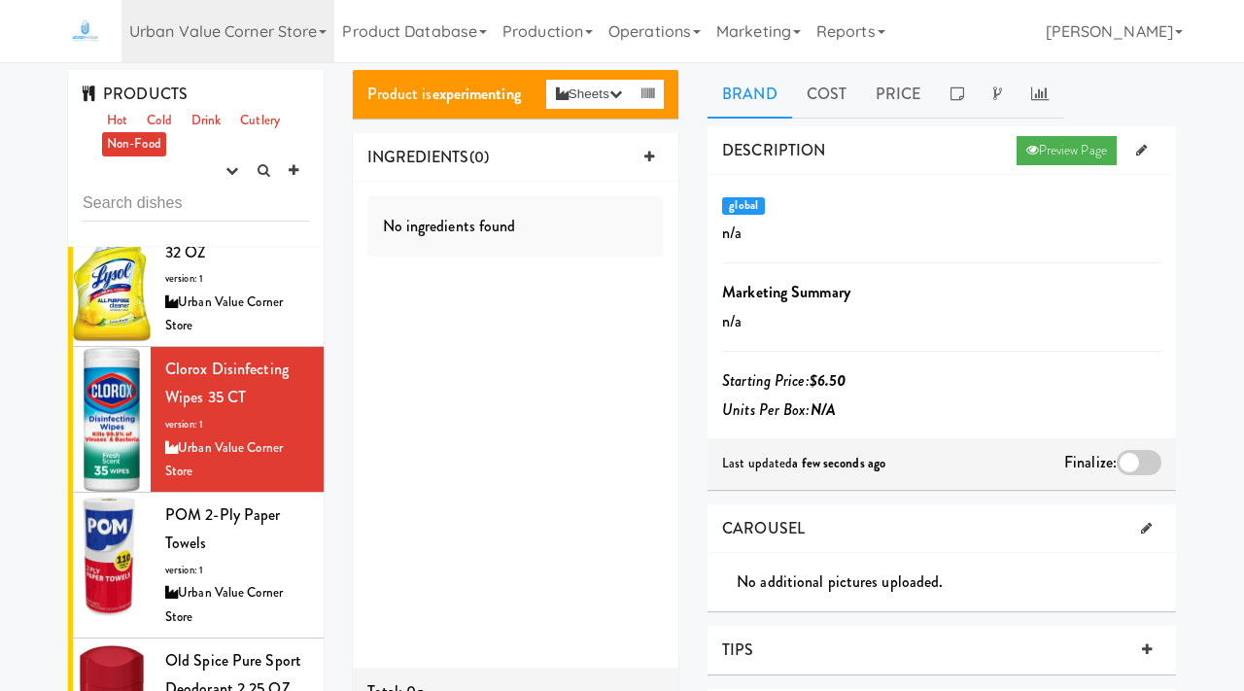
click at [1129, 458] on div at bounding box center [1139, 462] width 45 height 25
click at [0, 0] on input "checkbox" at bounding box center [0, 0] width 0 height 0
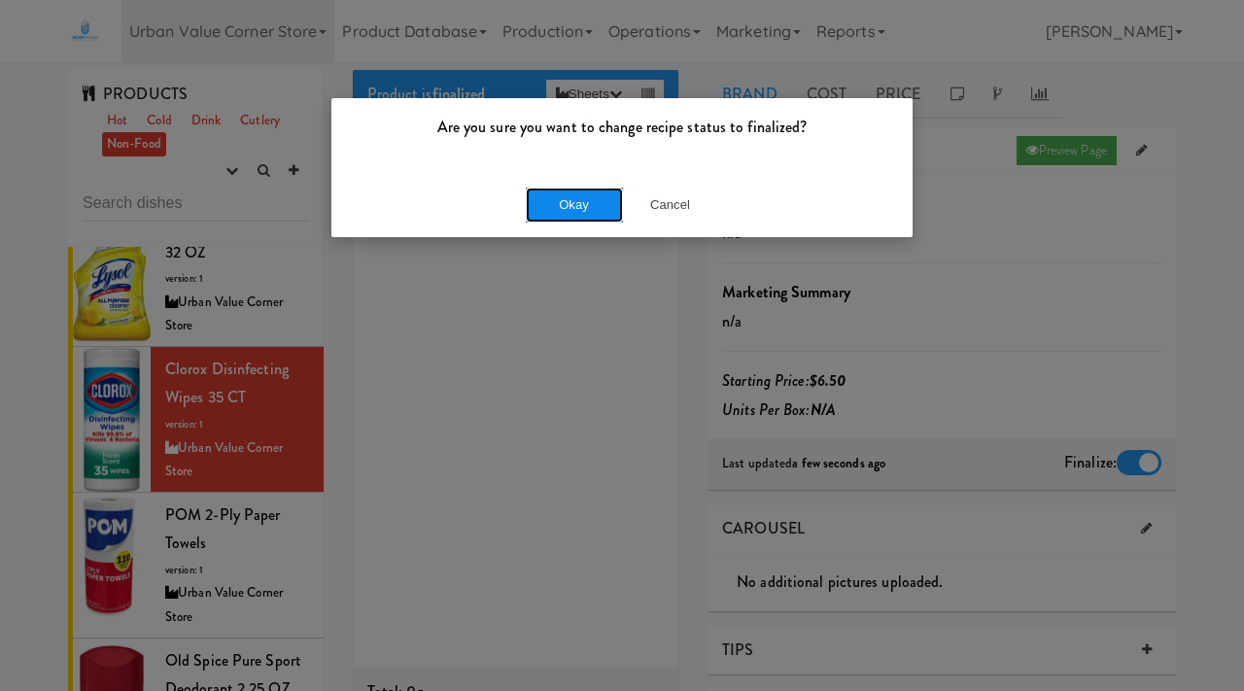
click at [581, 196] on button "Okay" at bounding box center [574, 205] width 97 height 35
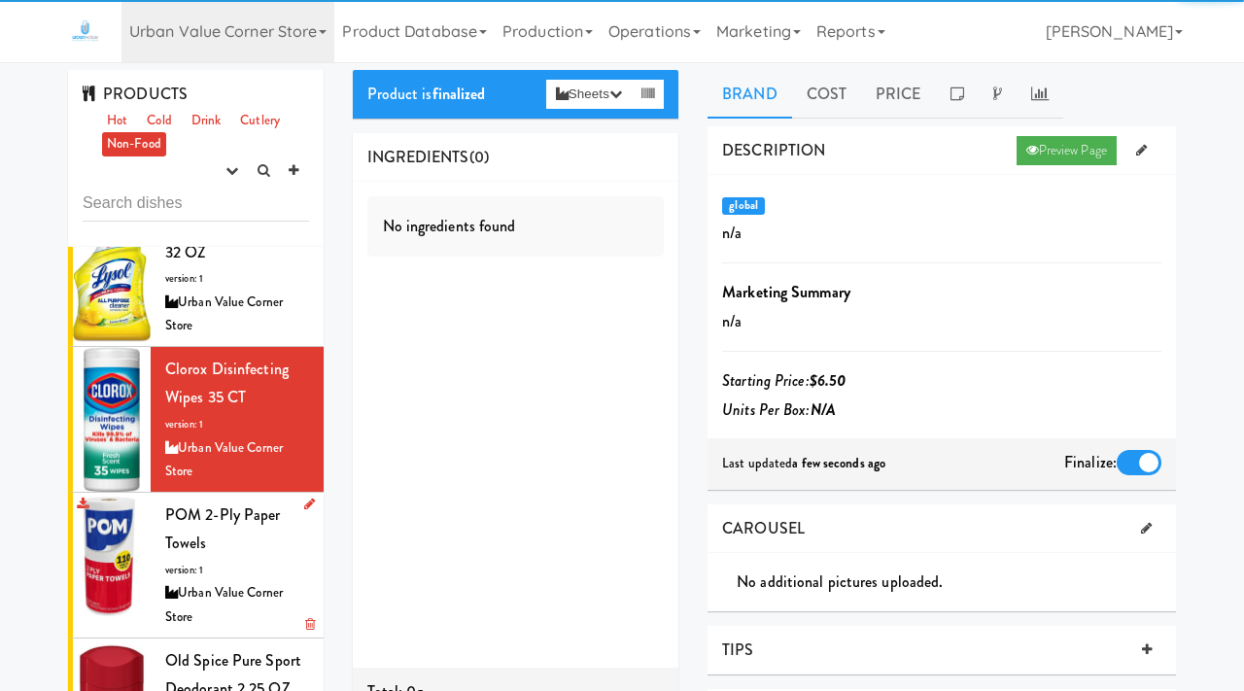
click at [216, 551] on div "POM 2-Ply Paper Towels version: 1 Urban Value Corner Store" at bounding box center [237, 565] width 144 height 129
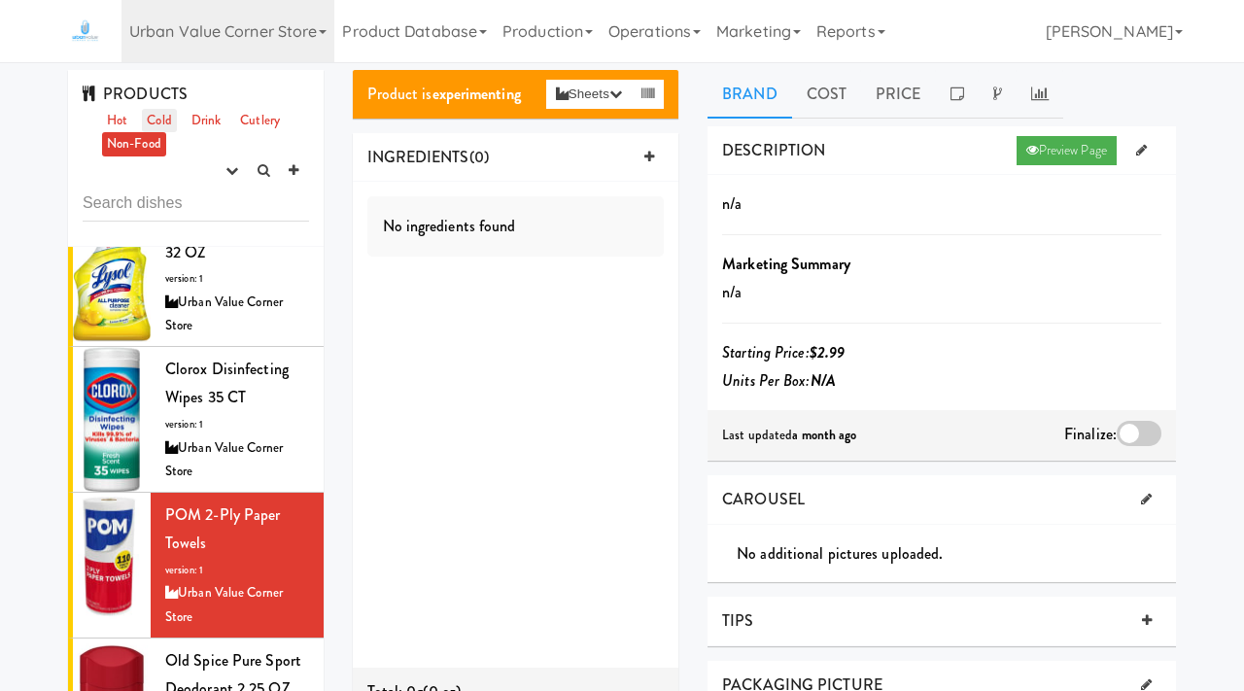
click at [167, 116] on link "Cold" at bounding box center [159, 121] width 34 height 24
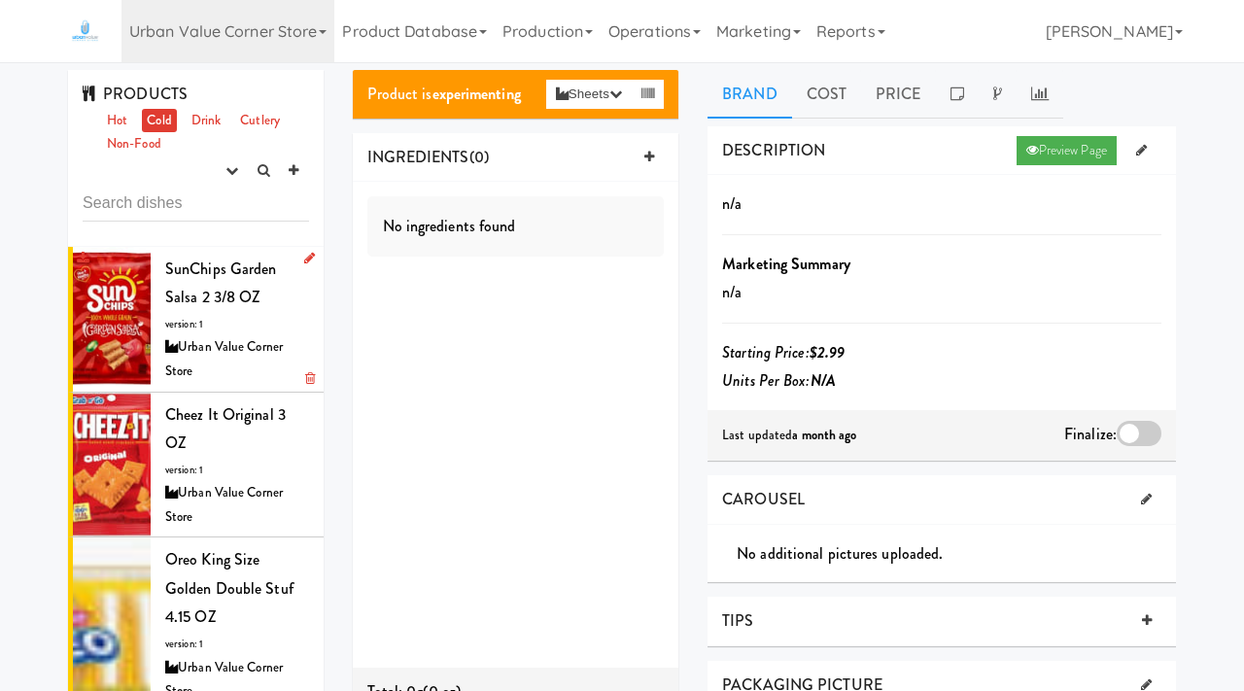
click at [202, 336] on div "Urban Value Corner Store" at bounding box center [237, 359] width 144 height 48
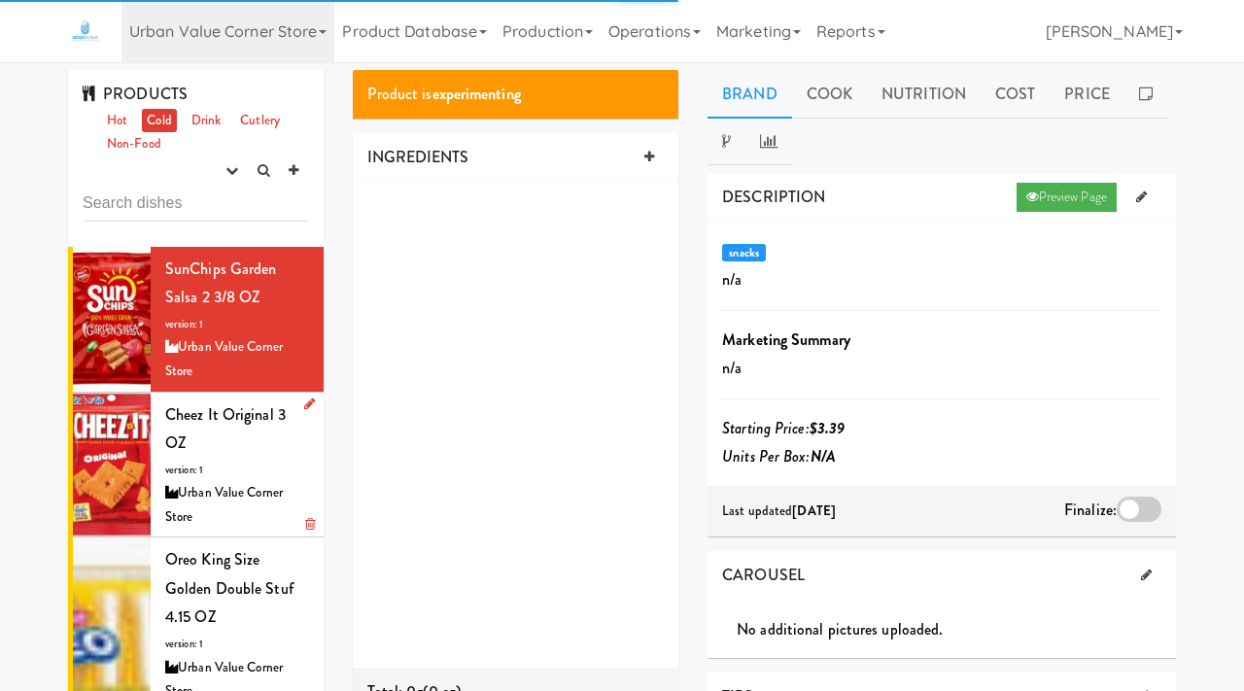
click at [193, 481] on div "Urban Value Corner Store" at bounding box center [237, 505] width 144 height 48
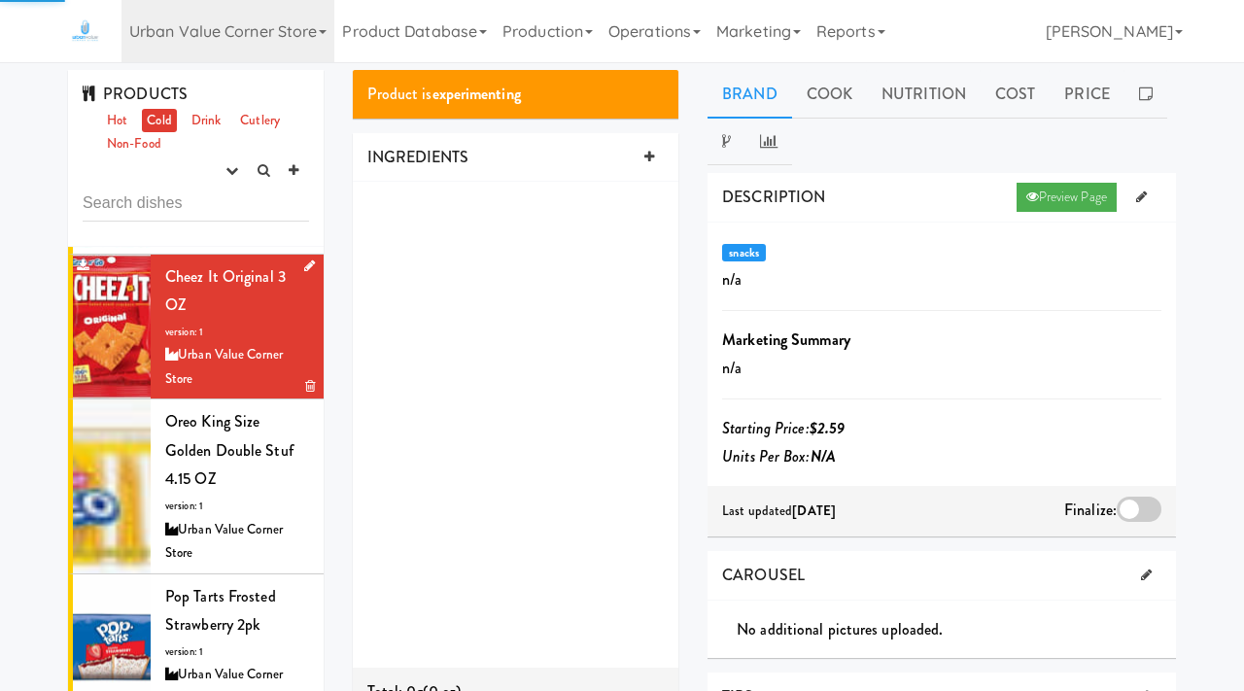
scroll to position [160, 0]
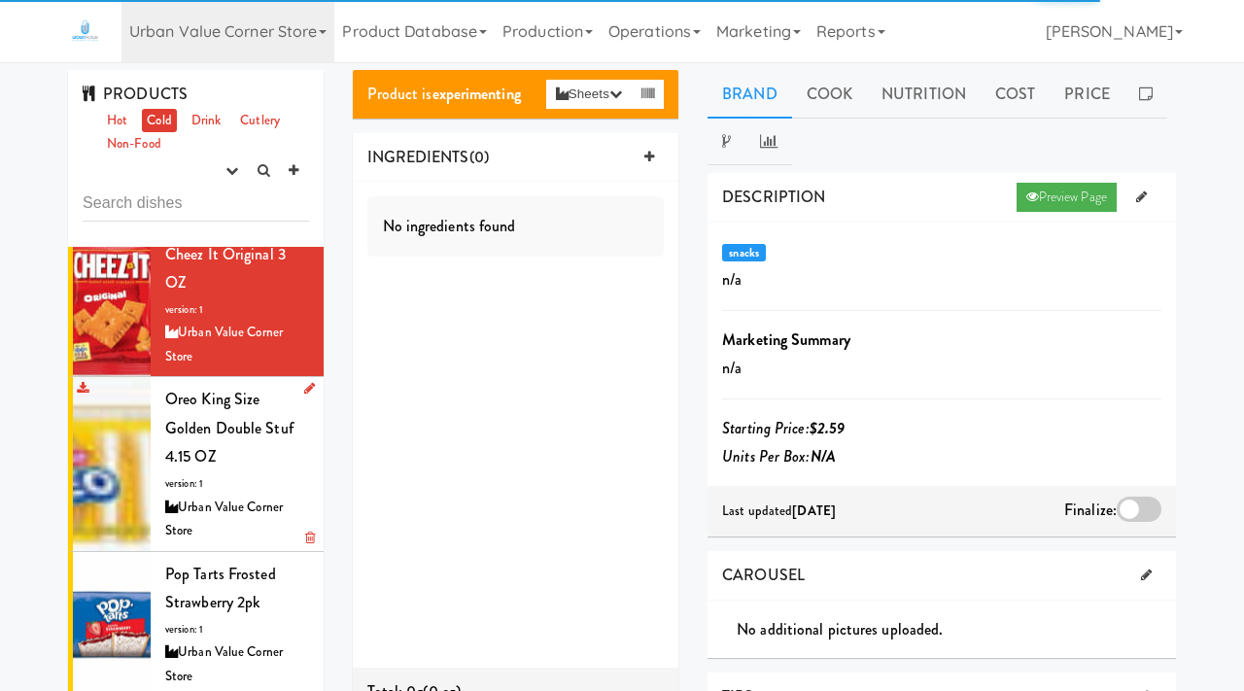
click at [229, 408] on span "Oreo King Size Golden Double Stuf 4.15 OZ" at bounding box center [229, 428] width 128 height 80
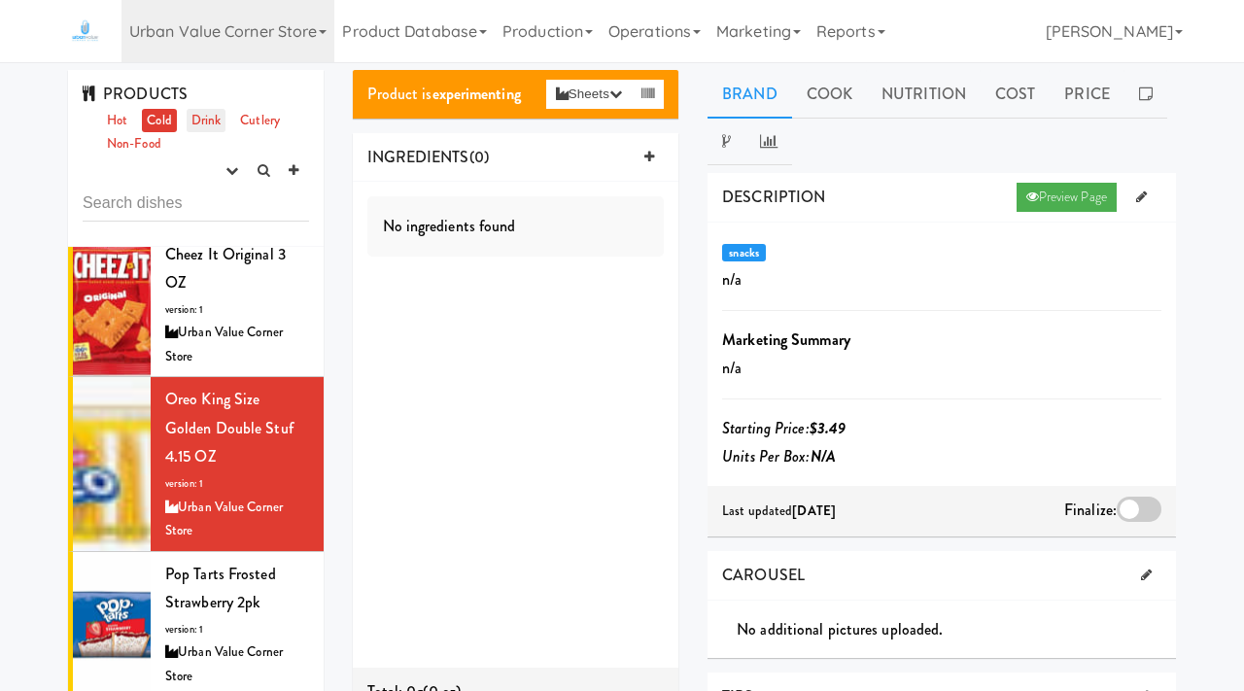
click at [201, 114] on link "Drink" at bounding box center [207, 121] width 40 height 24
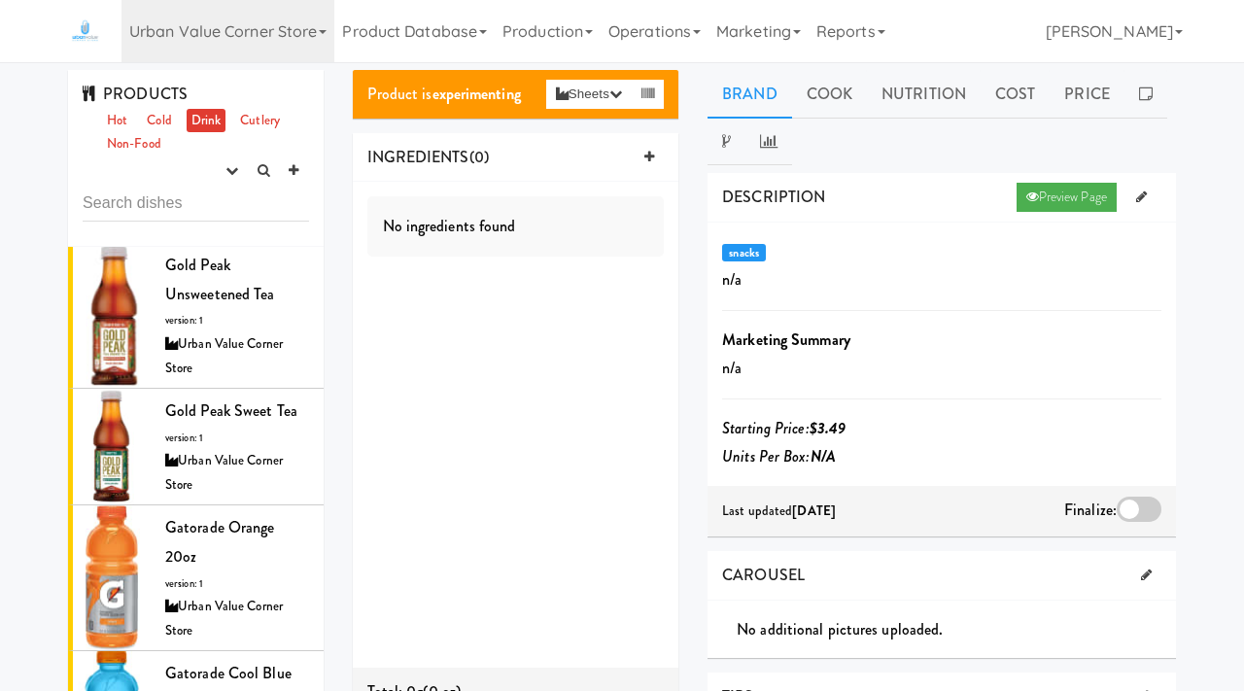
scroll to position [524, 0]
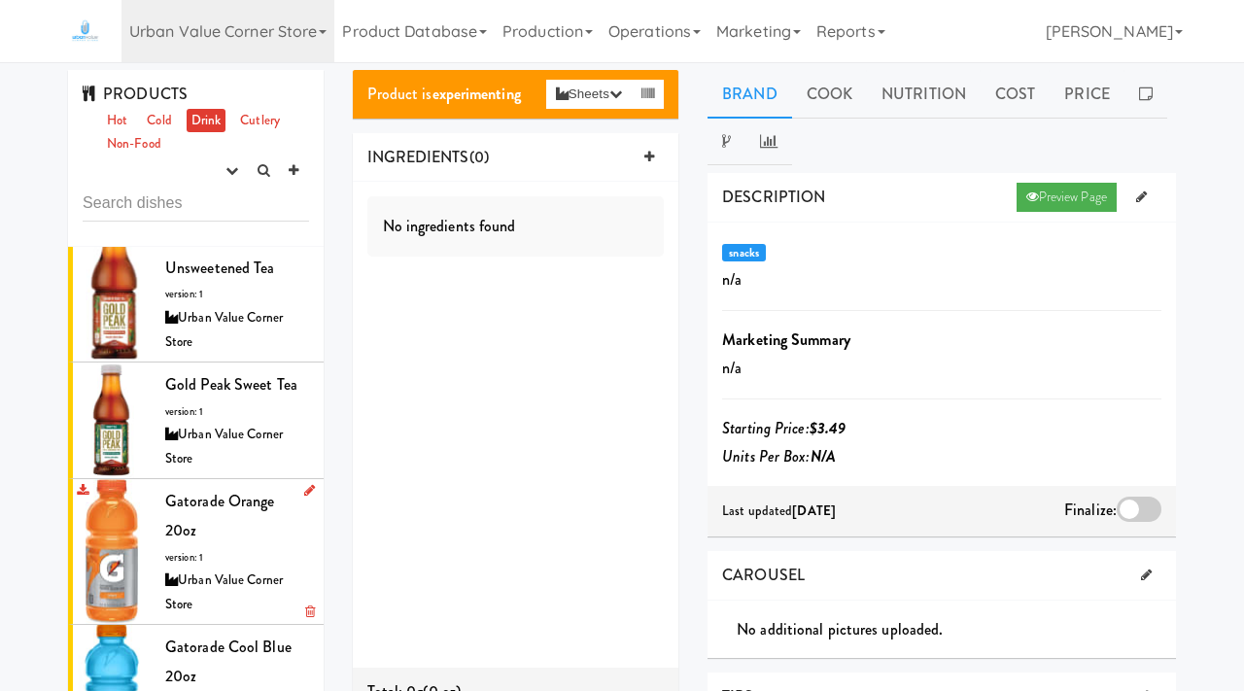
click at [230, 487] on div "Gatorade Orange 20oz version: 1 Urban Value Corner Store" at bounding box center [237, 551] width 144 height 129
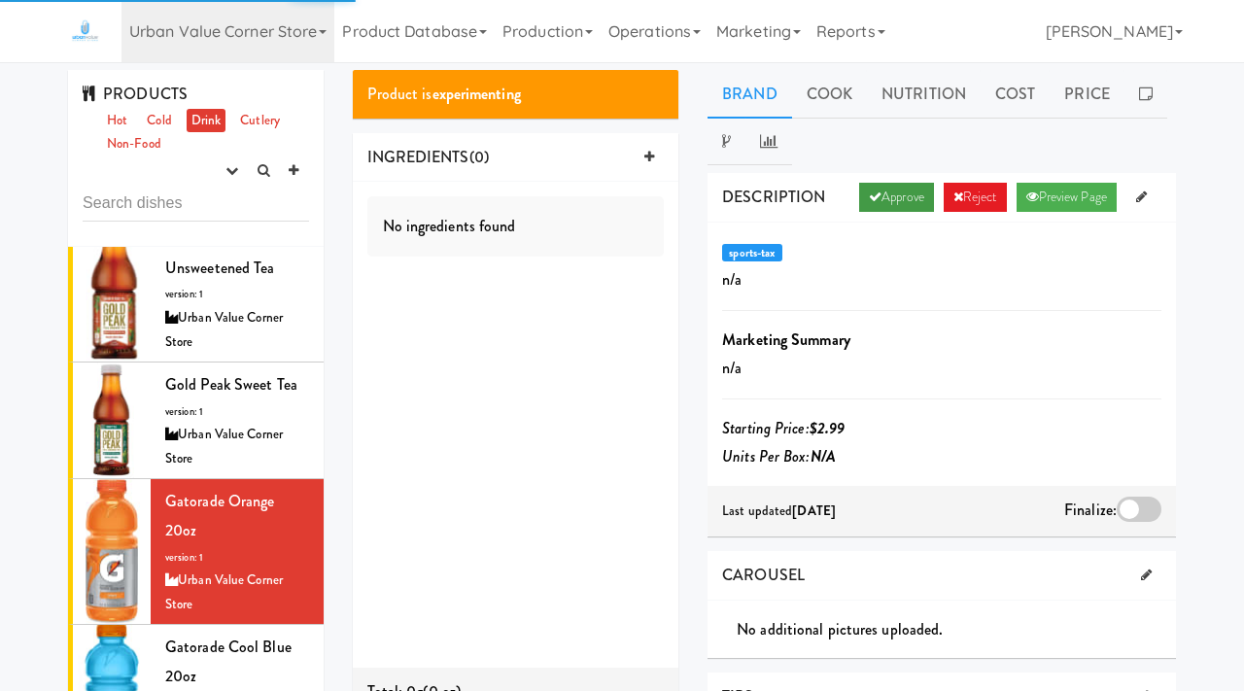
click at [884, 199] on link "Approve" at bounding box center [896, 197] width 75 height 29
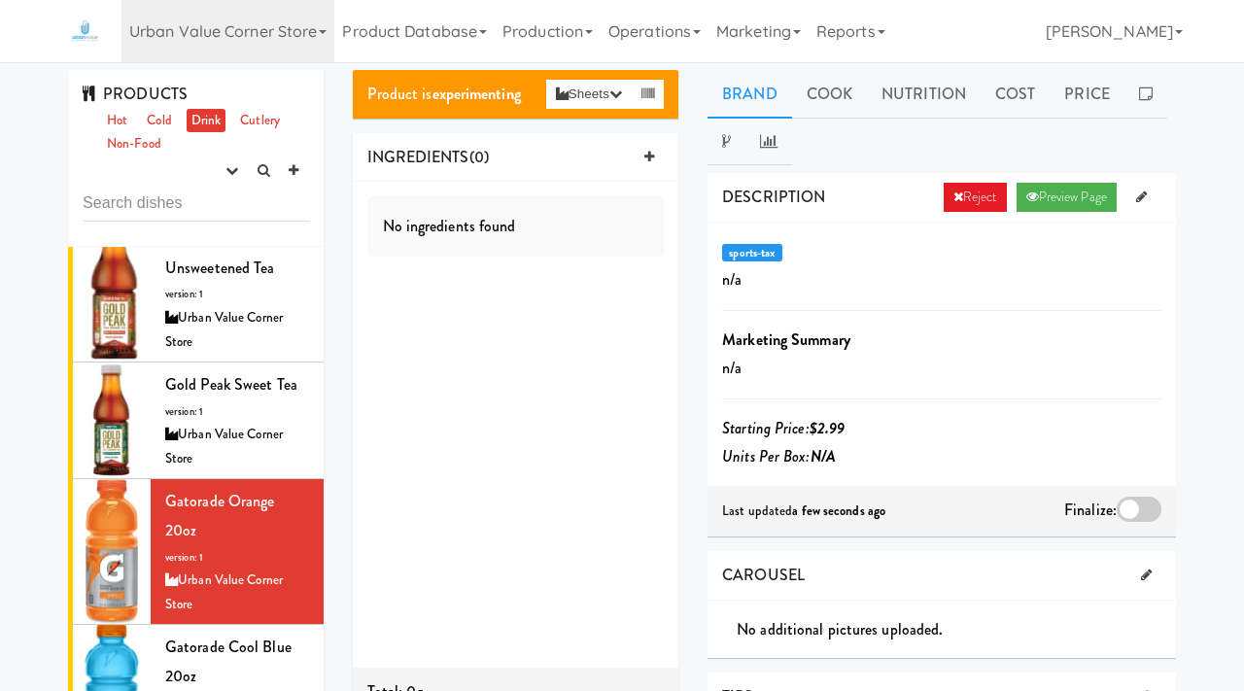
click at [1150, 510] on div at bounding box center [1139, 509] width 45 height 25
click at [0, 0] on input "checkbox" at bounding box center [0, 0] width 0 height 0
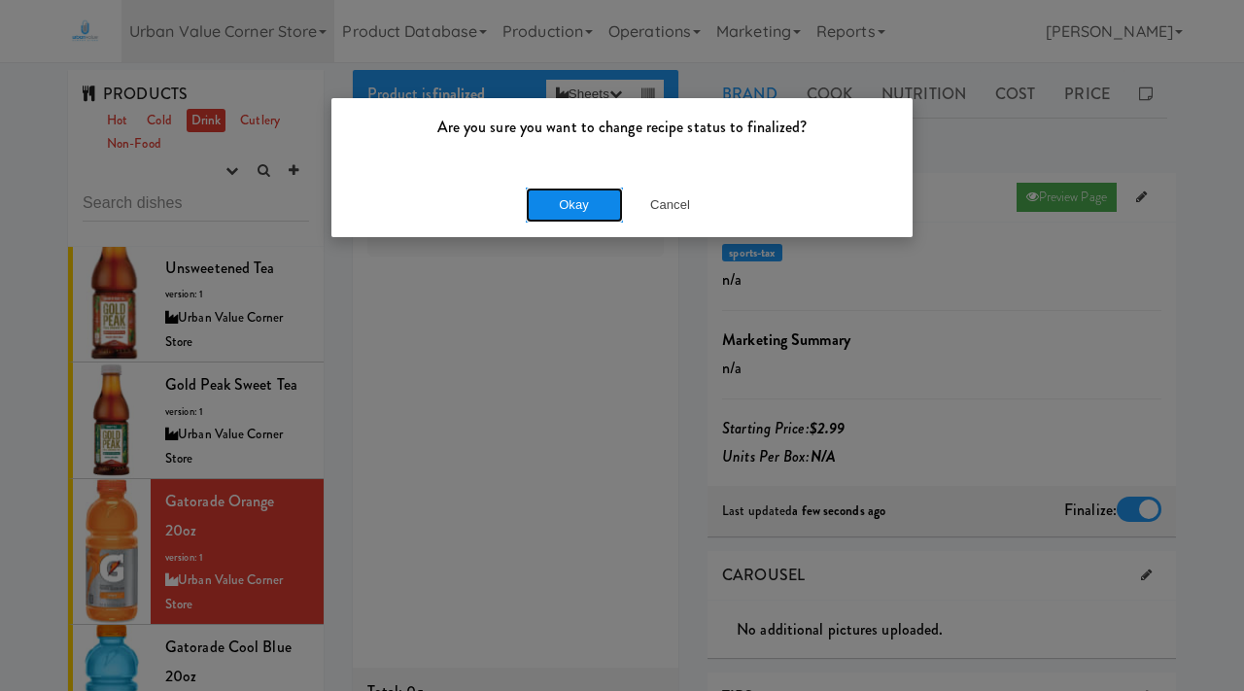
click at [573, 190] on button "Okay" at bounding box center [574, 205] width 97 height 35
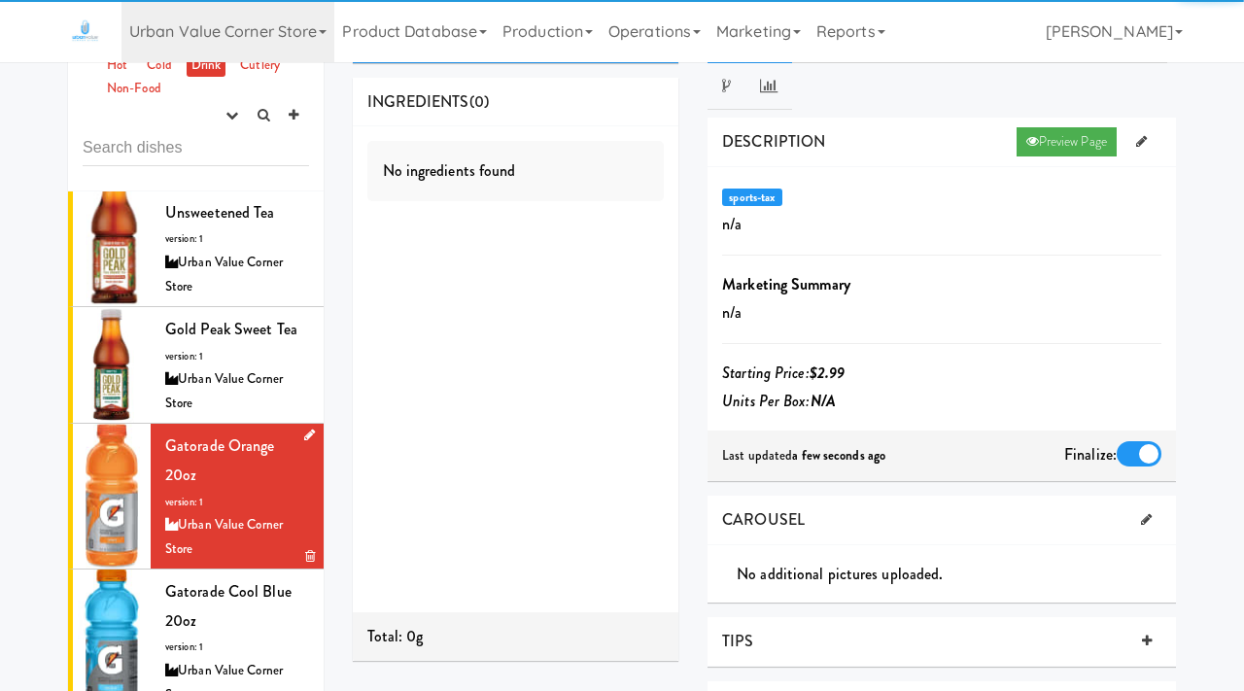
scroll to position [64, 0]
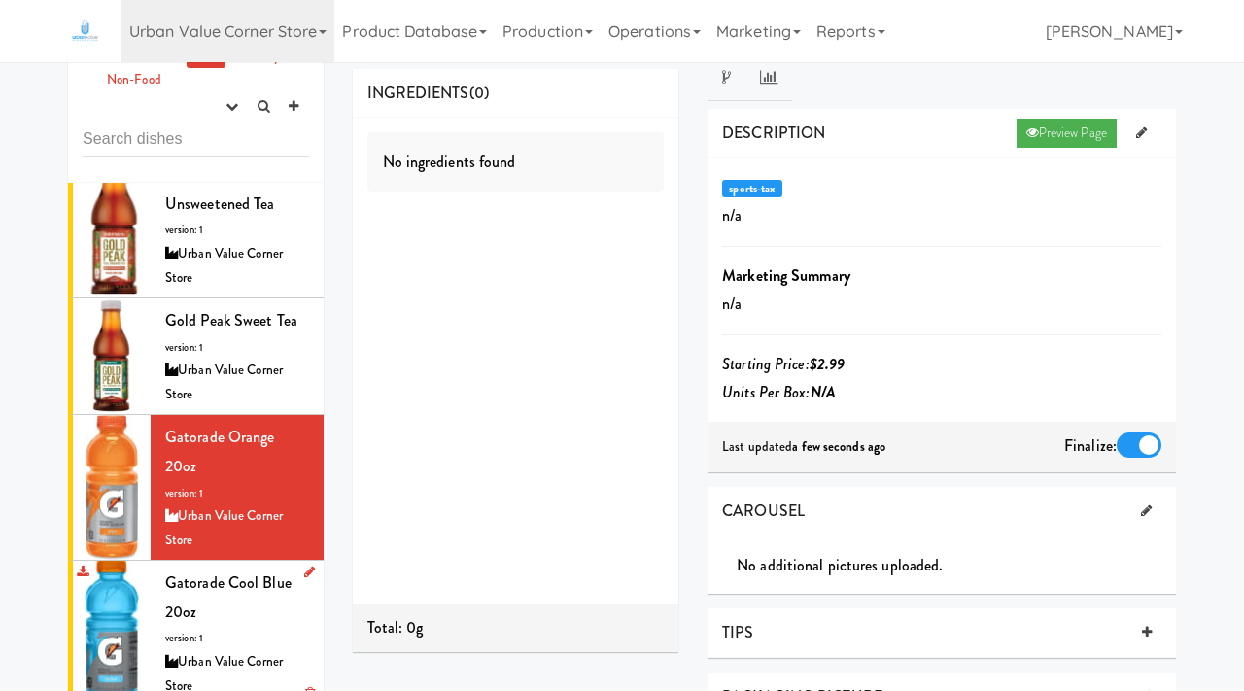
click at [221, 569] on div "Gatorade Cool Blue 20oz version: 1 Urban Value Corner Store" at bounding box center [237, 633] width 144 height 129
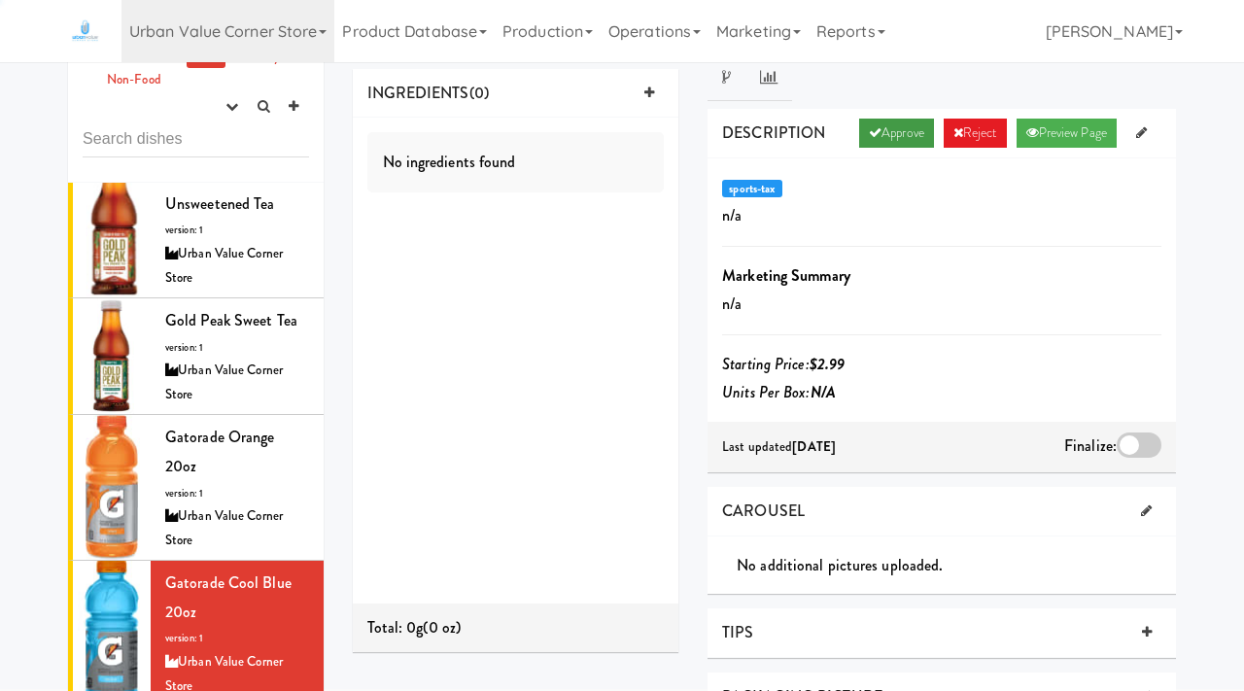
click at [881, 147] on link "Approve" at bounding box center [896, 133] width 75 height 29
click at [1129, 443] on div at bounding box center [1139, 444] width 45 height 25
click at [0, 0] on input "checkbox" at bounding box center [0, 0] width 0 height 0
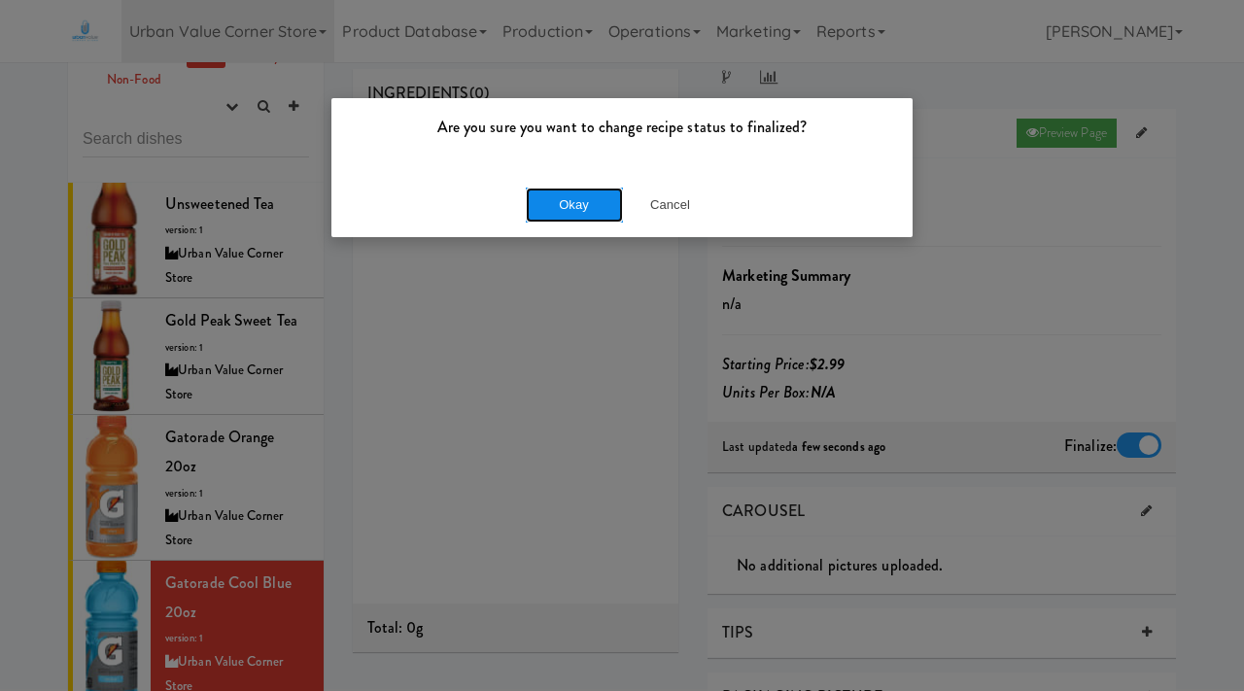
click at [600, 199] on button "Okay" at bounding box center [574, 205] width 97 height 35
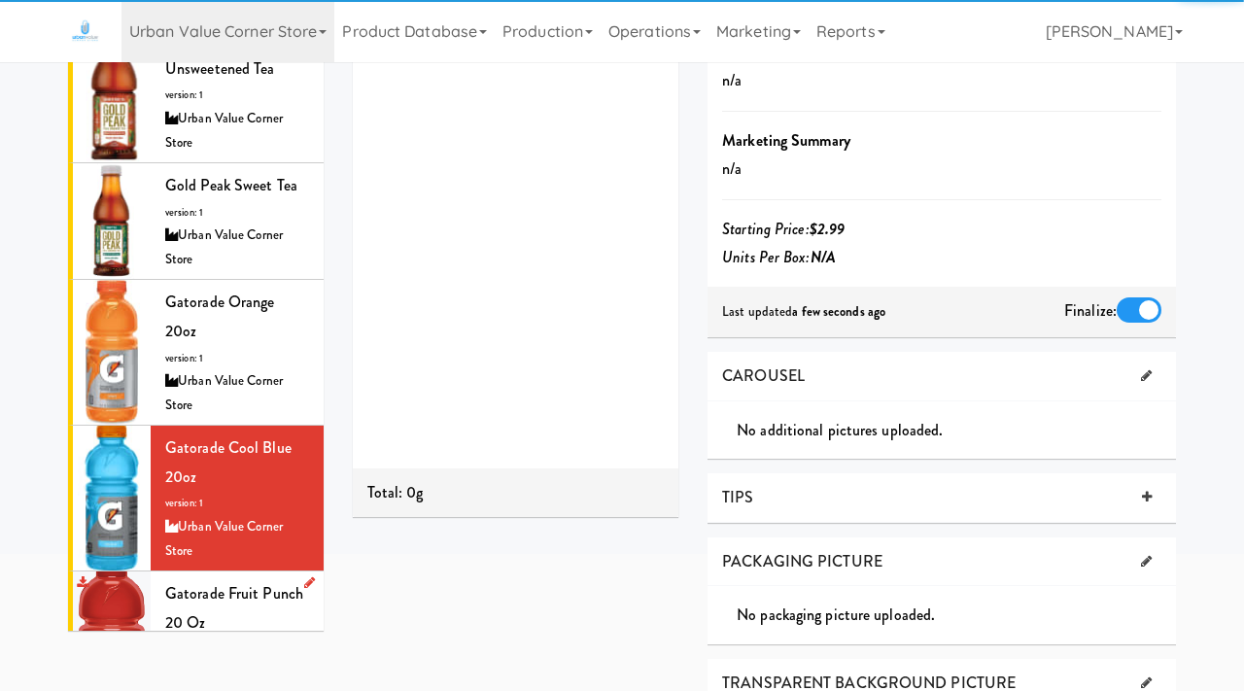
click at [217, 579] on div "Gatorade Fruit Punch 20 oz version: 1 Urban Value Corner Store" at bounding box center [237, 643] width 144 height 129
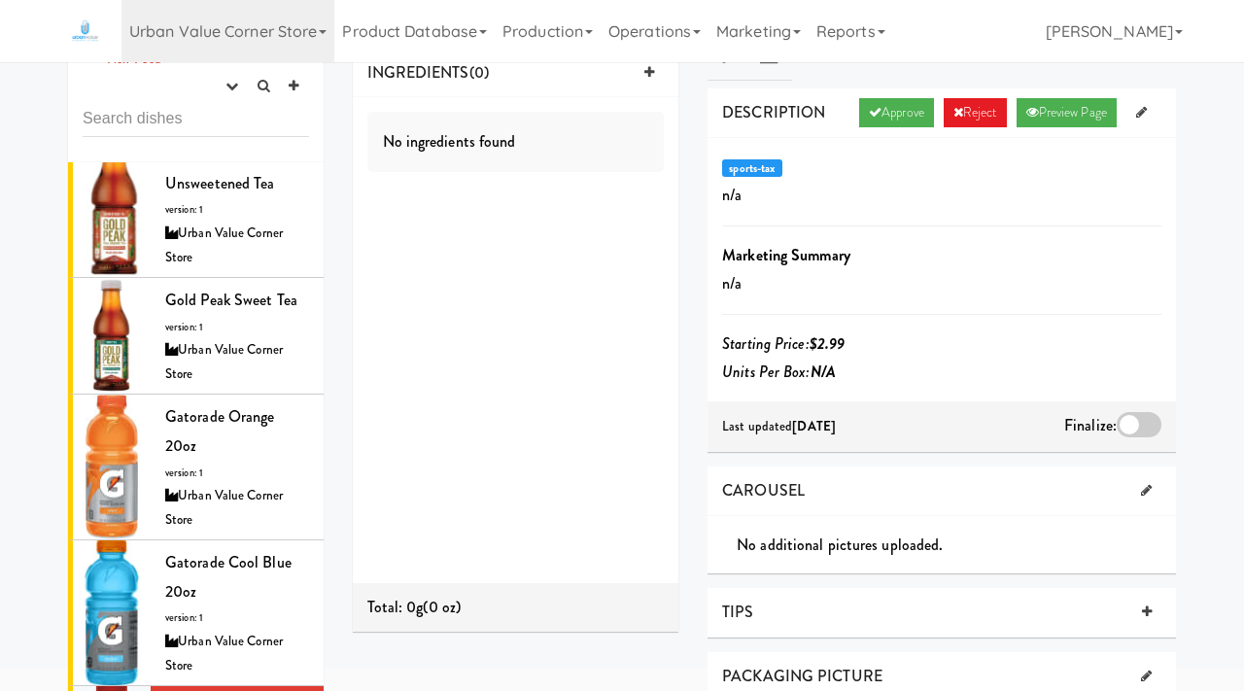
scroll to position [66, 0]
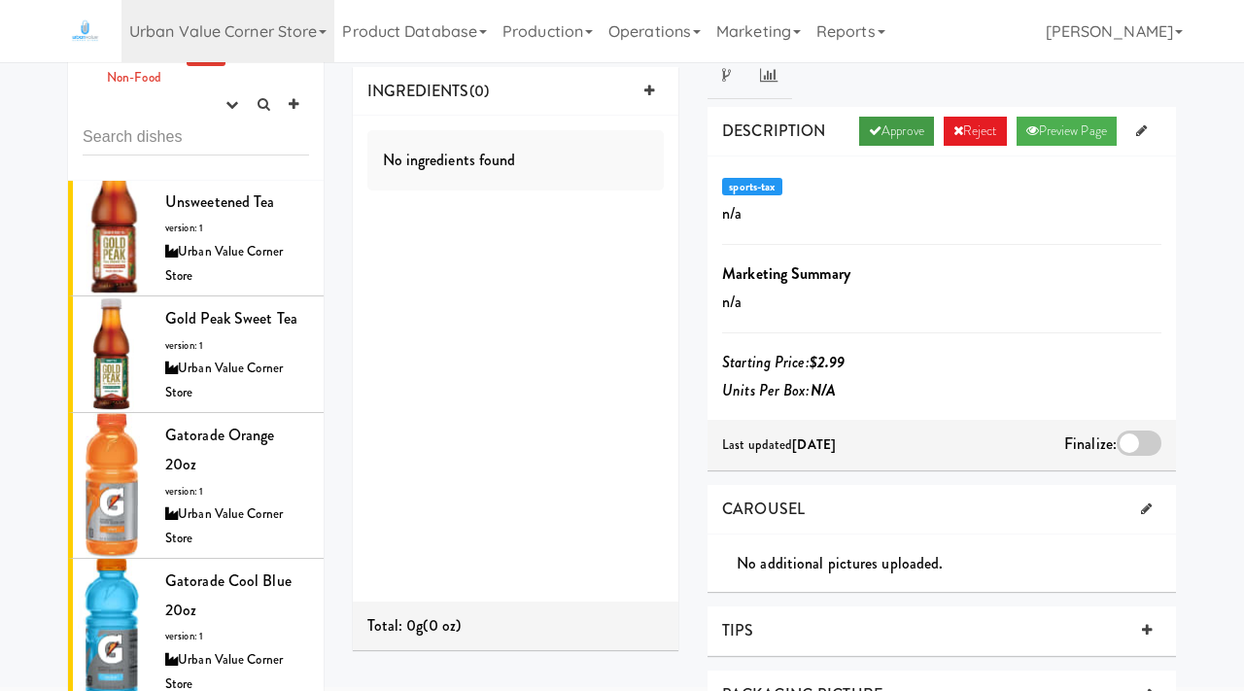
click at [879, 119] on link "Approve" at bounding box center [896, 131] width 75 height 29
click at [1134, 440] on div at bounding box center [1139, 443] width 45 height 25
click at [0, 0] on input "checkbox" at bounding box center [0, 0] width 0 height 0
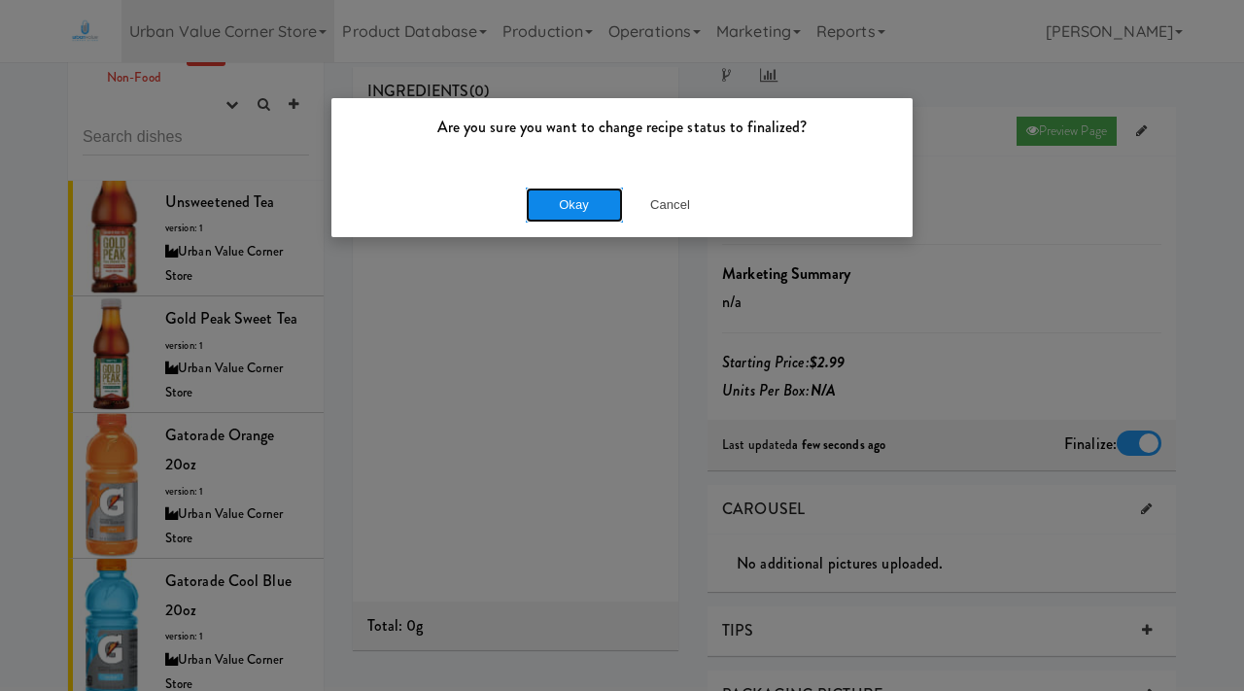
click at [568, 209] on button "Okay" at bounding box center [574, 205] width 97 height 35
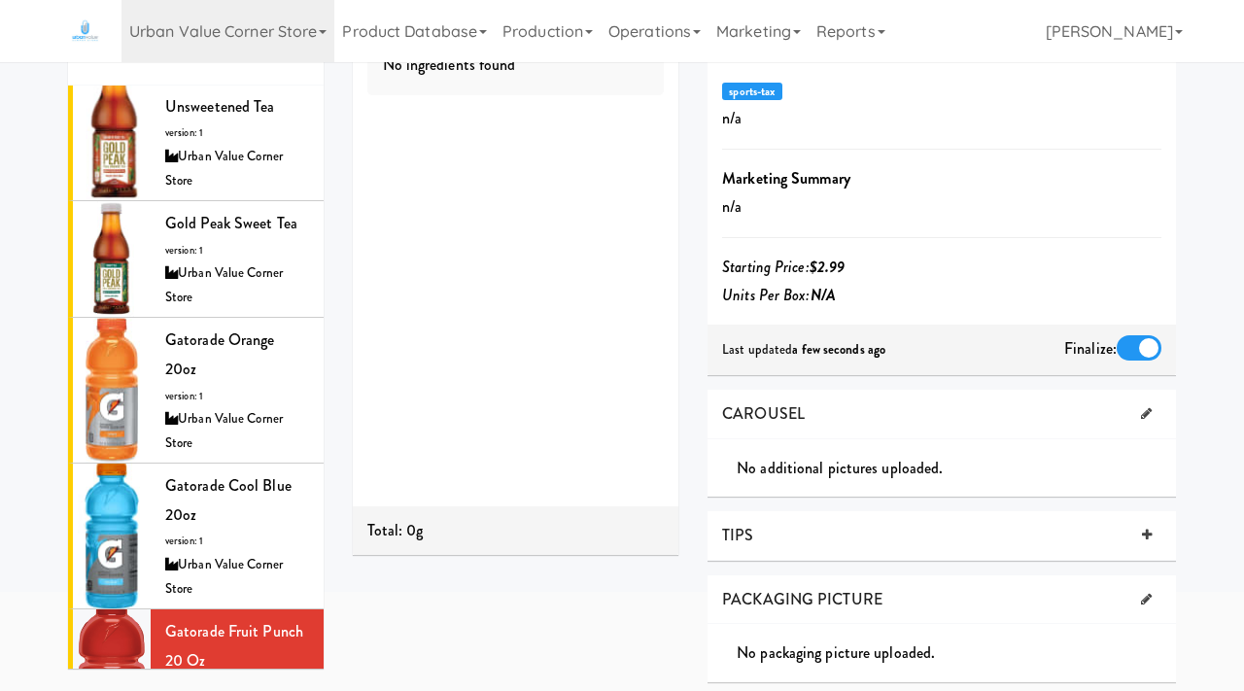
scroll to position [124, 0]
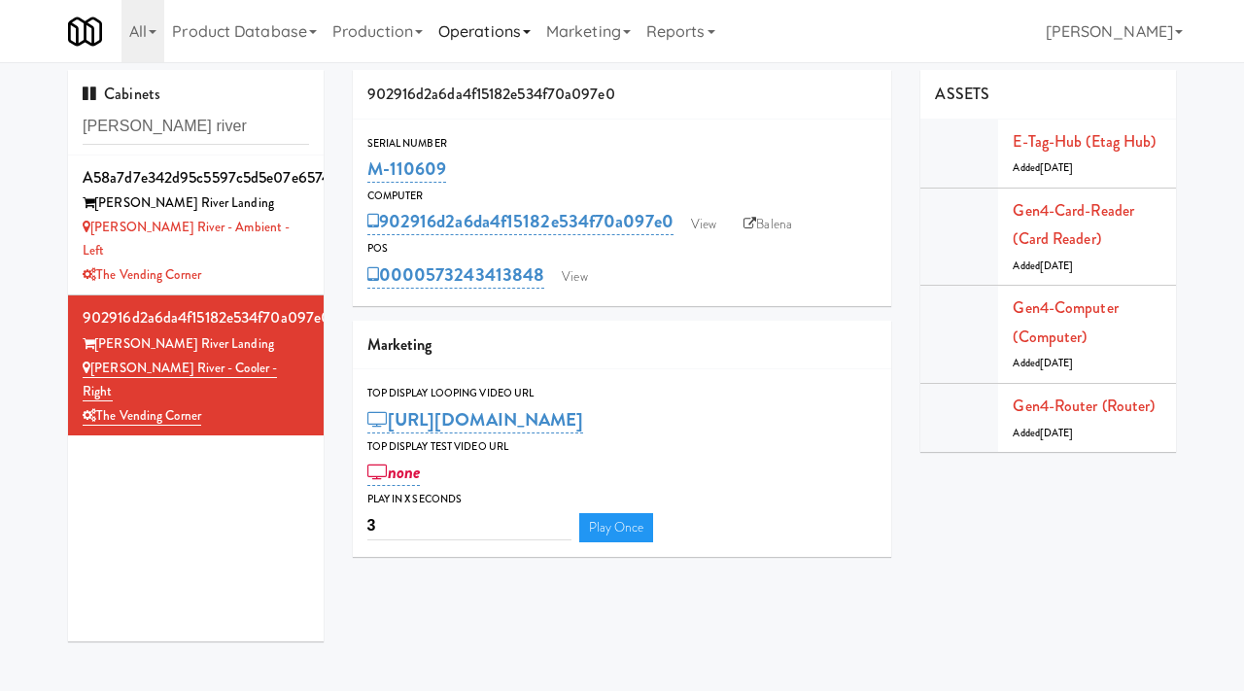
click at [519, 28] on link "Operations" at bounding box center [485, 31] width 108 height 62
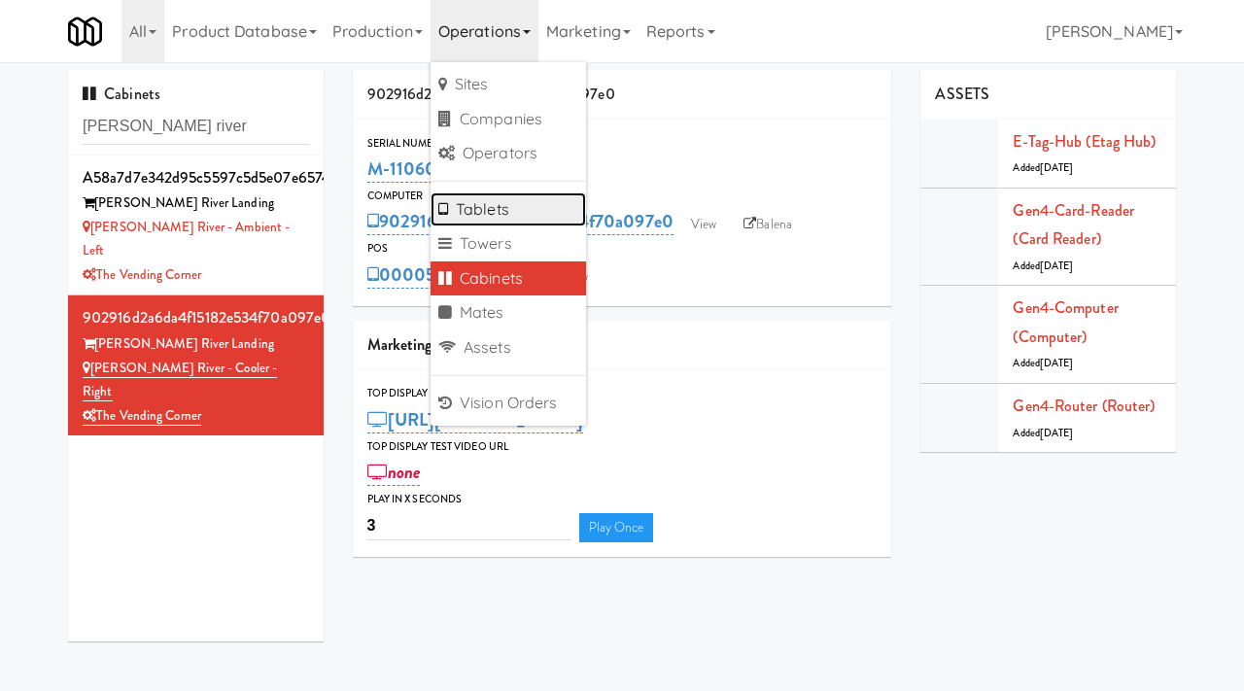
click at [466, 214] on link "Tablets" at bounding box center [508, 209] width 155 height 35
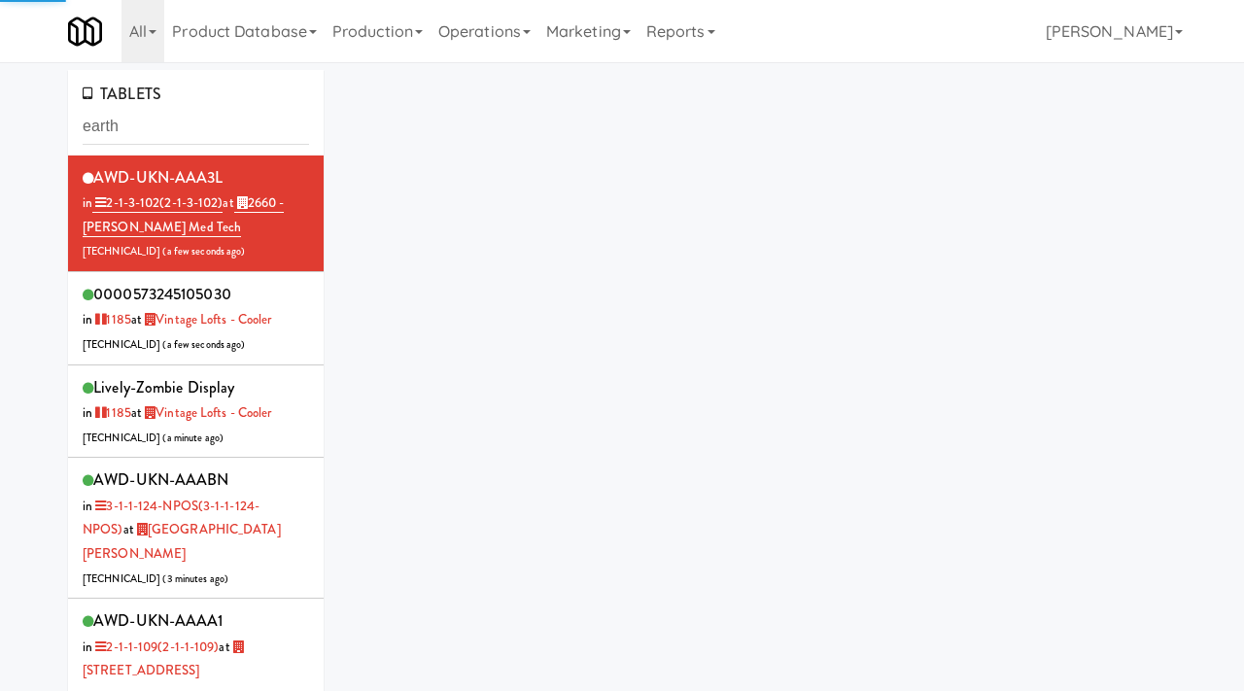
type input "earth"
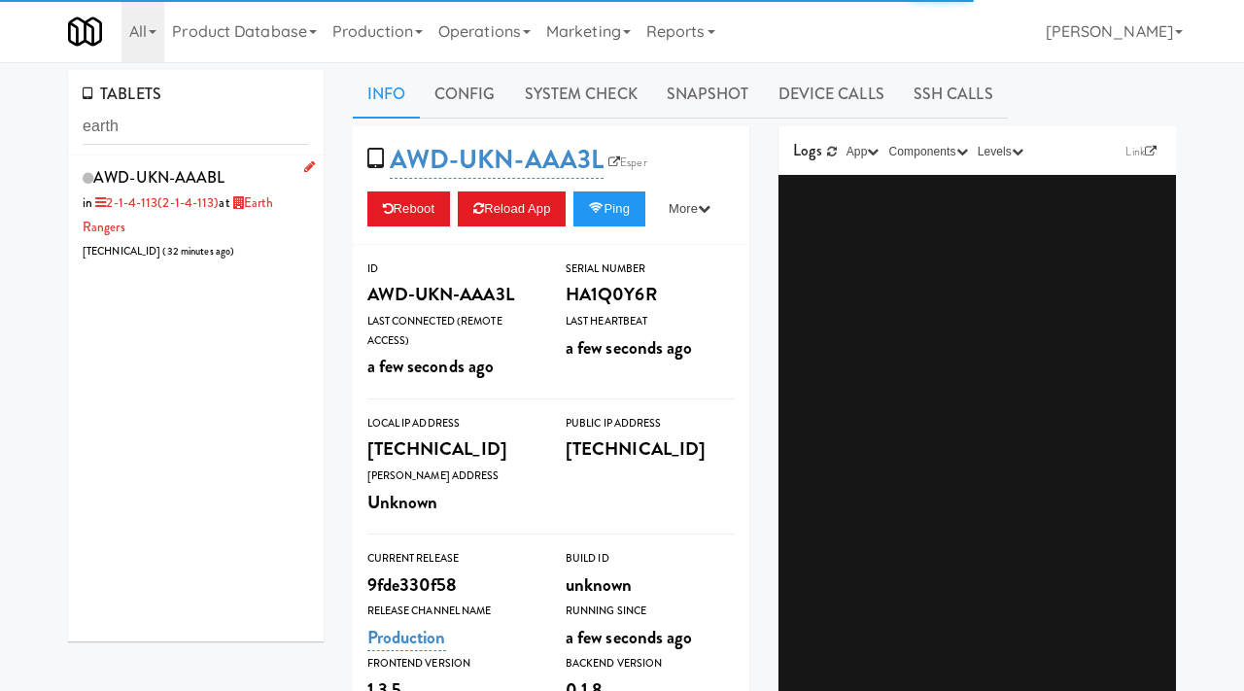
click at [269, 241] on div "AWD-UKN-AAABL in 2-1-4-113 (2-1-4-113) at Earth Rangers 206.0.69.39 ( 32 minute…" at bounding box center [196, 213] width 226 height 100
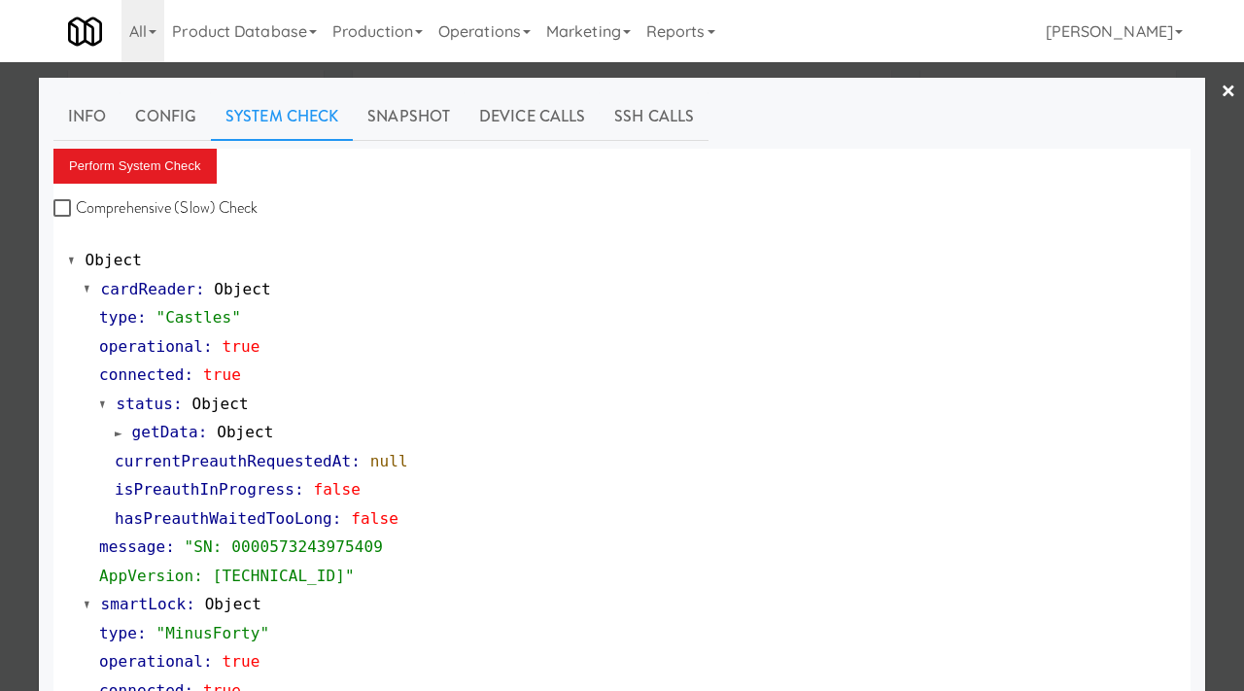
click at [23, 158] on div at bounding box center [622, 345] width 1244 height 691
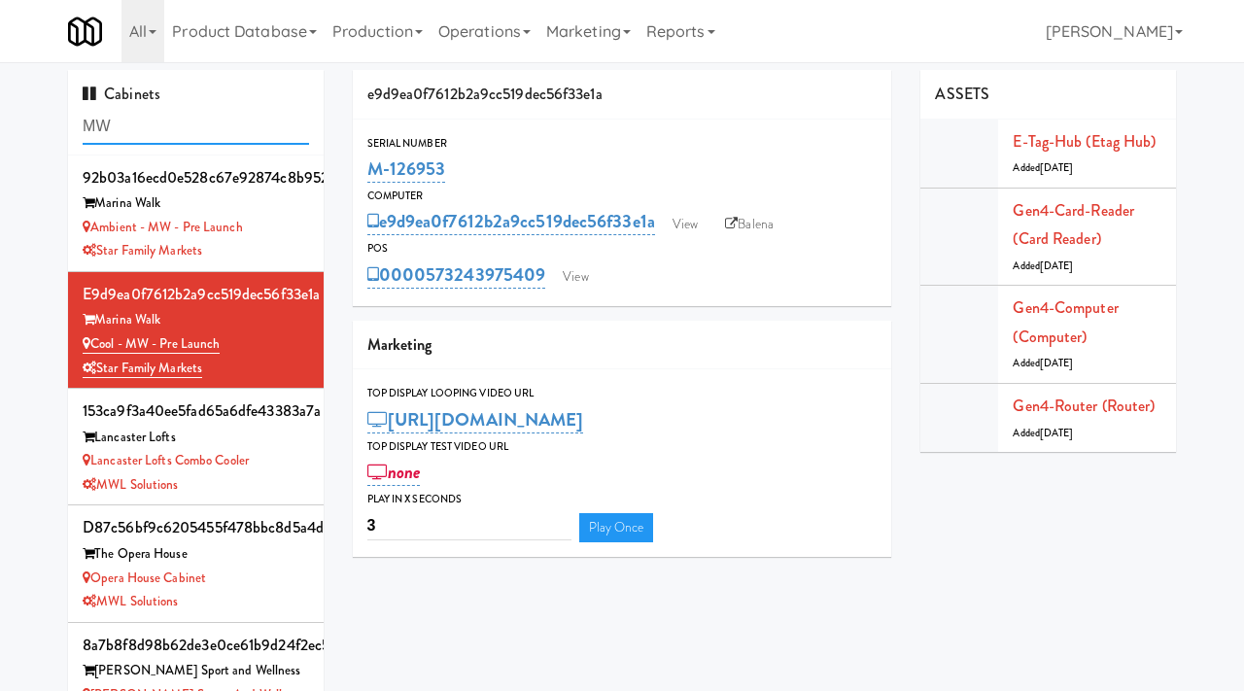
click at [132, 129] on input "MW" at bounding box center [196, 127] width 226 height 36
type input "seavend"
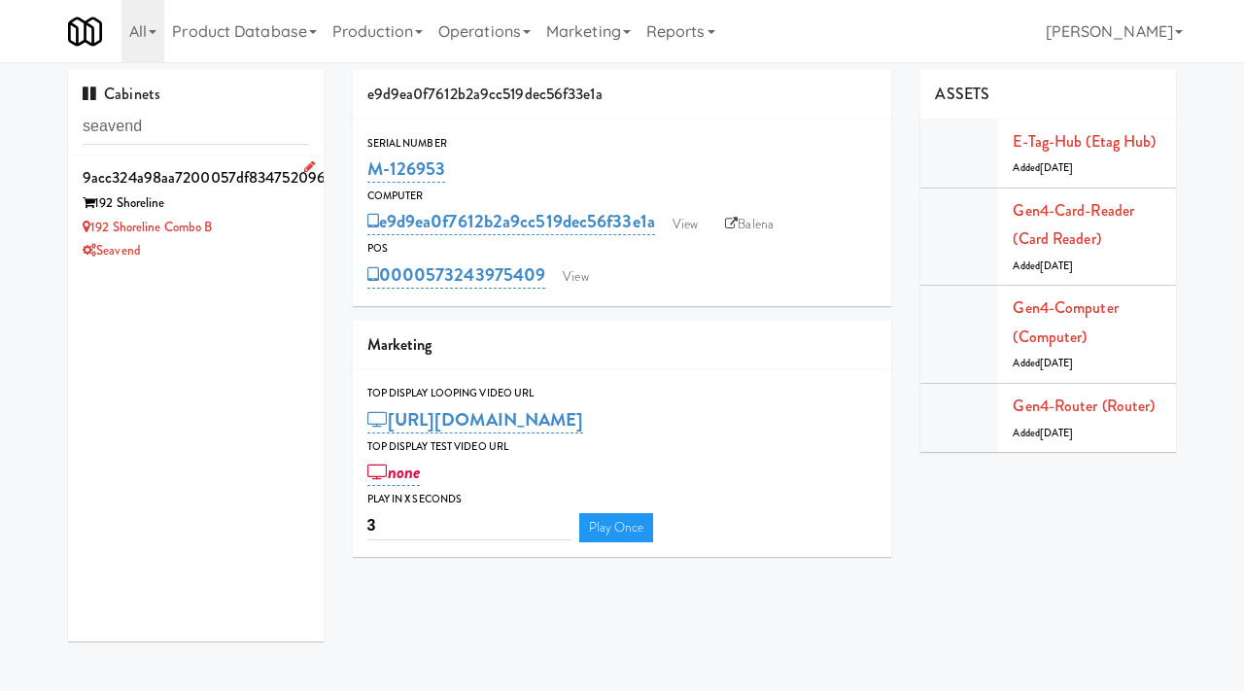
click at [258, 220] on div "192 Shoreline Combo B" at bounding box center [196, 228] width 226 height 24
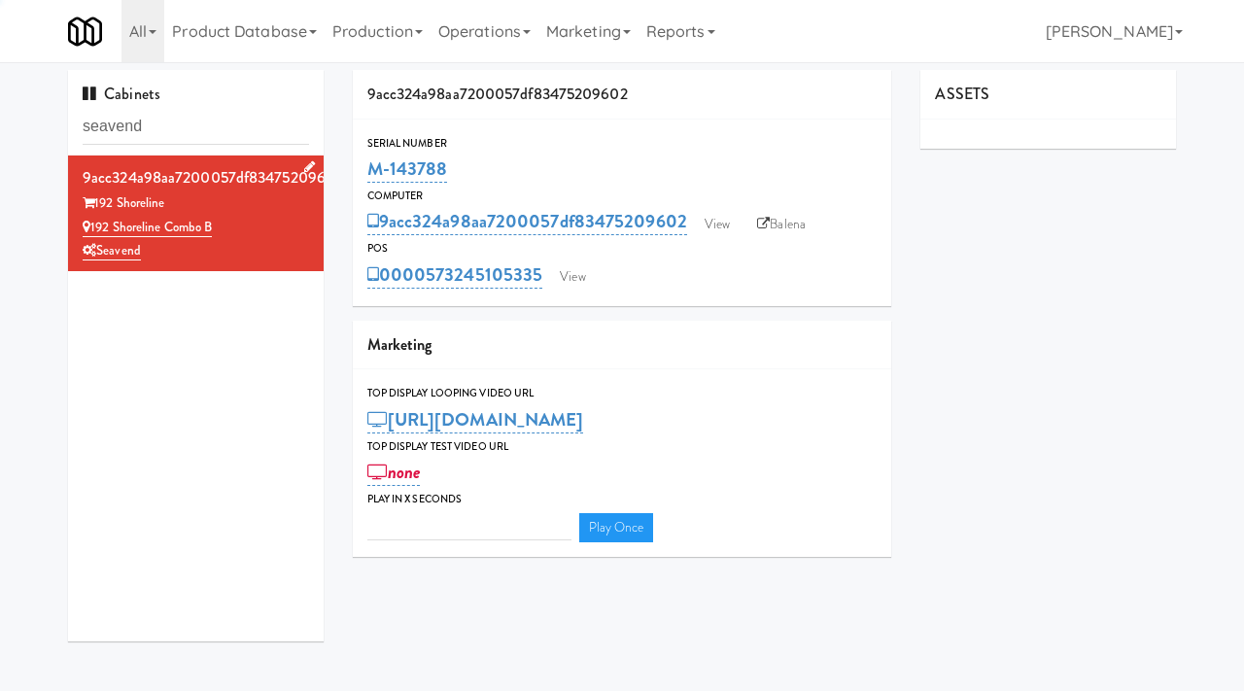
type input "3"
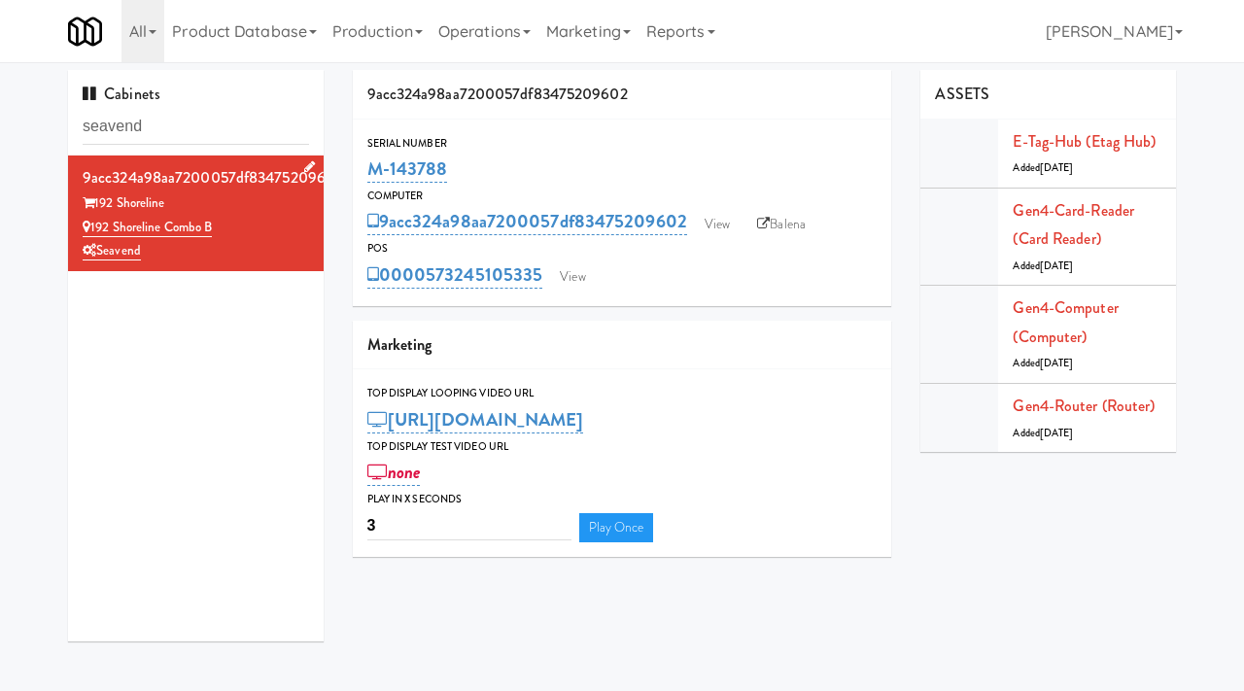
drag, startPoint x: 237, startPoint y: 227, endPoint x: 94, endPoint y: 228, distance: 142.9
click at [94, 228] on div "192 Shoreline Combo B" at bounding box center [196, 228] width 226 height 24
copy link "192 Shoreline Combo B"
click at [177, 123] on input "seavend" at bounding box center [196, 127] width 226 height 36
type input "[PERSON_NAME]"
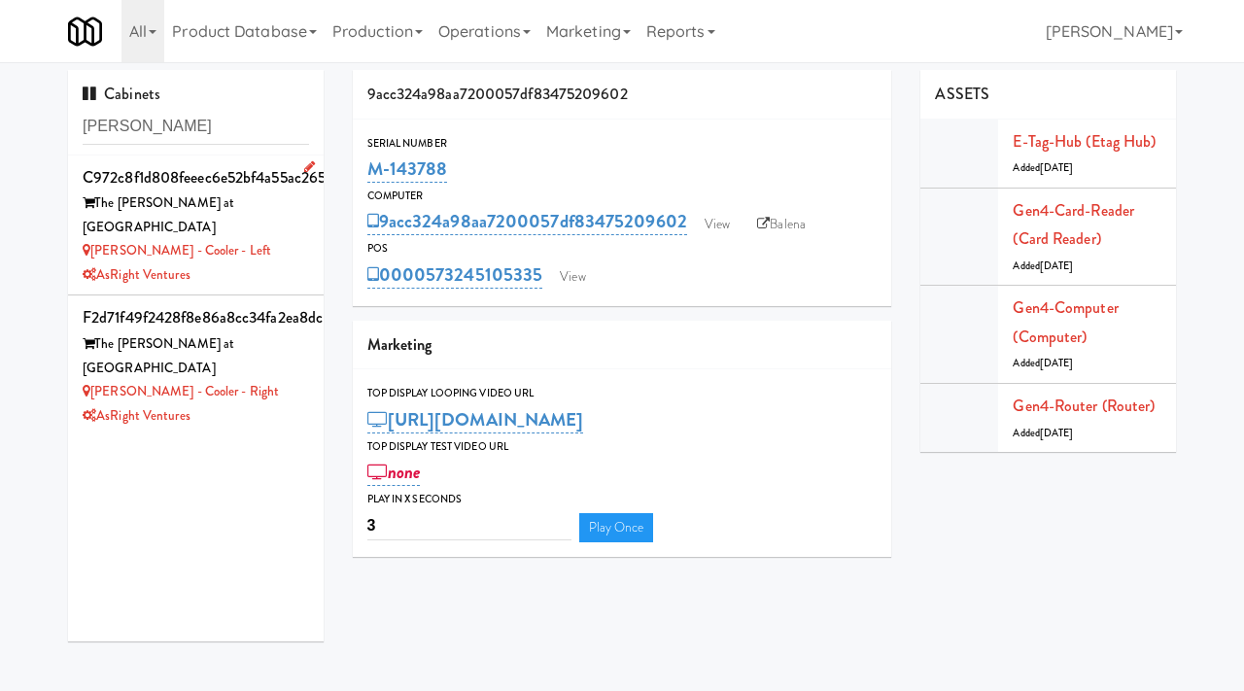
click at [253, 239] on div "[PERSON_NAME] - Cooler - Left" at bounding box center [196, 251] width 226 height 24
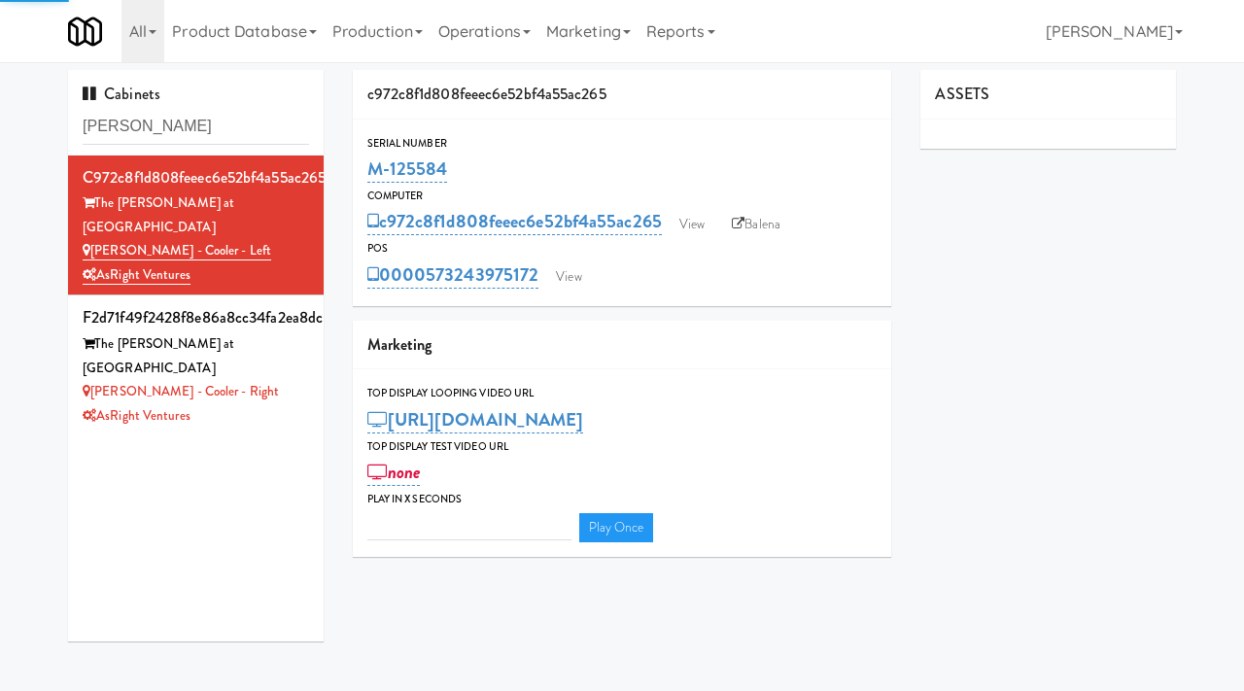
type input "3"
click at [701, 224] on link "View" at bounding box center [692, 224] width 45 height 29
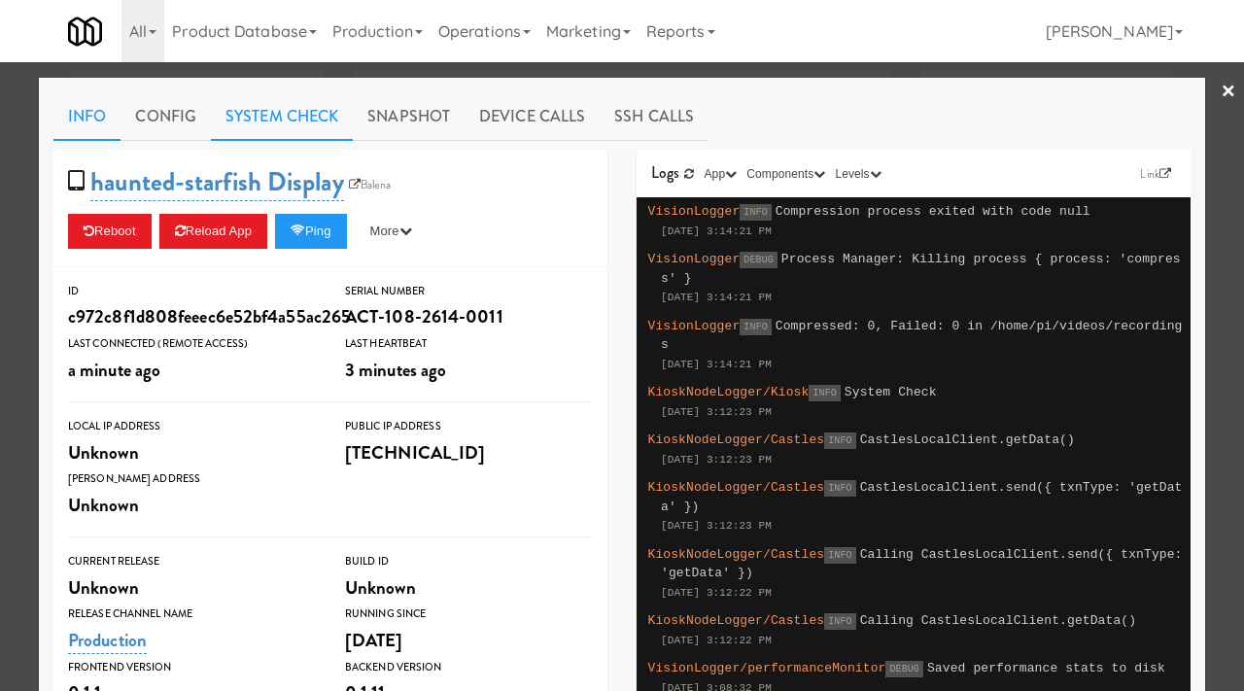
click at [309, 115] on link "System Check" at bounding box center [282, 116] width 142 height 49
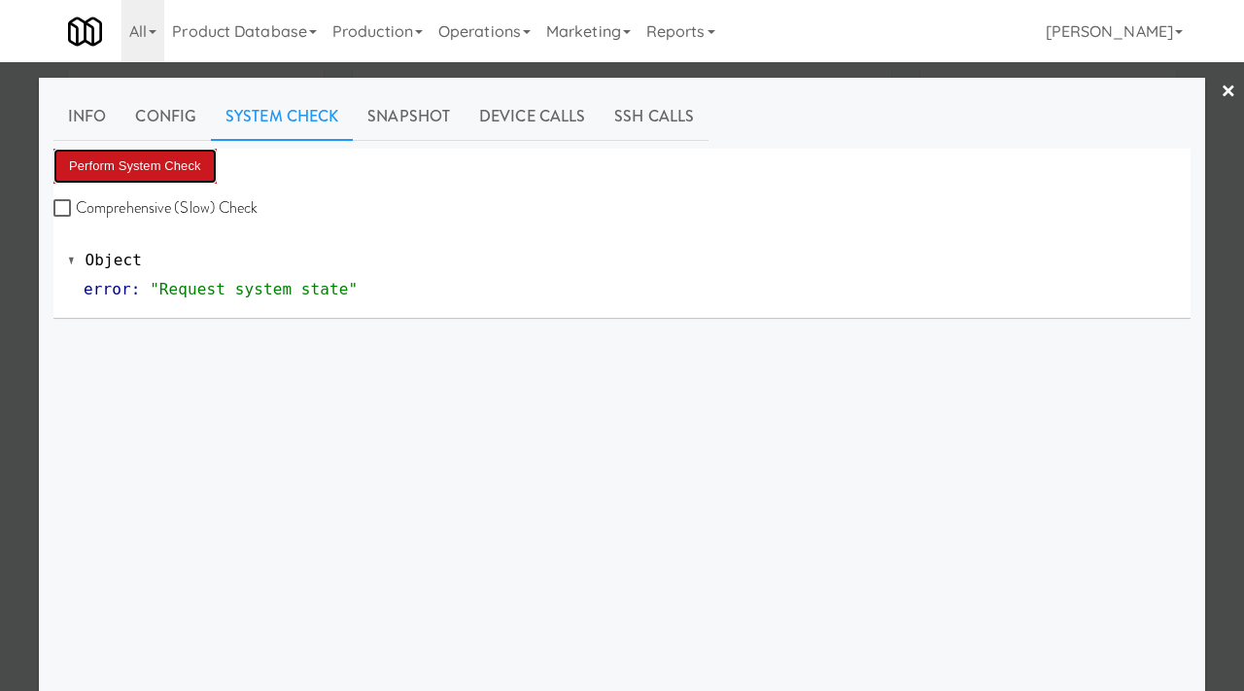
click at [177, 177] on button "Perform System Check" at bounding box center [134, 166] width 163 height 35
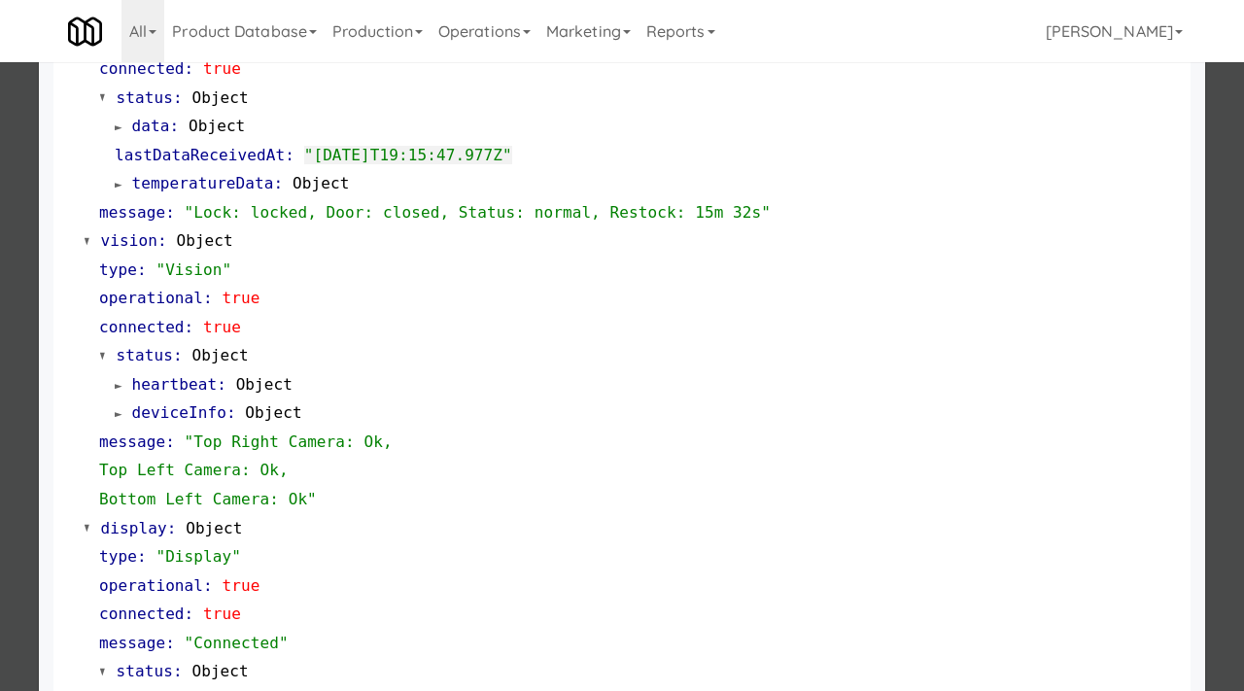
scroll to position [846, 0]
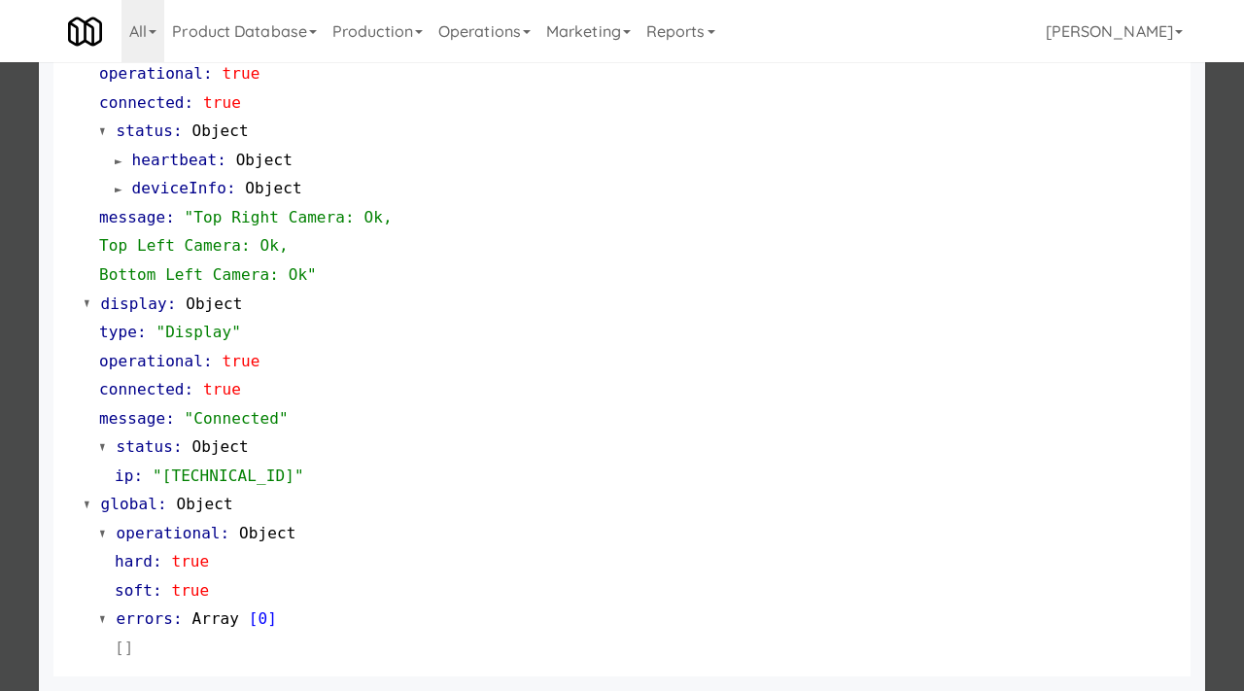
click at [0, 406] on div at bounding box center [622, 345] width 1244 height 691
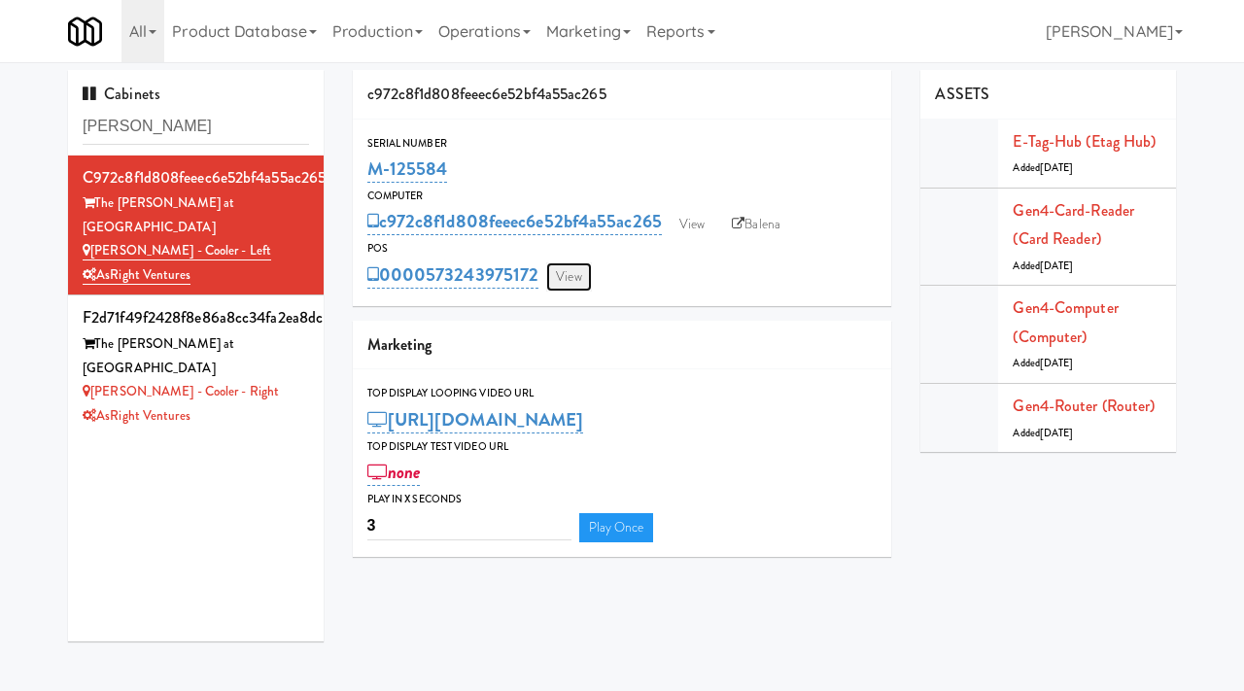
click at [575, 272] on link "View" at bounding box center [568, 276] width 45 height 29
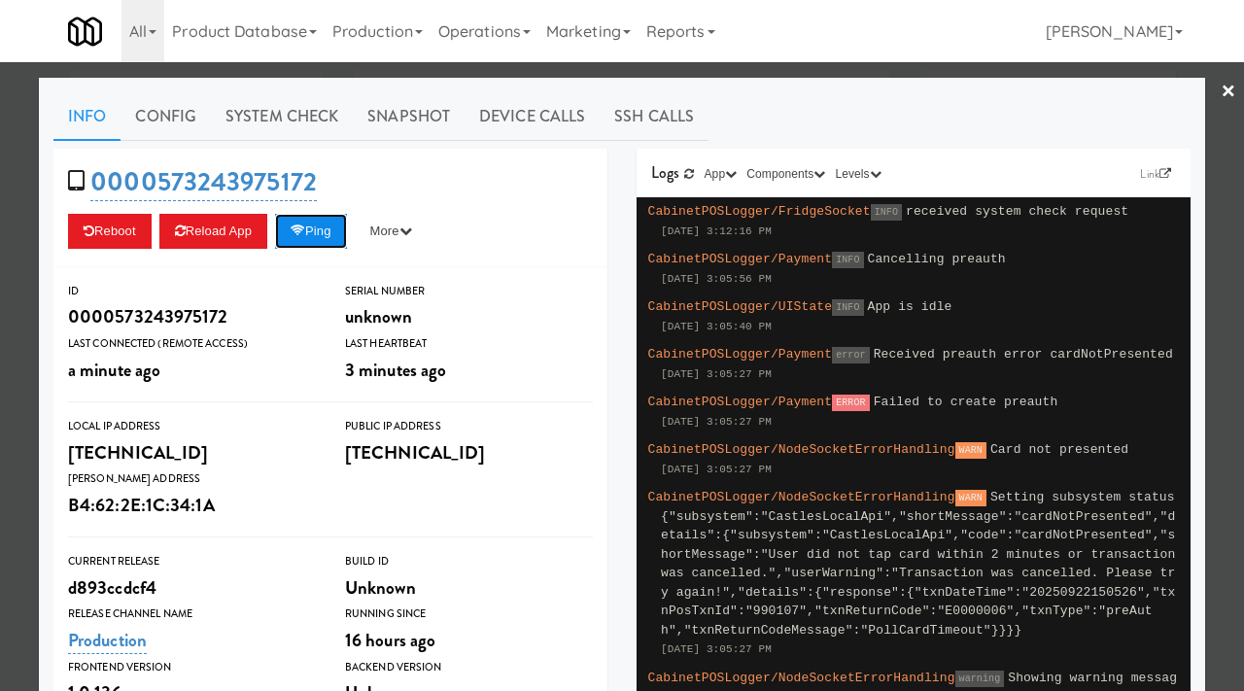
click at [338, 236] on button "Ping" at bounding box center [311, 231] width 72 height 35
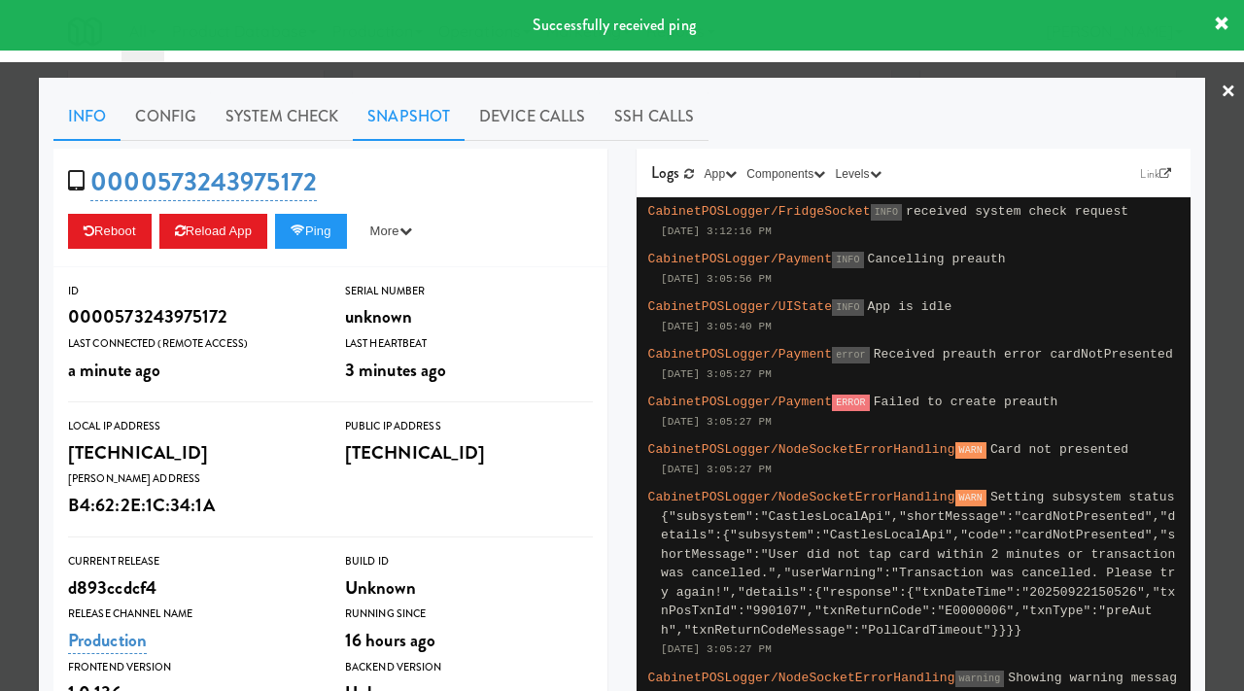
click at [417, 118] on link "Snapshot" at bounding box center [409, 116] width 112 height 49
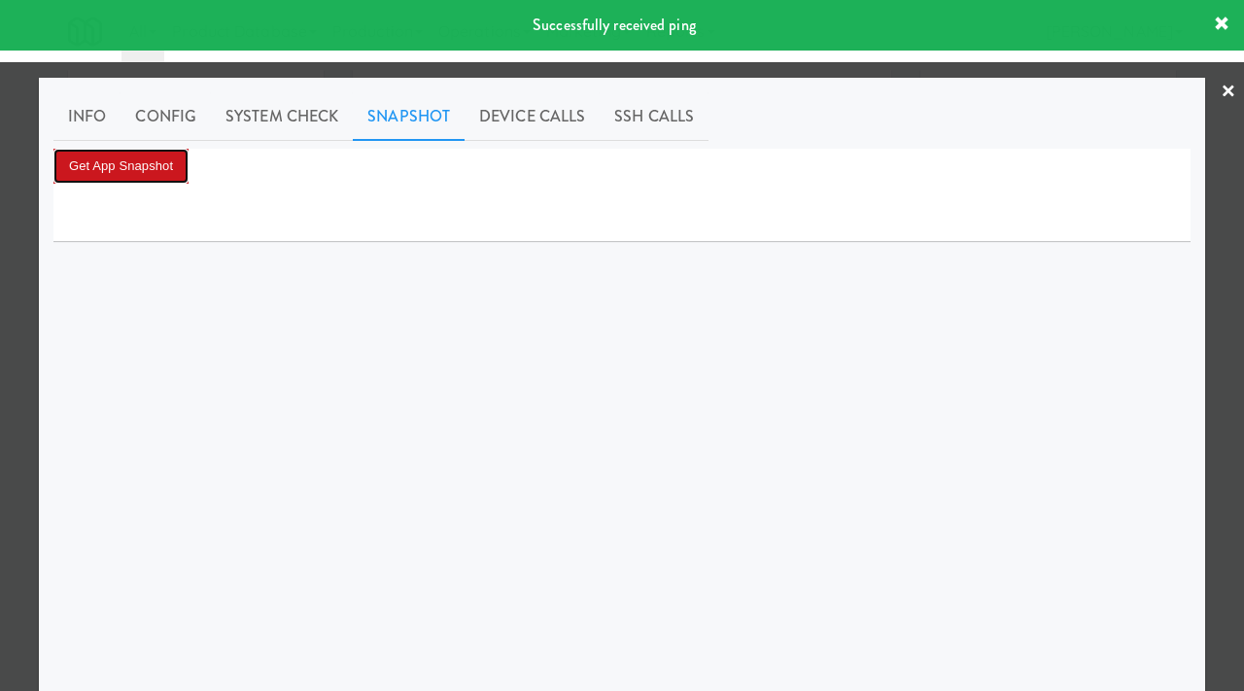
click at [186, 172] on button "Get App Snapshot" at bounding box center [120, 166] width 135 height 35
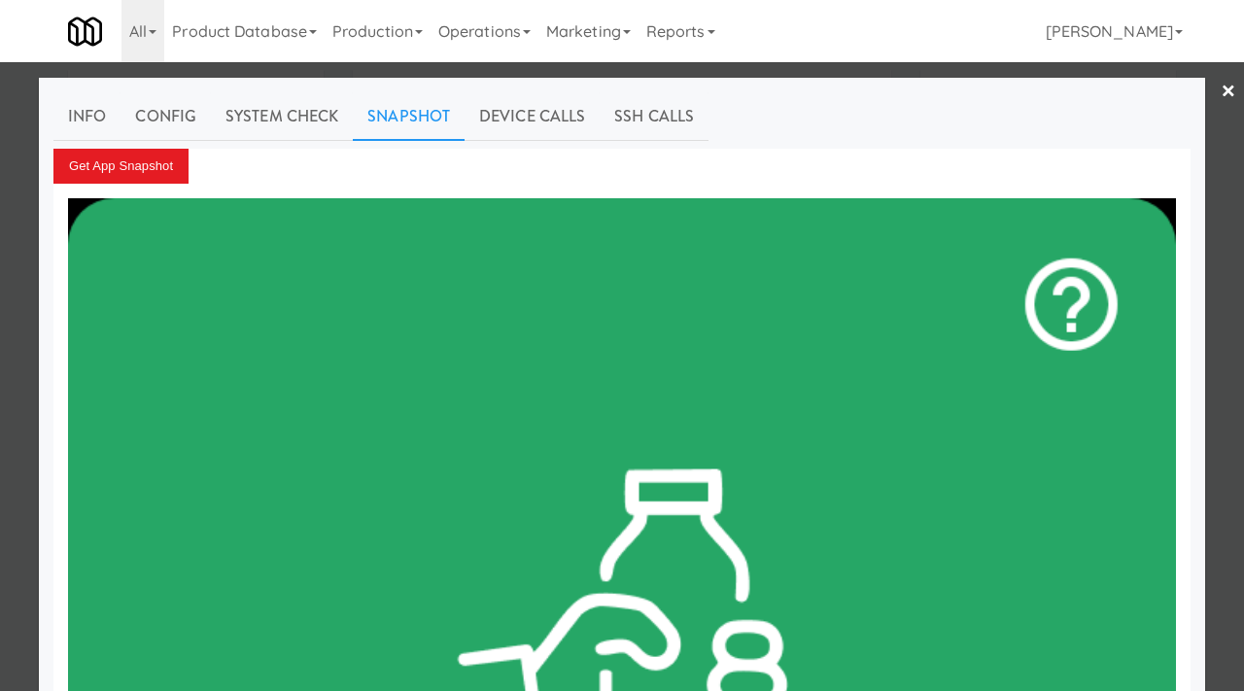
click at [33, 325] on div at bounding box center [622, 345] width 1244 height 691
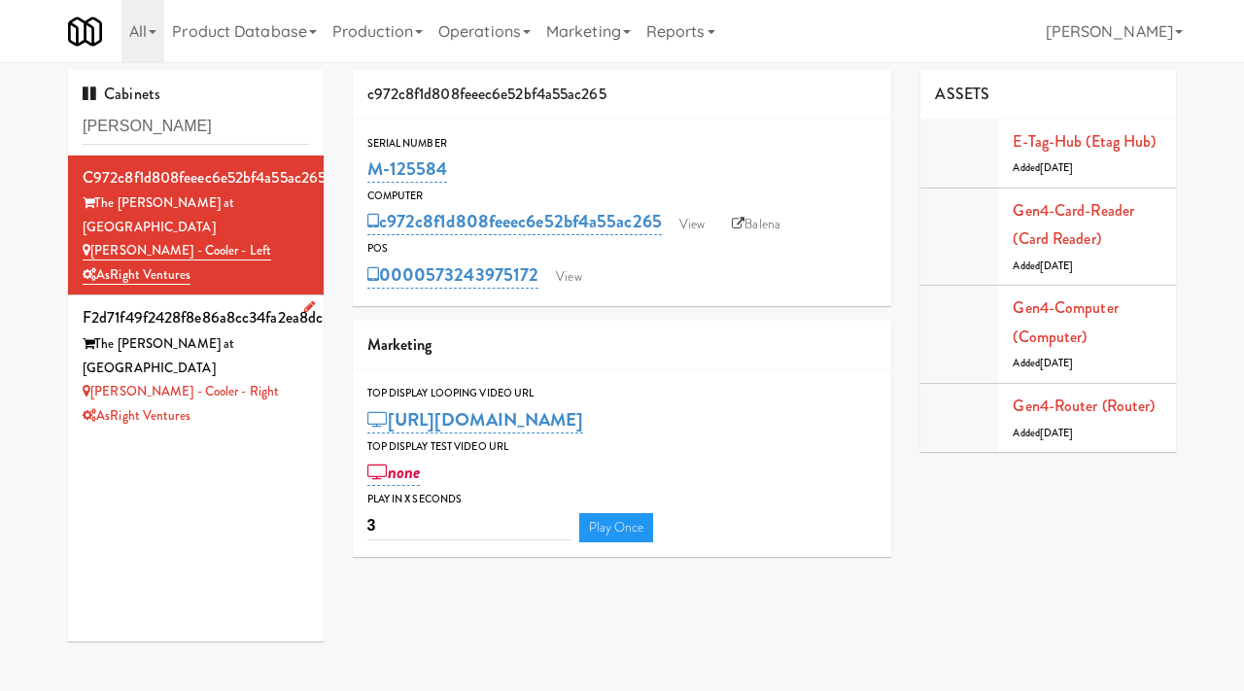
click at [254, 404] on div "AsRight Ventures" at bounding box center [196, 416] width 226 height 24
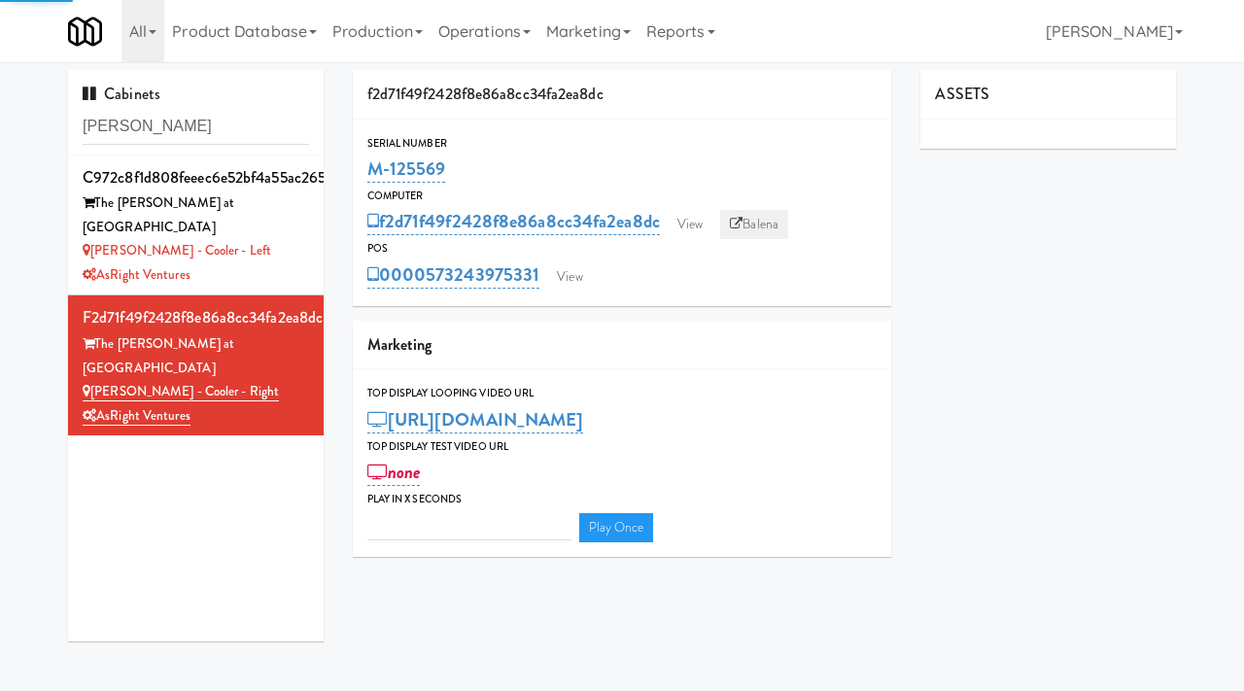
type input "3"
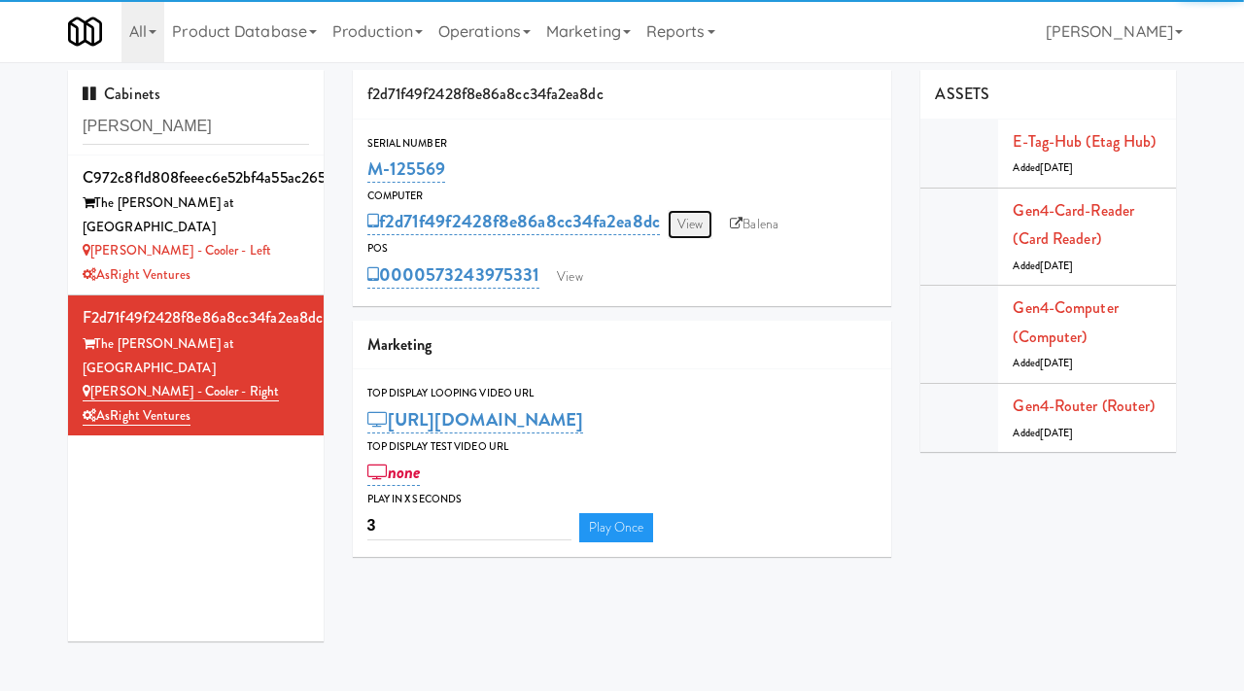
click at [700, 214] on link "View" at bounding box center [690, 224] width 45 height 29
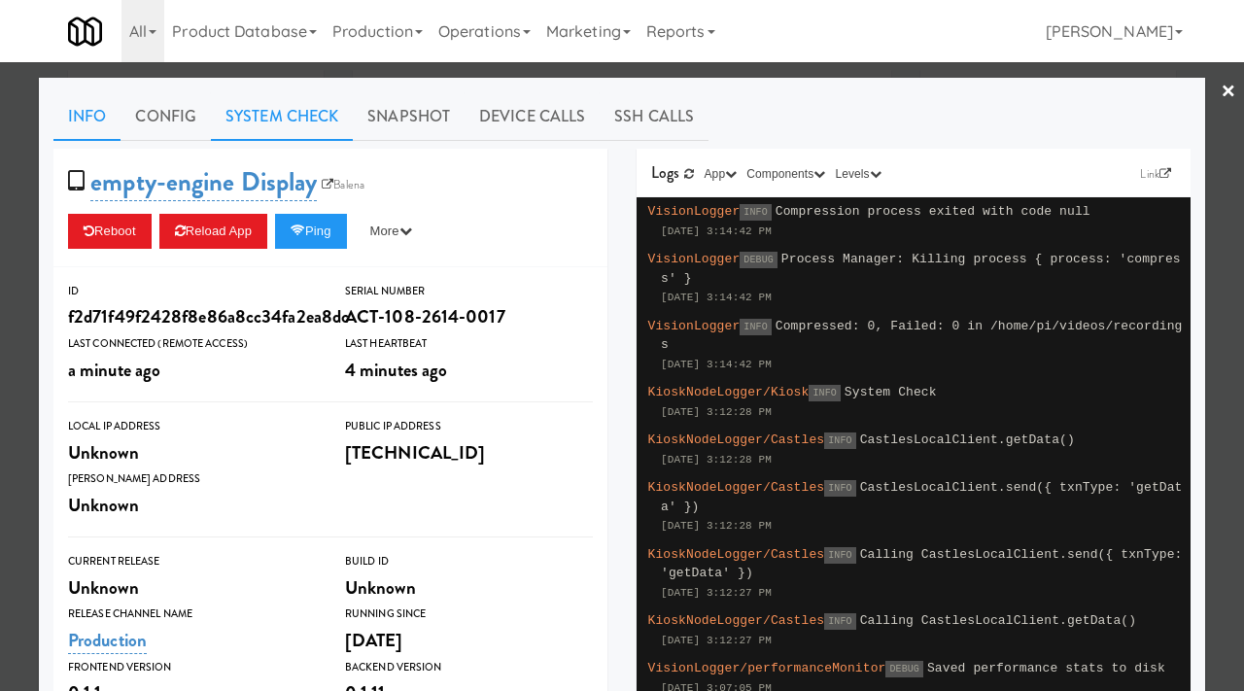
click at [296, 126] on link "System Check" at bounding box center [282, 116] width 142 height 49
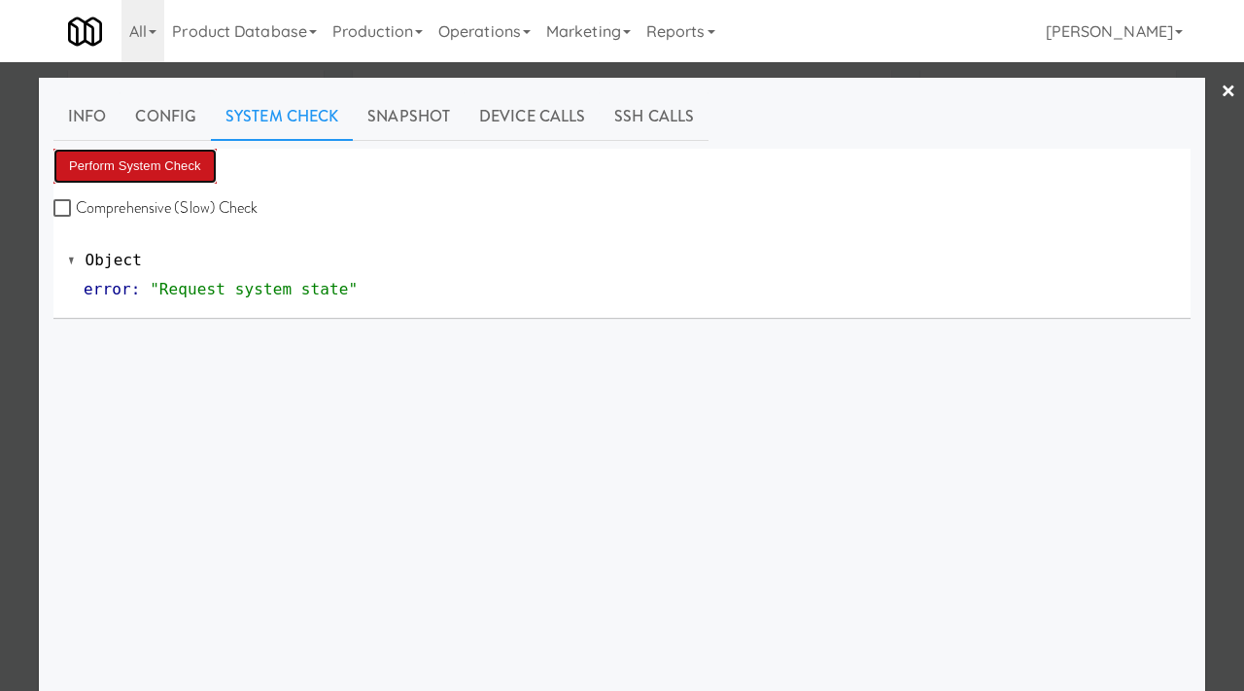
click at [164, 163] on button "Perform System Check" at bounding box center [134, 166] width 163 height 35
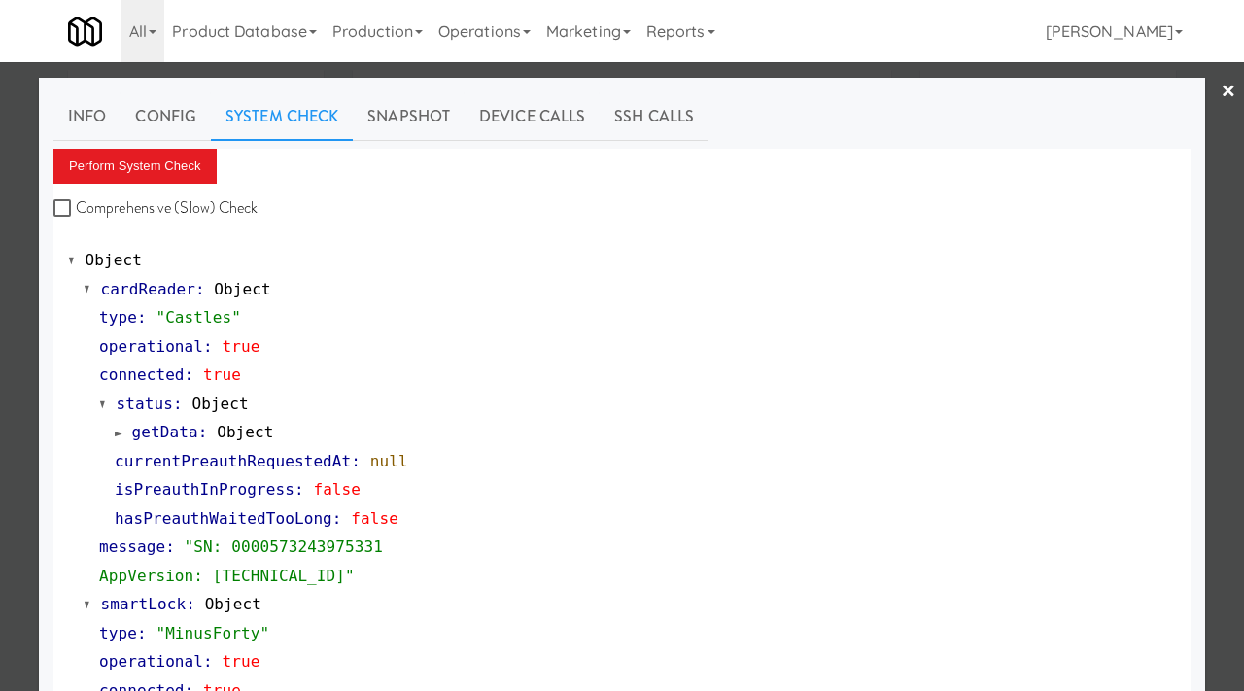
click at [4, 284] on div at bounding box center [622, 345] width 1244 height 691
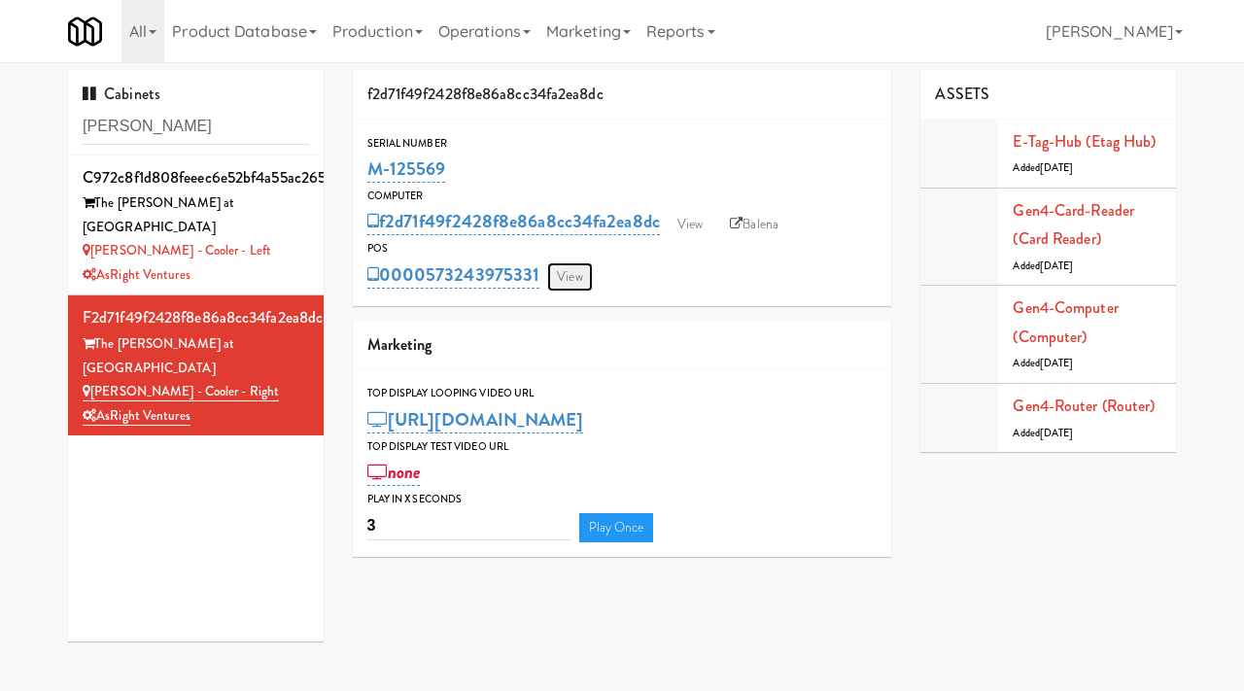
click at [567, 276] on link "View" at bounding box center [569, 276] width 45 height 29
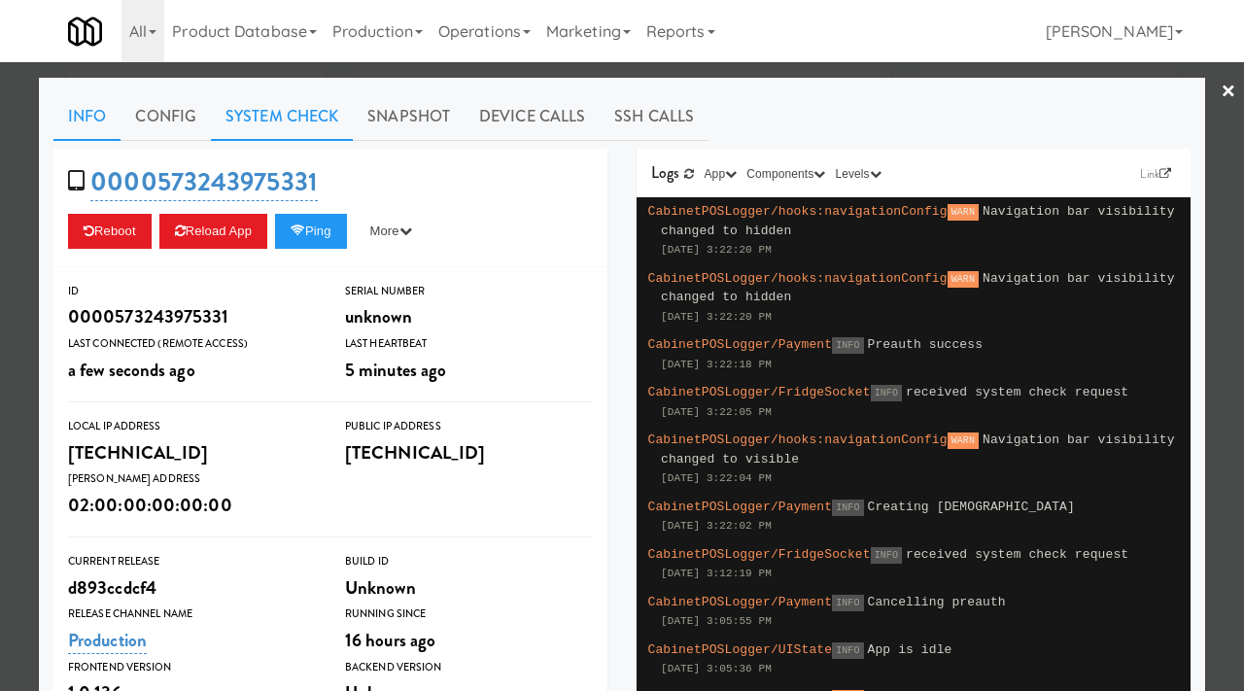
click at [279, 118] on link "System Check" at bounding box center [282, 116] width 142 height 49
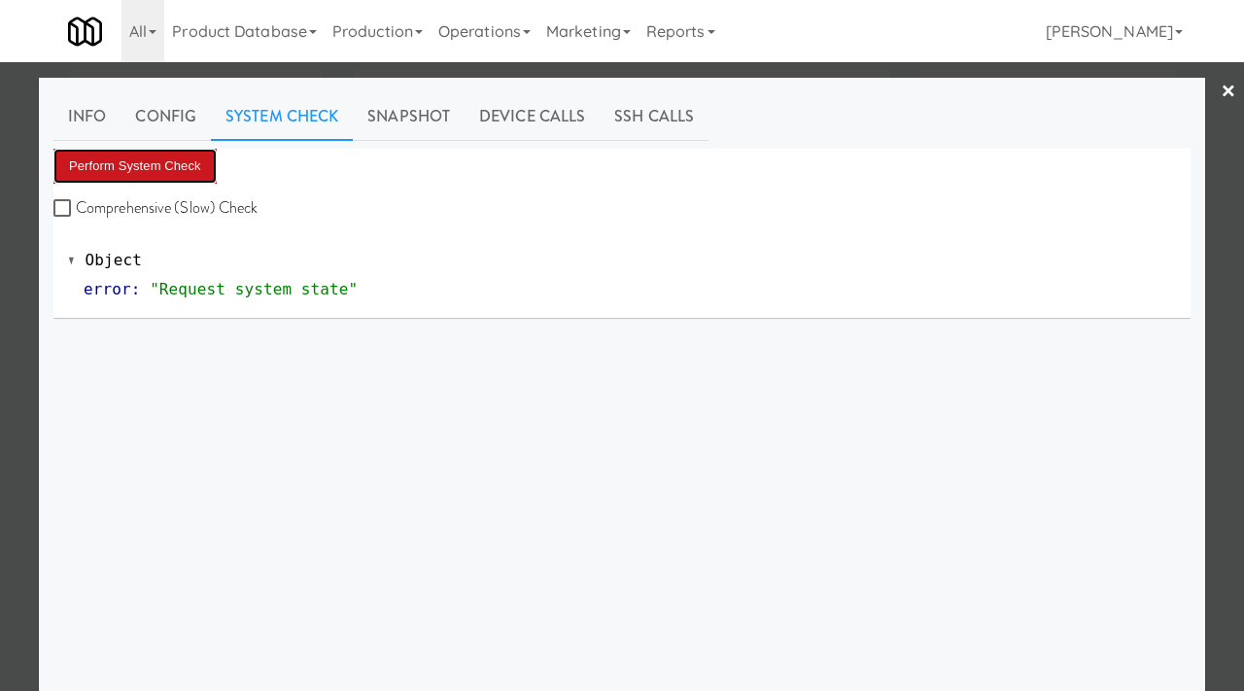
click at [146, 154] on button "Perform System Check" at bounding box center [134, 166] width 163 height 35
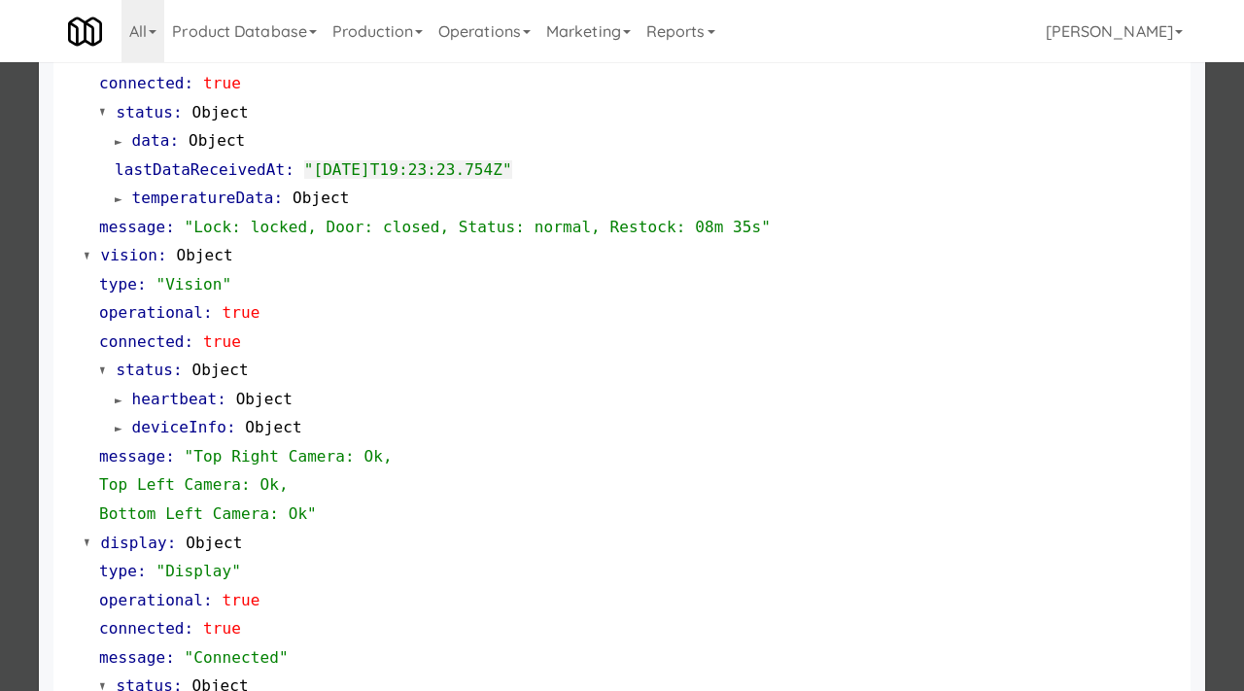
scroll to position [608, 0]
click at [3, 268] on div at bounding box center [622, 345] width 1244 height 691
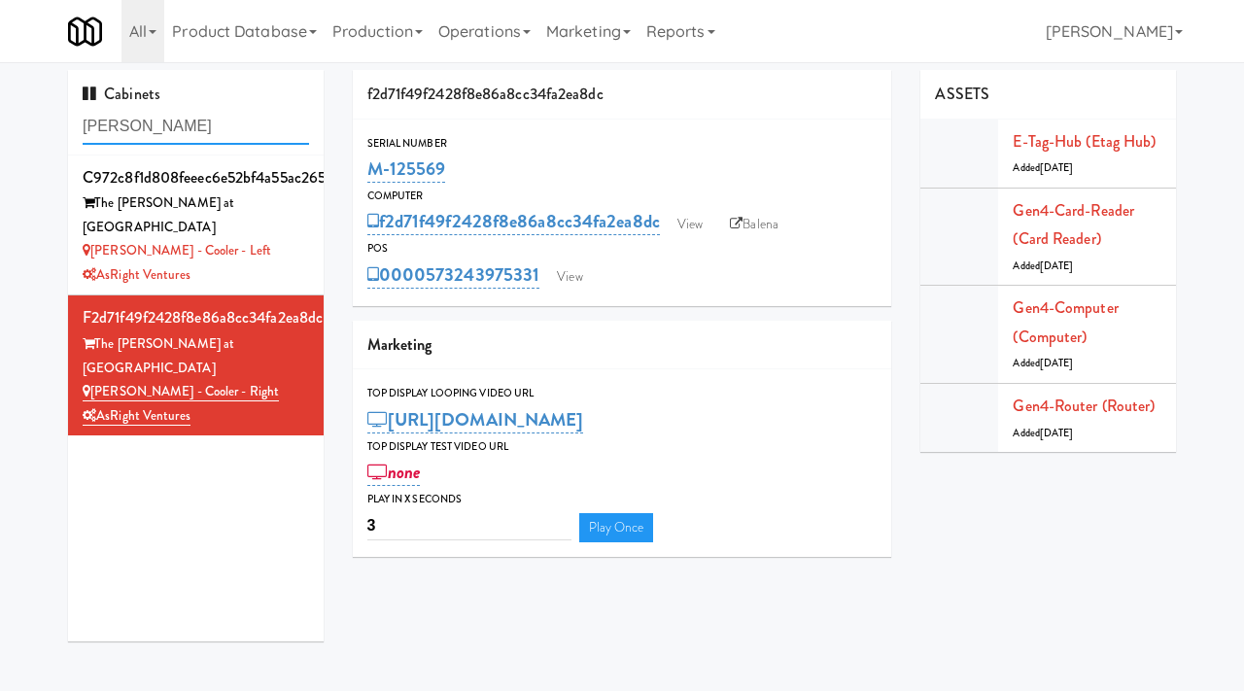
drag, startPoint x: 171, startPoint y: 132, endPoint x: 80, endPoint y: 132, distance: 91.4
click at [80, 132] on div "Cabinets slade" at bounding box center [196, 113] width 256 height 86
paste input "M-142158"
type input "M-142158"
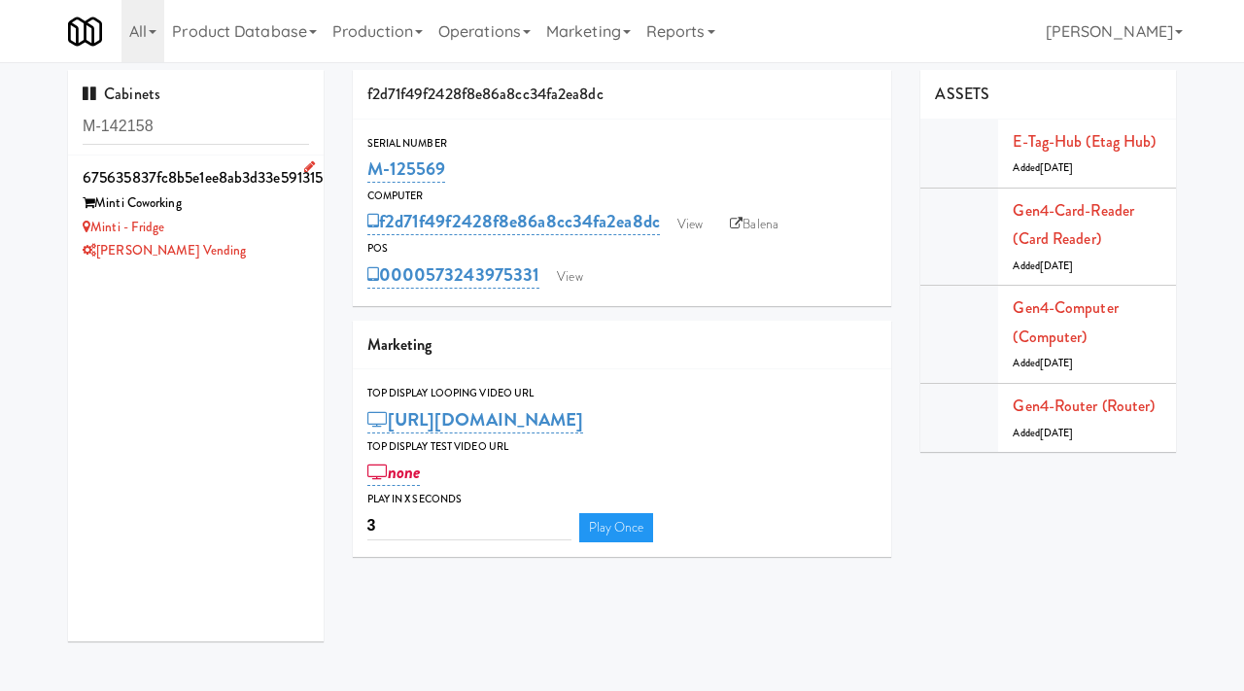
click at [252, 234] on div "Minti - Fridge" at bounding box center [196, 228] width 226 height 24
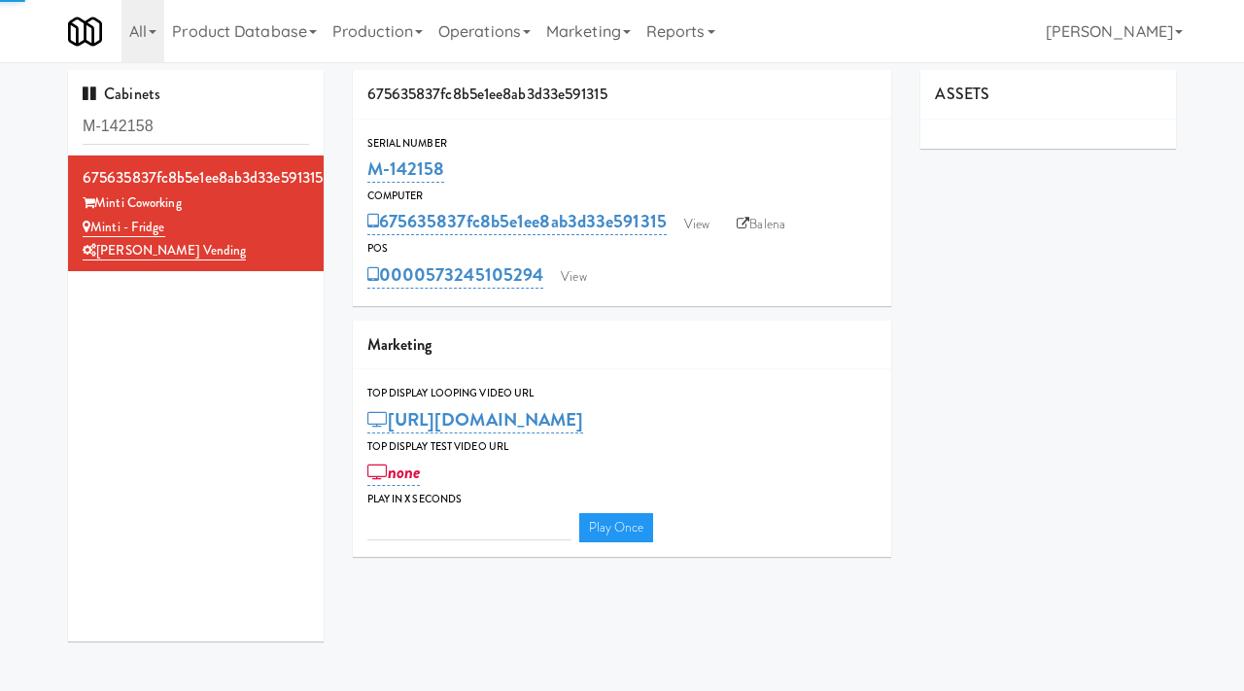
type input "3"
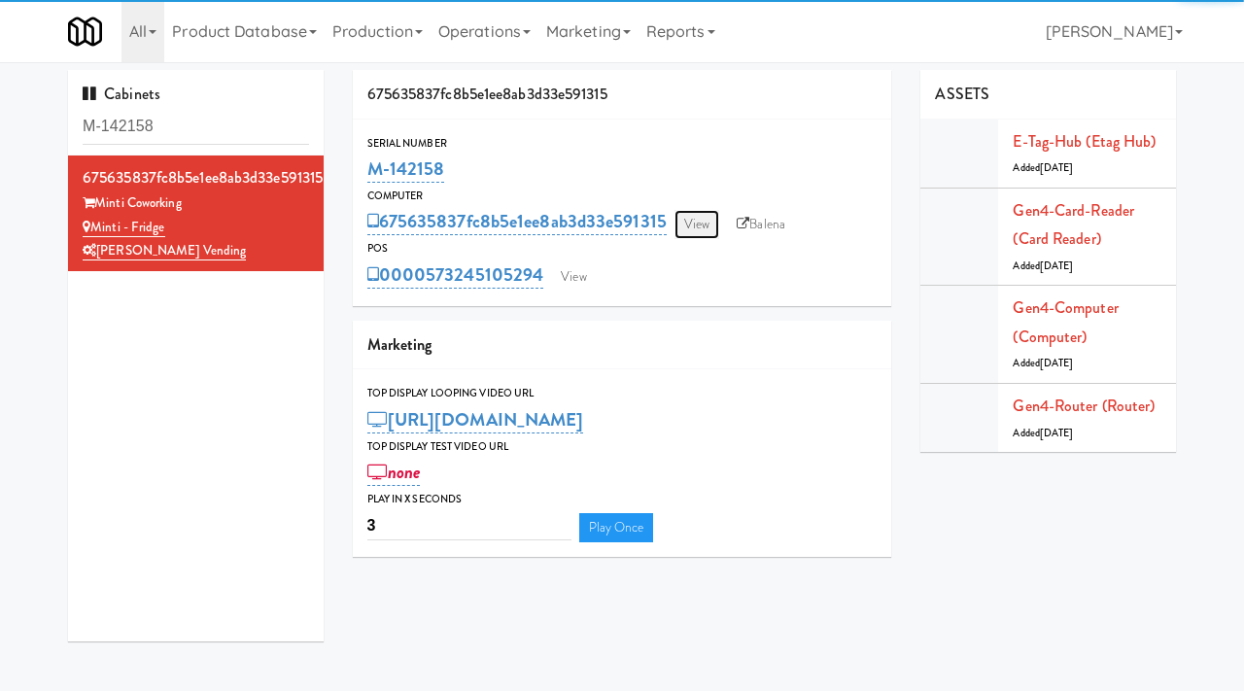
click at [703, 224] on link "View" at bounding box center [696, 224] width 45 height 29
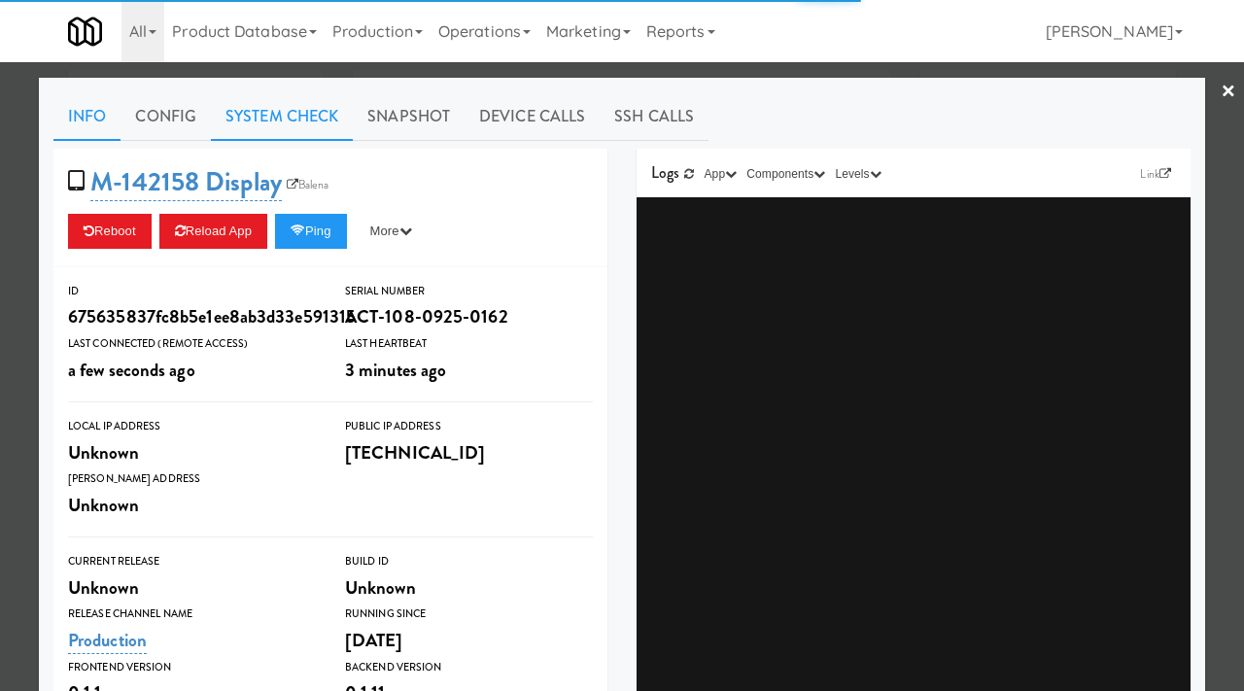
click at [282, 117] on link "System Check" at bounding box center [282, 116] width 142 height 49
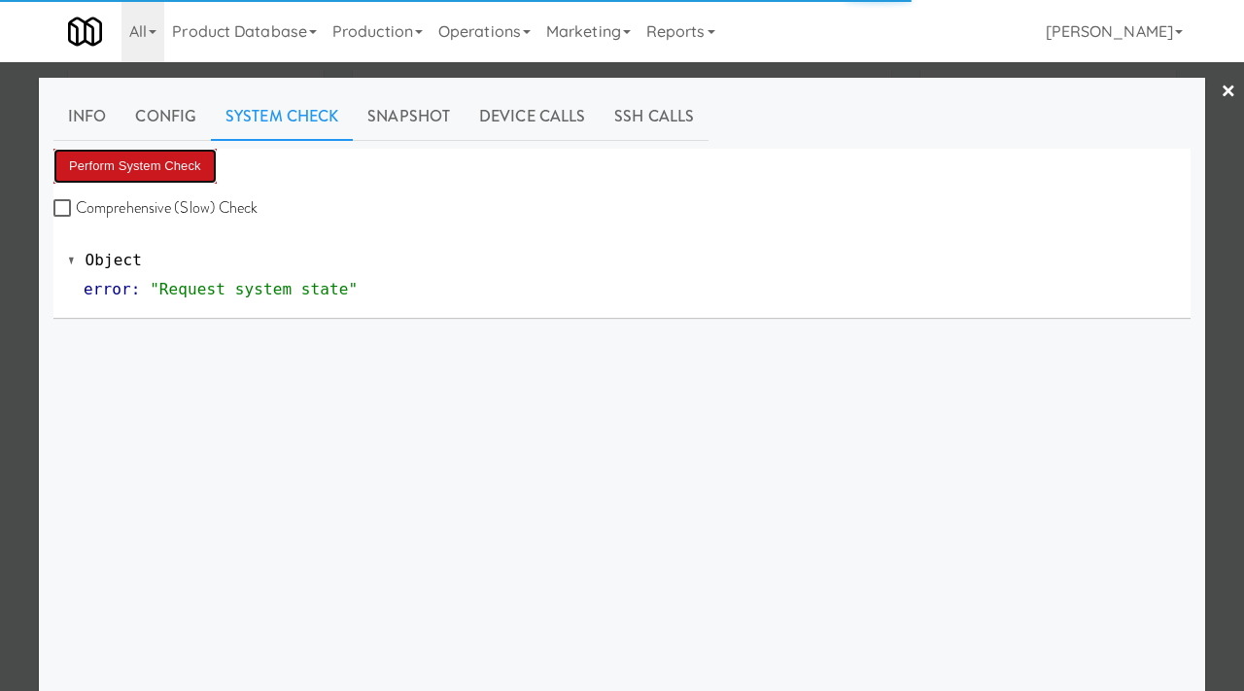
click at [138, 151] on button "Perform System Check" at bounding box center [134, 166] width 163 height 35
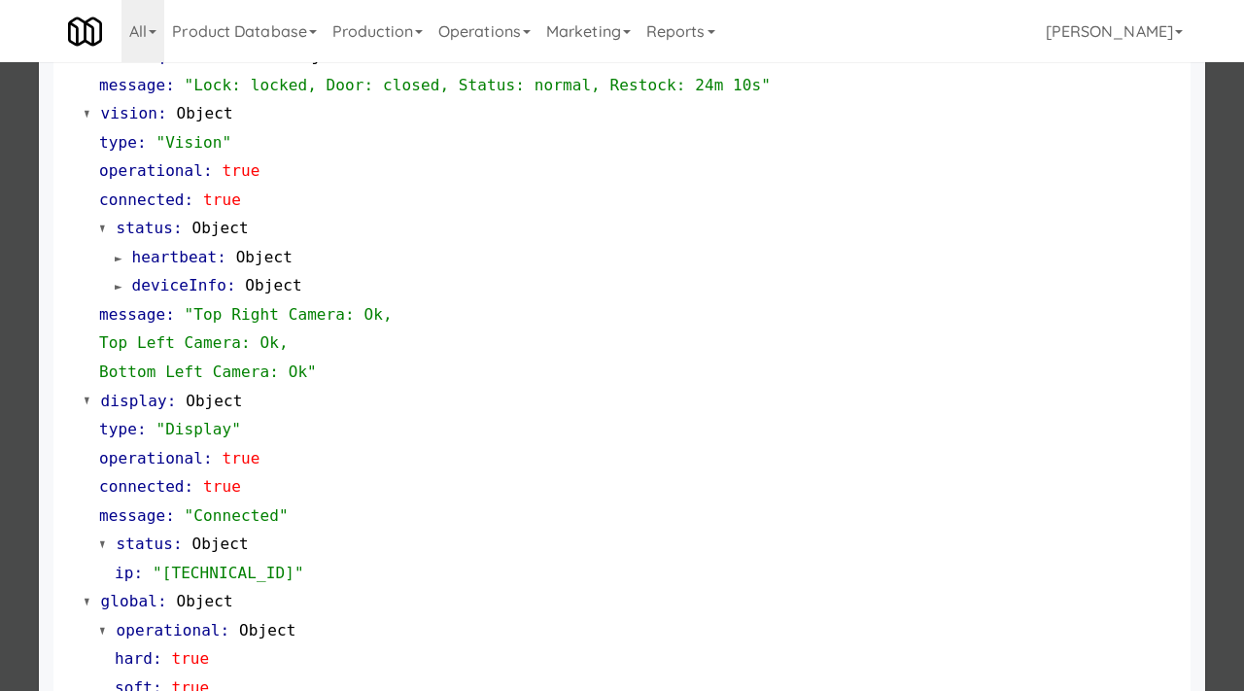
scroll to position [846, 0]
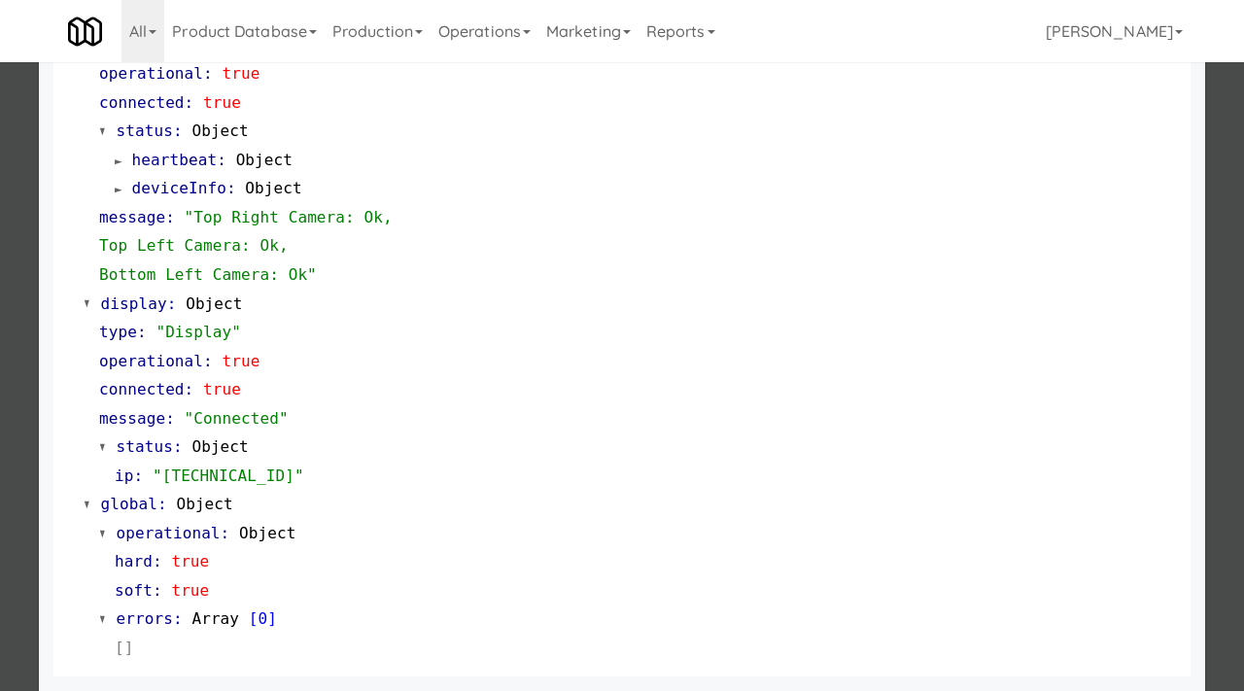
click at [0, 410] on div at bounding box center [622, 345] width 1244 height 691
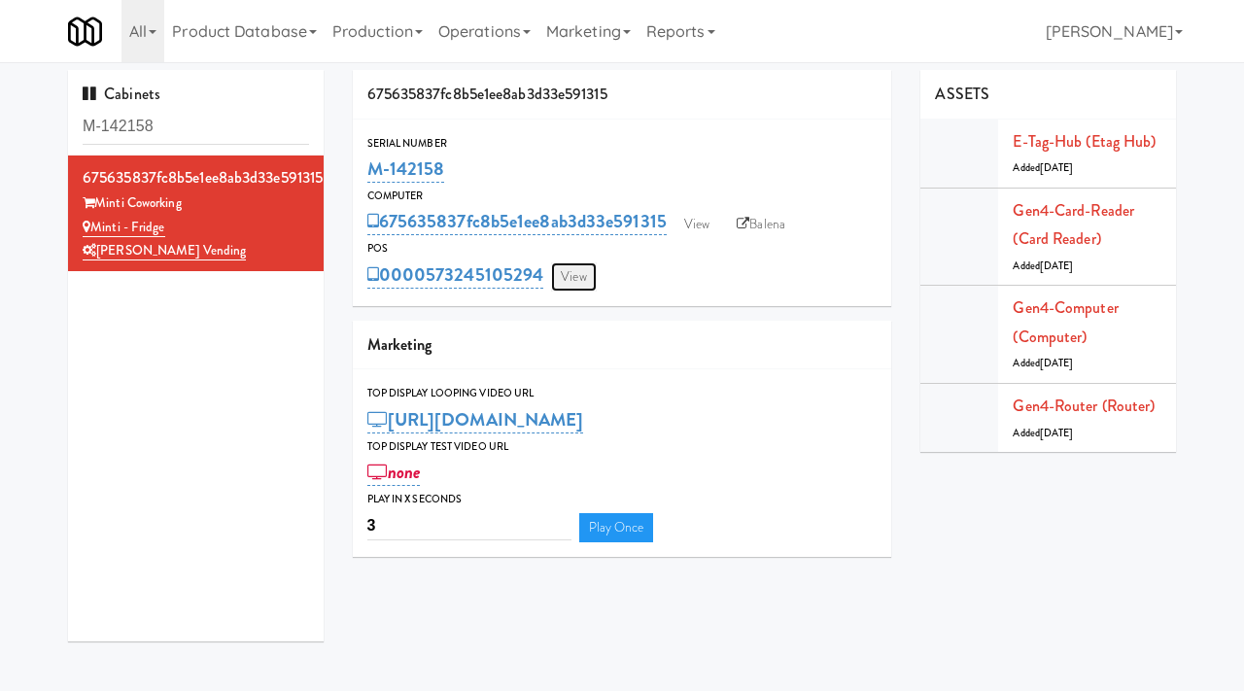
click at [579, 266] on link "View" at bounding box center [573, 276] width 45 height 29
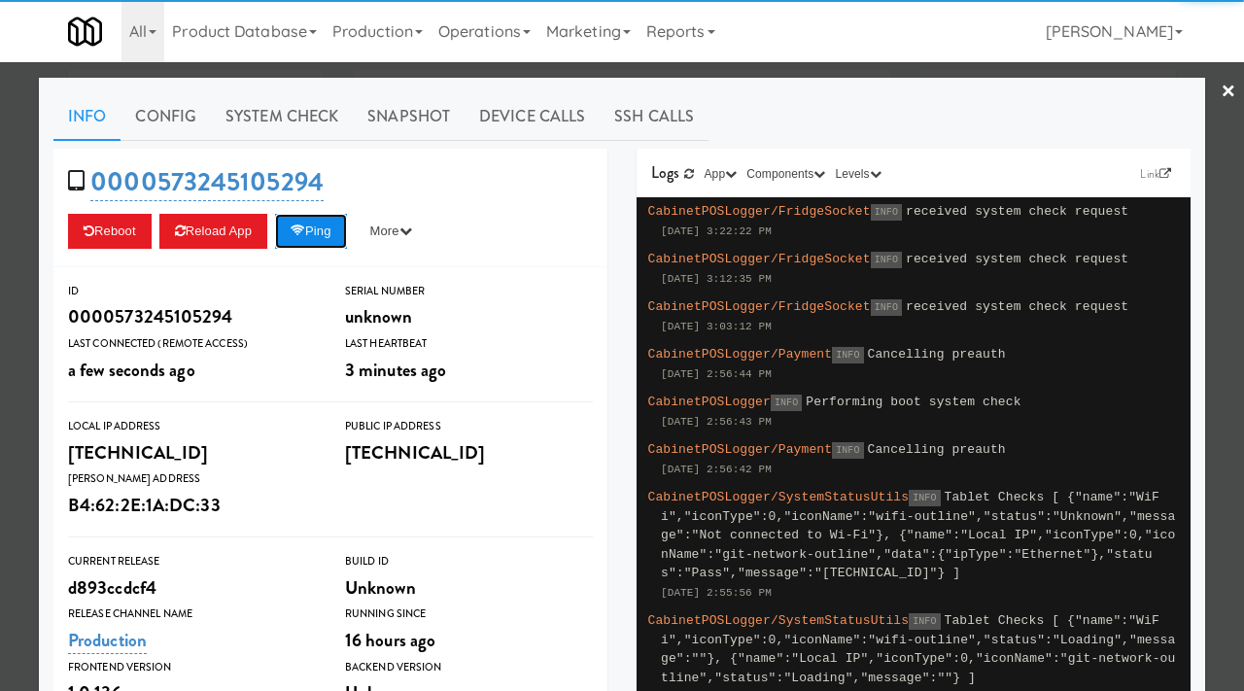
click at [303, 242] on button "Ping" at bounding box center [311, 231] width 72 height 35
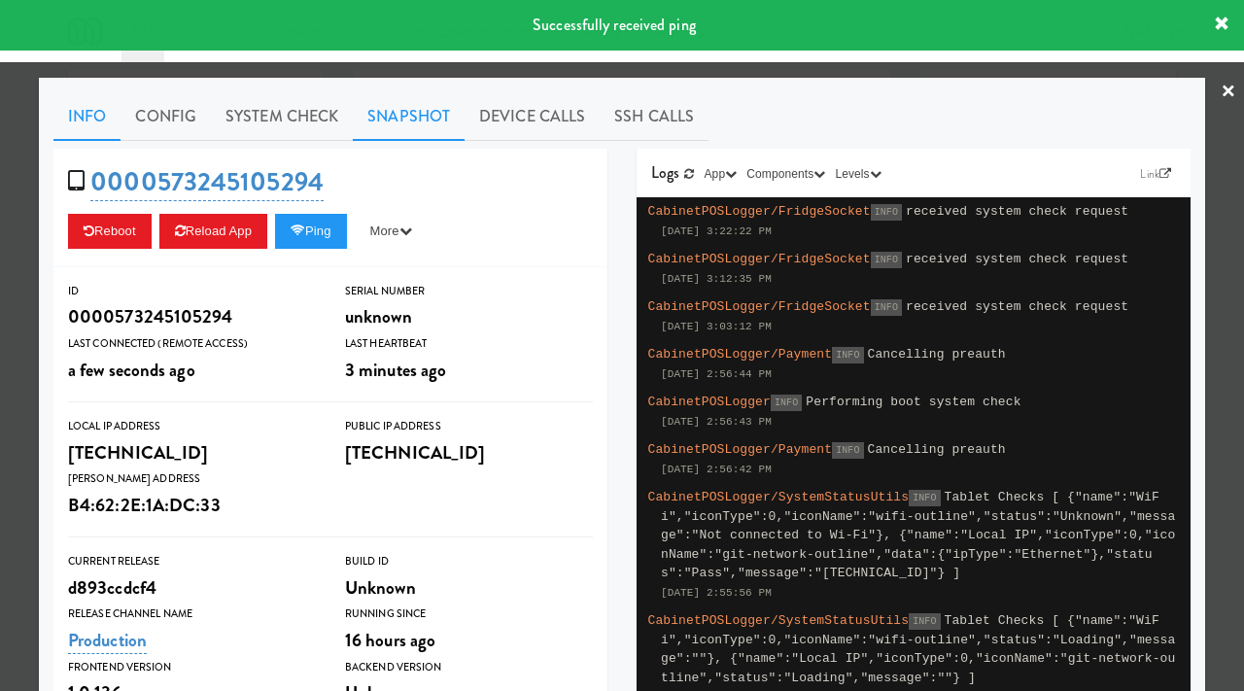
click at [416, 96] on link "Snapshot" at bounding box center [409, 116] width 112 height 49
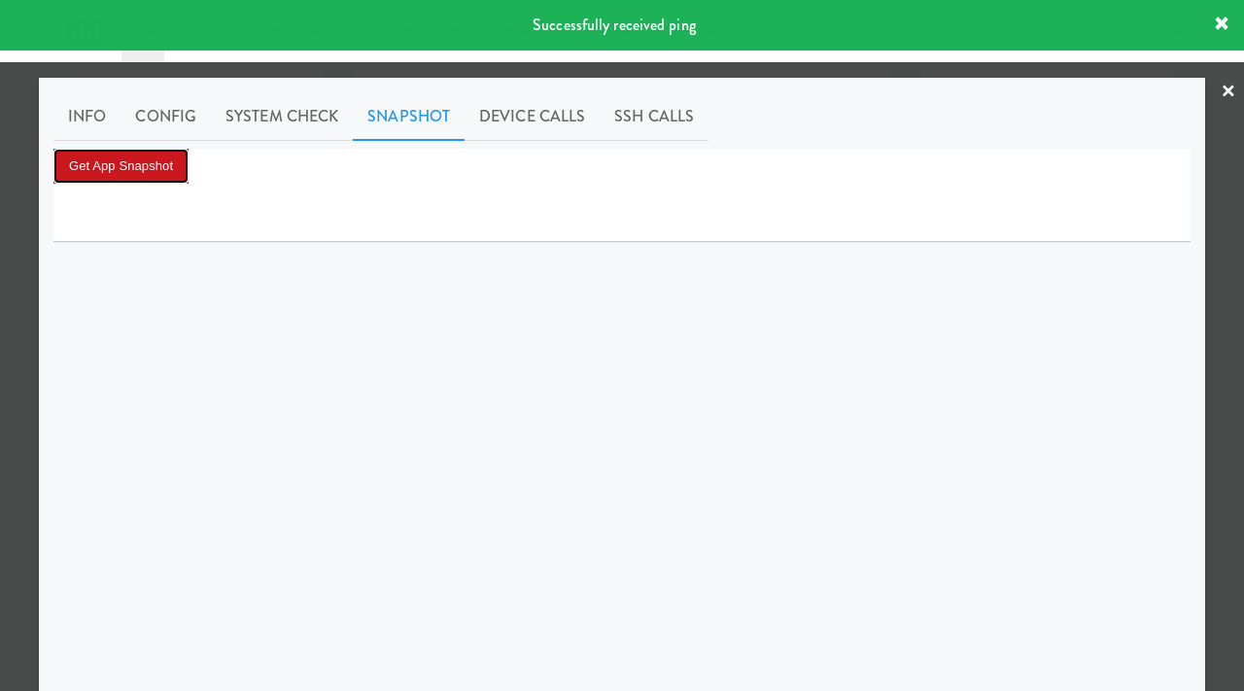
click at [118, 153] on button "Get App Snapshot" at bounding box center [120, 166] width 135 height 35
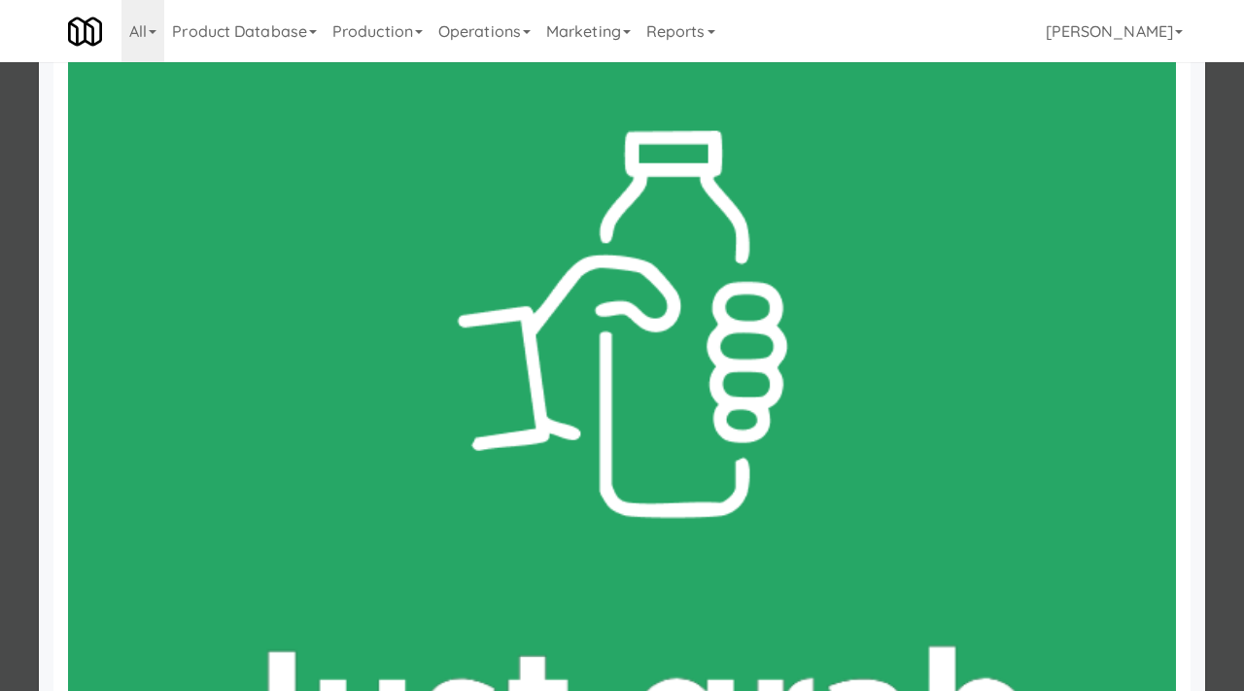
scroll to position [554, 0]
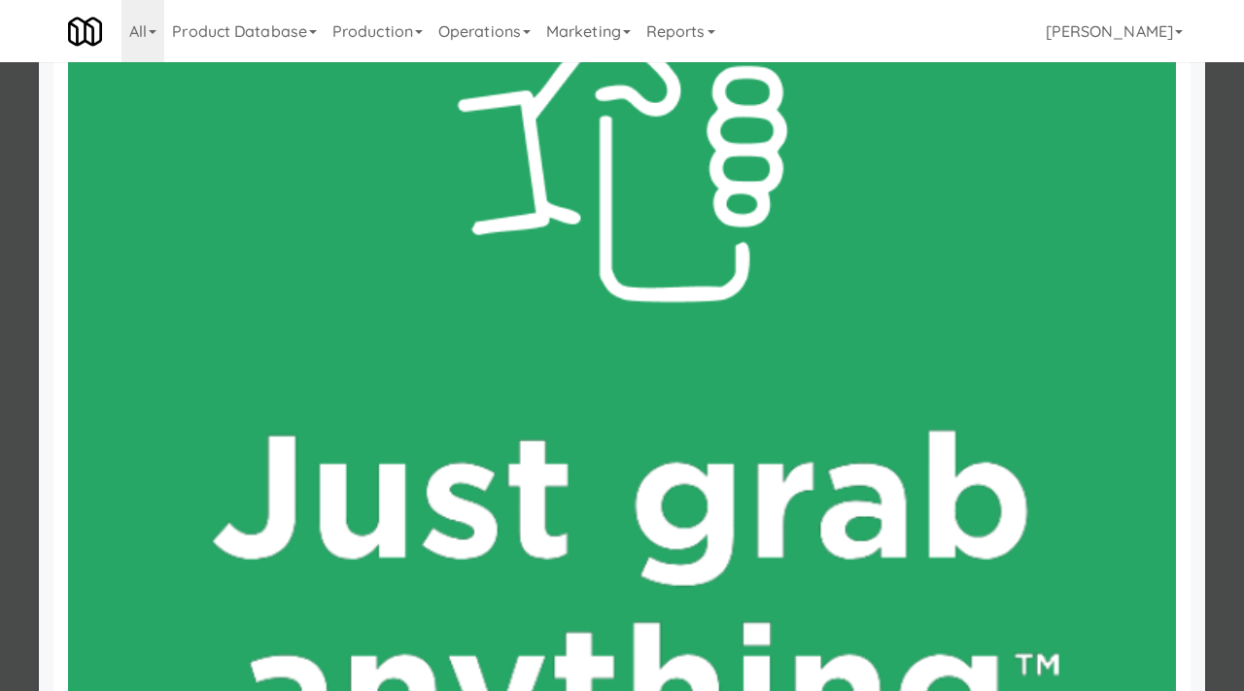
click at [0, 382] on div at bounding box center [622, 345] width 1244 height 691
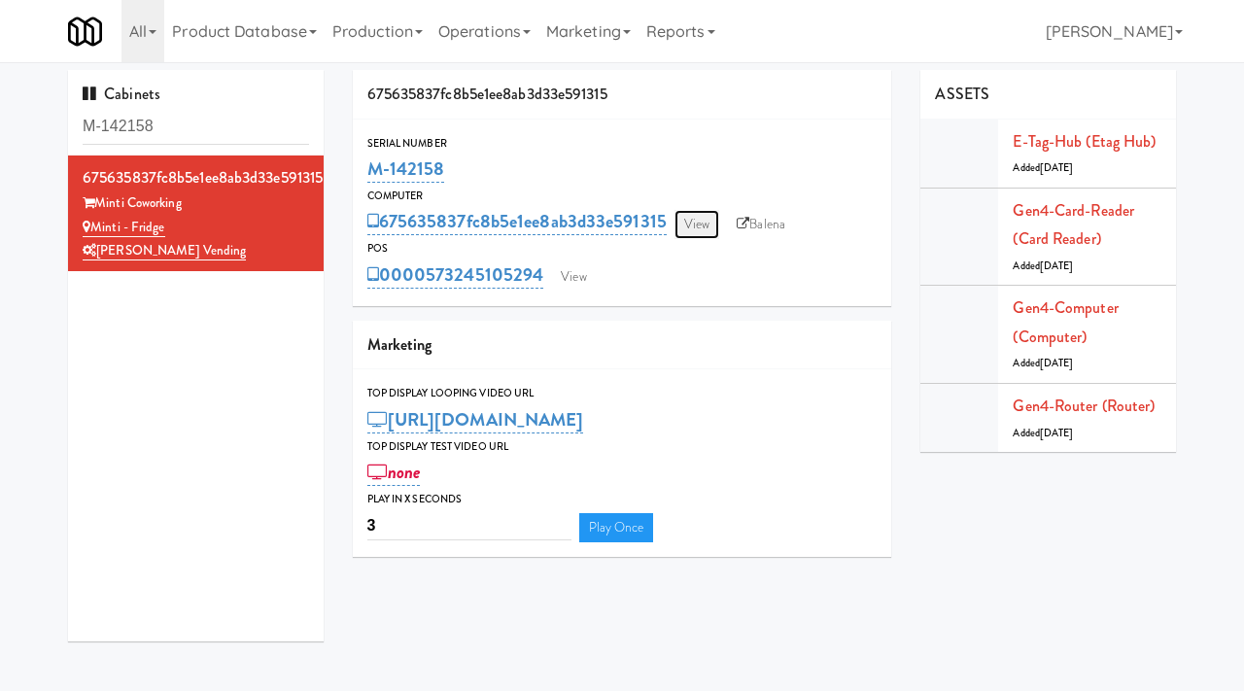
click at [705, 229] on link "View" at bounding box center [696, 224] width 45 height 29
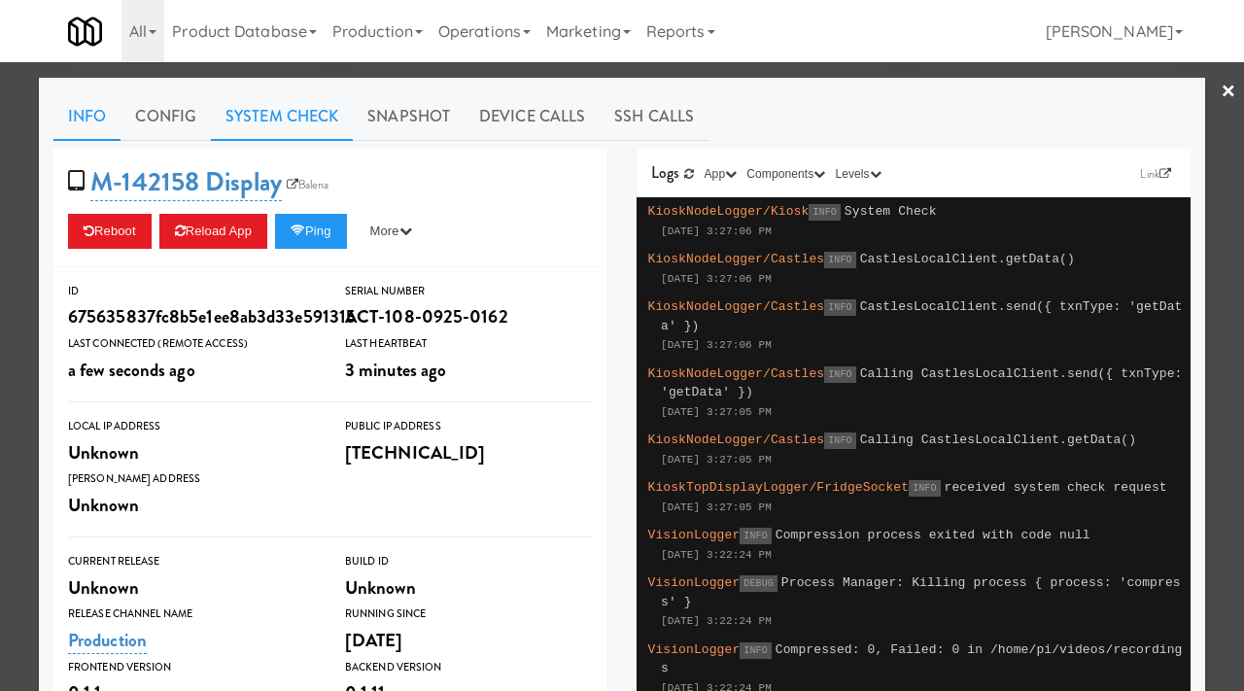
click at [318, 118] on link "System Check" at bounding box center [282, 116] width 142 height 49
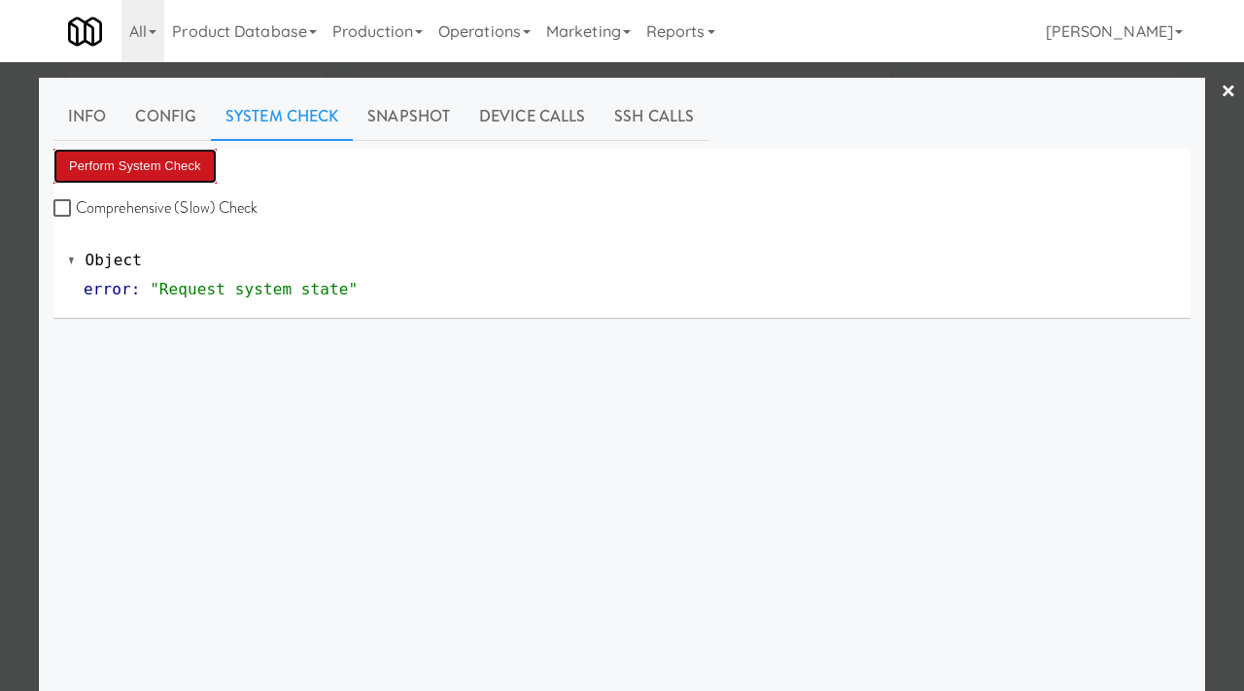
click at [178, 165] on button "Perform System Check" at bounding box center [134, 166] width 163 height 35
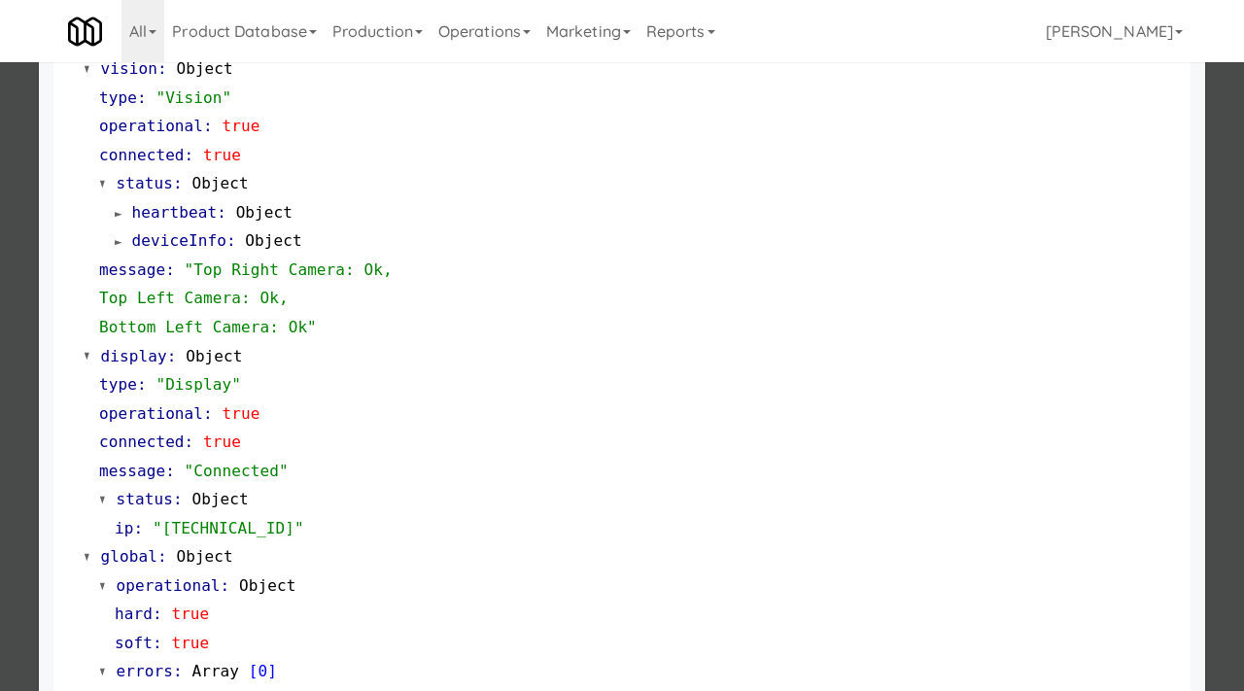
scroll to position [846, 0]
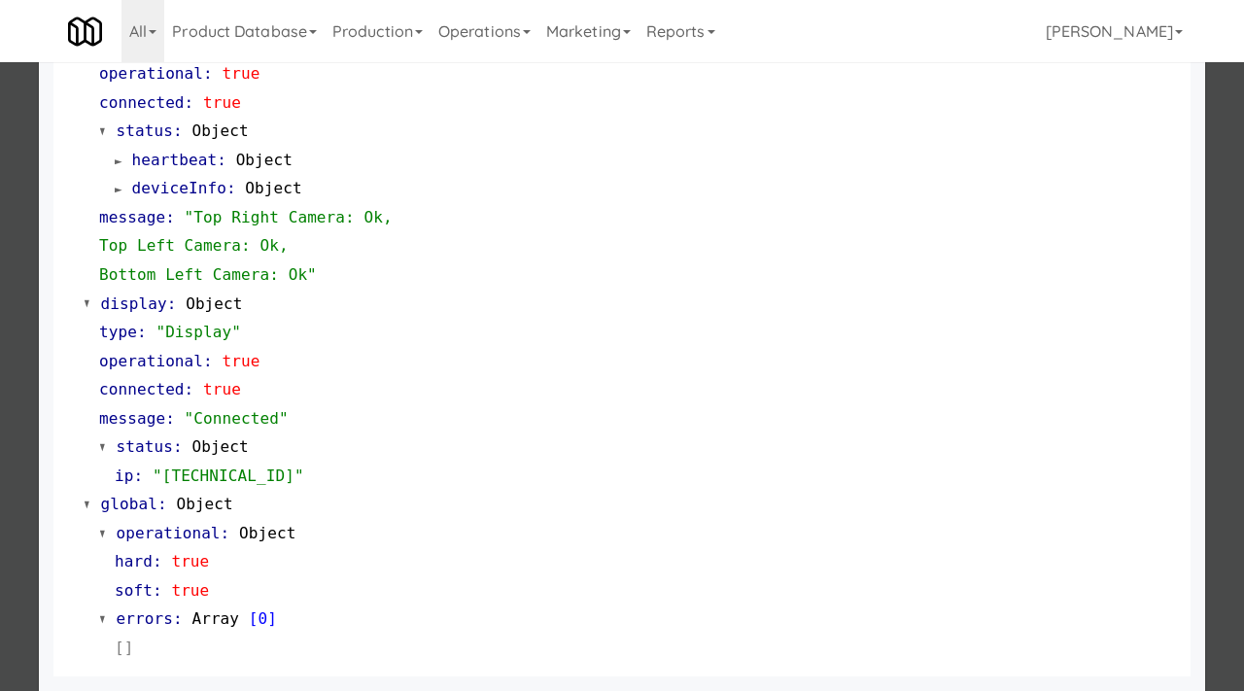
click at [0, 244] on div at bounding box center [622, 345] width 1244 height 691
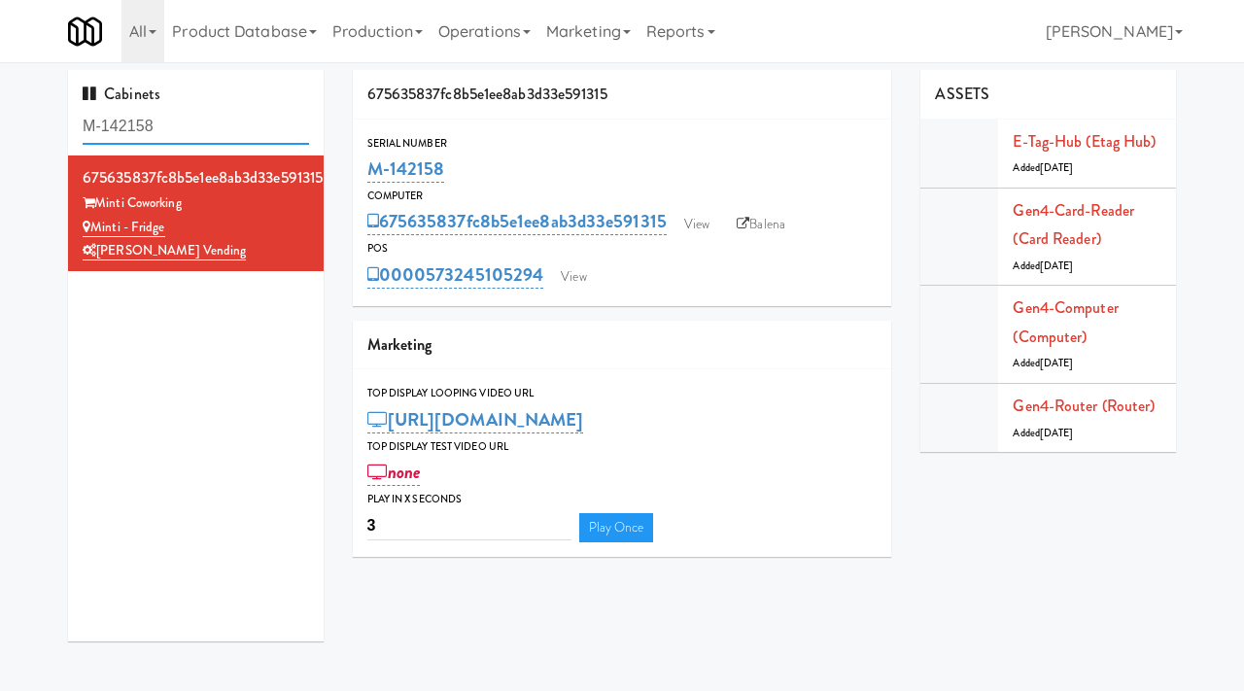
click at [219, 140] on input "M-142158" at bounding box center [196, 127] width 226 height 36
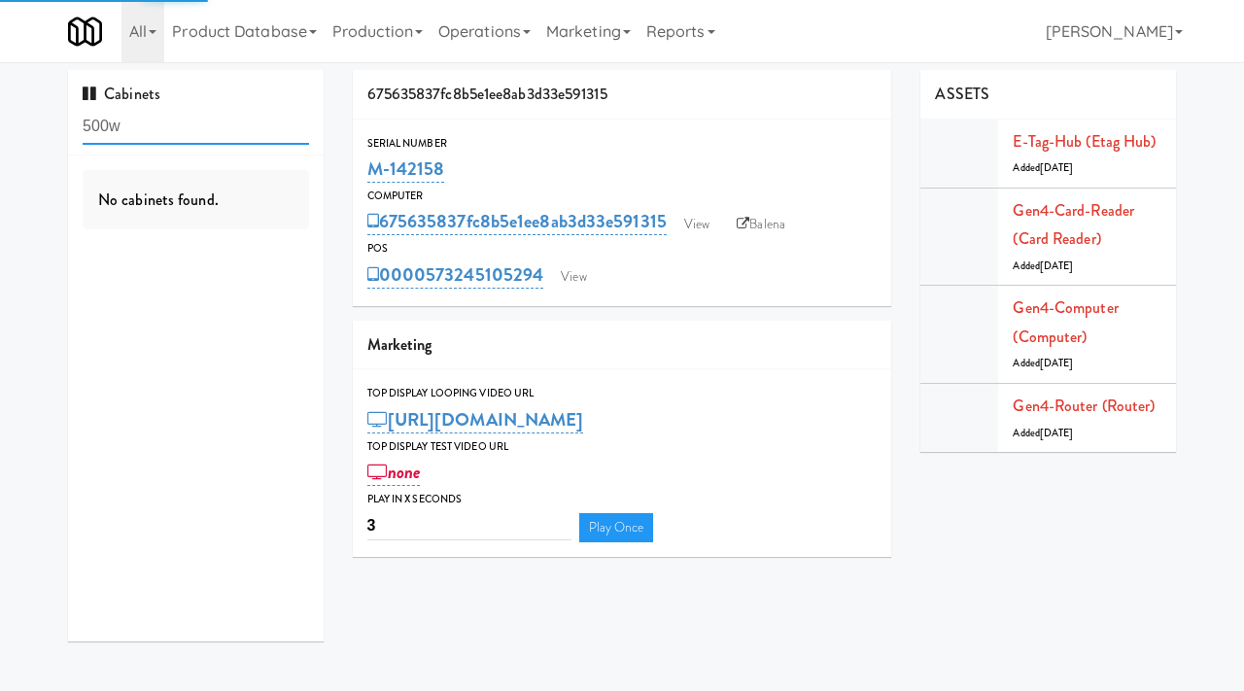
type input "500w"
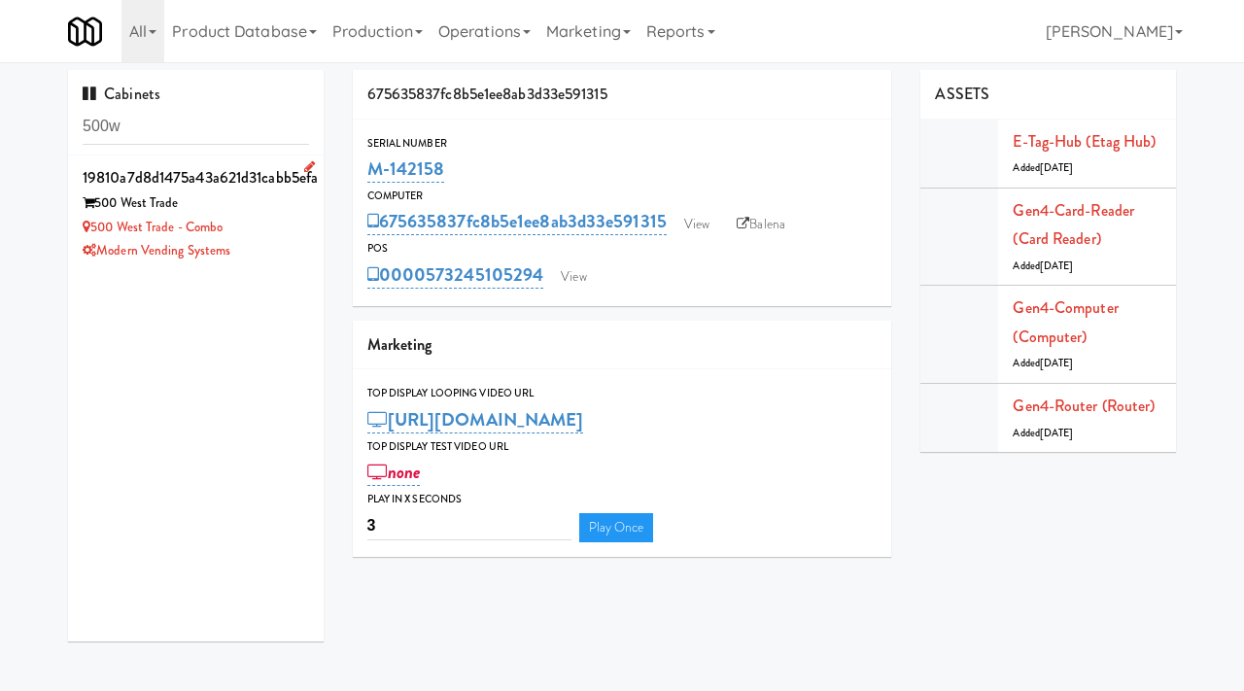
click at [299, 247] on div "Modern Vending Systems" at bounding box center [196, 251] width 226 height 24
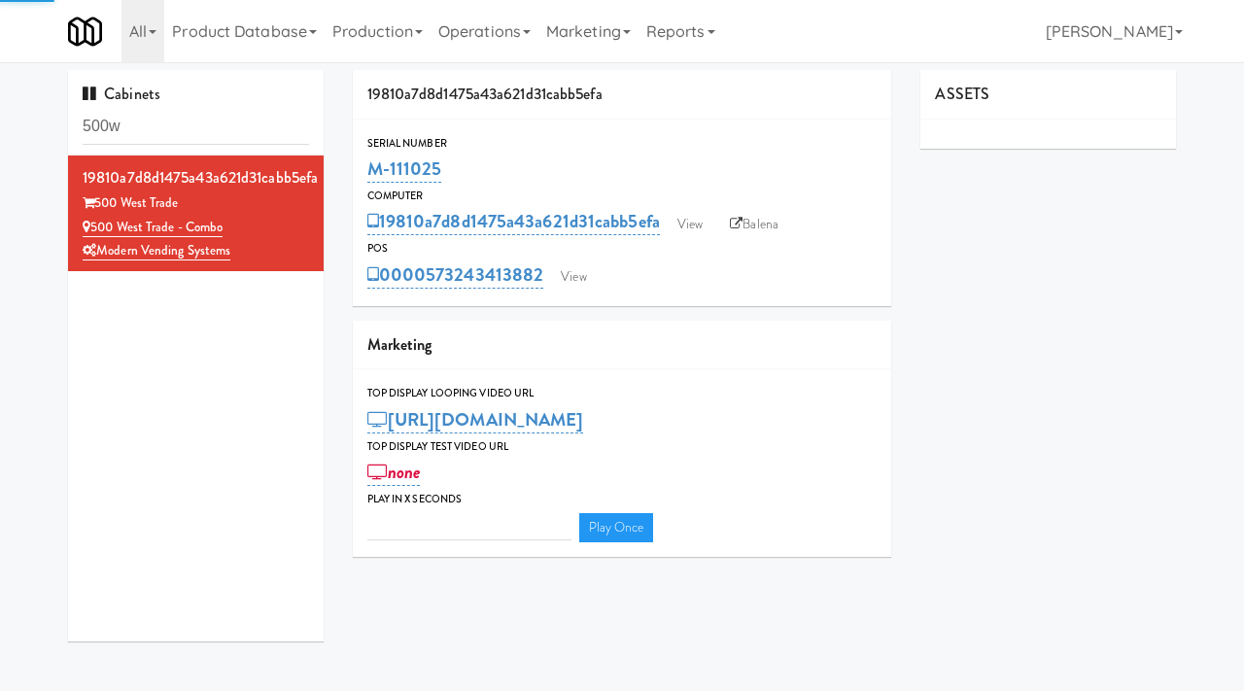
type input "3"
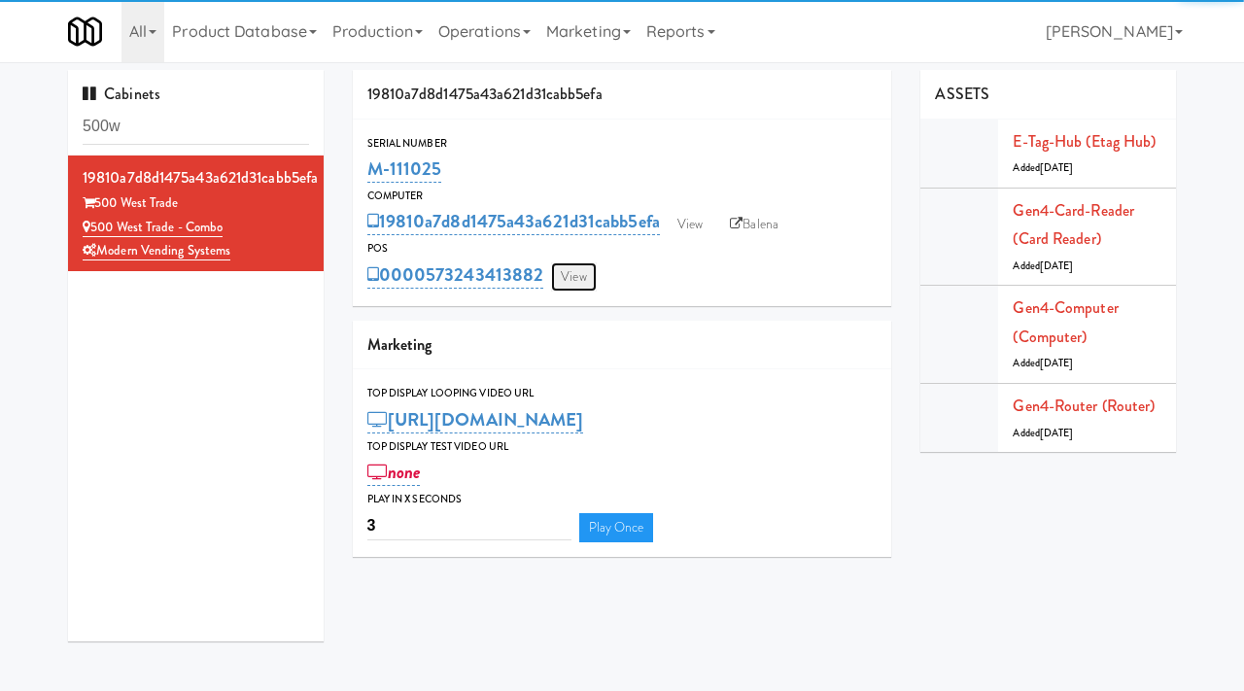
click at [582, 275] on link "View" at bounding box center [573, 276] width 45 height 29
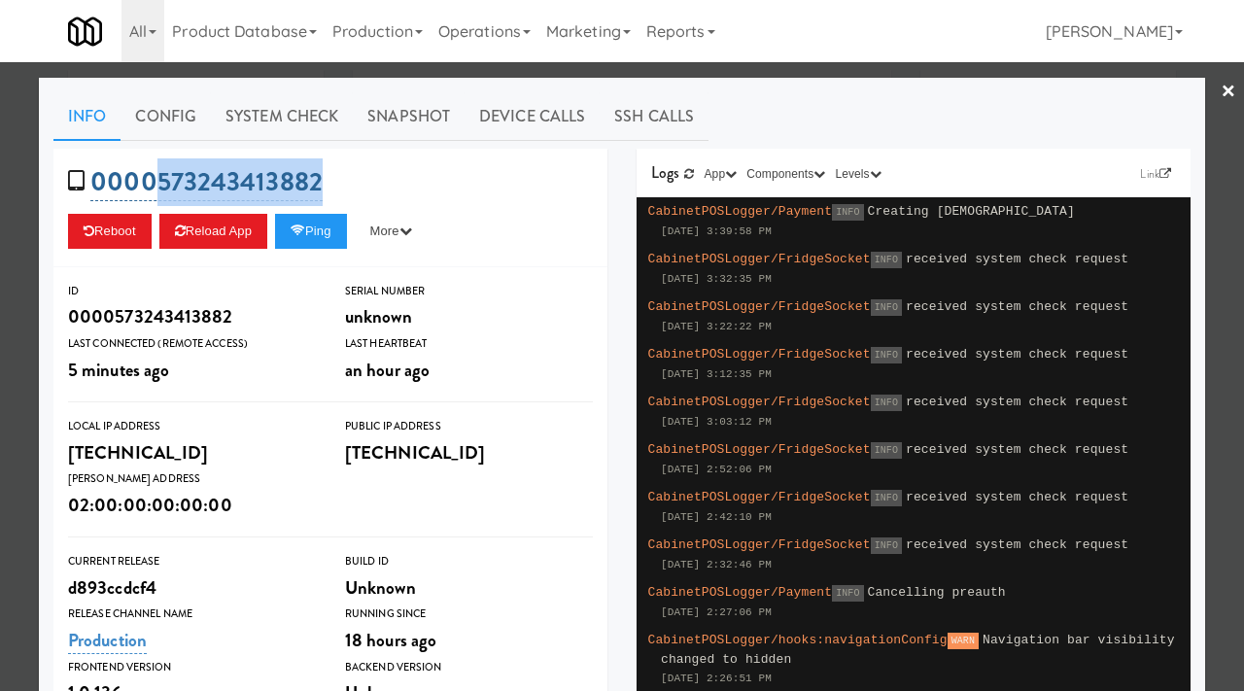
drag, startPoint x: 353, startPoint y: 180, endPoint x: 159, endPoint y: 188, distance: 193.6
click at [159, 188] on div "0000573243413882 Reboot Reload App Ping More Ping Server Restart Server Force R…" at bounding box center [330, 208] width 554 height 119
copy link "573243413882"
click at [321, 229] on button "Ping" at bounding box center [311, 231] width 72 height 35
click at [300, 103] on link "System Check" at bounding box center [282, 116] width 142 height 49
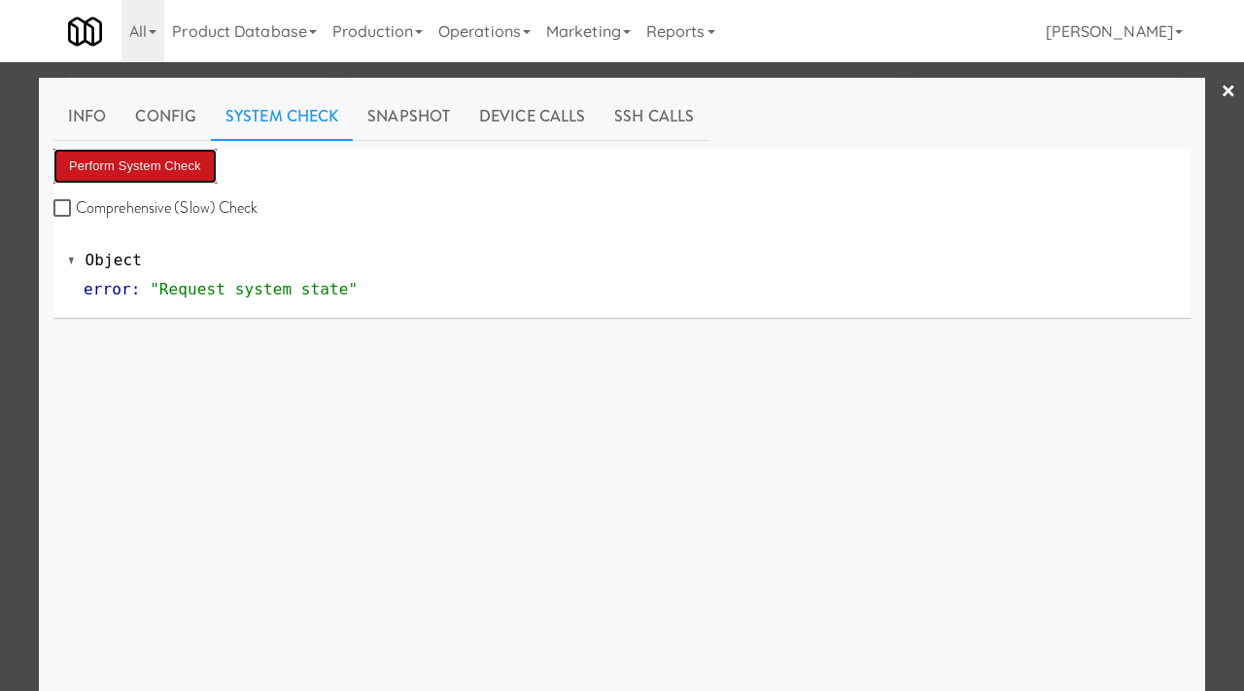
click at [189, 170] on button "Perform System Check" at bounding box center [134, 166] width 163 height 35
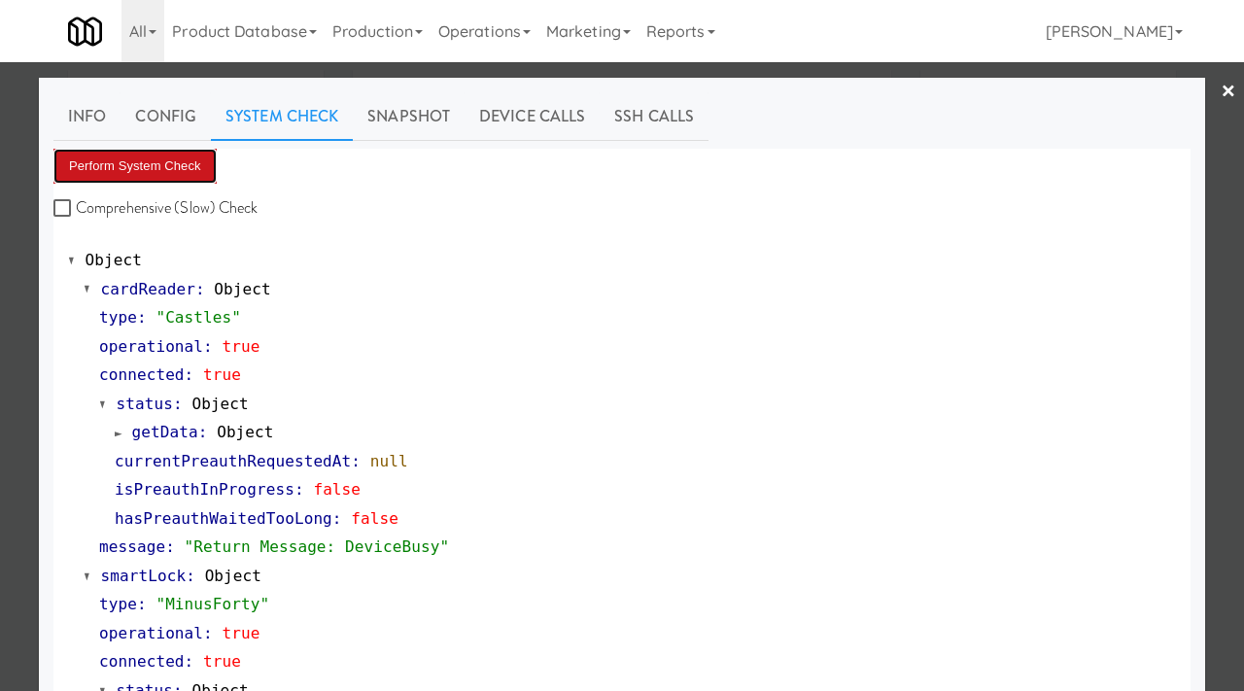
click at [177, 168] on button "Perform System Check" at bounding box center [134, 166] width 163 height 35
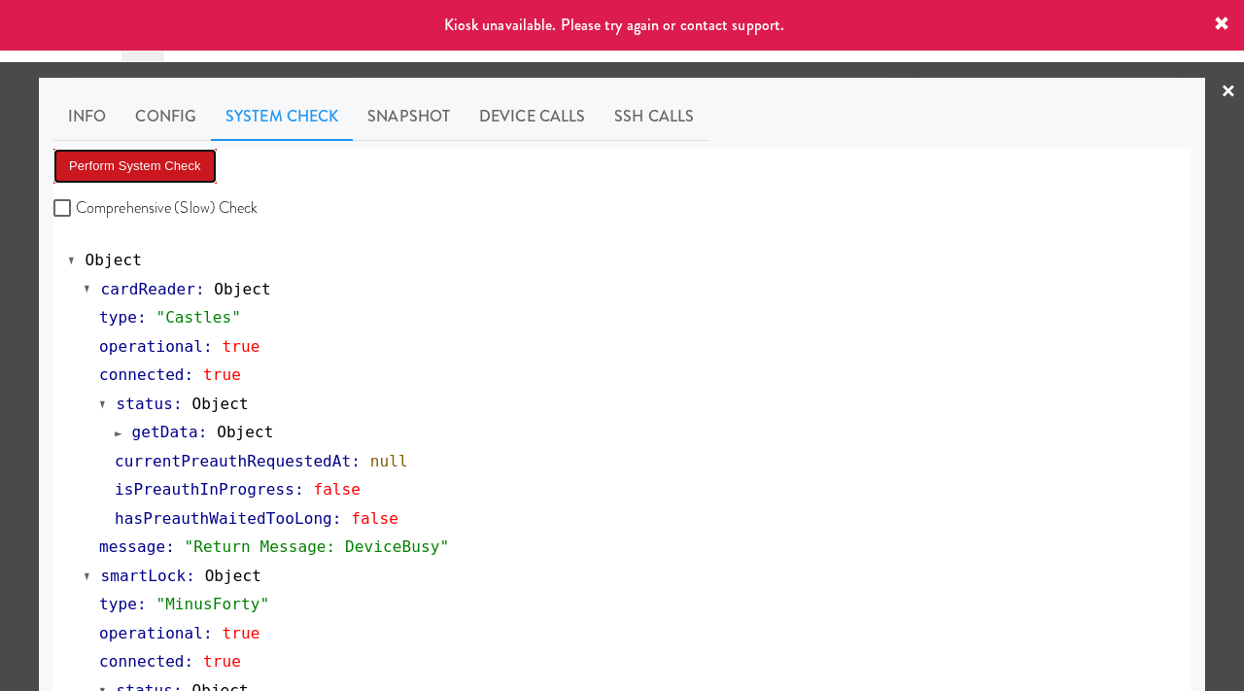
click at [177, 168] on button "Perform System Check" at bounding box center [134, 166] width 163 height 35
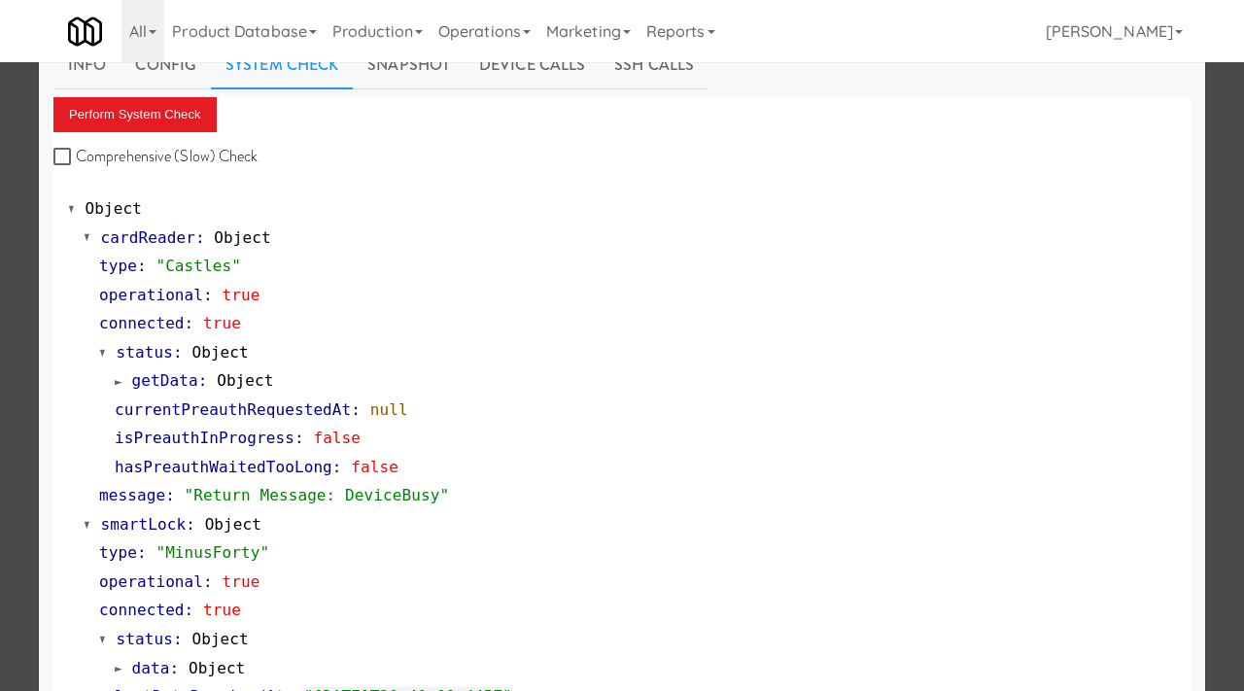
scroll to position [54, 0]
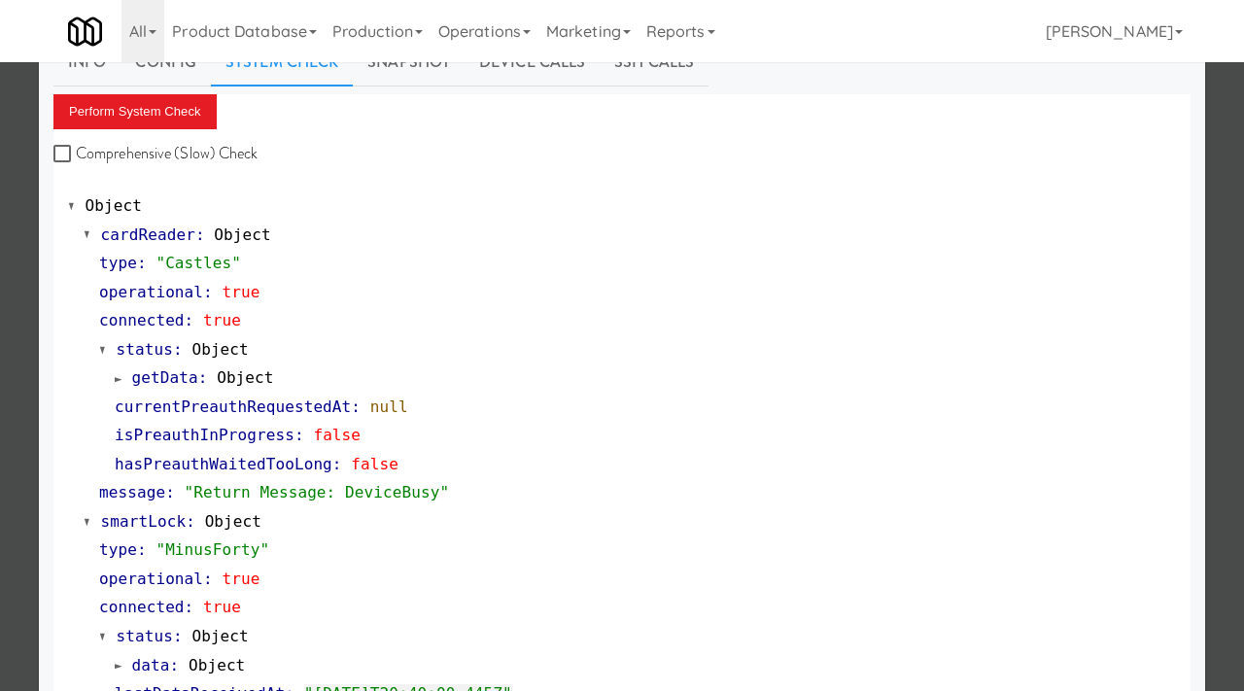
click at [0, 348] on div at bounding box center [622, 345] width 1244 height 691
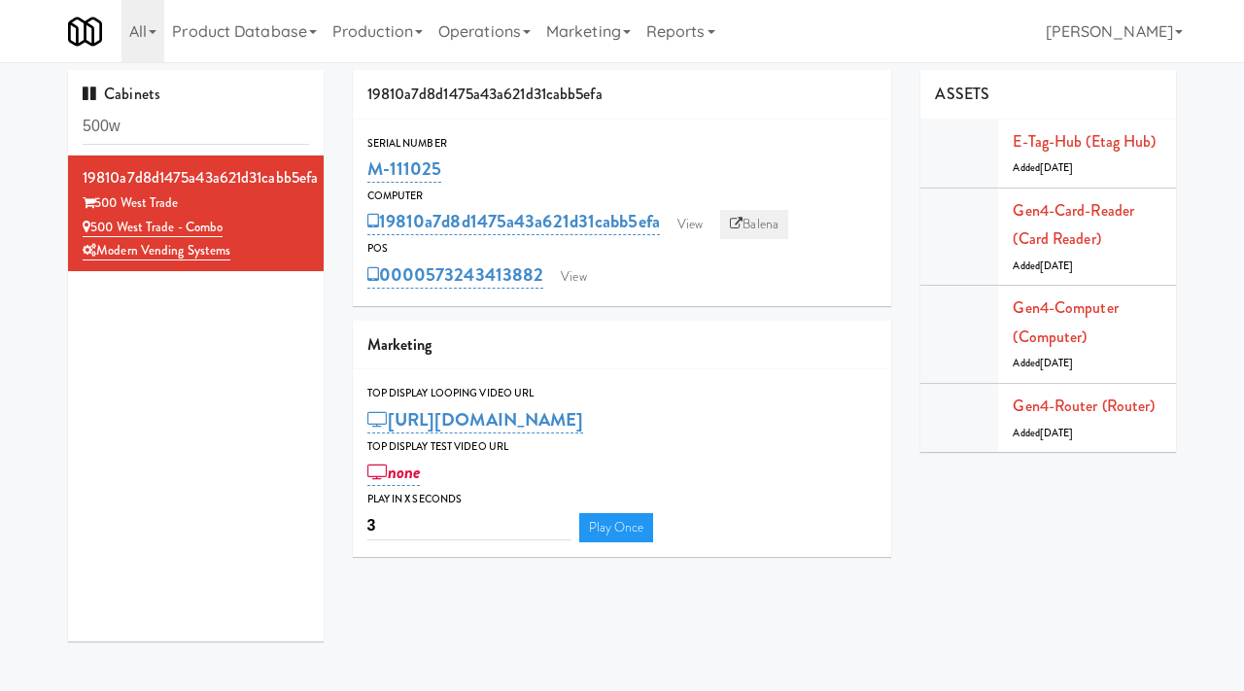
click at [774, 228] on link "Balena" at bounding box center [754, 224] width 68 height 29
click at [700, 227] on link "View" at bounding box center [690, 224] width 45 height 29
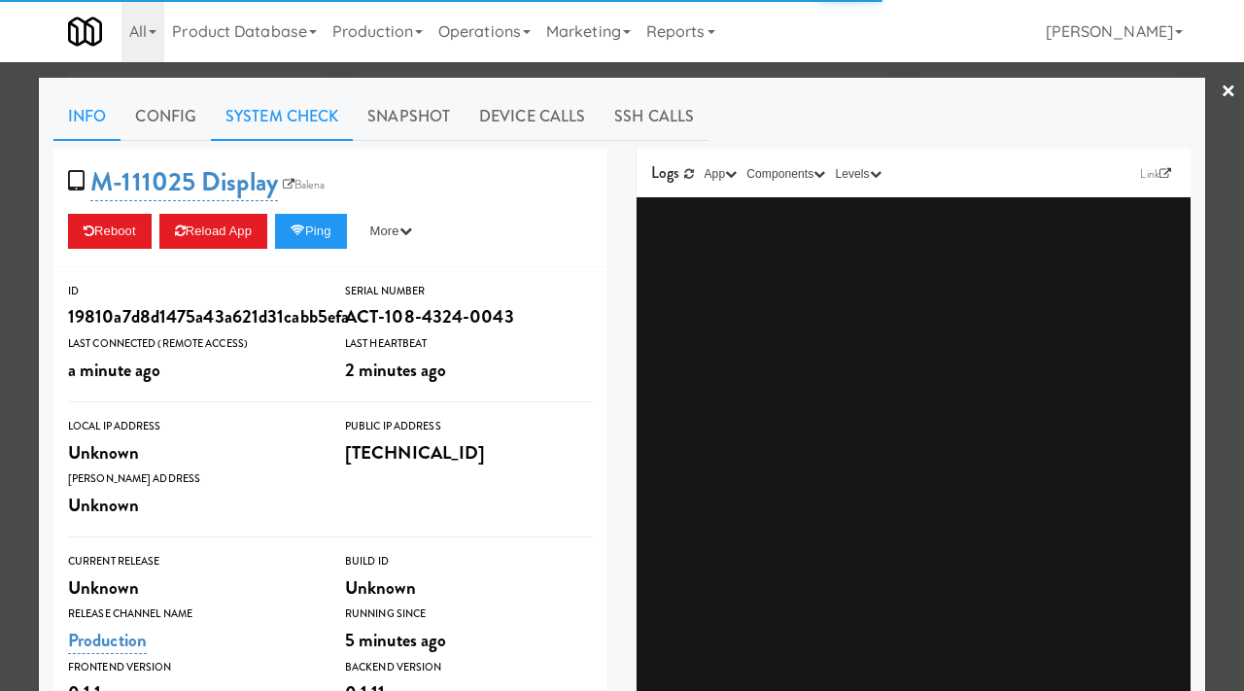
click at [274, 120] on link "System Check" at bounding box center [282, 116] width 142 height 49
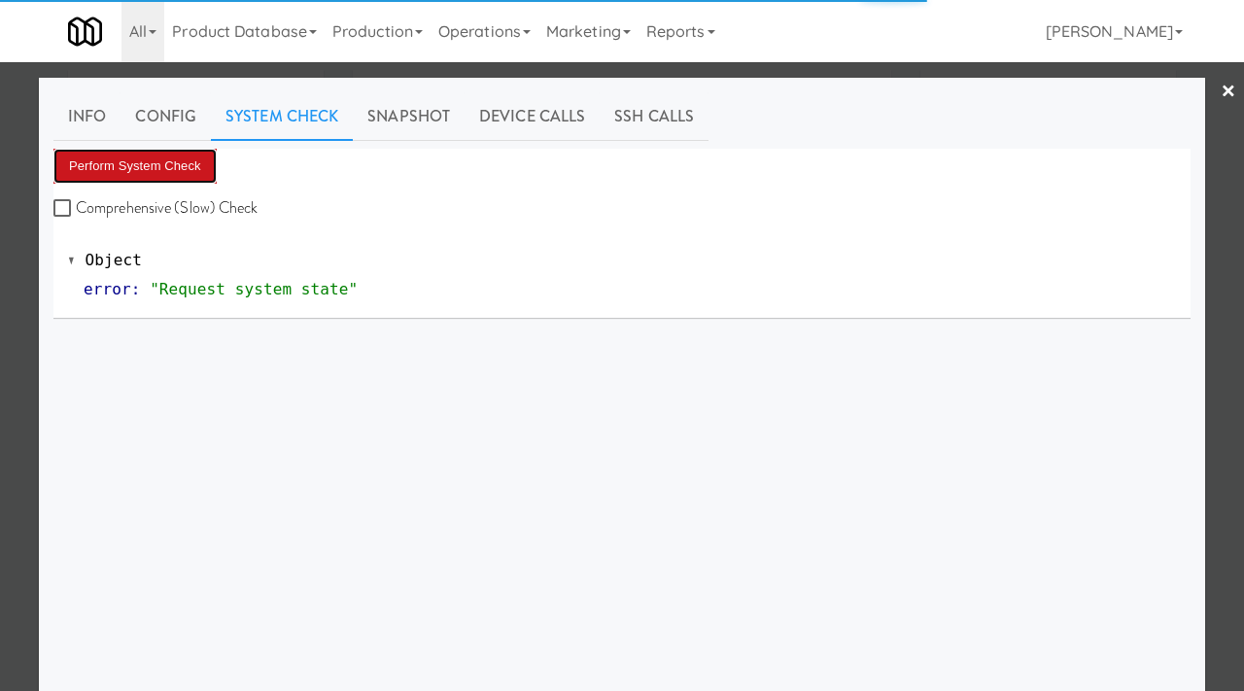
click at [146, 163] on button "Perform System Check" at bounding box center [134, 166] width 163 height 35
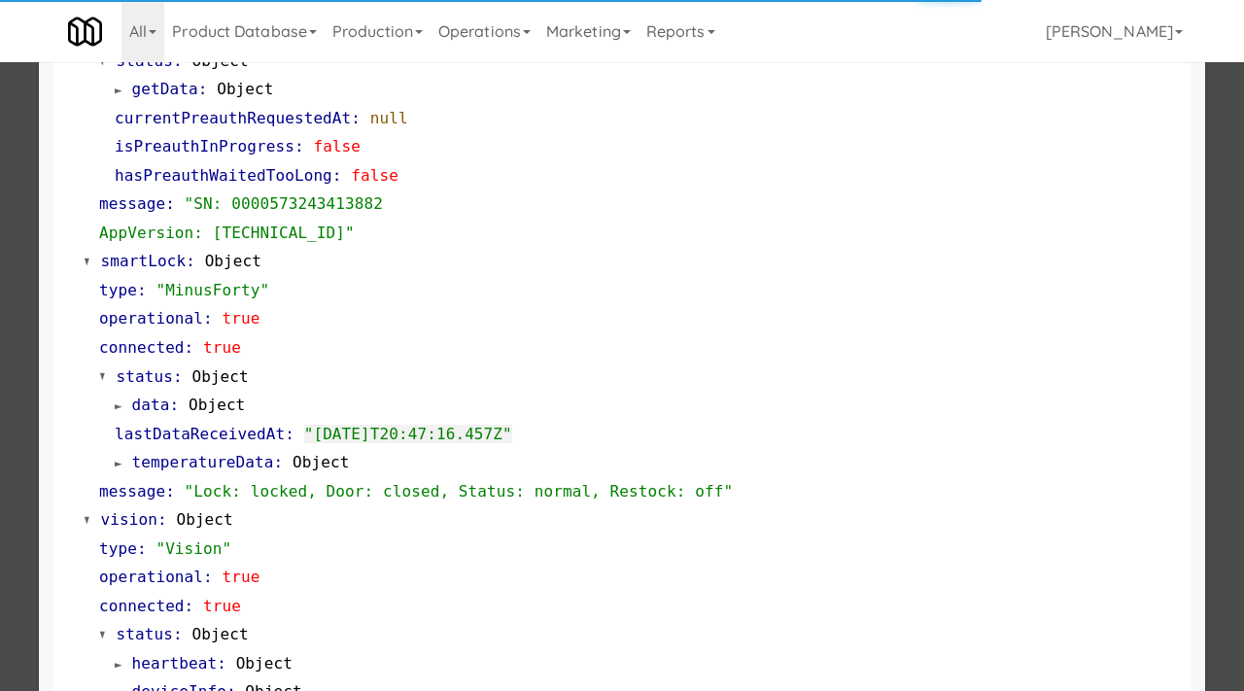
scroll to position [436, 0]
